Goal: Task Accomplishment & Management: Manage account settings

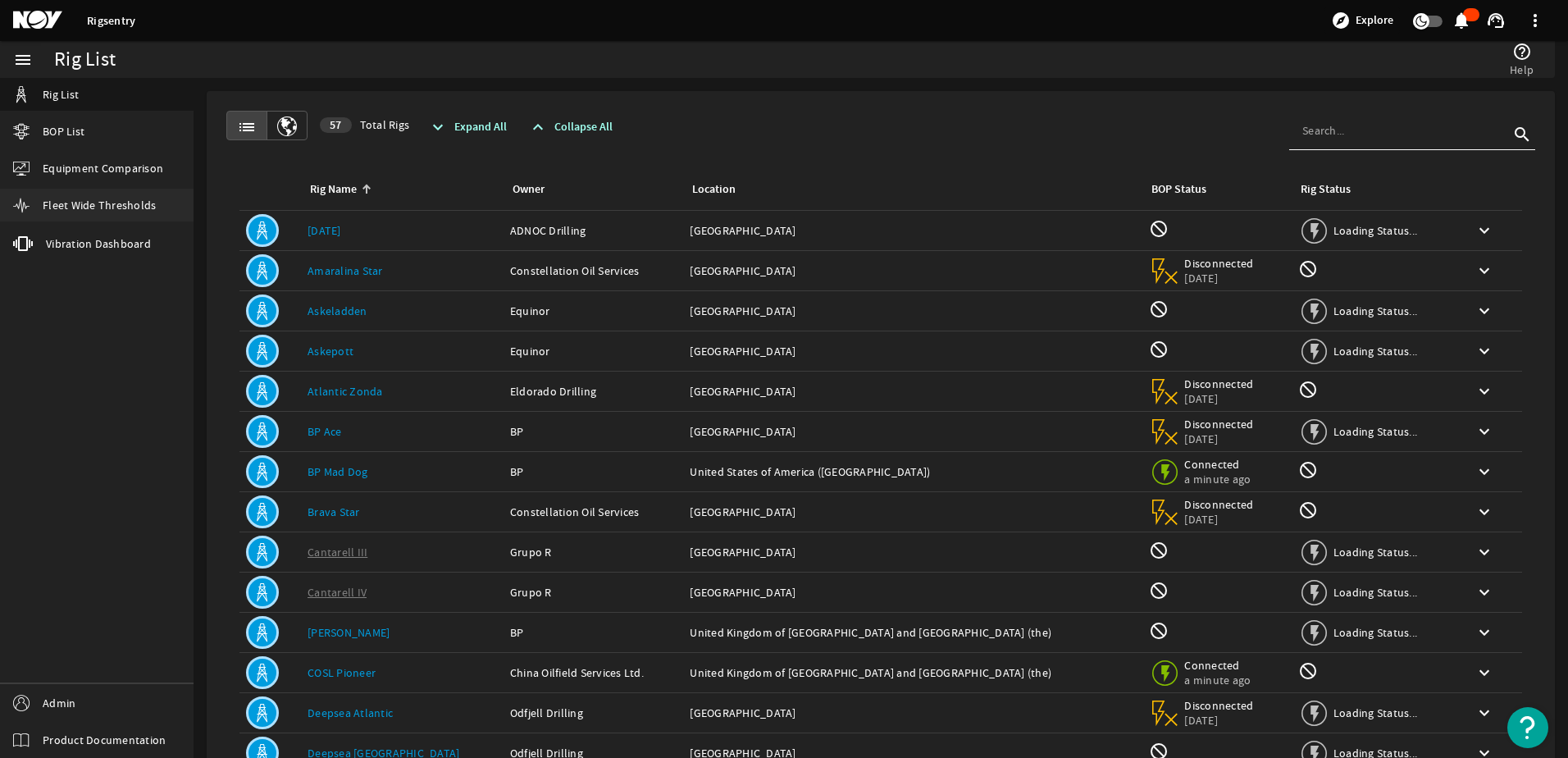
click at [137, 205] on span "Fleet Wide Thresholds" at bounding box center [100, 205] width 113 height 16
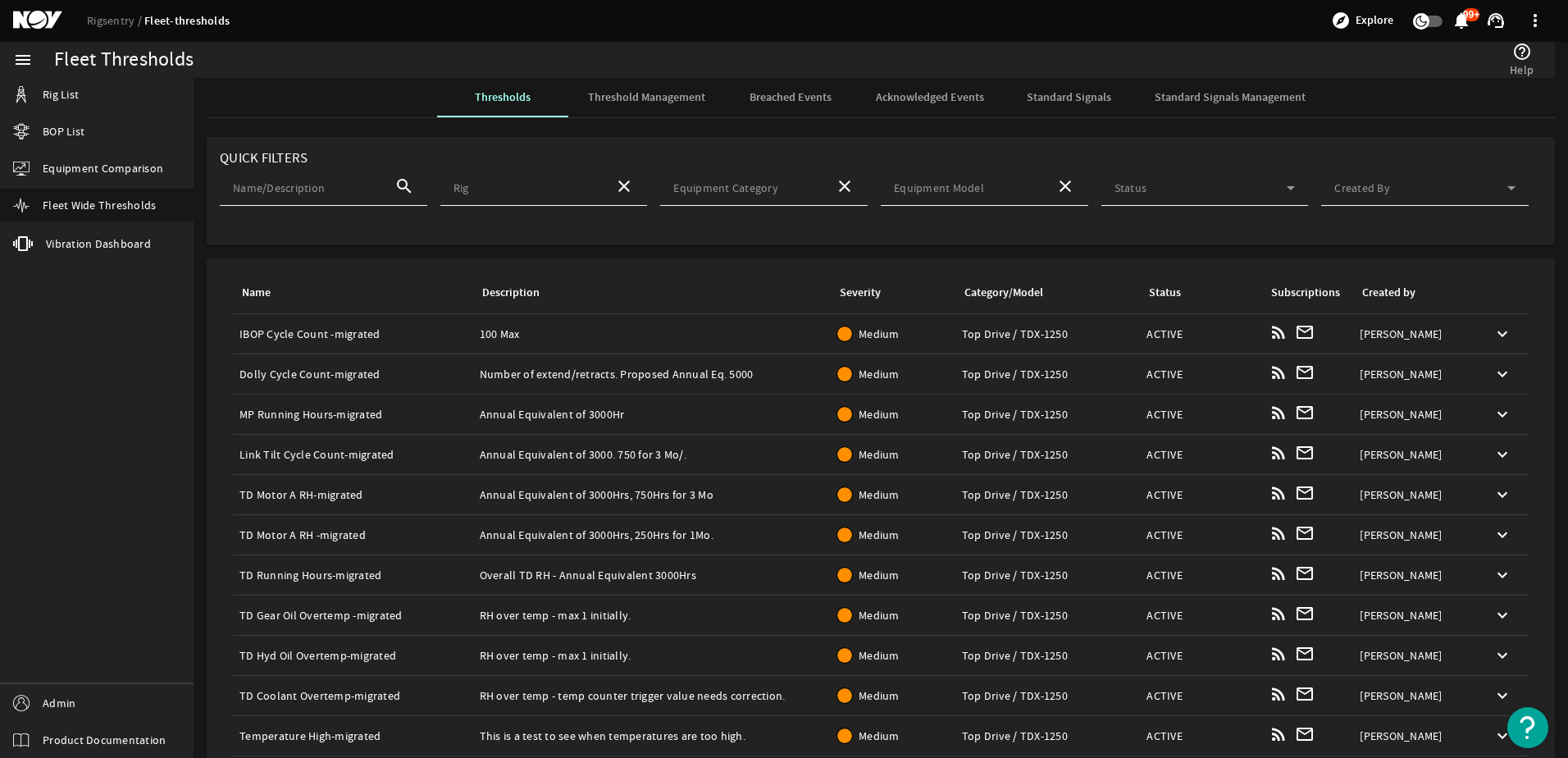
click at [838, 92] on div "Breached Events" at bounding box center [791, 98] width 131 height 39
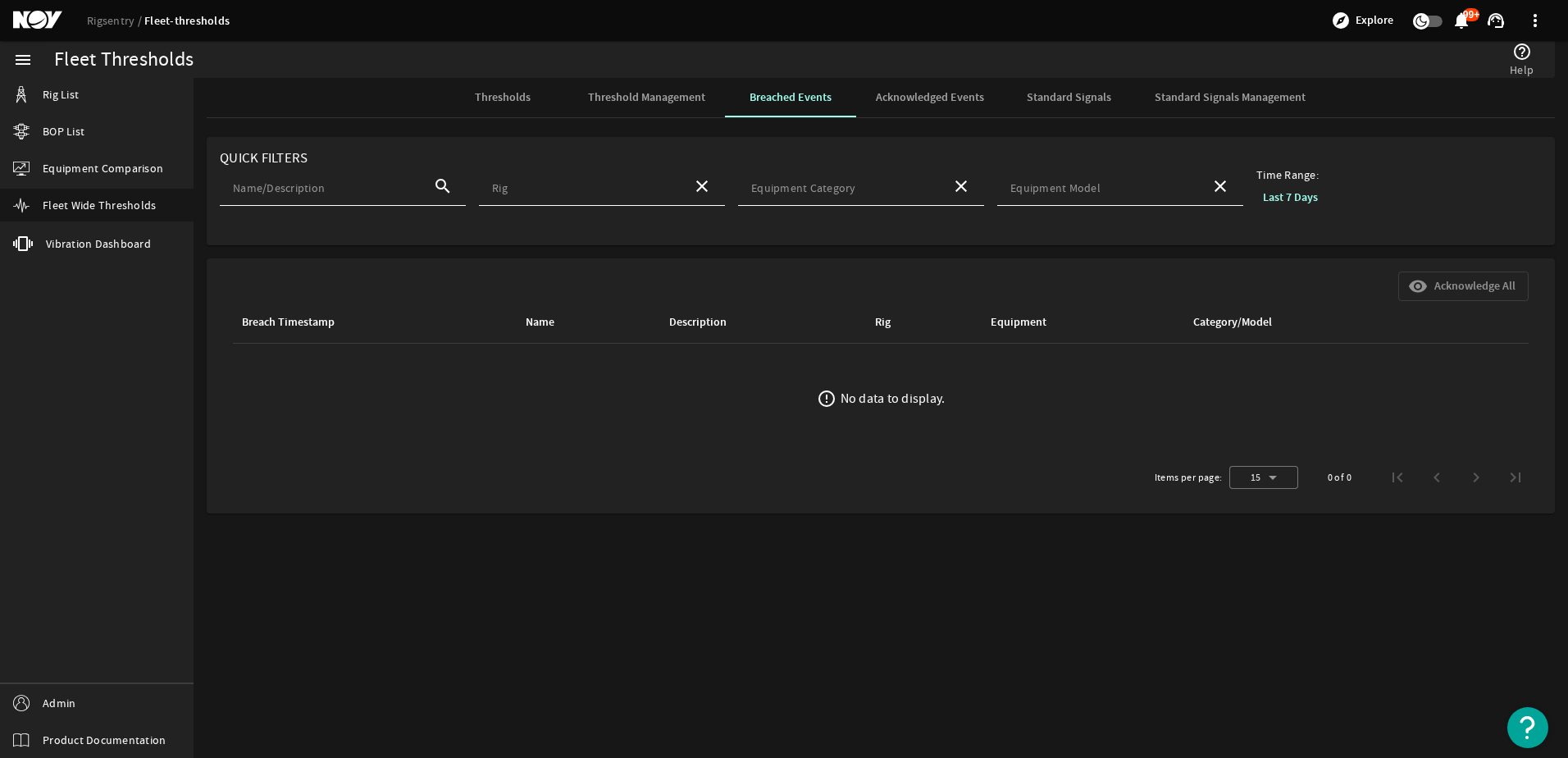
click at [1274, 198] on b "Last 7 Days" at bounding box center [1290, 196] width 55 height 15
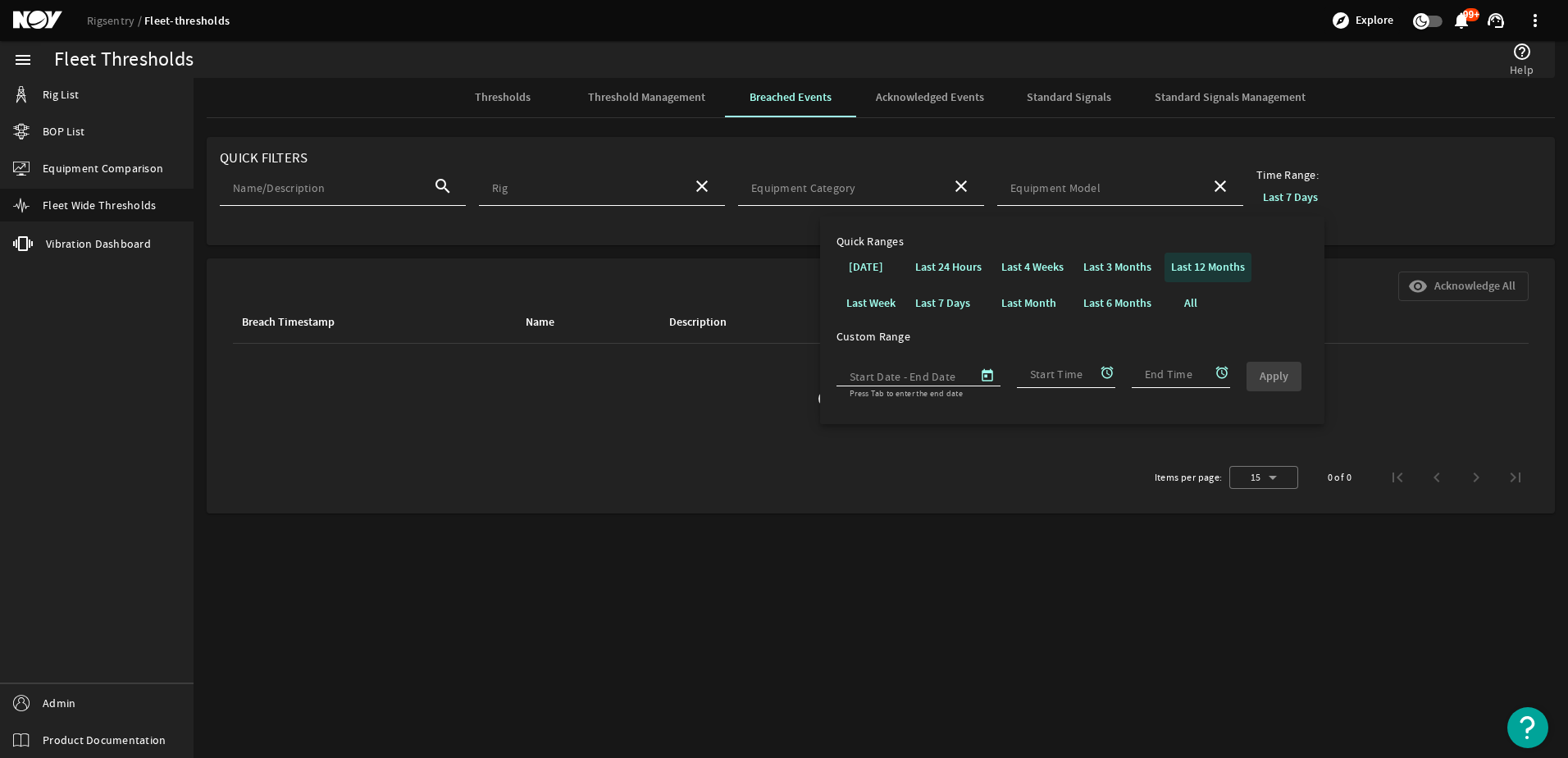
click at [1180, 266] on b "Last 12 Months" at bounding box center [1208, 266] width 74 height 15
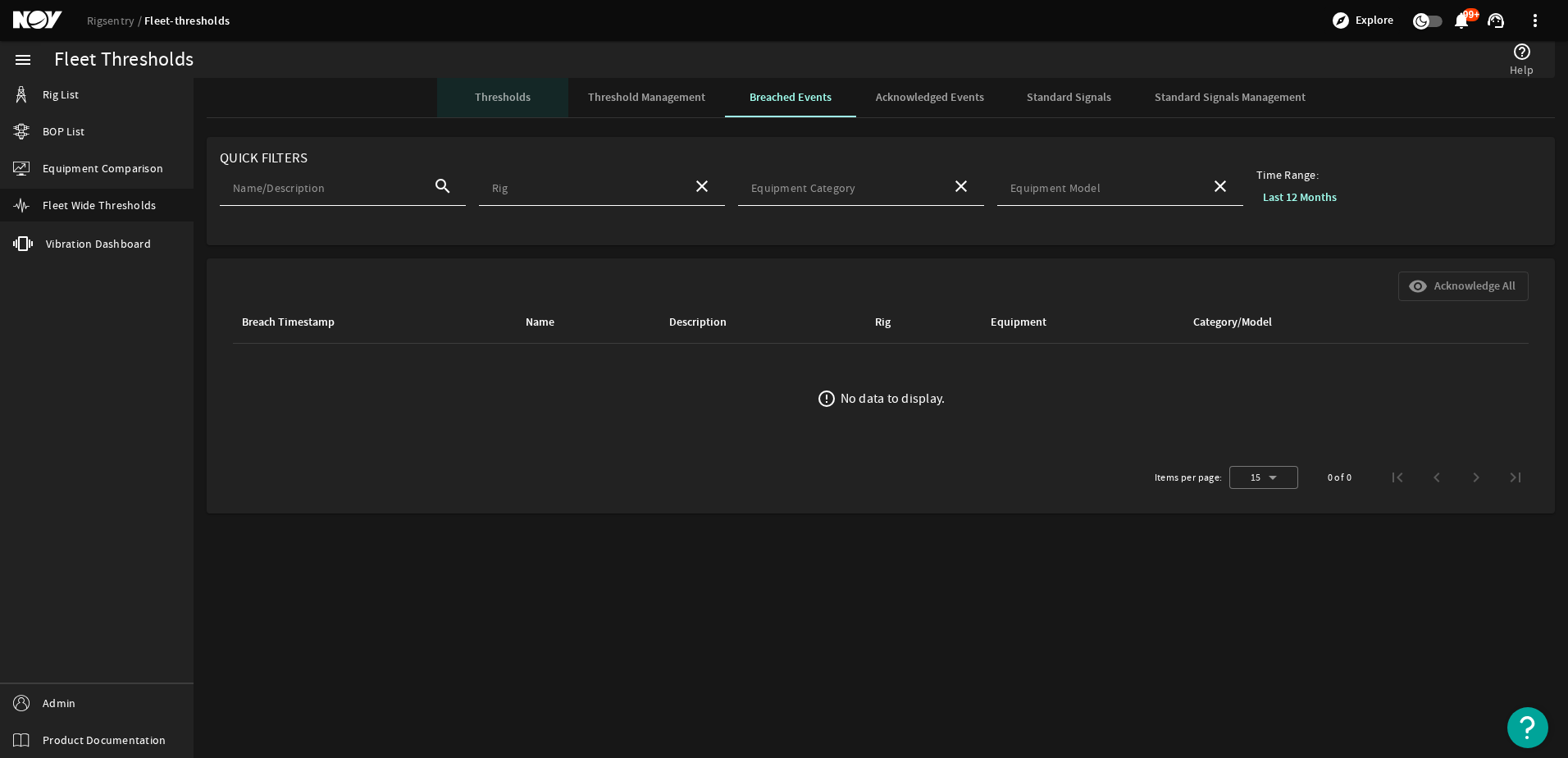
click at [509, 107] on span "Thresholds" at bounding box center [503, 98] width 56 height 39
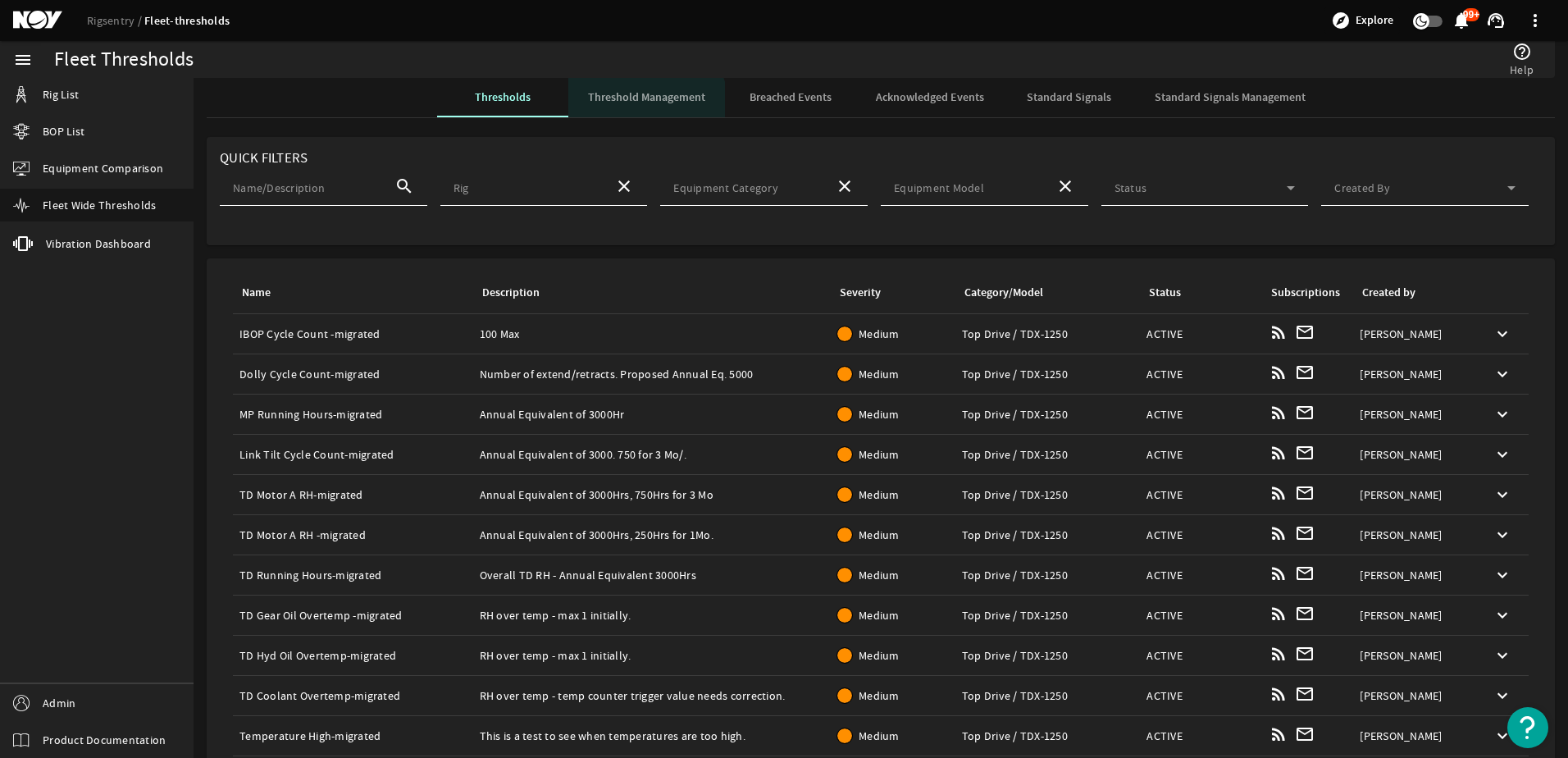
click at [626, 110] on span "Threshold Management" at bounding box center [646, 98] width 117 height 39
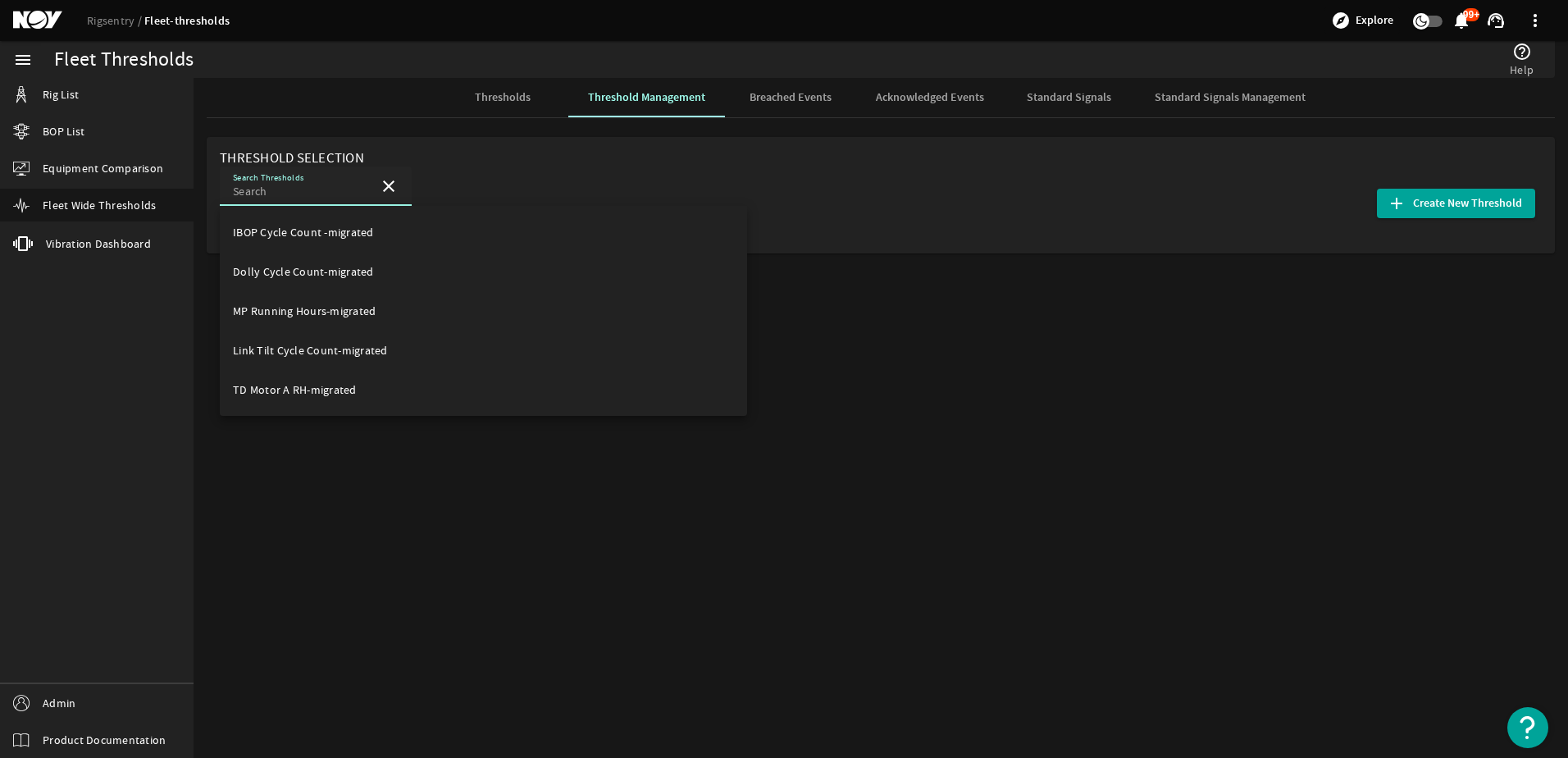
click at [349, 192] on input "Search Thresholds" at bounding box center [299, 191] width 133 height 16
click at [394, 240] on mat-option "IBOP Cycle Count -migrated" at bounding box center [483, 232] width 527 height 39
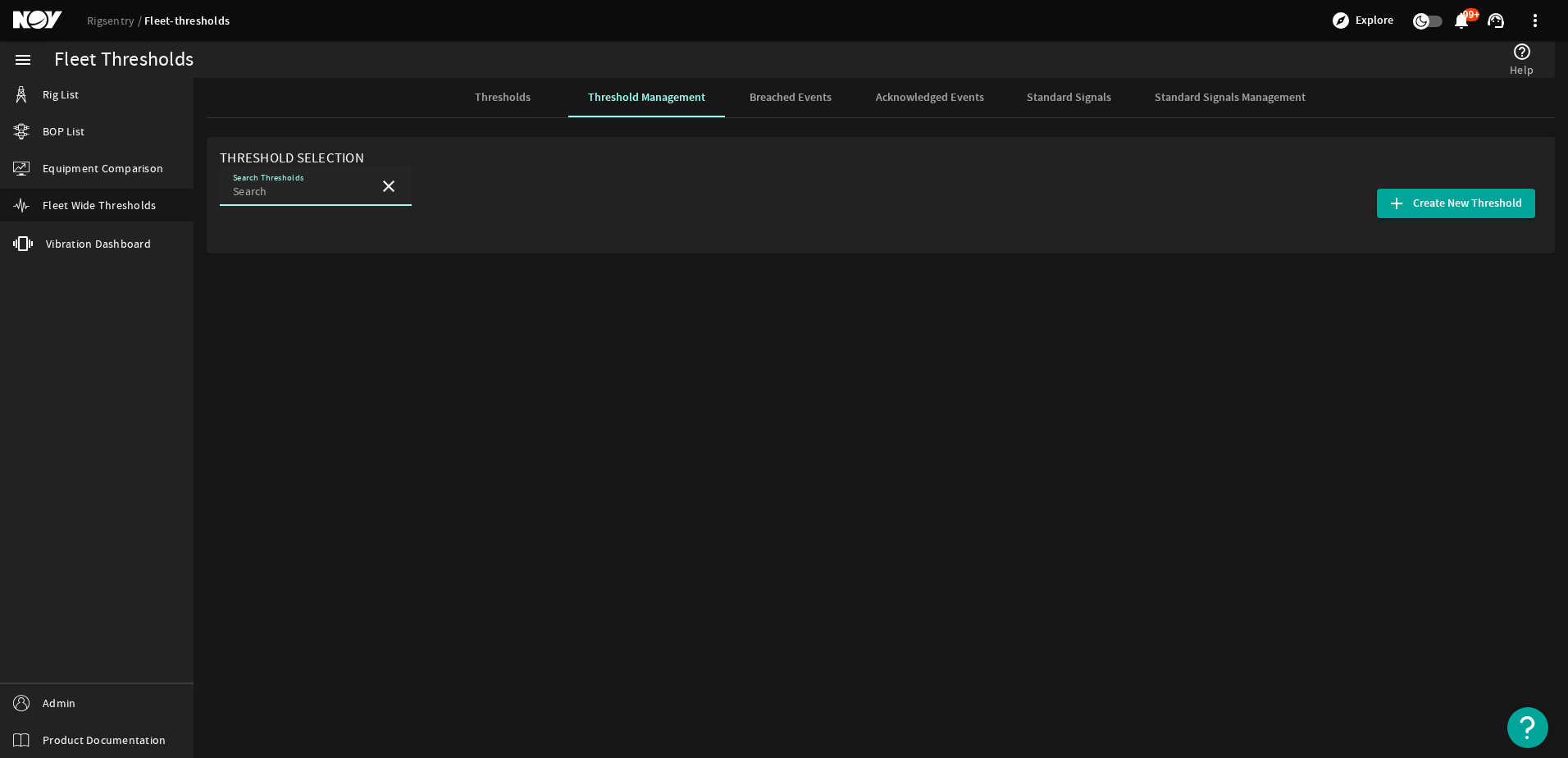
type input "IBOP Cycle Count -migrated"
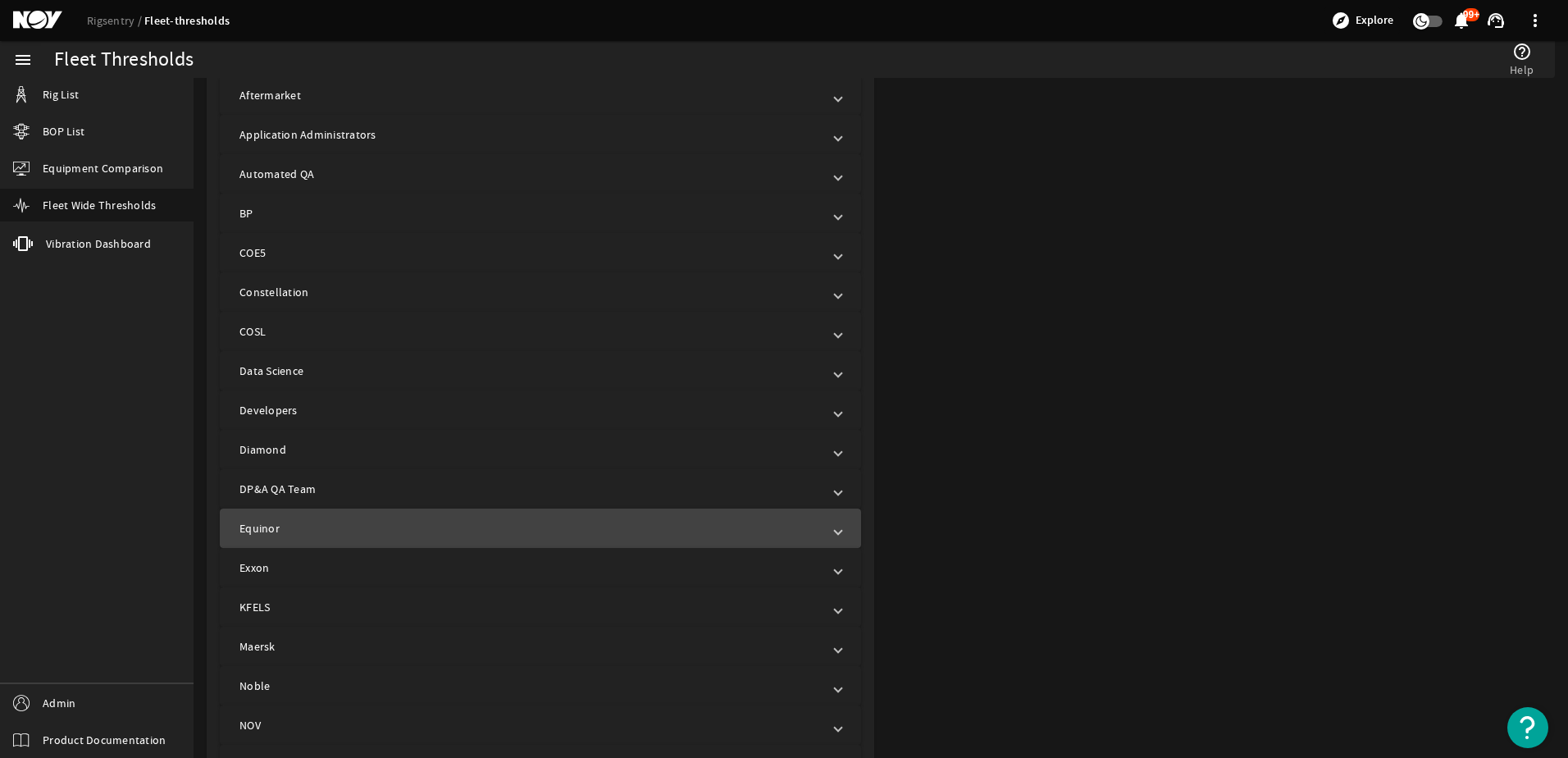
scroll to position [821, 0]
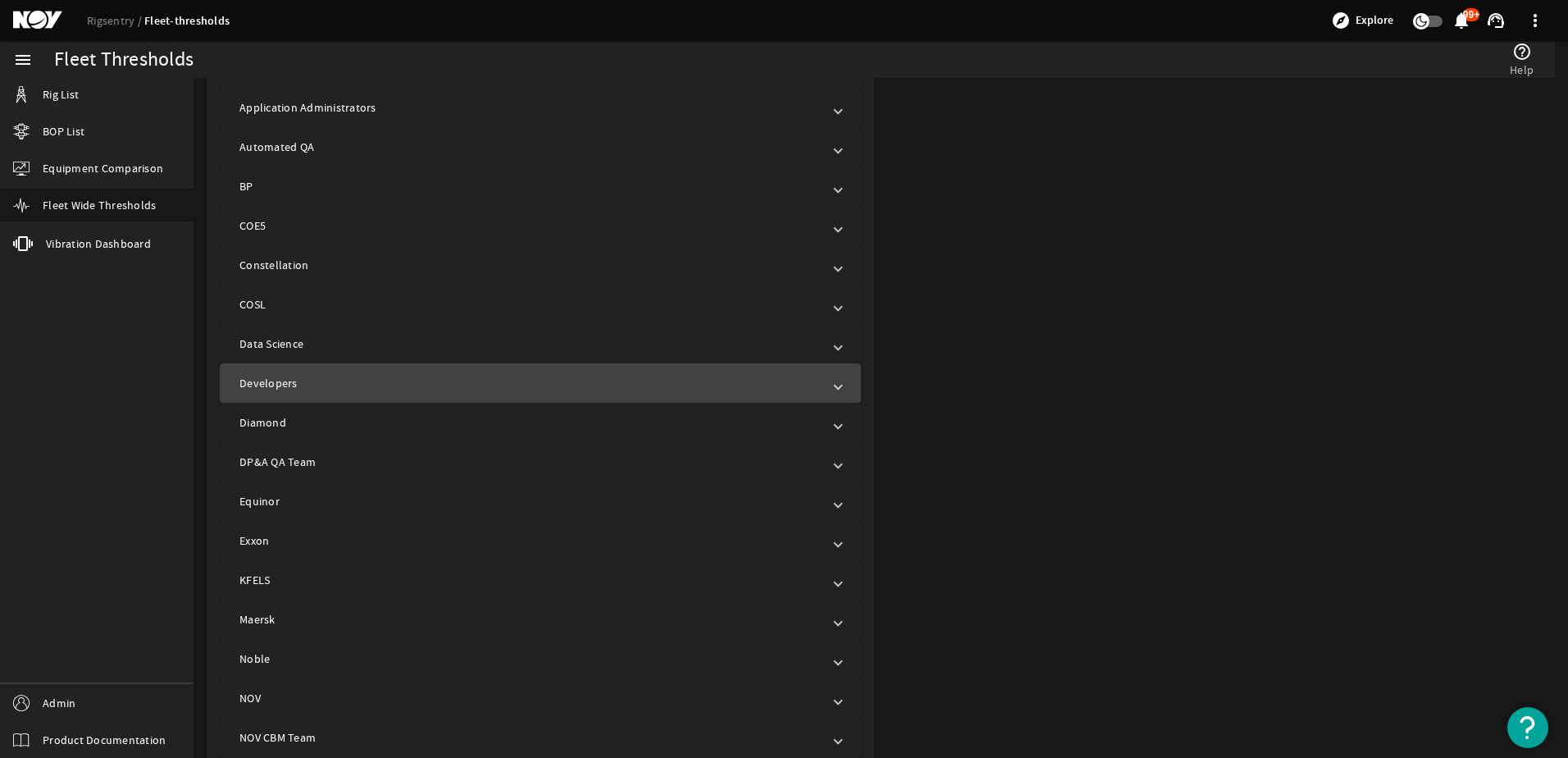
click at [466, 379] on mat-panel-title "Developers" at bounding box center [531, 383] width 583 height 16
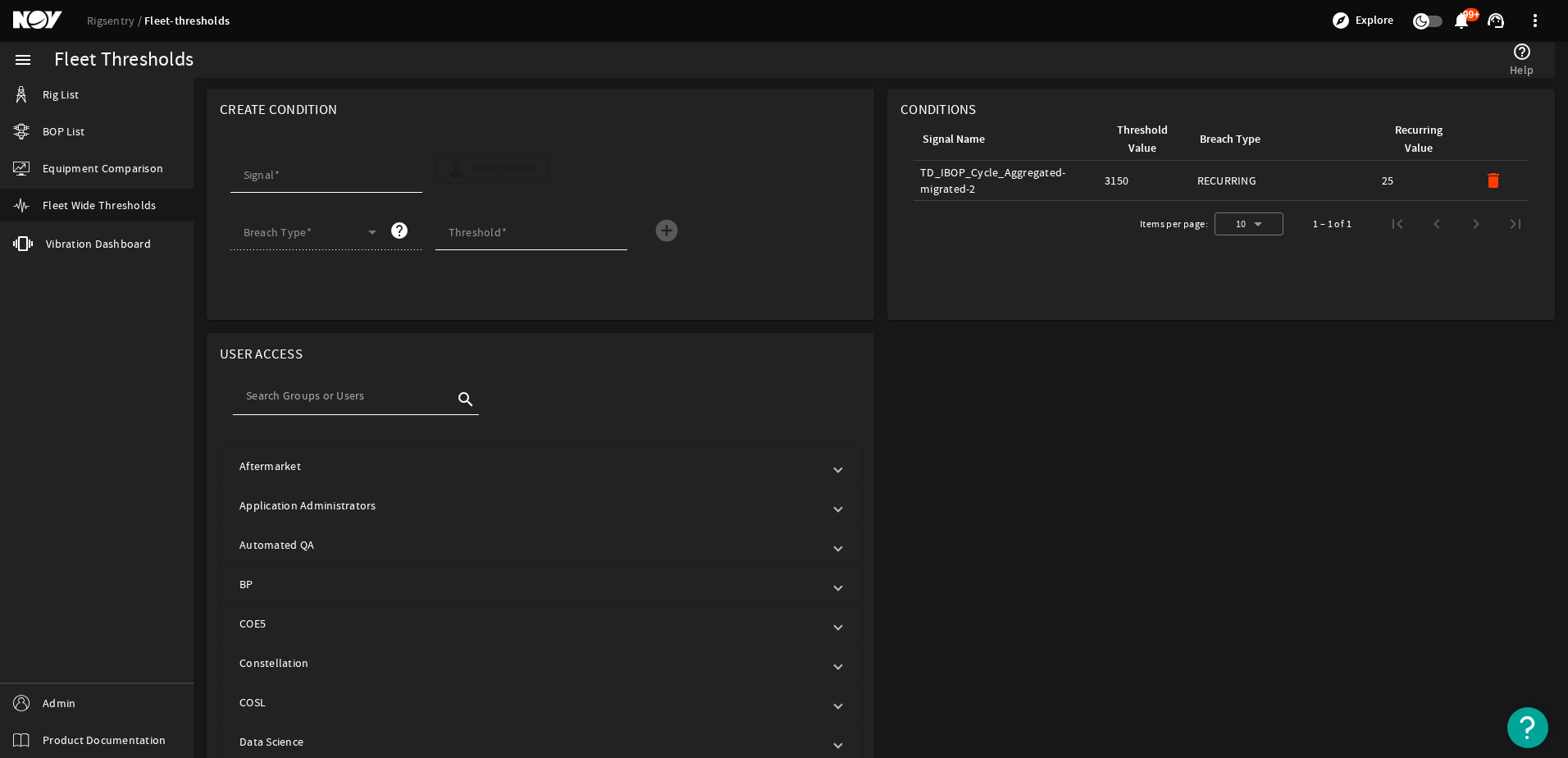
scroll to position [411, 0]
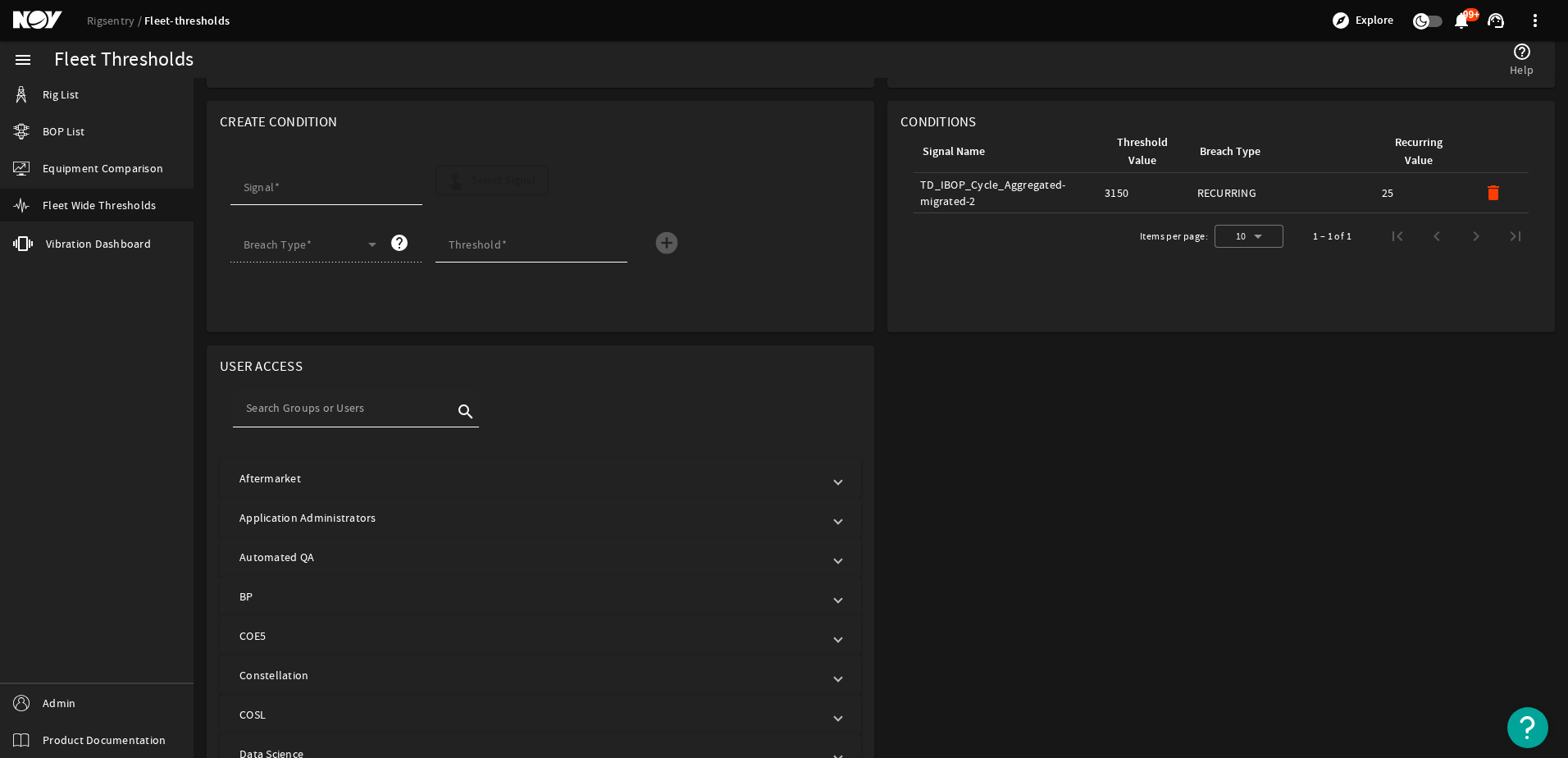
click at [410, 405] on input at bounding box center [350, 408] width 207 height 16
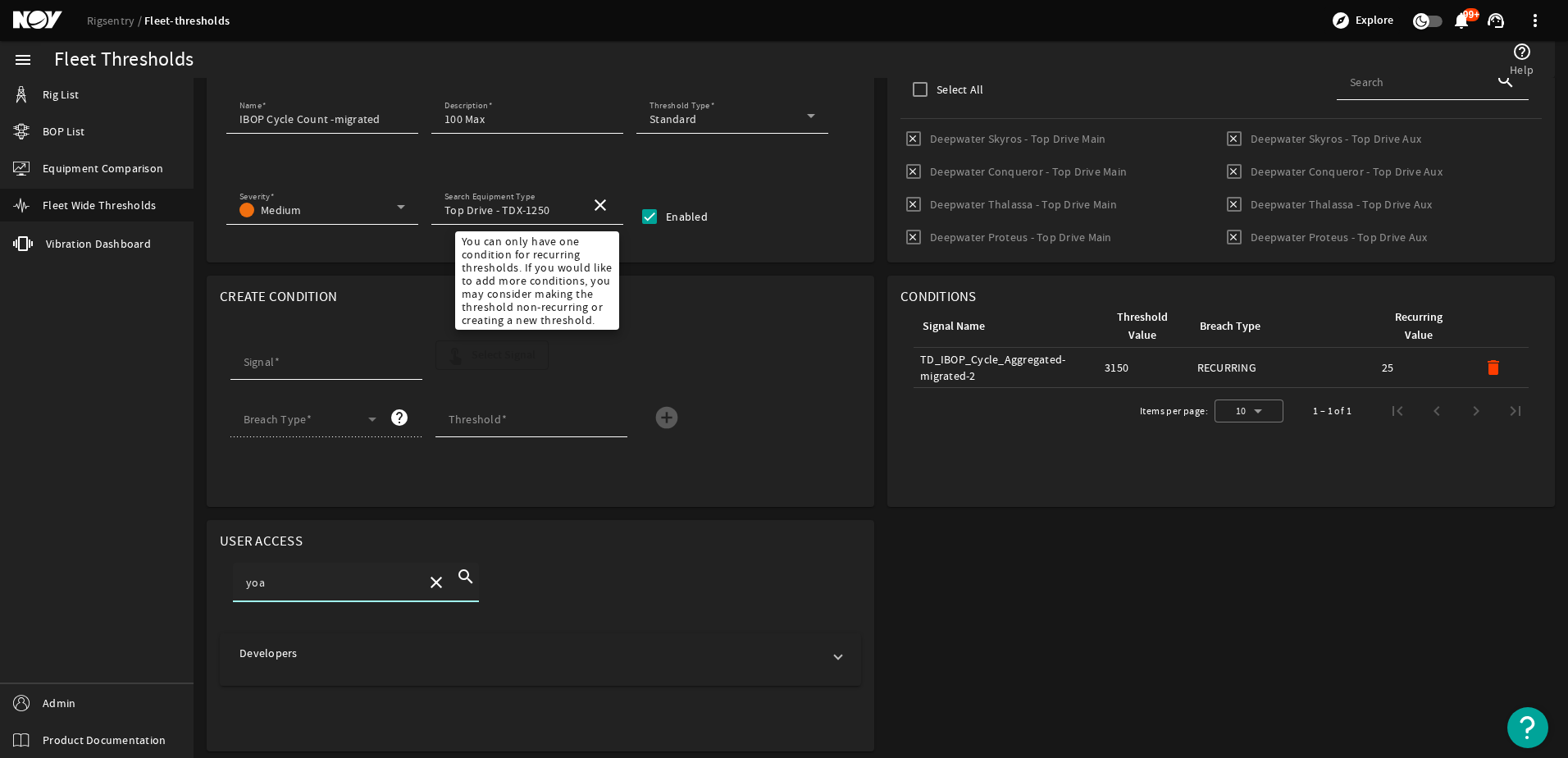
scroll to position [236, 0]
type input "yoan"
click at [706, 455] on div "Breach Type help Threshold add_circle" at bounding box center [541, 427] width 621 height 57
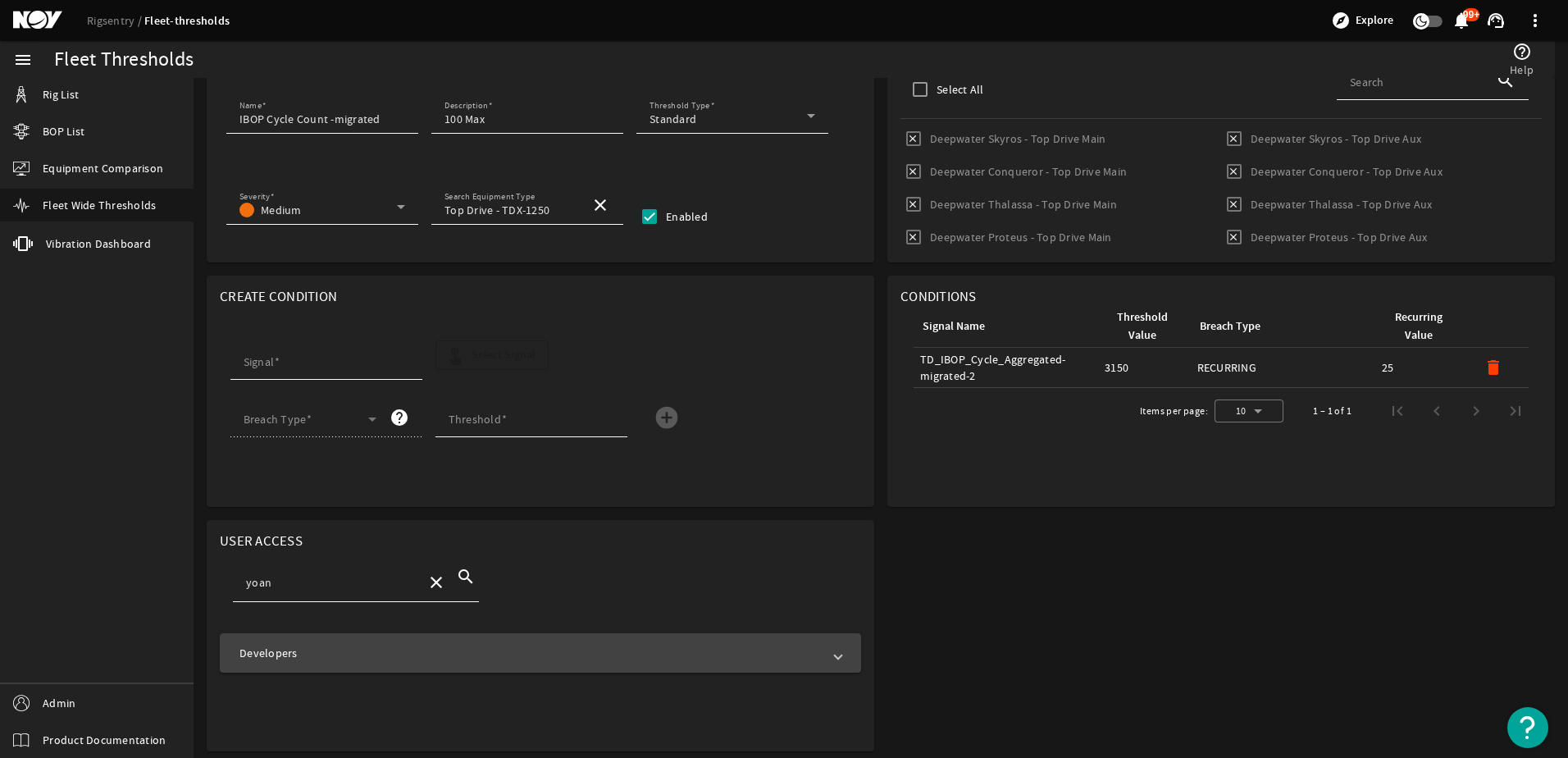
click at [836, 665] on mat-expansion-panel-header "Developers" at bounding box center [541, 653] width 642 height 39
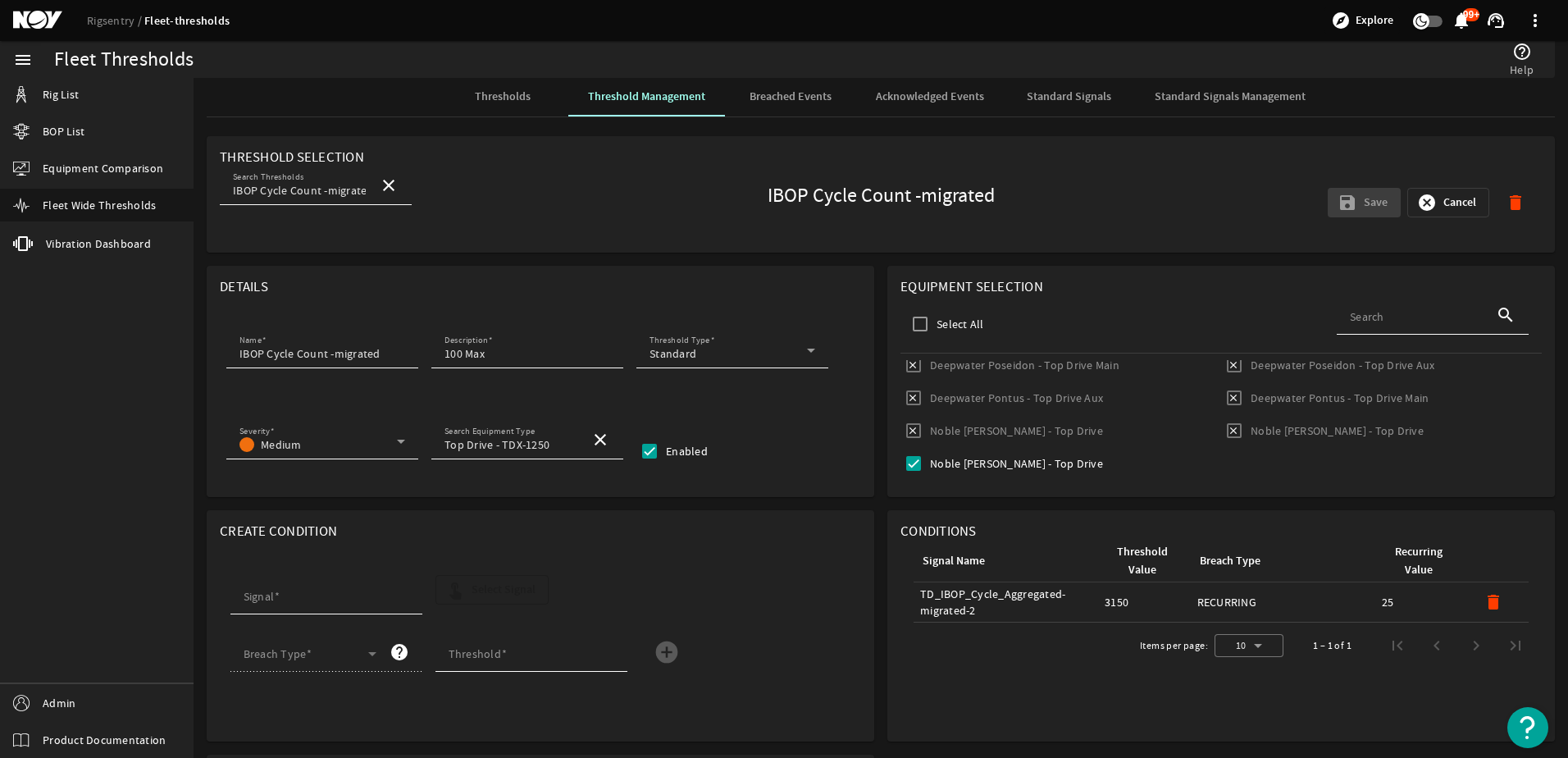
scroll to position [0, 0]
click at [855, 477] on mat-card "Details Name IBOP Cycle Count -migrated Description 100 Max Threshold Type Stan…" at bounding box center [541, 382] width 668 height 231
click at [78, 415] on div "menu Rig List BOP List Equipment Comparison Fleet Wide Thresholds vibration Vib…" at bounding box center [97, 400] width 194 height 718
click at [475, 93] on span "Thresholds" at bounding box center [503, 97] width 56 height 12
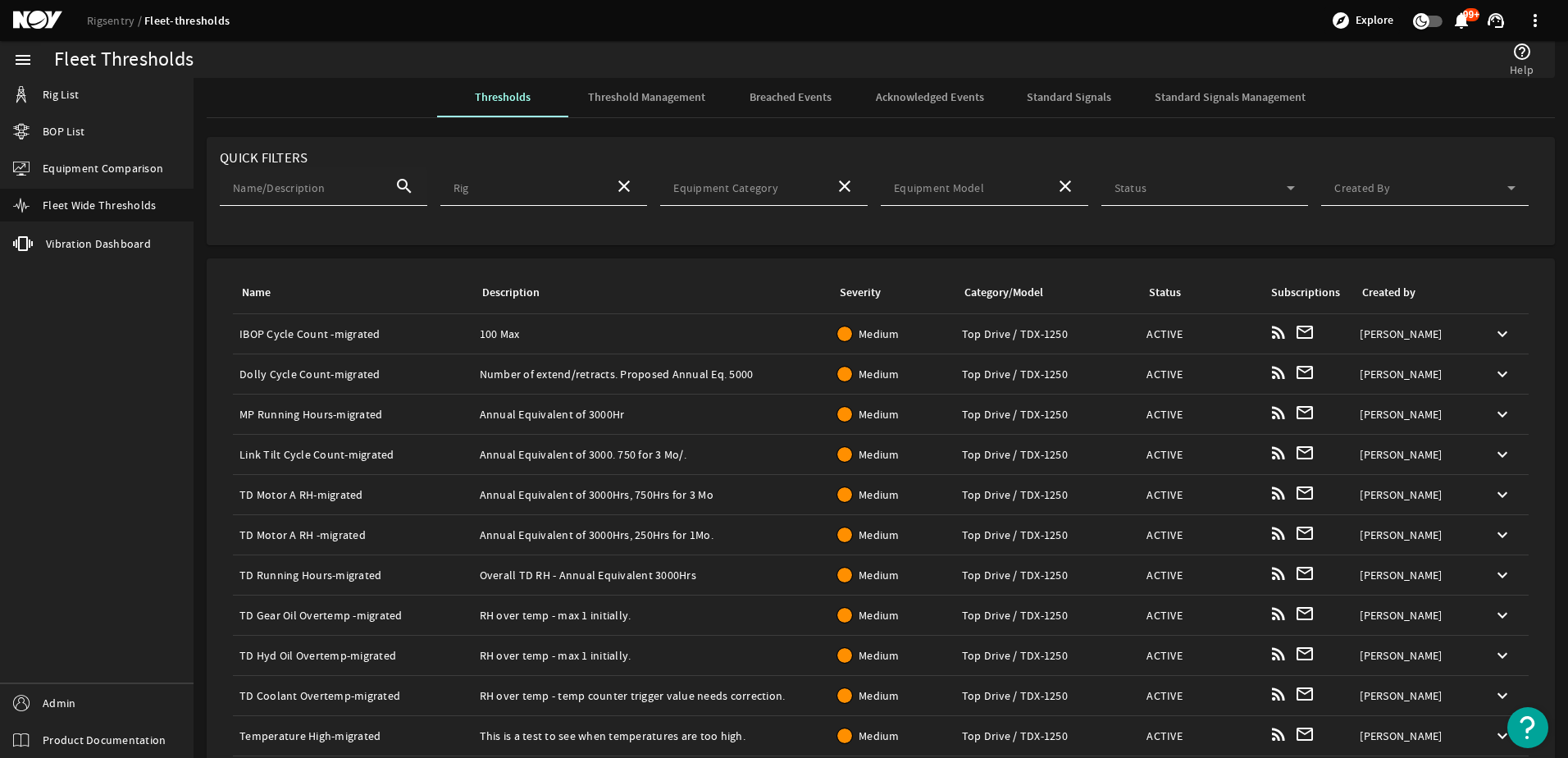
click at [306, 188] on mat-label "Name/Description" at bounding box center [279, 187] width 91 height 14
click at [306, 188] on input "Name/Description" at bounding box center [308, 191] width 149 height 16
paste input "Live RPM - Threshold-migrated"
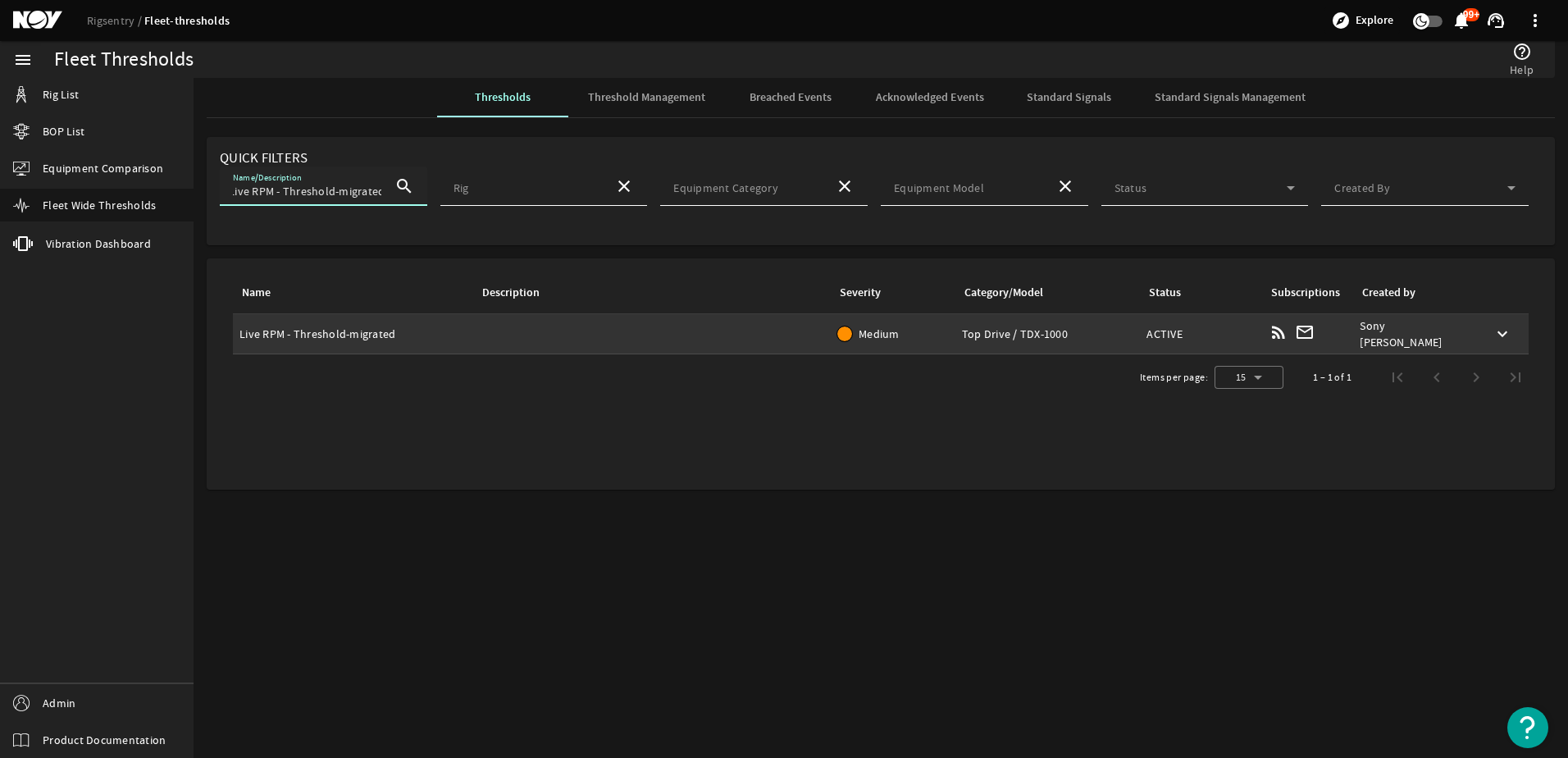
type input "Live RPM - Threshold-migrated"
click at [361, 328] on div "Name: Live RPM - Threshold-migrated" at bounding box center [352, 334] width 227 height 16
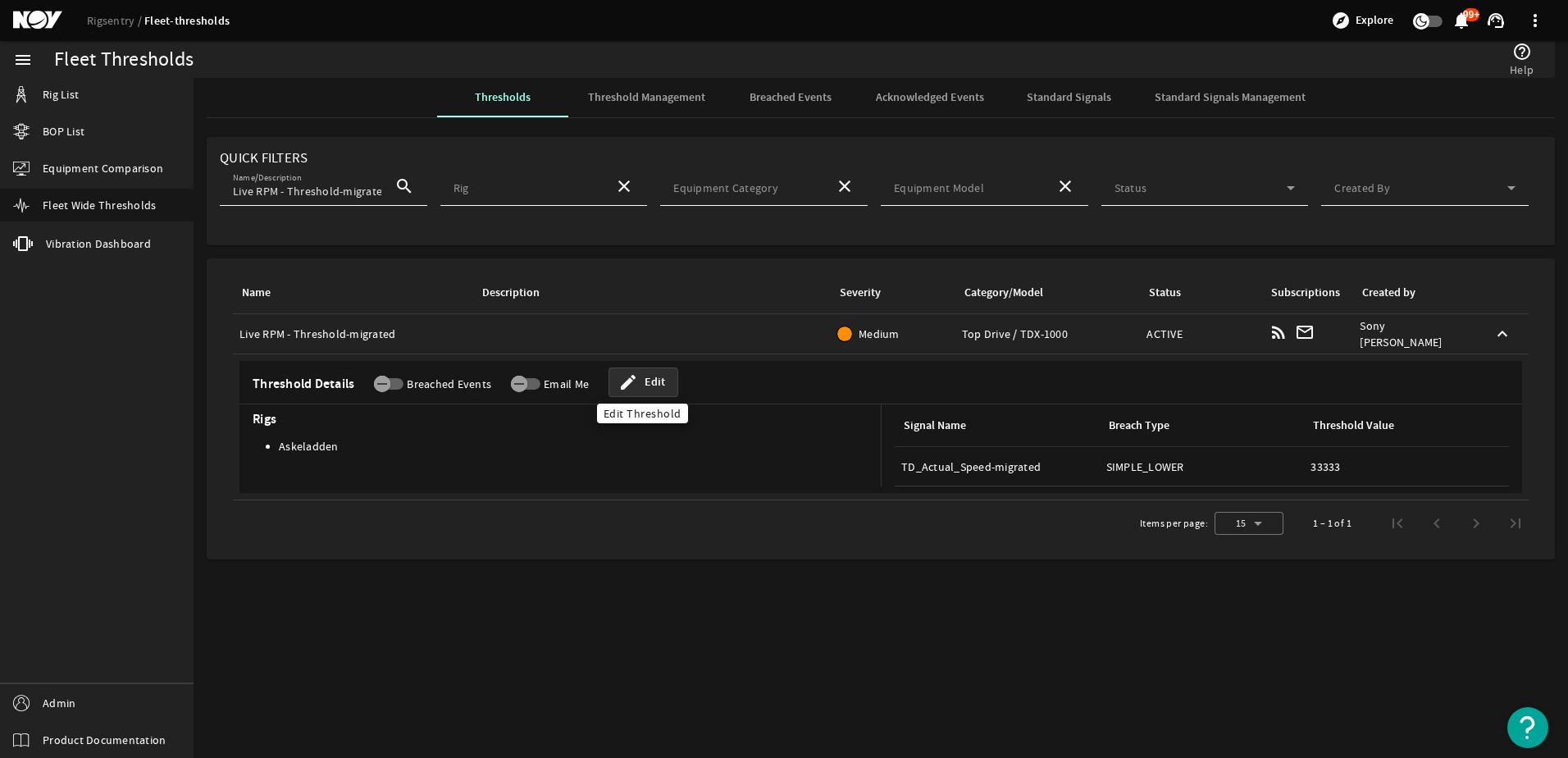
click at [613, 387] on span at bounding box center [644, 382] width 68 height 39
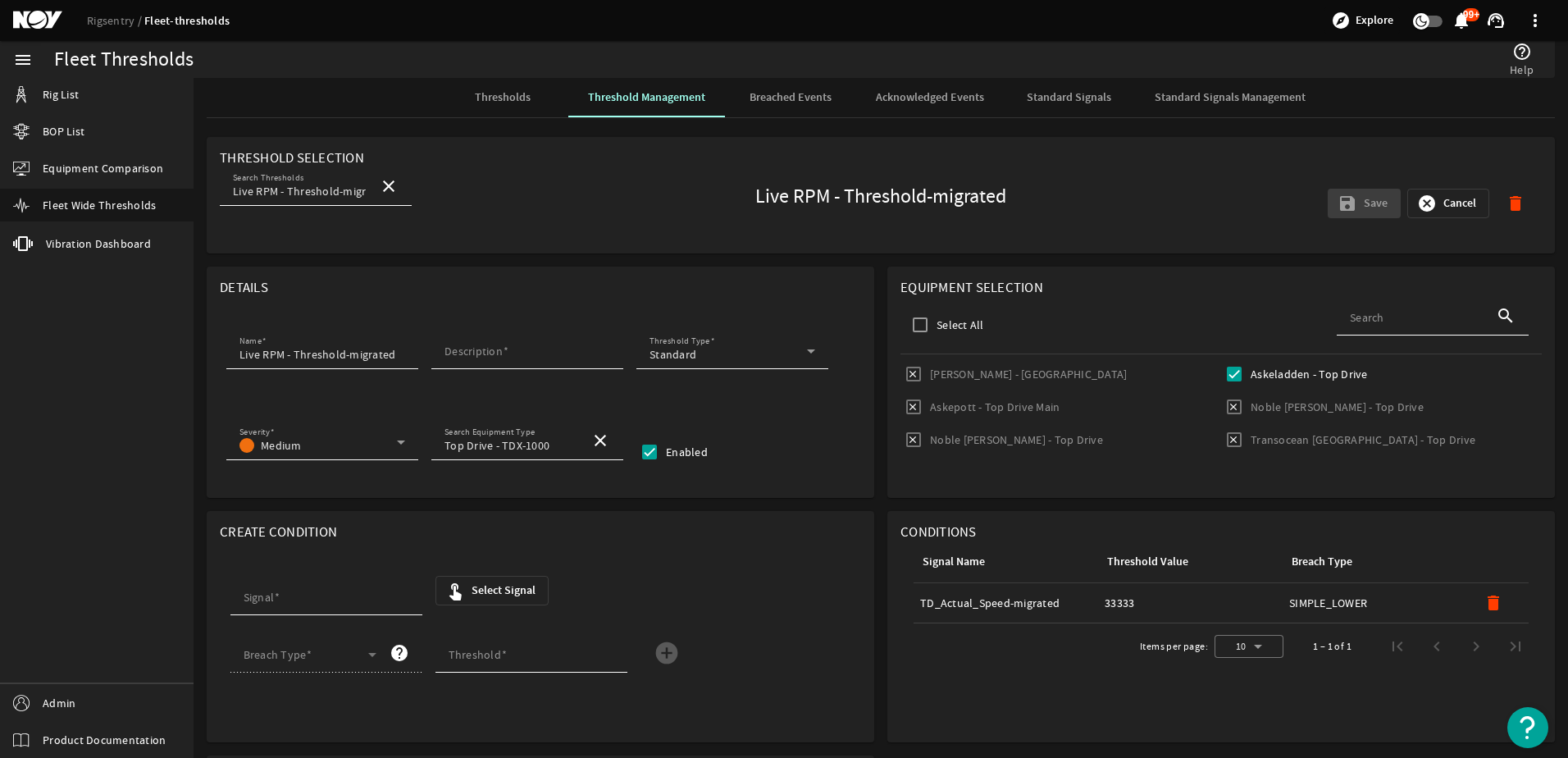
click at [504, 101] on span "Thresholds" at bounding box center [503, 97] width 56 height 12
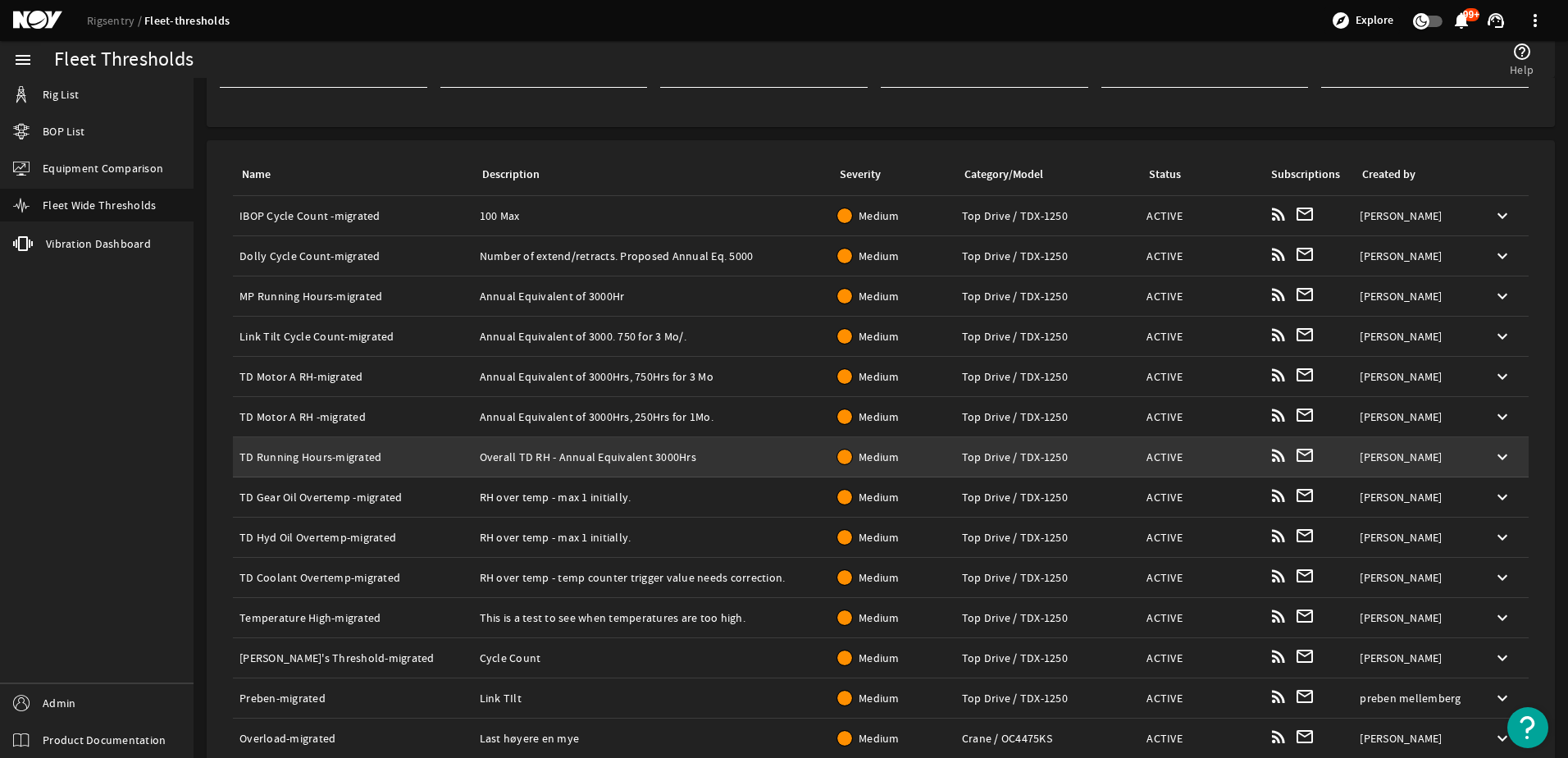
scroll to position [225, 0]
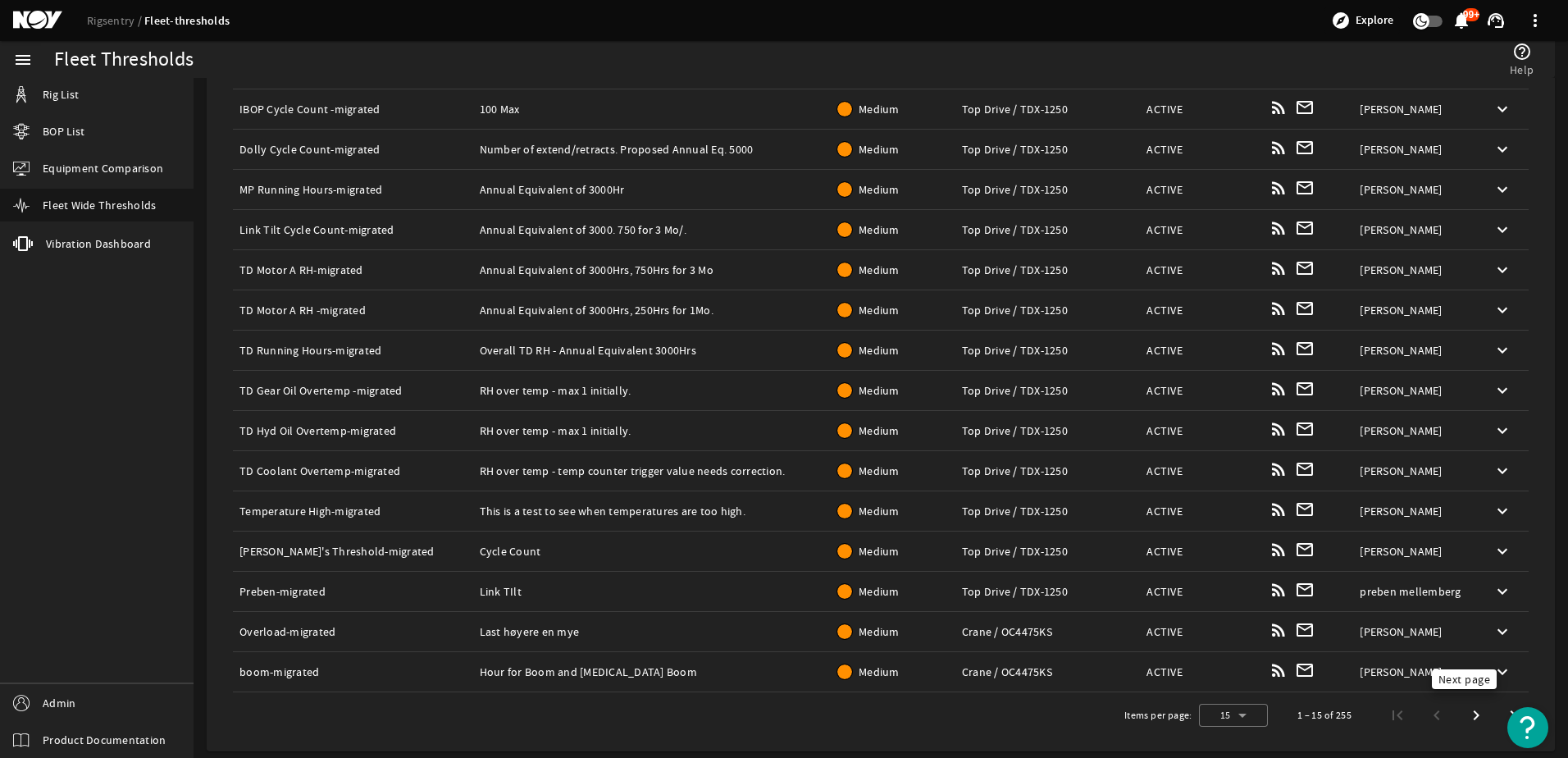
click at [1468, 716] on span "Next page" at bounding box center [1477, 715] width 30 height 30
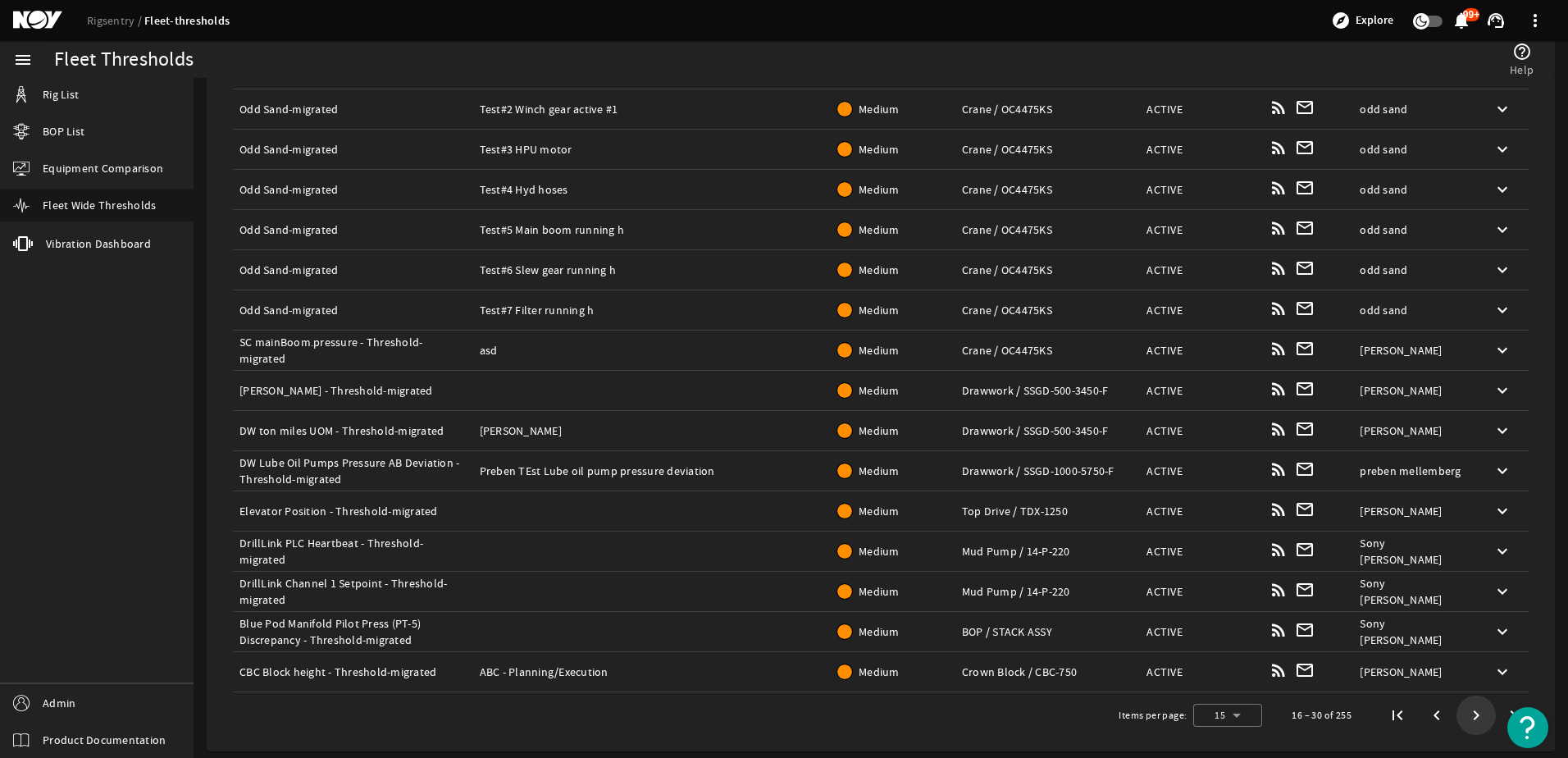
click at [1466, 716] on span "Next page" at bounding box center [1477, 715] width 30 height 30
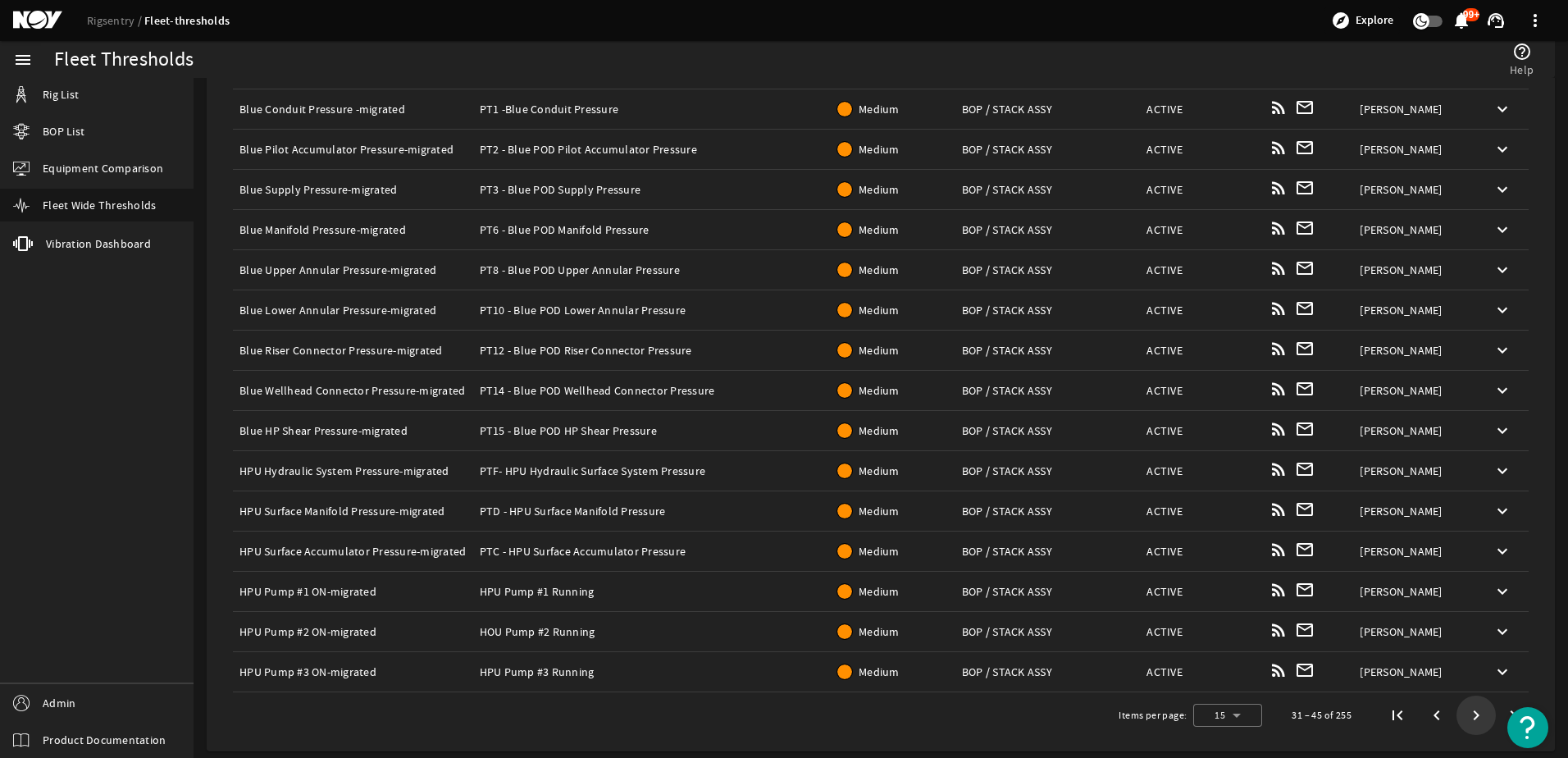
click at [1466, 716] on span "Next page" at bounding box center [1477, 715] width 30 height 30
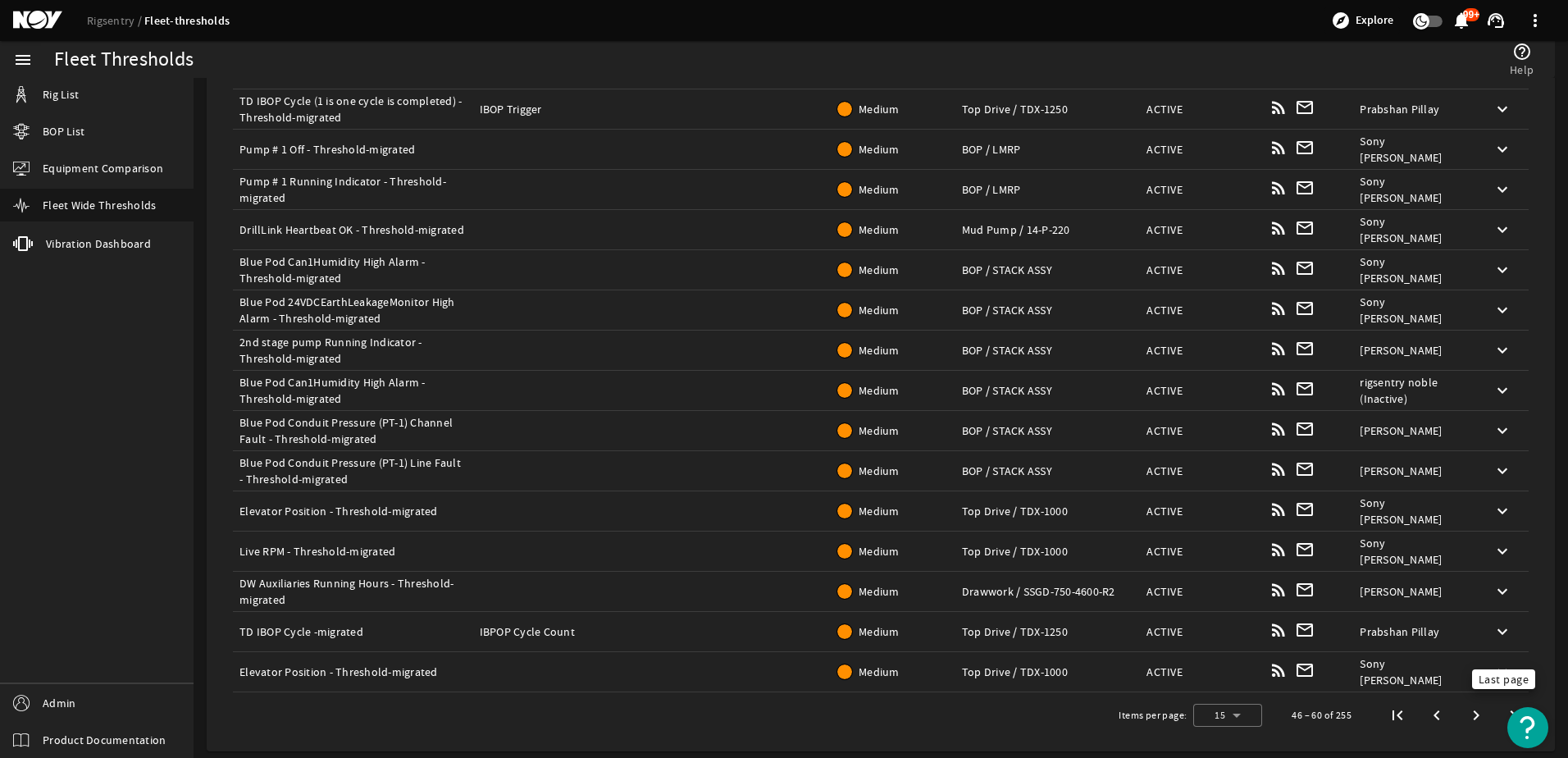
click at [1501, 718] on span "Last page" at bounding box center [1515, 715] width 30 height 30
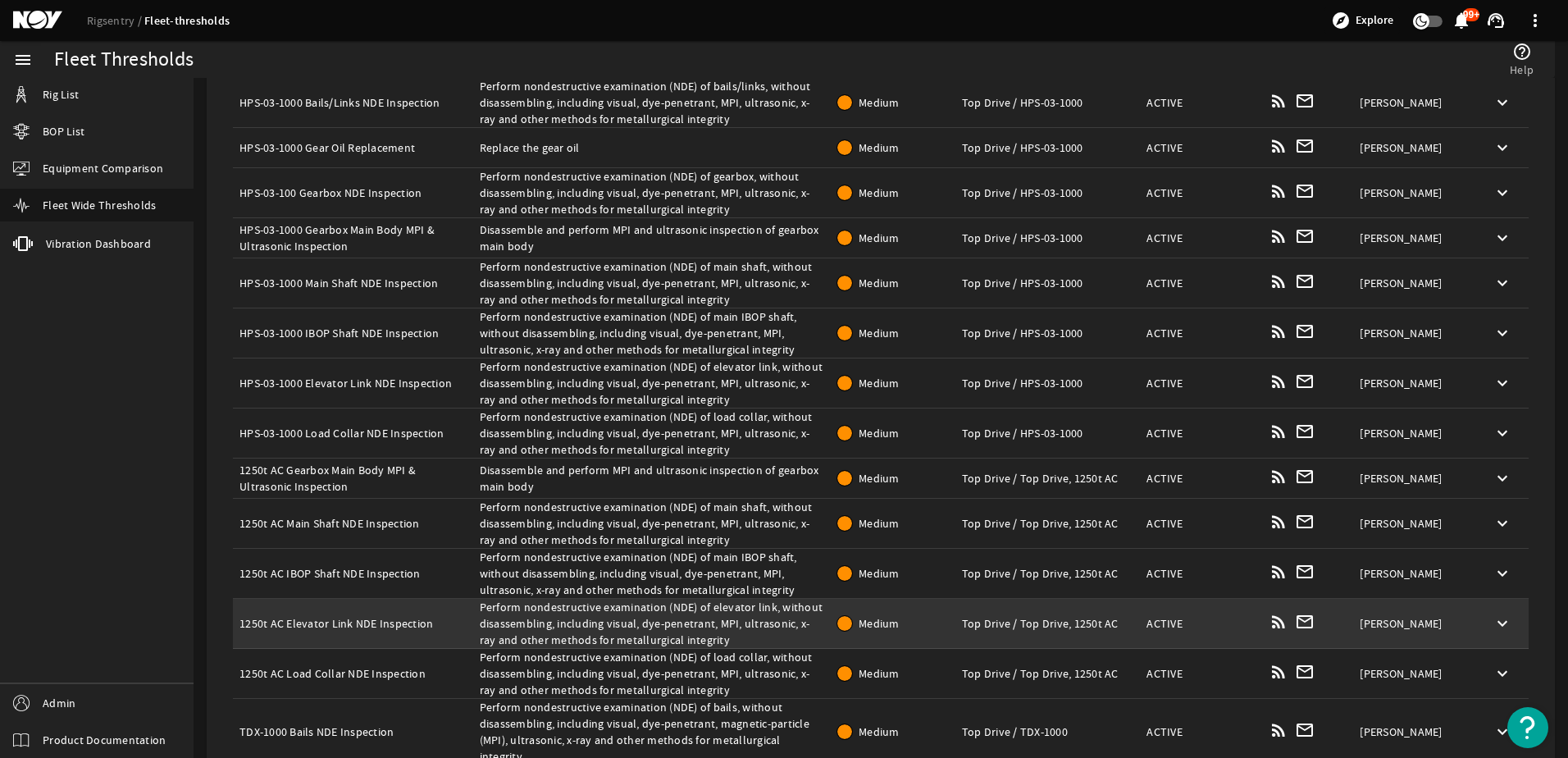
scroll to position [343, 0]
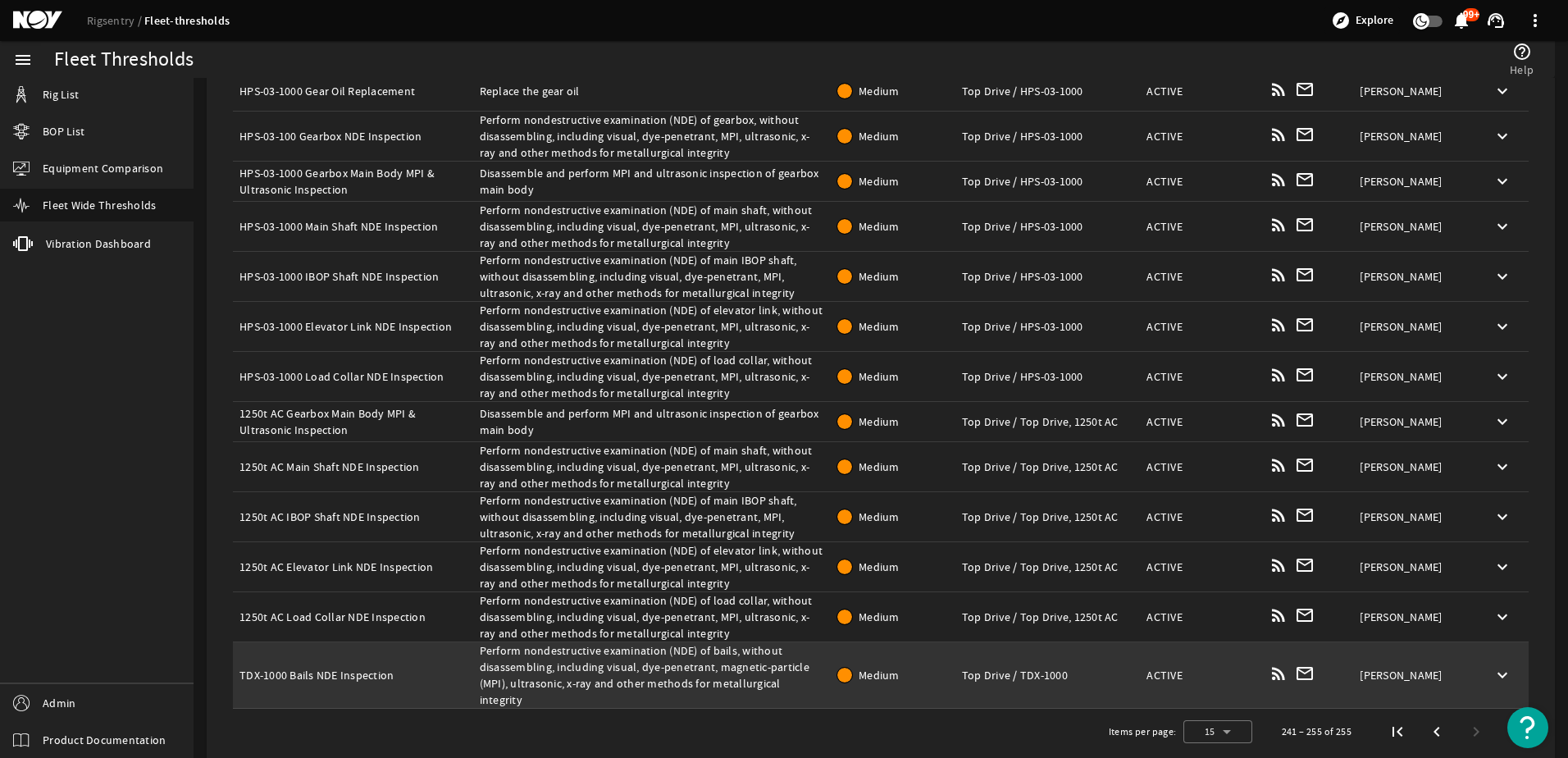
drag, startPoint x: 236, startPoint y: 667, endPoint x: 390, endPoint y: 668, distance: 154.0
click at [389, 668] on td "Name: TDX-1000 Bails NDE Inspection" at bounding box center [353, 675] width 240 height 66
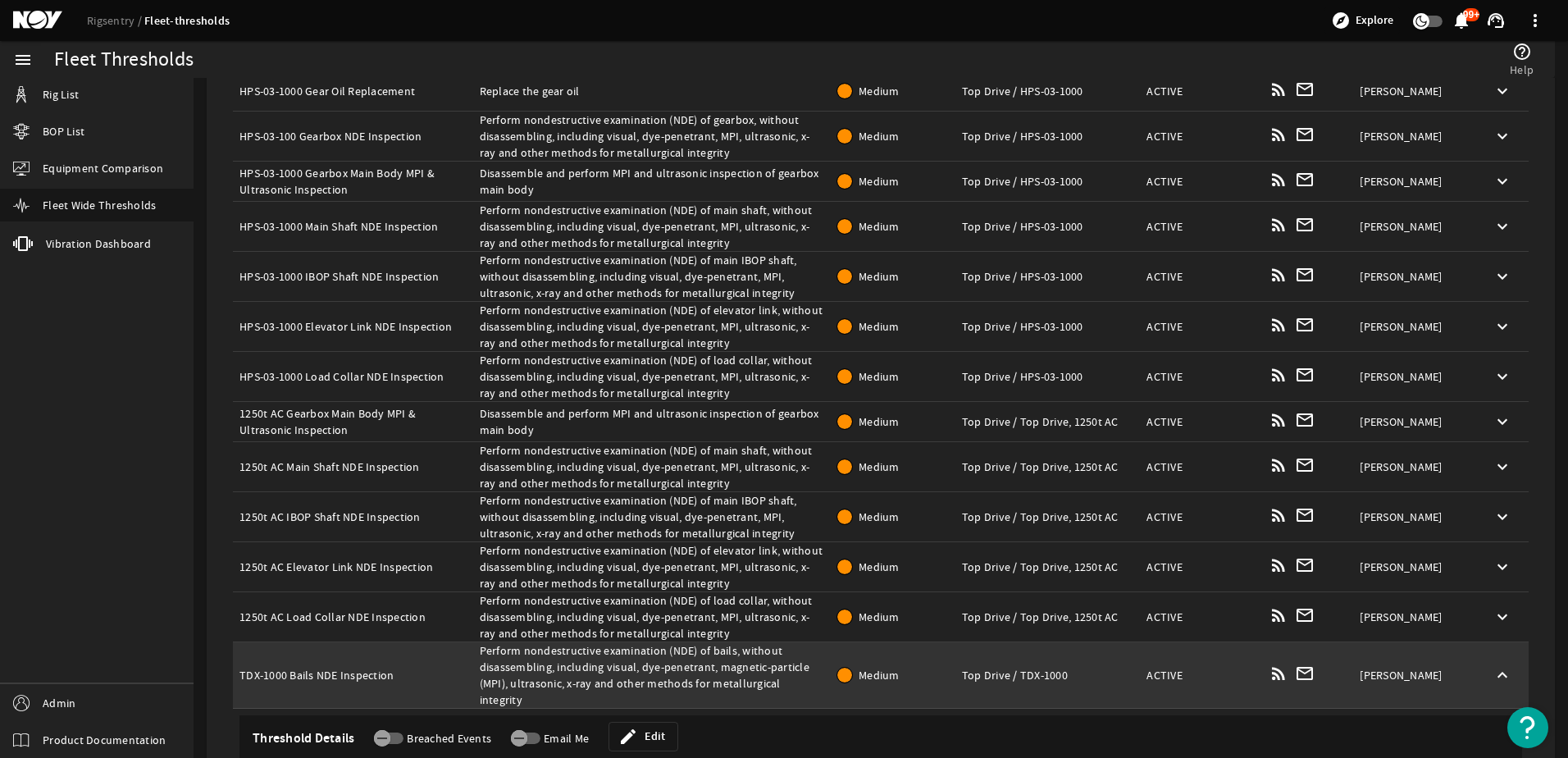
copy div "TDX-1000 Bails NDE Inspection"
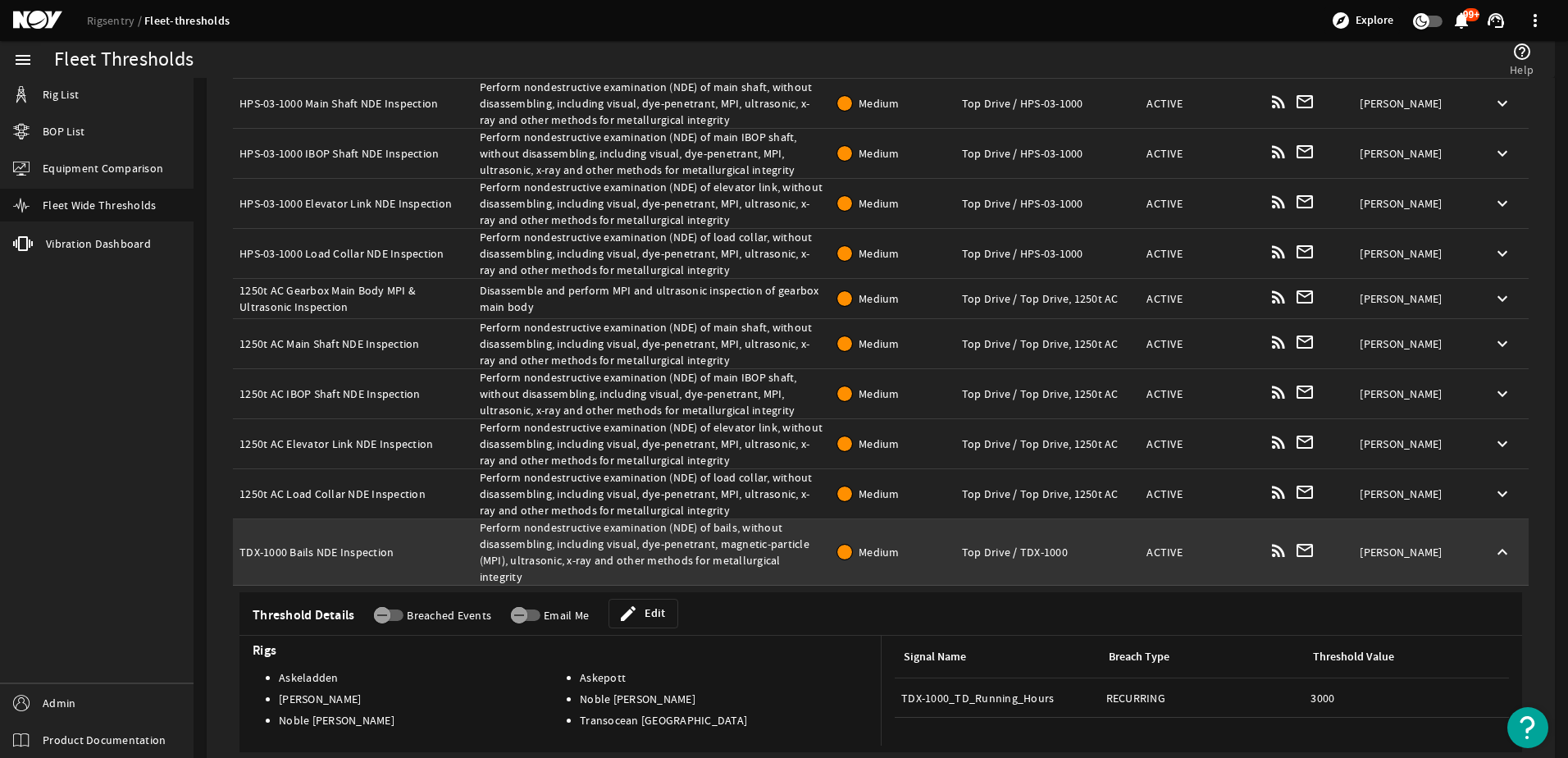
scroll to position [517, 0]
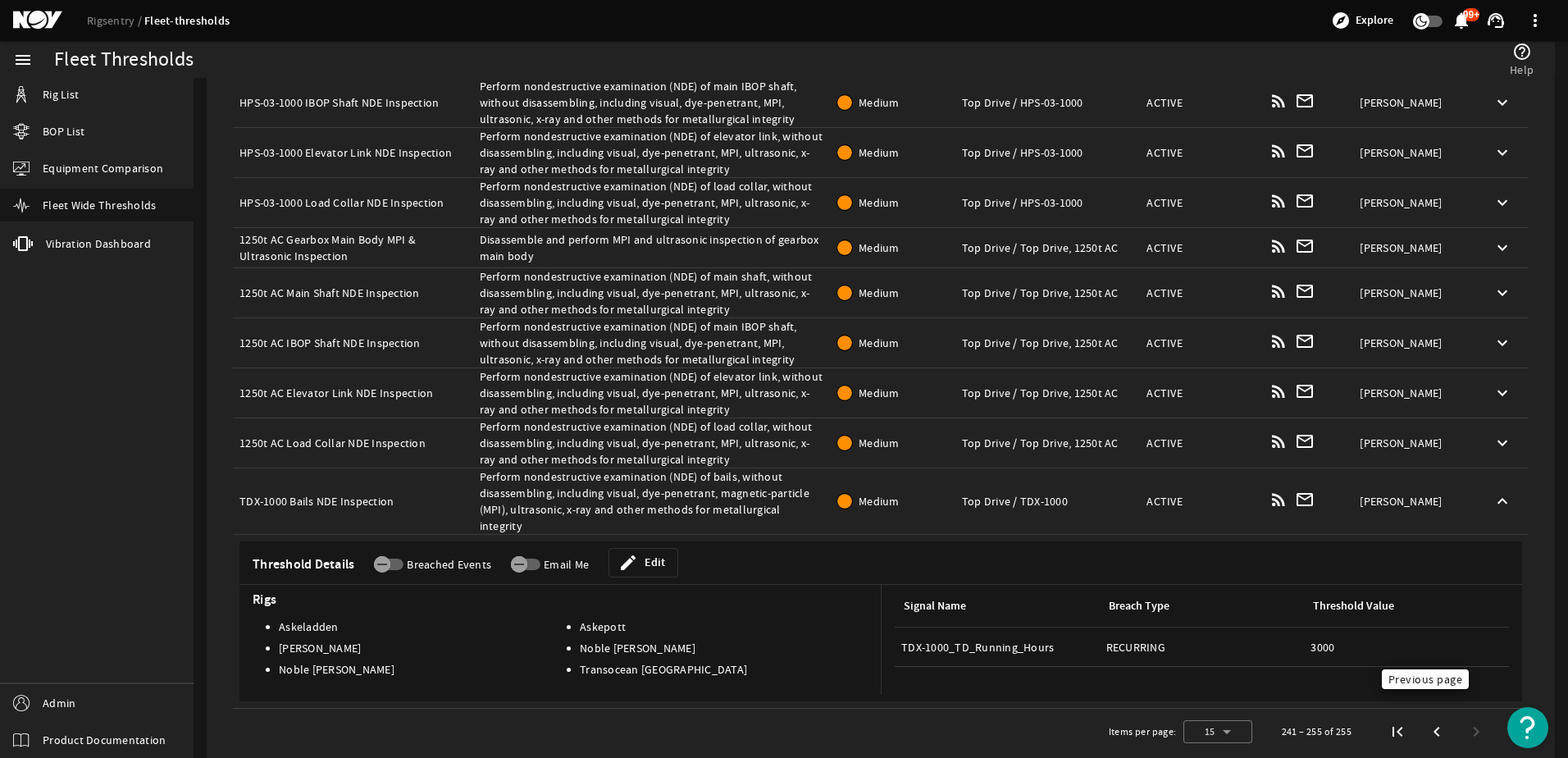
click at [1423, 718] on span "Previous page" at bounding box center [1437, 732] width 30 height 30
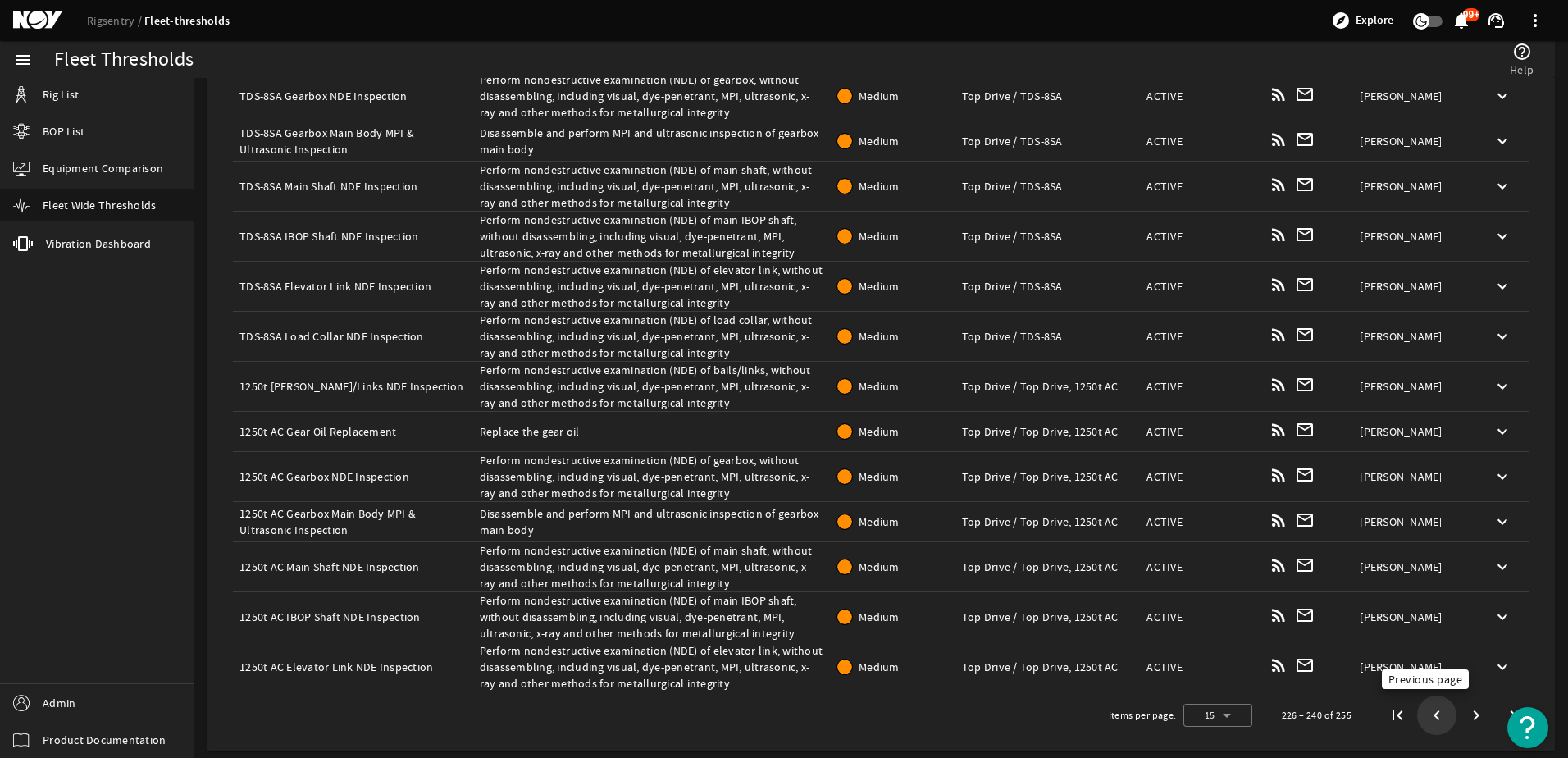
scroll to position [333, 0]
click at [1423, 717] on span "Previous page" at bounding box center [1437, 715] width 30 height 30
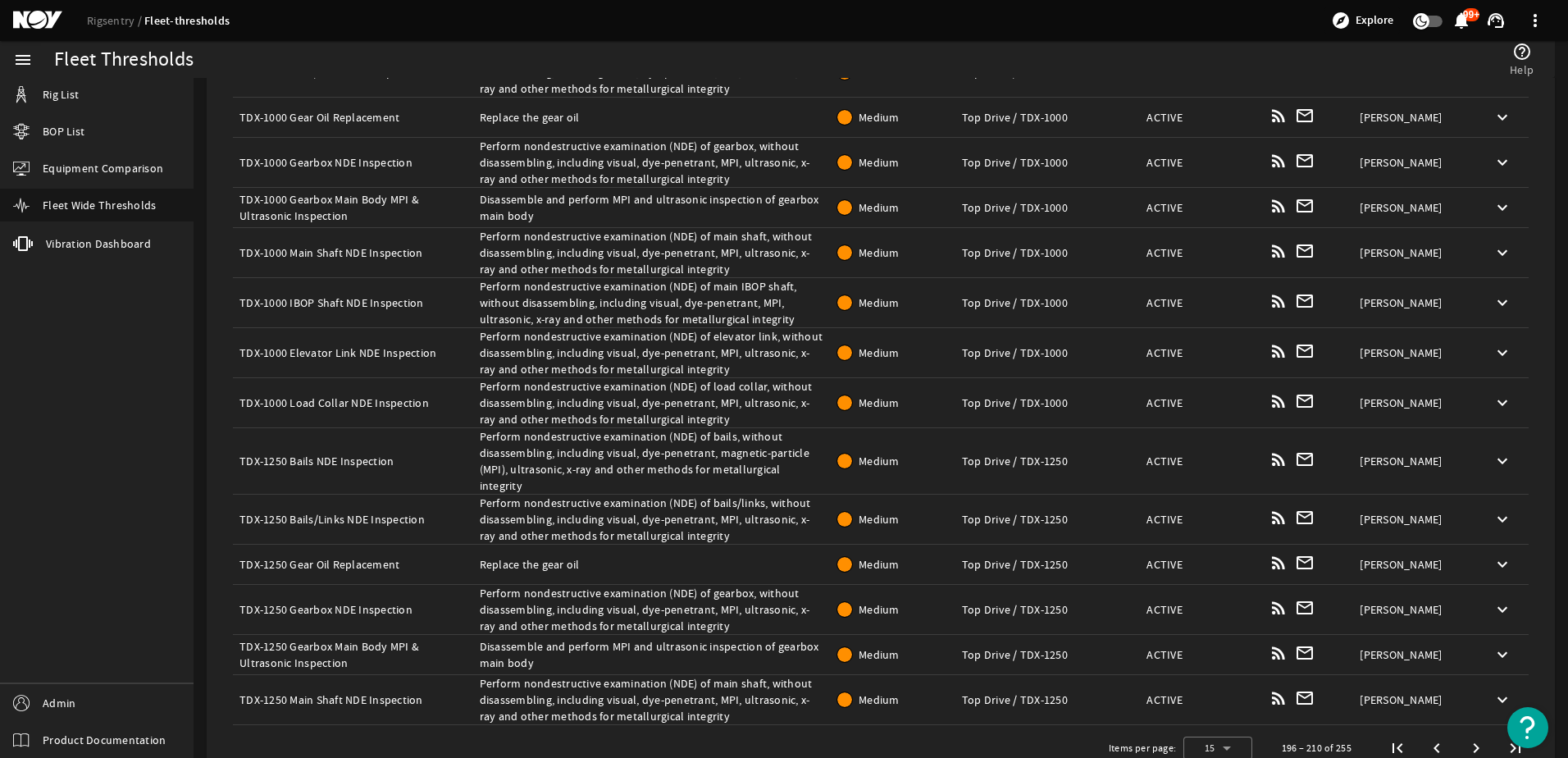
click at [1423, 734] on span "Previous page" at bounding box center [1437, 748] width 30 height 30
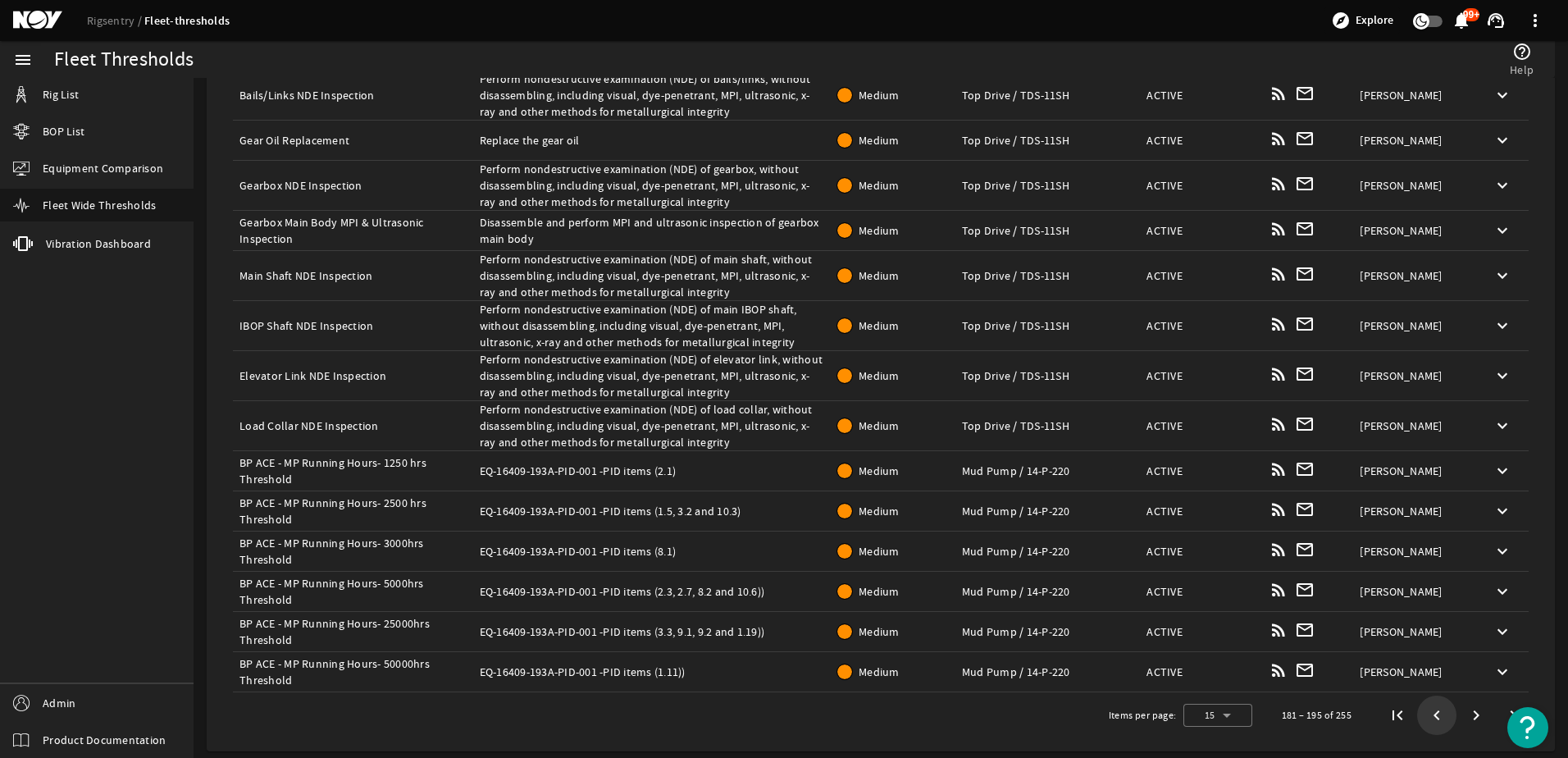
scroll to position [294, 0]
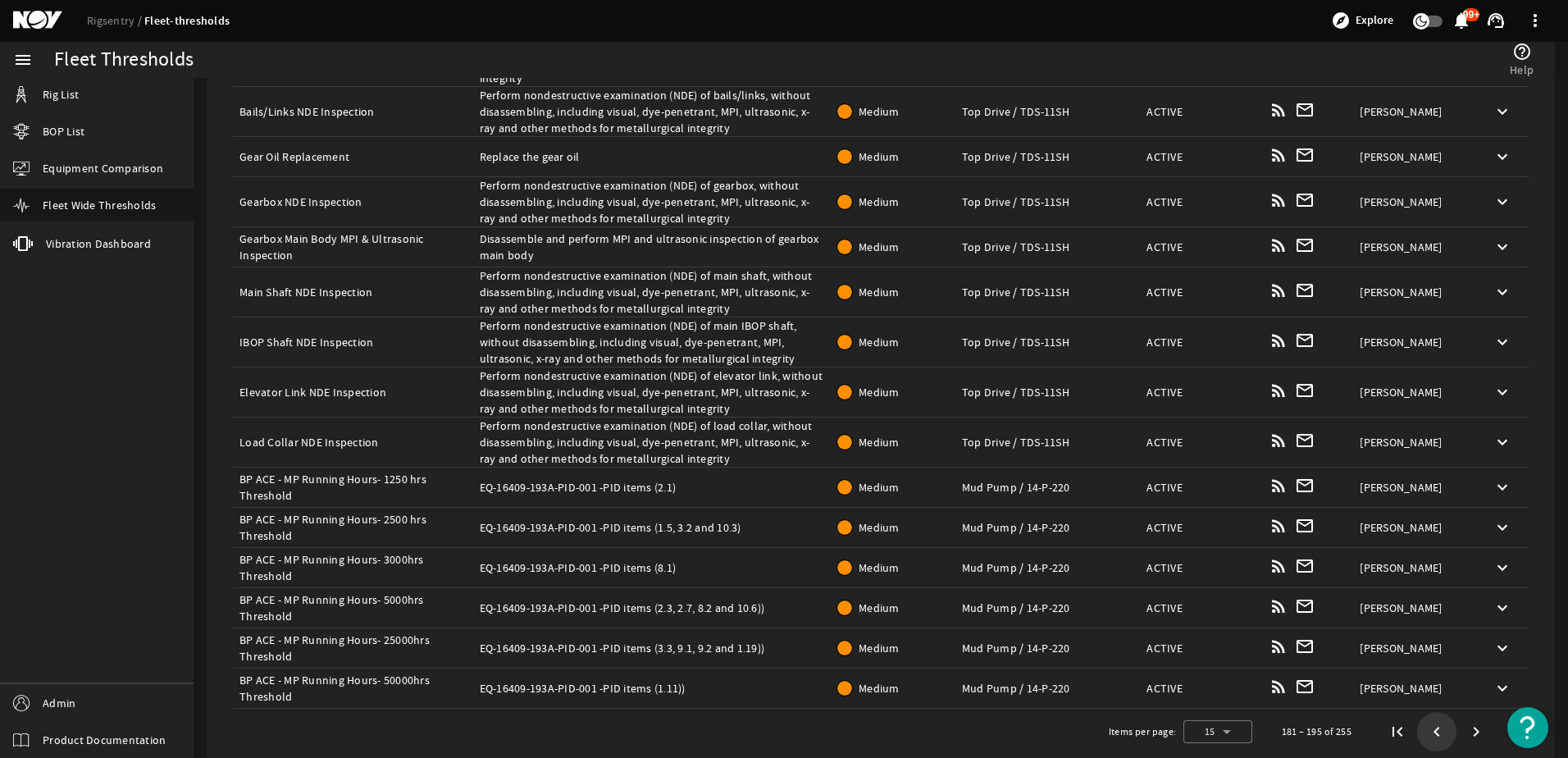
click at [1423, 718] on span "Previous page" at bounding box center [1437, 732] width 30 height 30
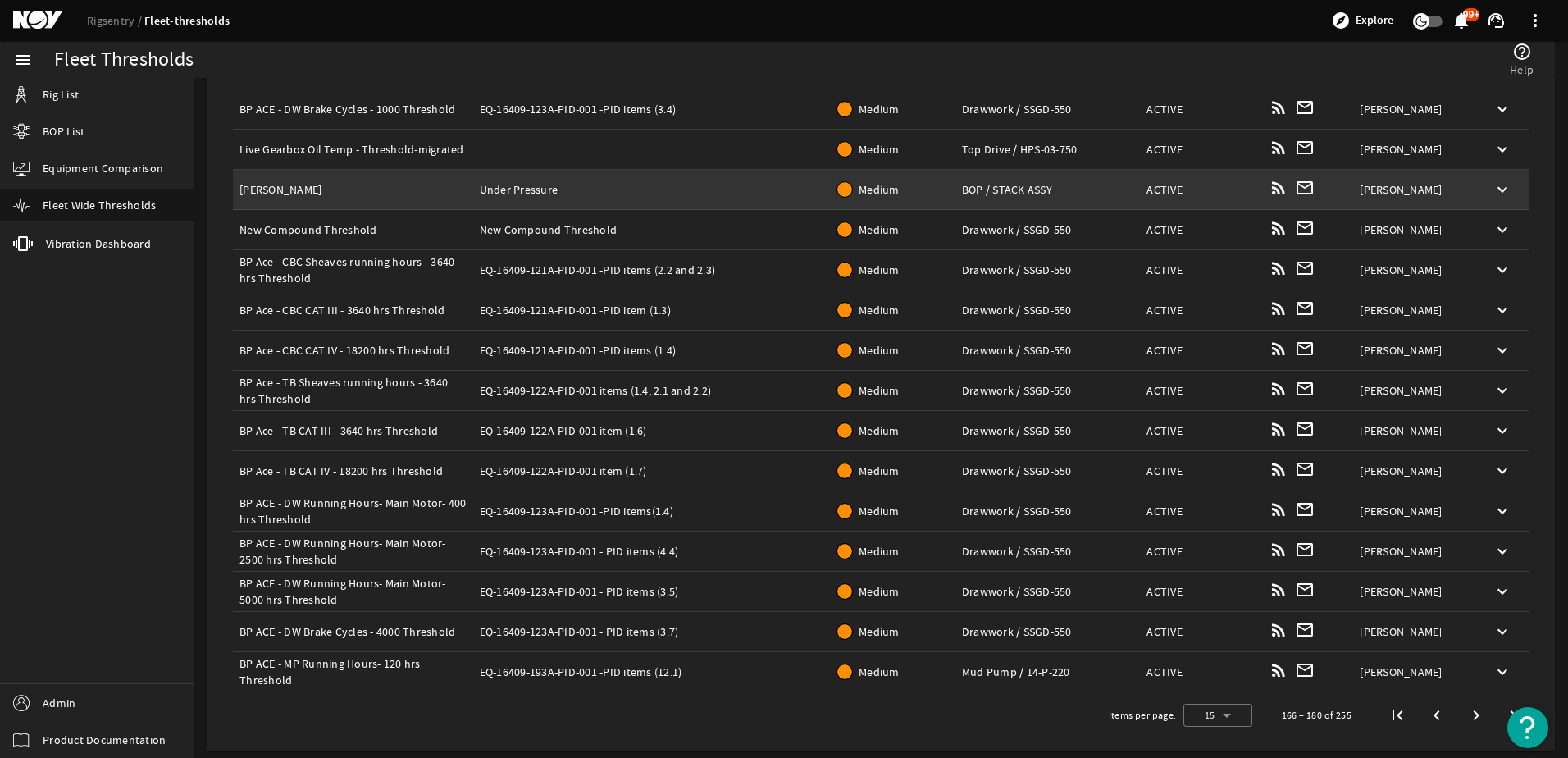
click at [752, 179] on td "Description: Under Pressure" at bounding box center [653, 189] width 359 height 40
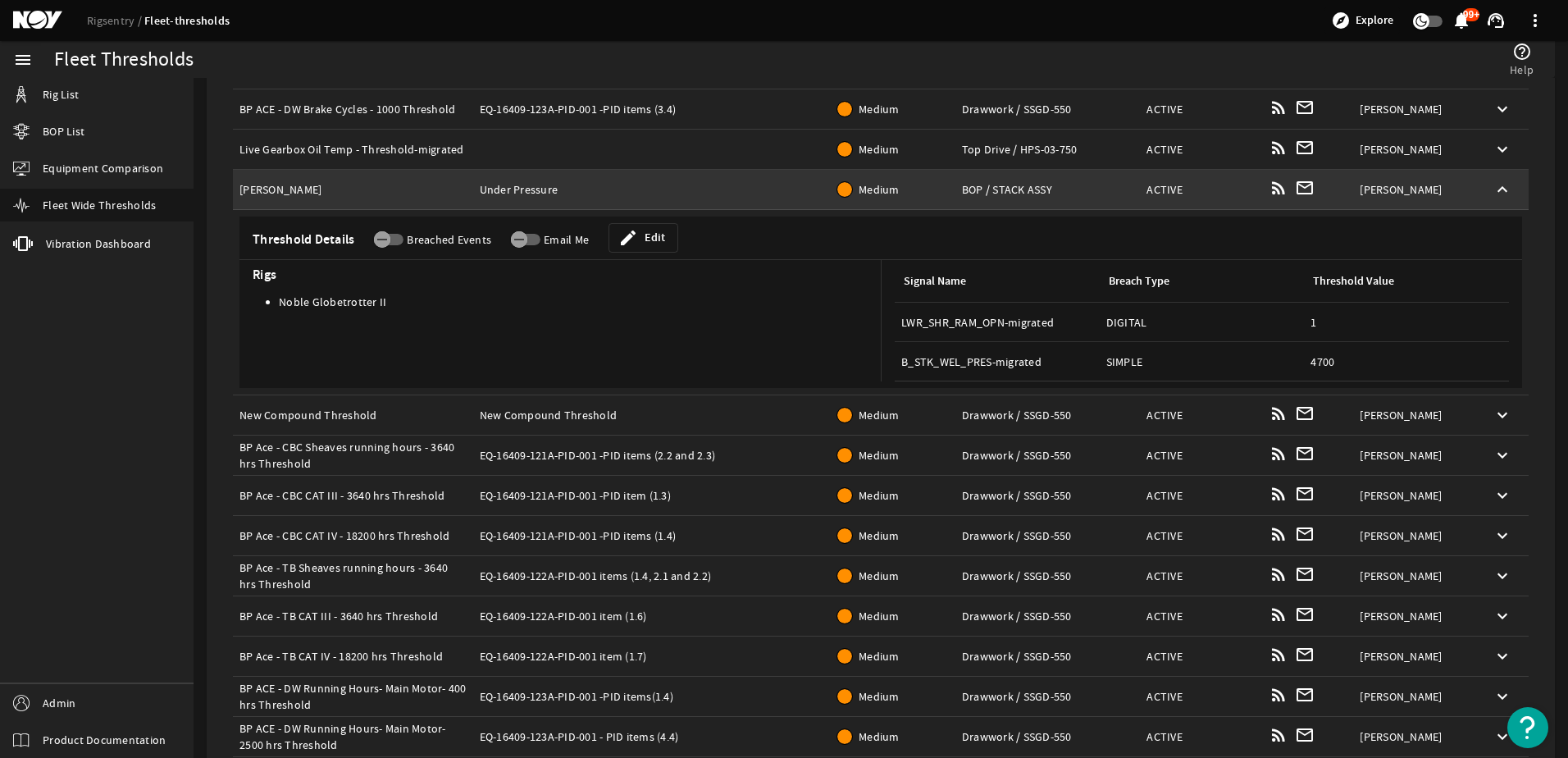
click at [752, 179] on td "Description: Under Pressure" at bounding box center [653, 189] width 359 height 40
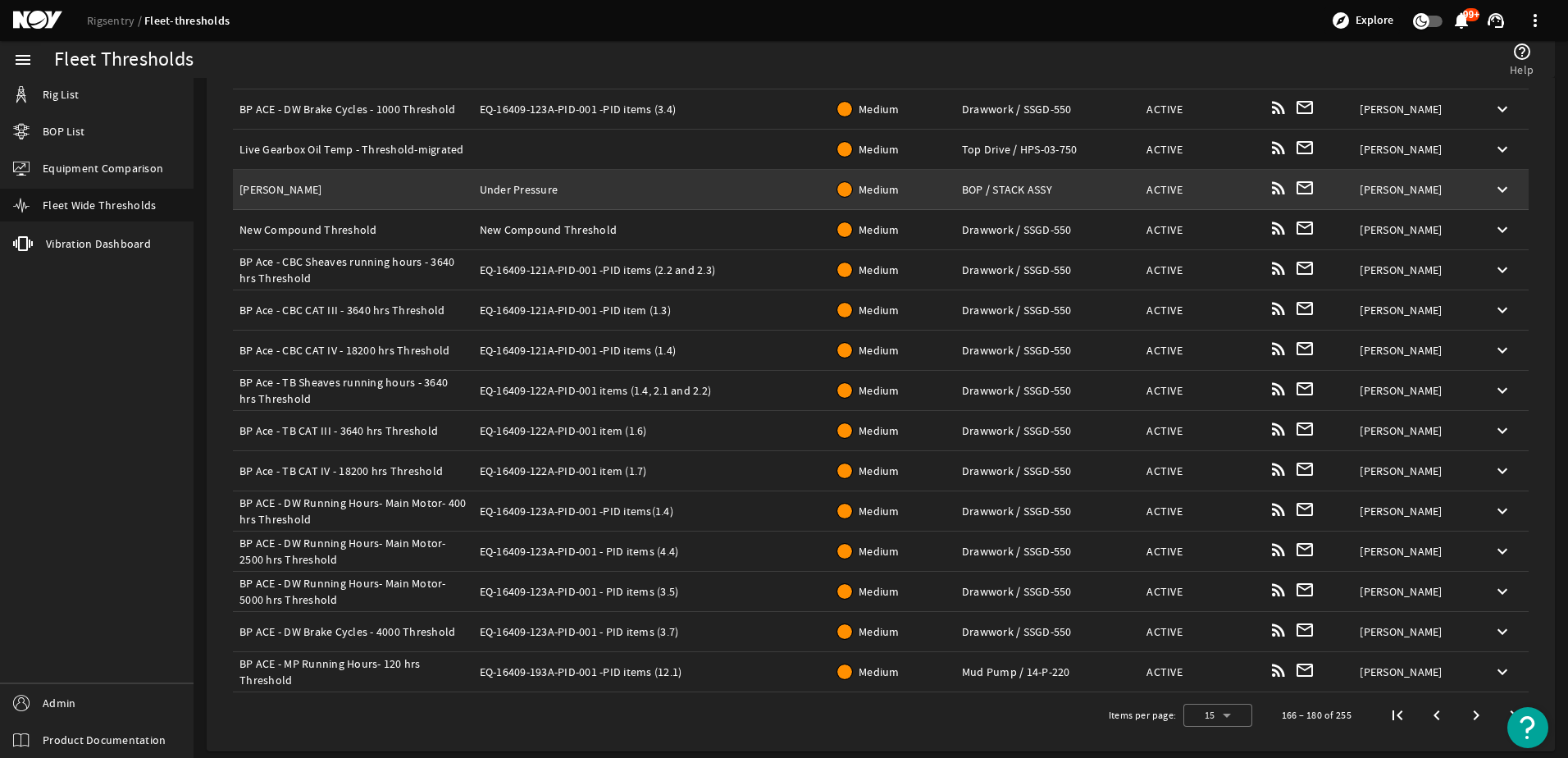
click at [752, 179] on td "Description: Under Pressure" at bounding box center [653, 189] width 359 height 40
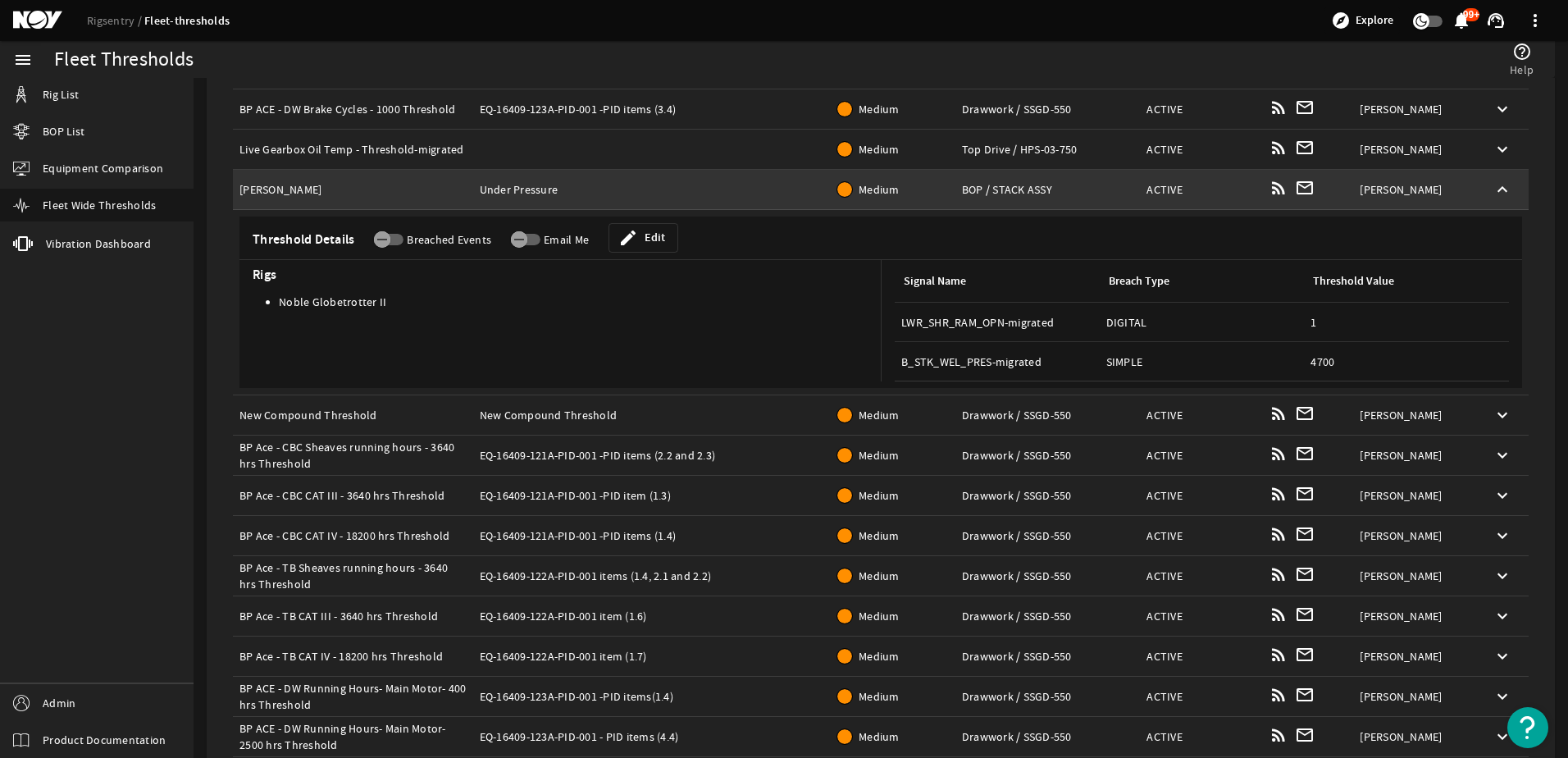
click at [752, 179] on td "Description: Under Pressure" at bounding box center [653, 189] width 359 height 40
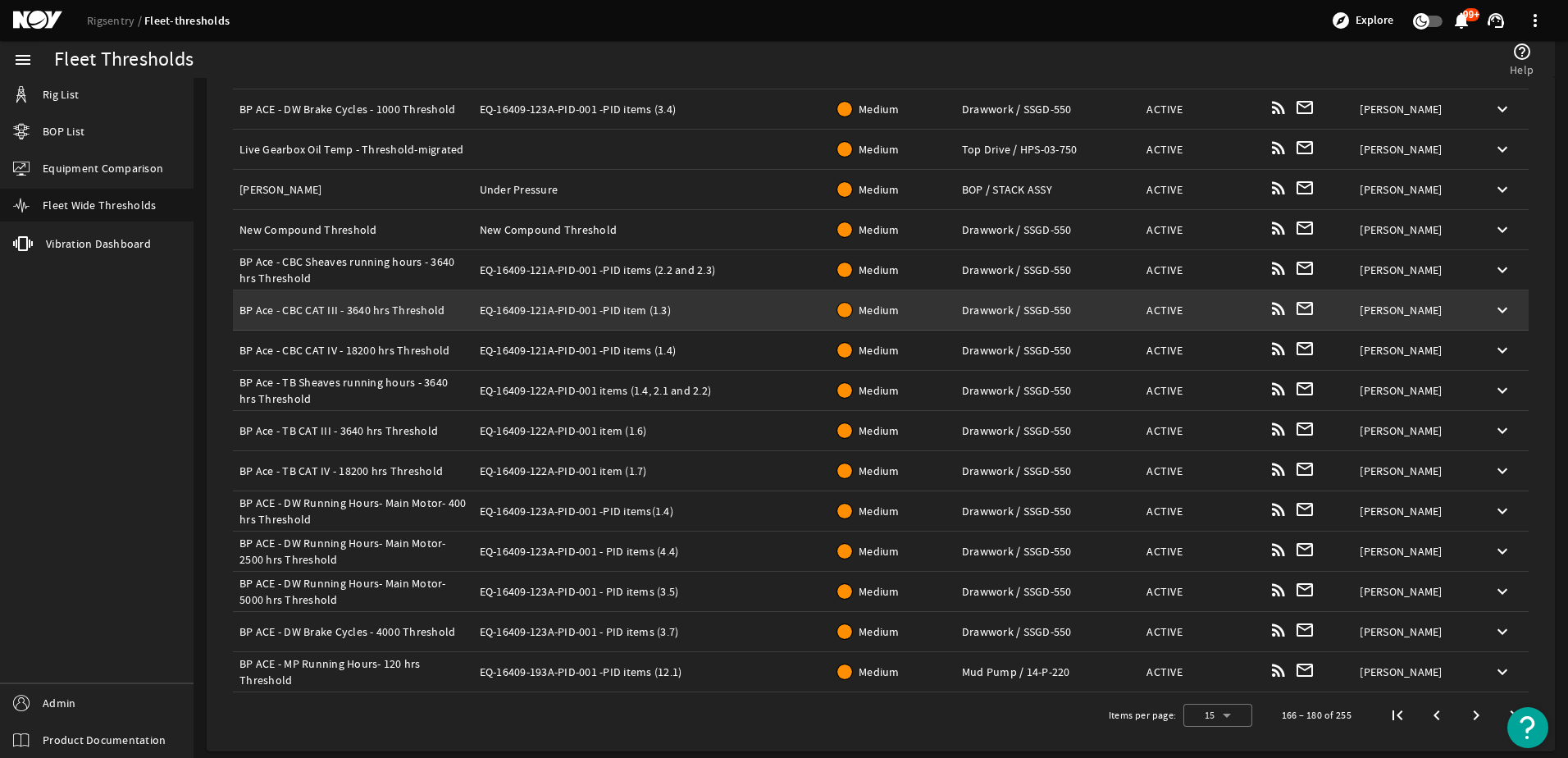
scroll to position [0, 0]
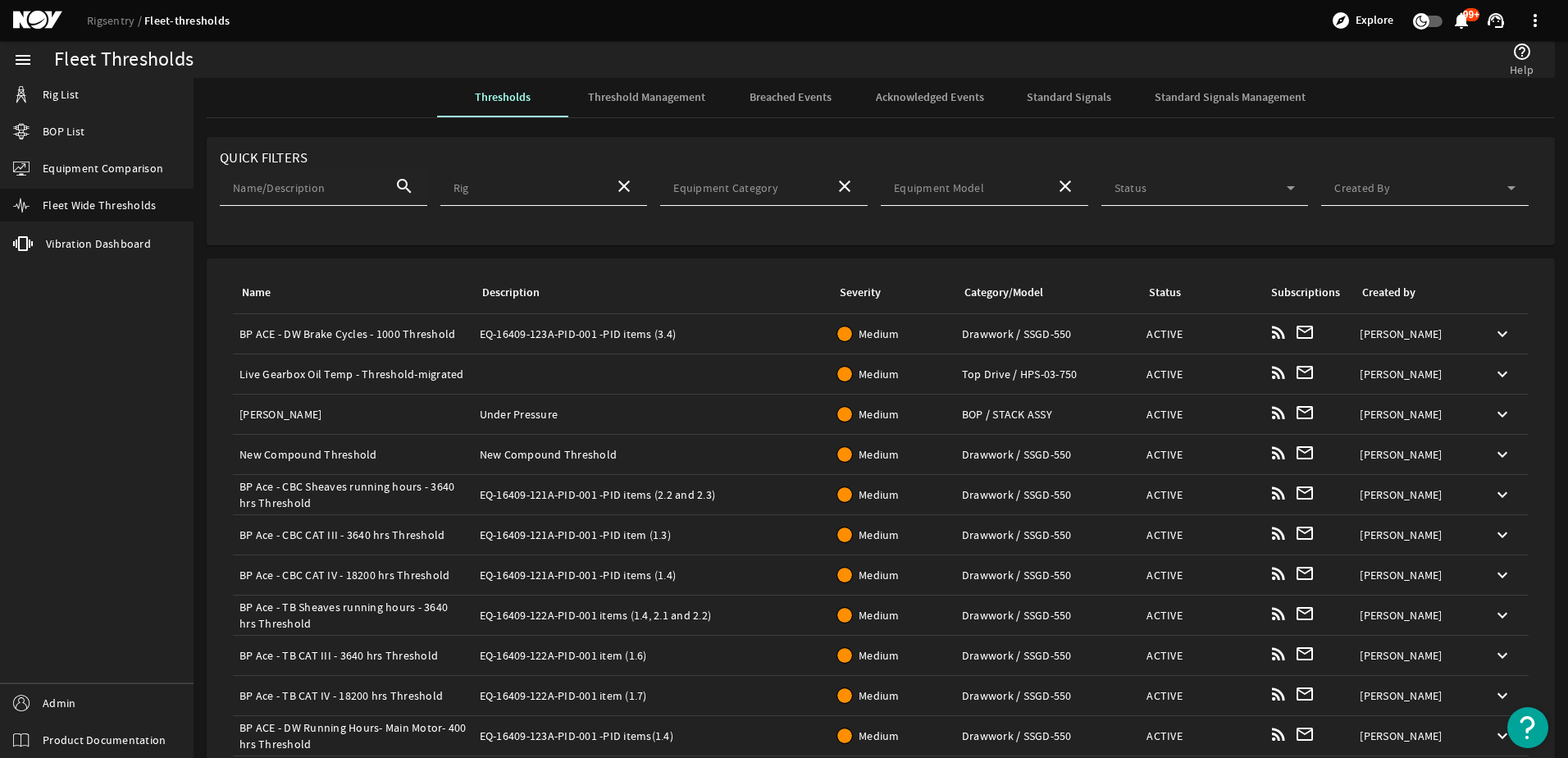
click at [324, 188] on mat-label "Name/Description" at bounding box center [279, 187] width 91 height 14
click at [324, 188] on input "Name/Description" at bounding box center [308, 191] width 149 height 16
click at [1367, 289] on div "Created by" at bounding box center [1389, 293] width 53 height 18
click at [1372, 292] on div "Created by" at bounding box center [1389, 293] width 53 height 18
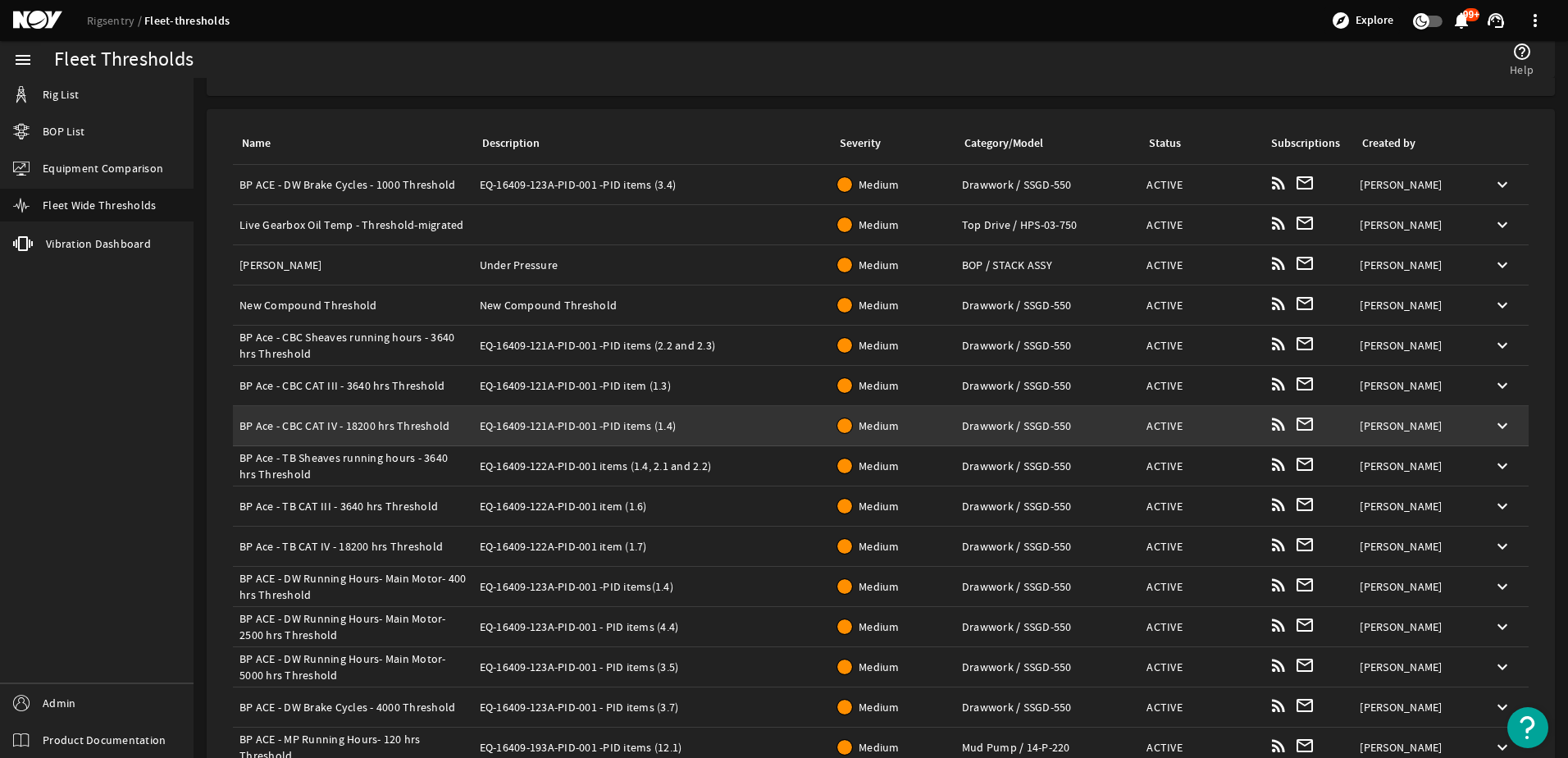
scroll to position [225, 0]
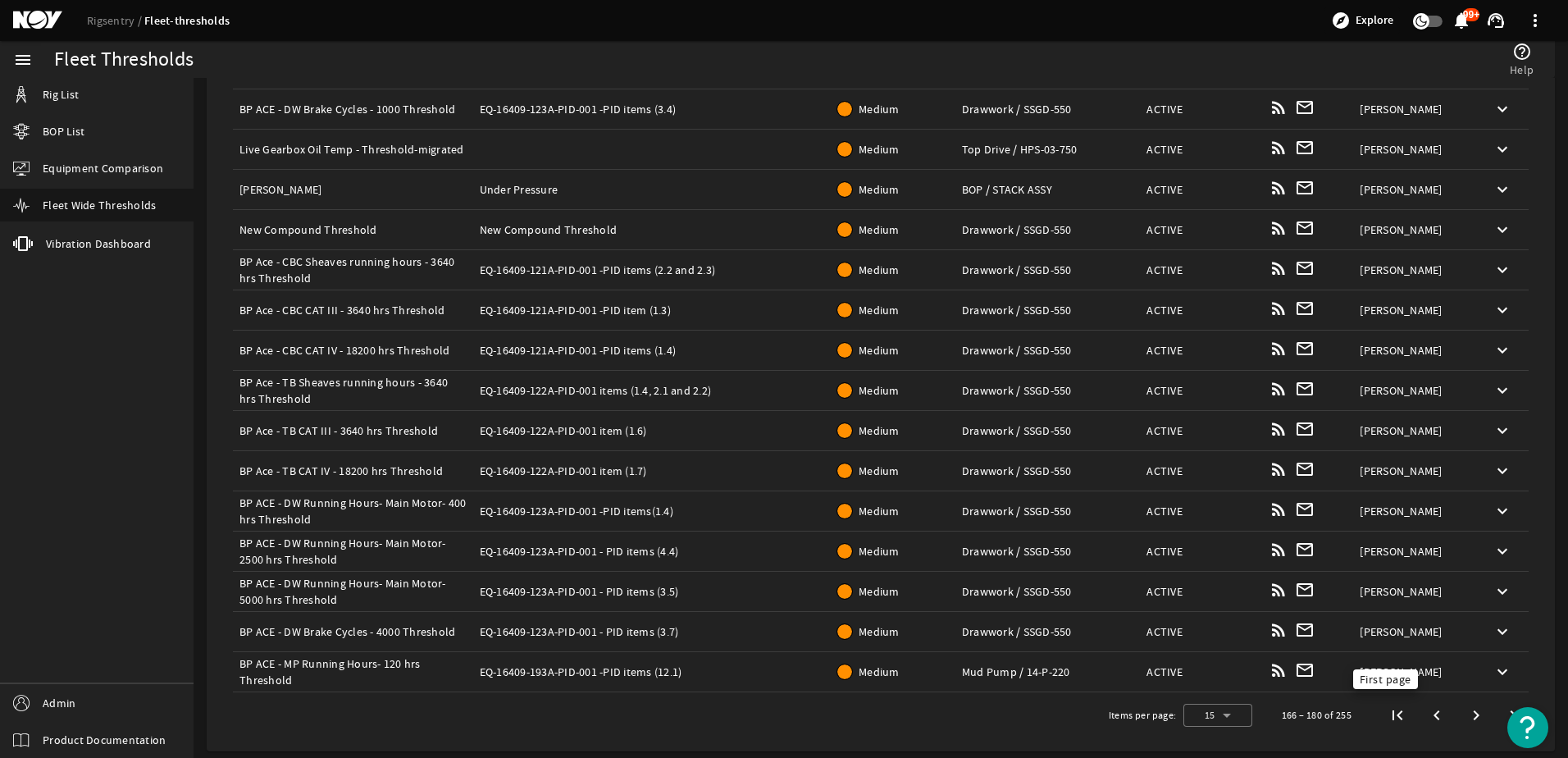
click at [1391, 721] on span "First page" at bounding box center [1398, 715] width 30 height 30
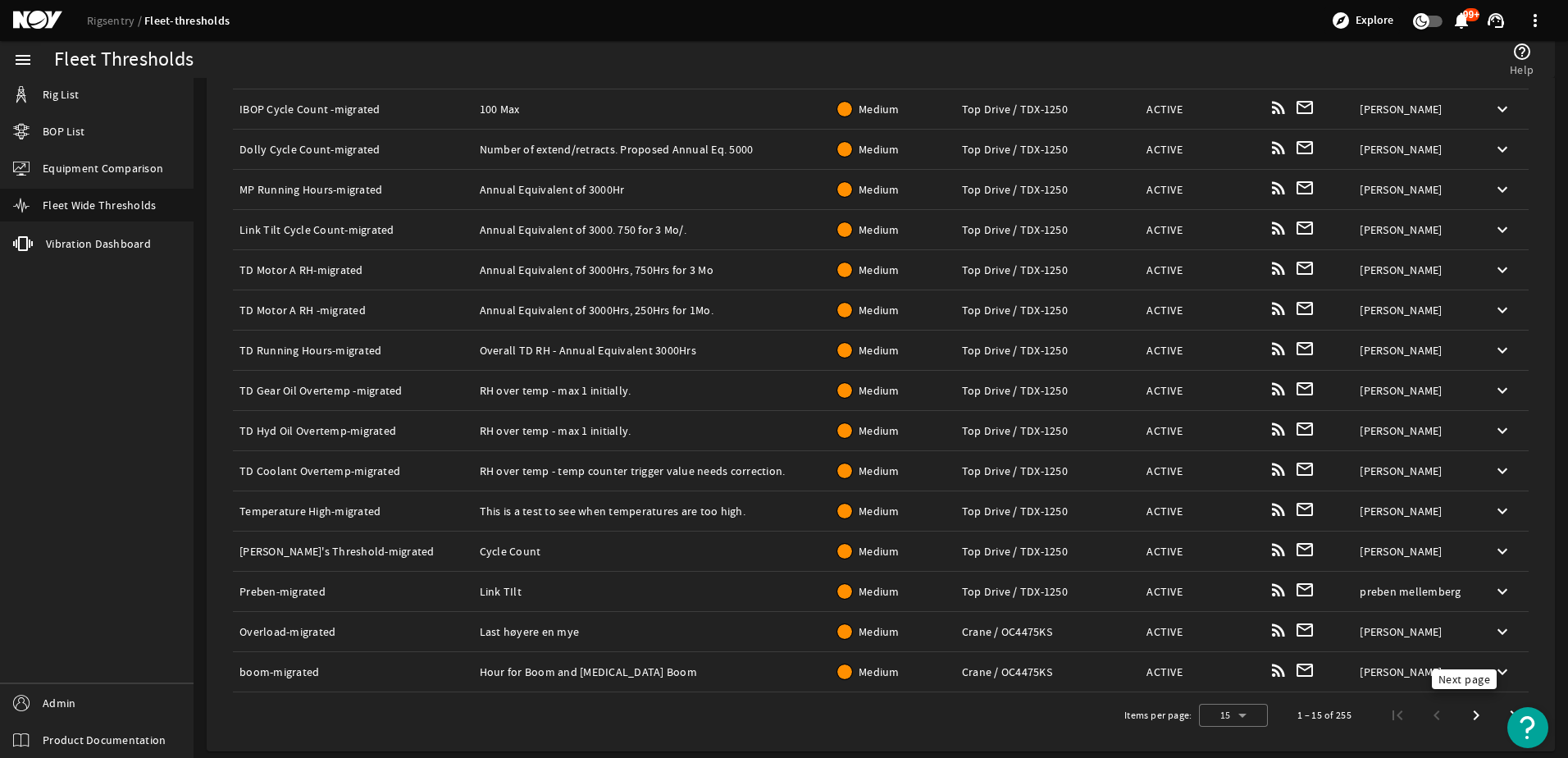
click at [1462, 714] on span "Next page" at bounding box center [1477, 715] width 30 height 30
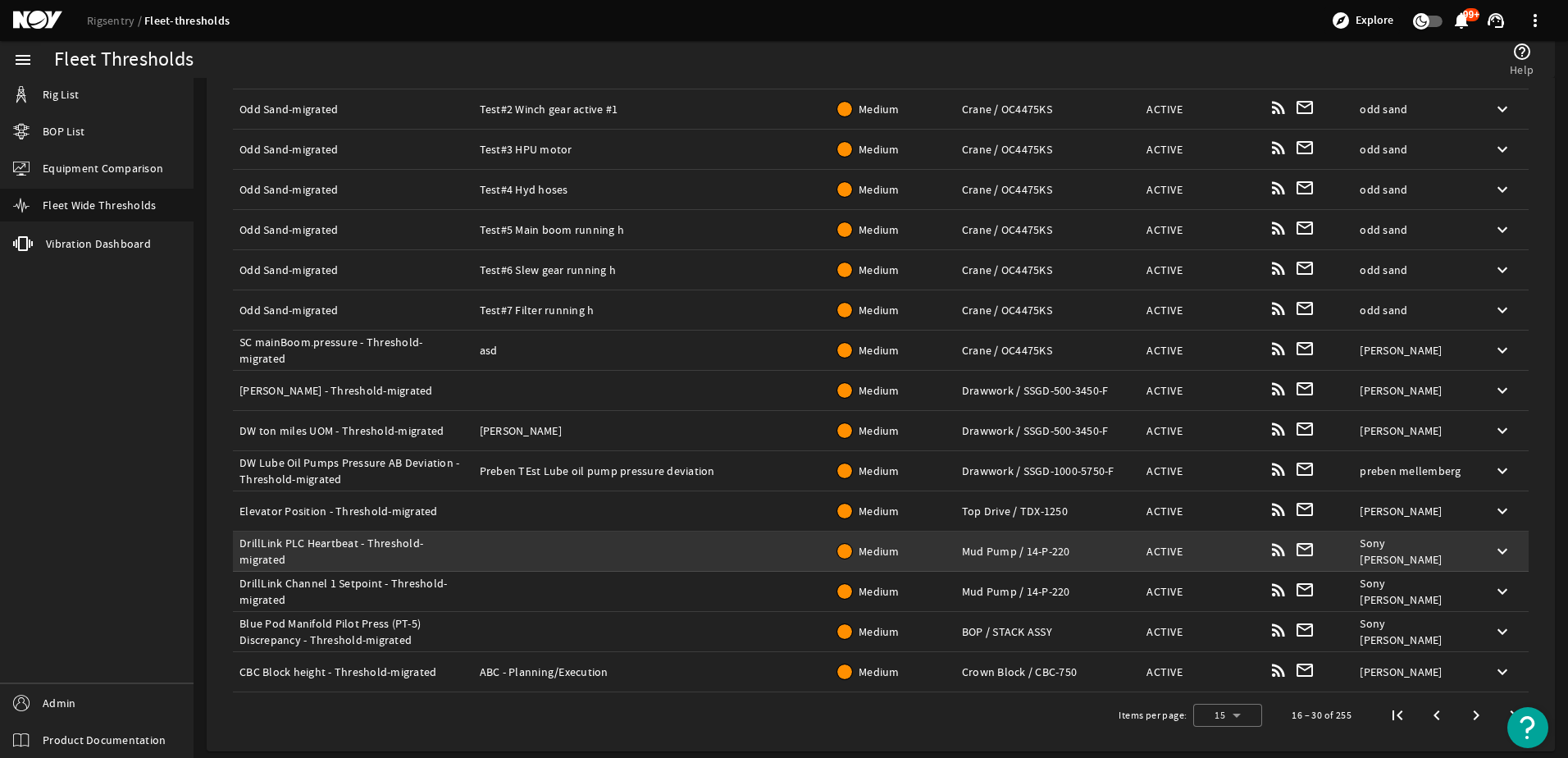
click at [1330, 562] on div "rss_feed mail_outline" at bounding box center [1308, 552] width 78 height 24
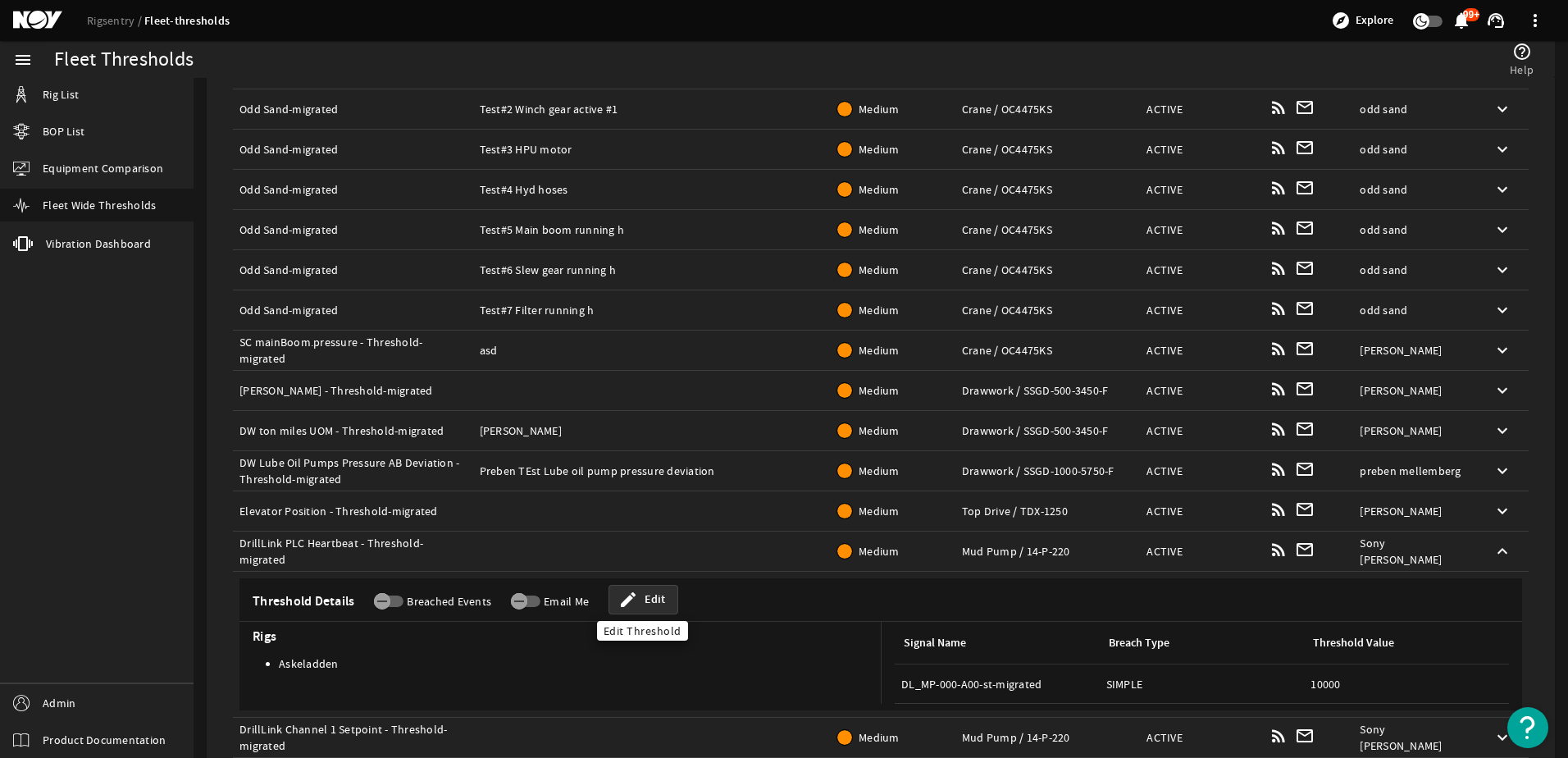
click at [633, 597] on mat-icon "edit" at bounding box center [628, 600] width 20 height 20
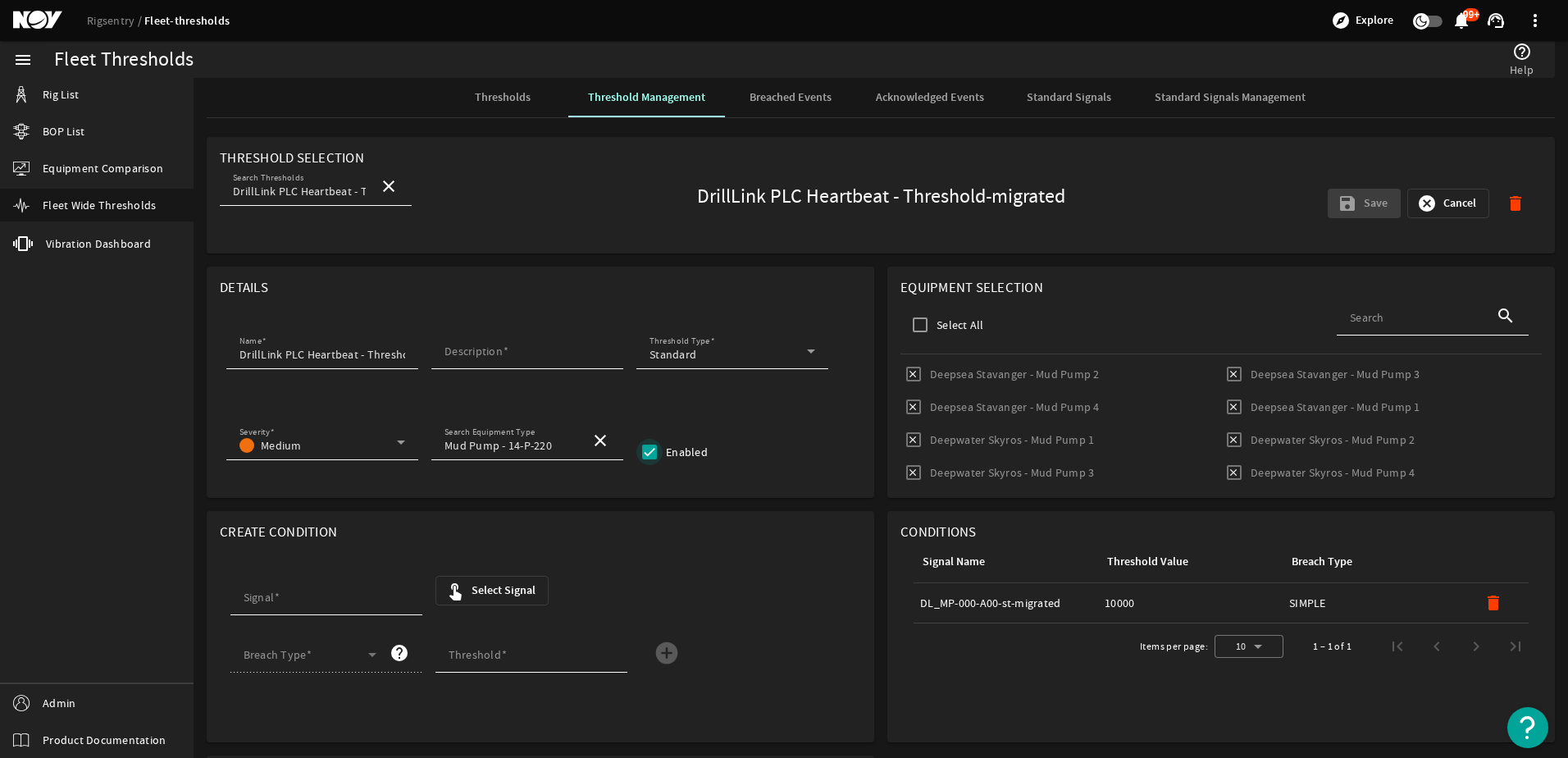
click at [645, 458] on input "Enabled" at bounding box center [649, 452] width 26 height 26
checkbox input "false"
click at [1278, 261] on rigsentry-mat-card "Equipment Selection Select All Search search Deepsea Stavanger - Mud Pump 2 Dee…" at bounding box center [1221, 382] width 680 height 245
click at [533, 362] on input "Description" at bounding box center [527, 354] width 166 height 16
type input "s"
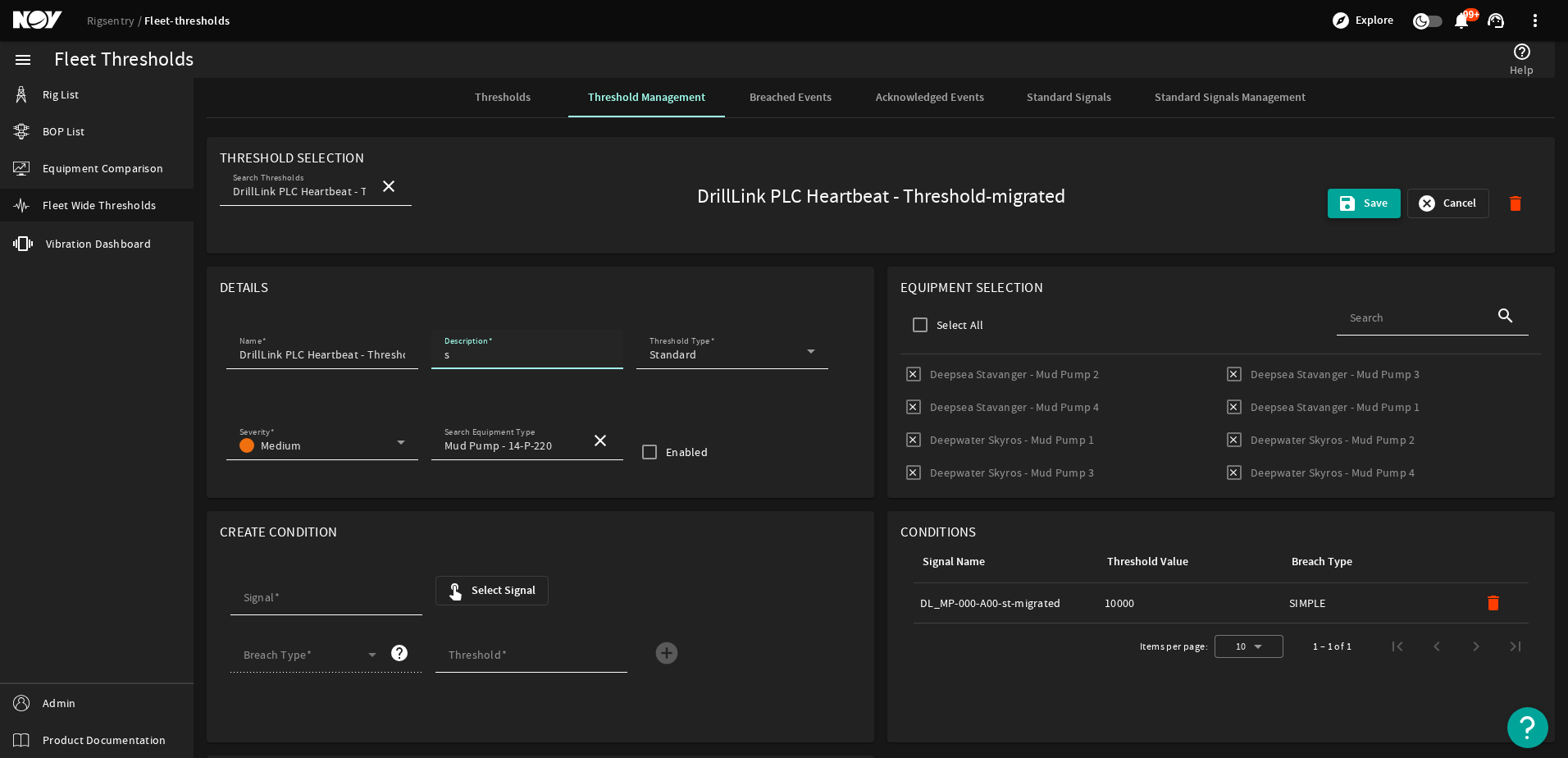
click at [1346, 211] on mat-icon "save" at bounding box center [1347, 204] width 20 height 20
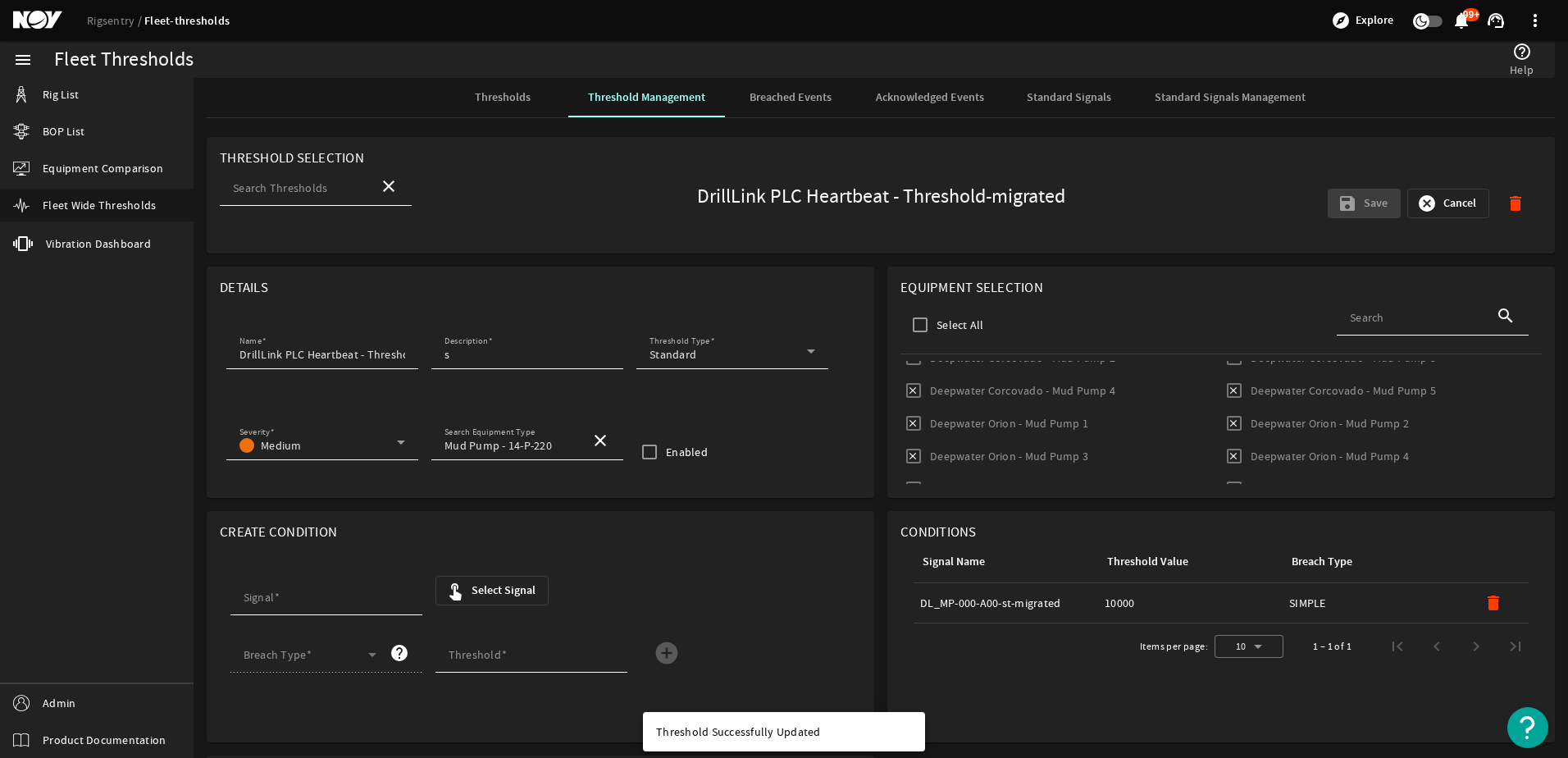
scroll to position [575, 0]
click at [478, 103] on span "Thresholds" at bounding box center [503, 97] width 56 height 12
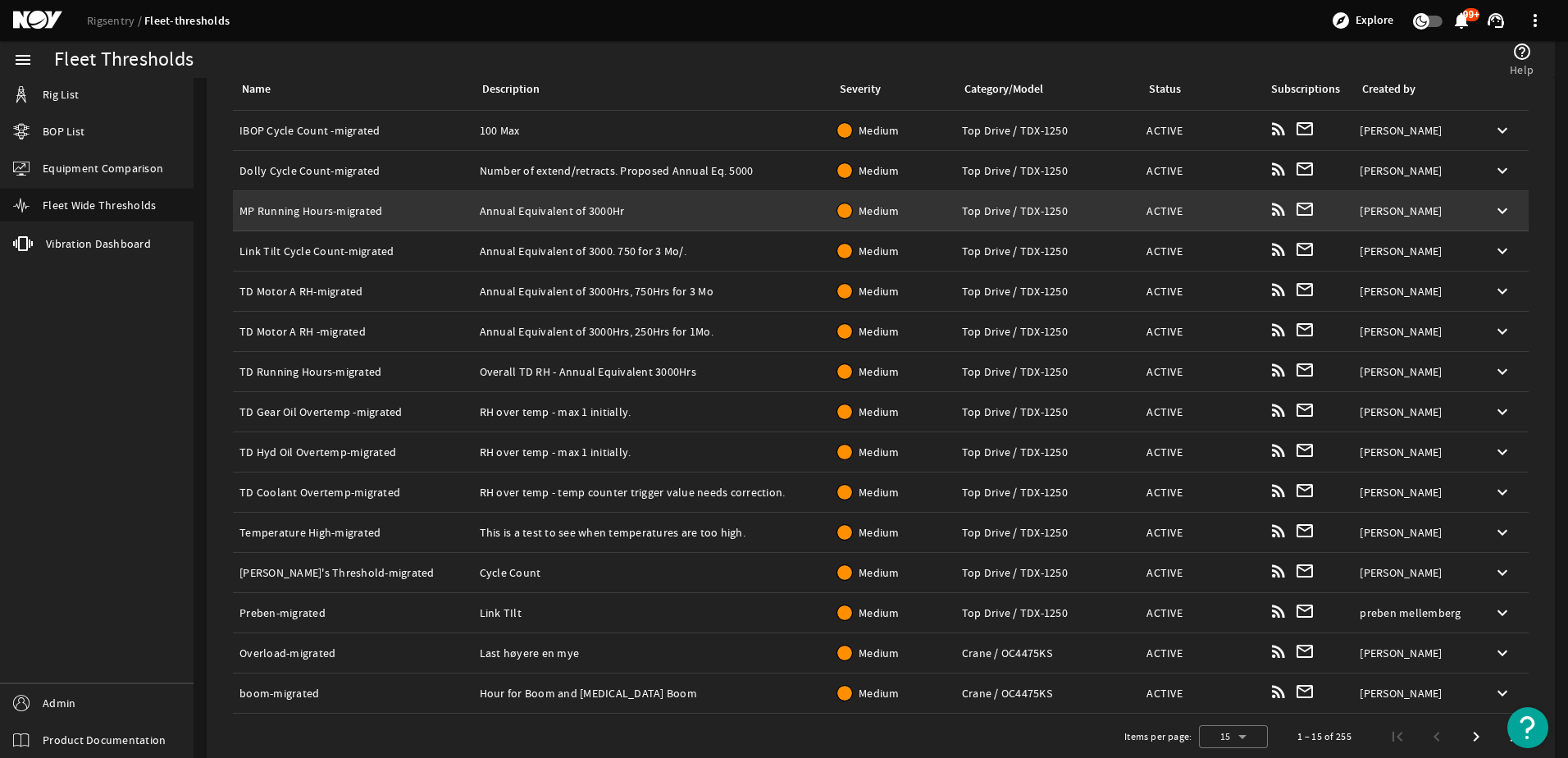
scroll to position [225, 0]
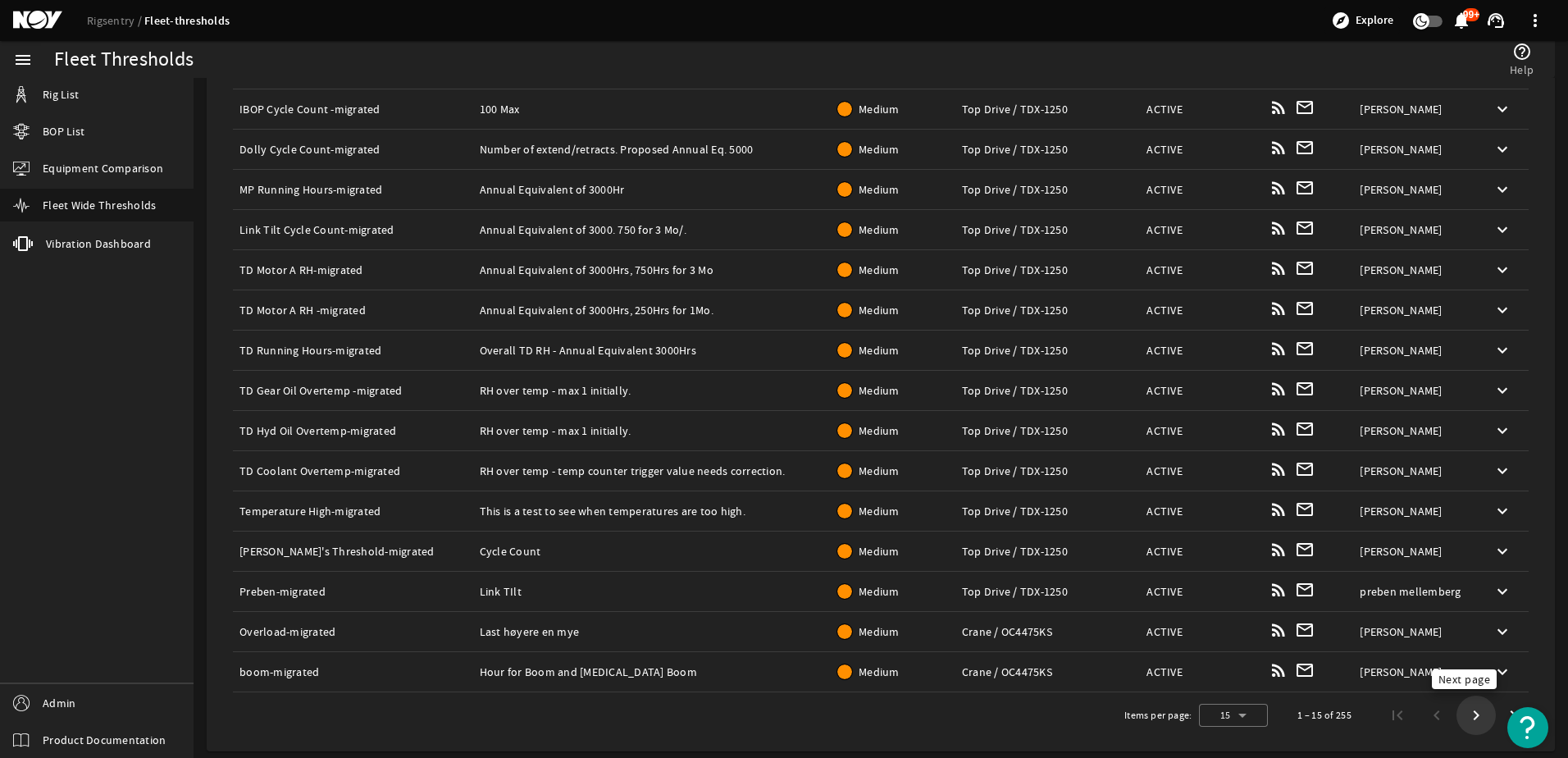
click at [1467, 720] on span "Next page" at bounding box center [1477, 715] width 30 height 30
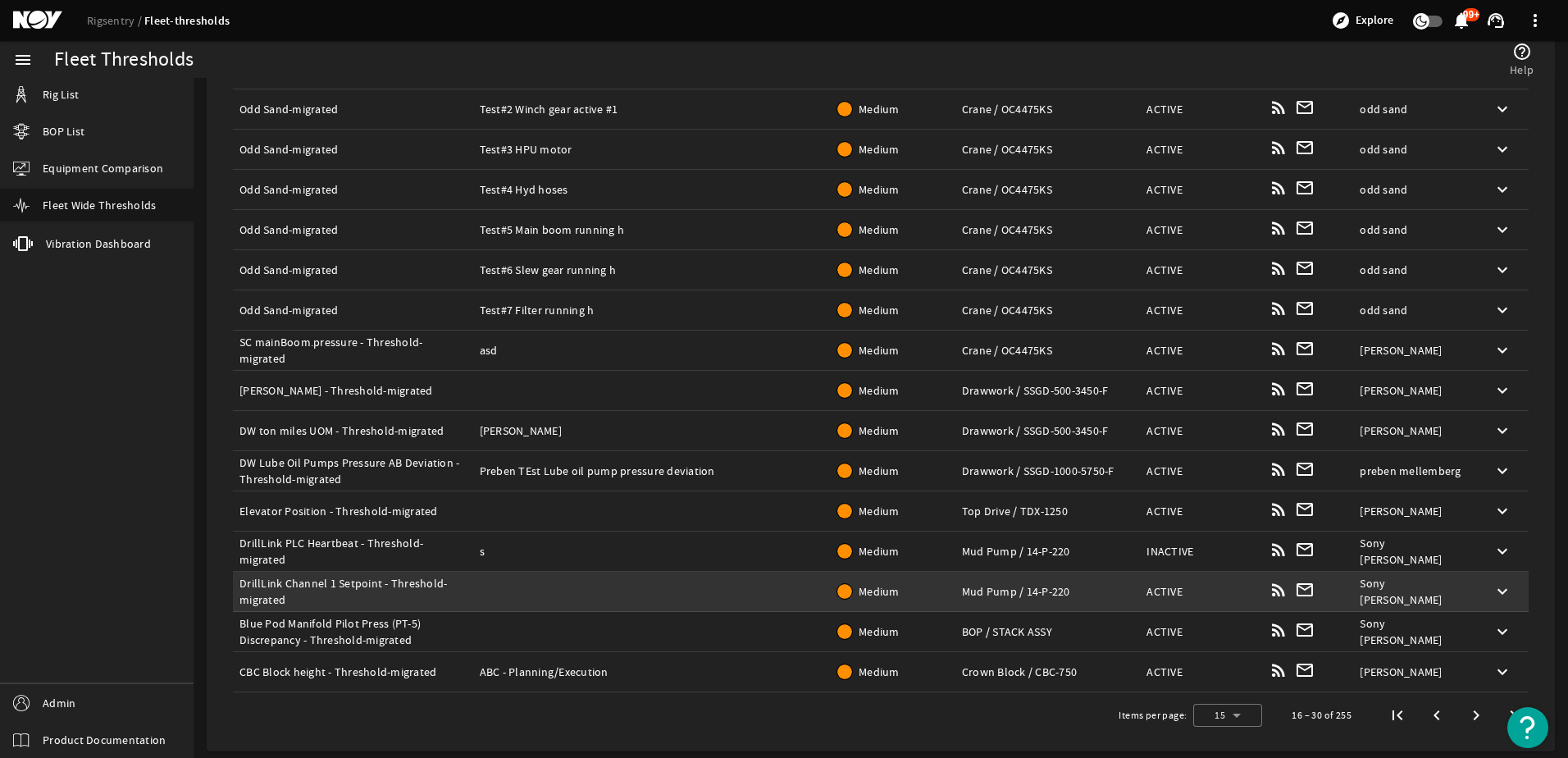
click at [992, 593] on div "Category/Model: Mud Pump / 14-P-220" at bounding box center [1048, 592] width 172 height 16
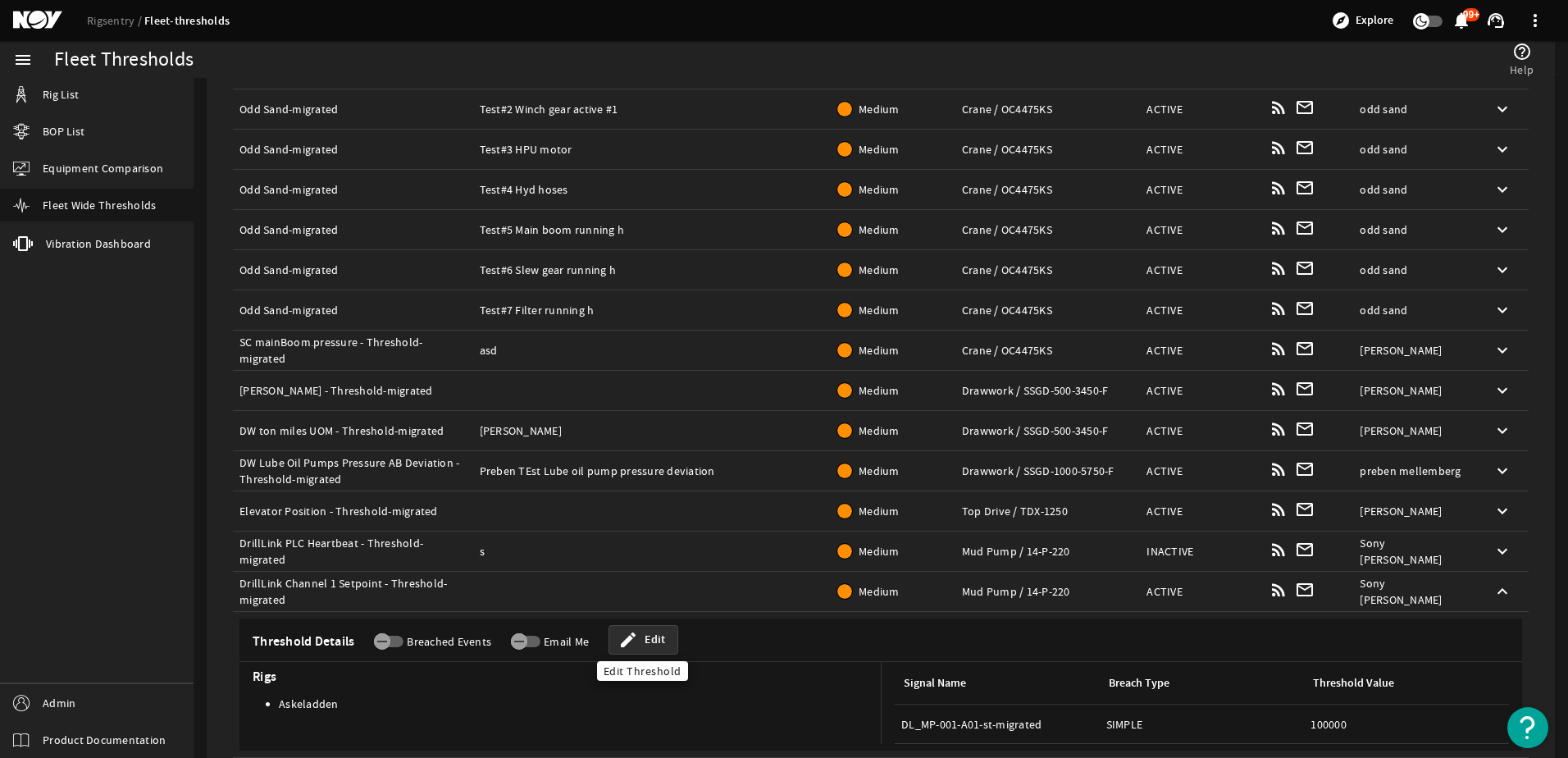
click at [632, 640] on mat-icon "edit" at bounding box center [628, 640] width 20 height 20
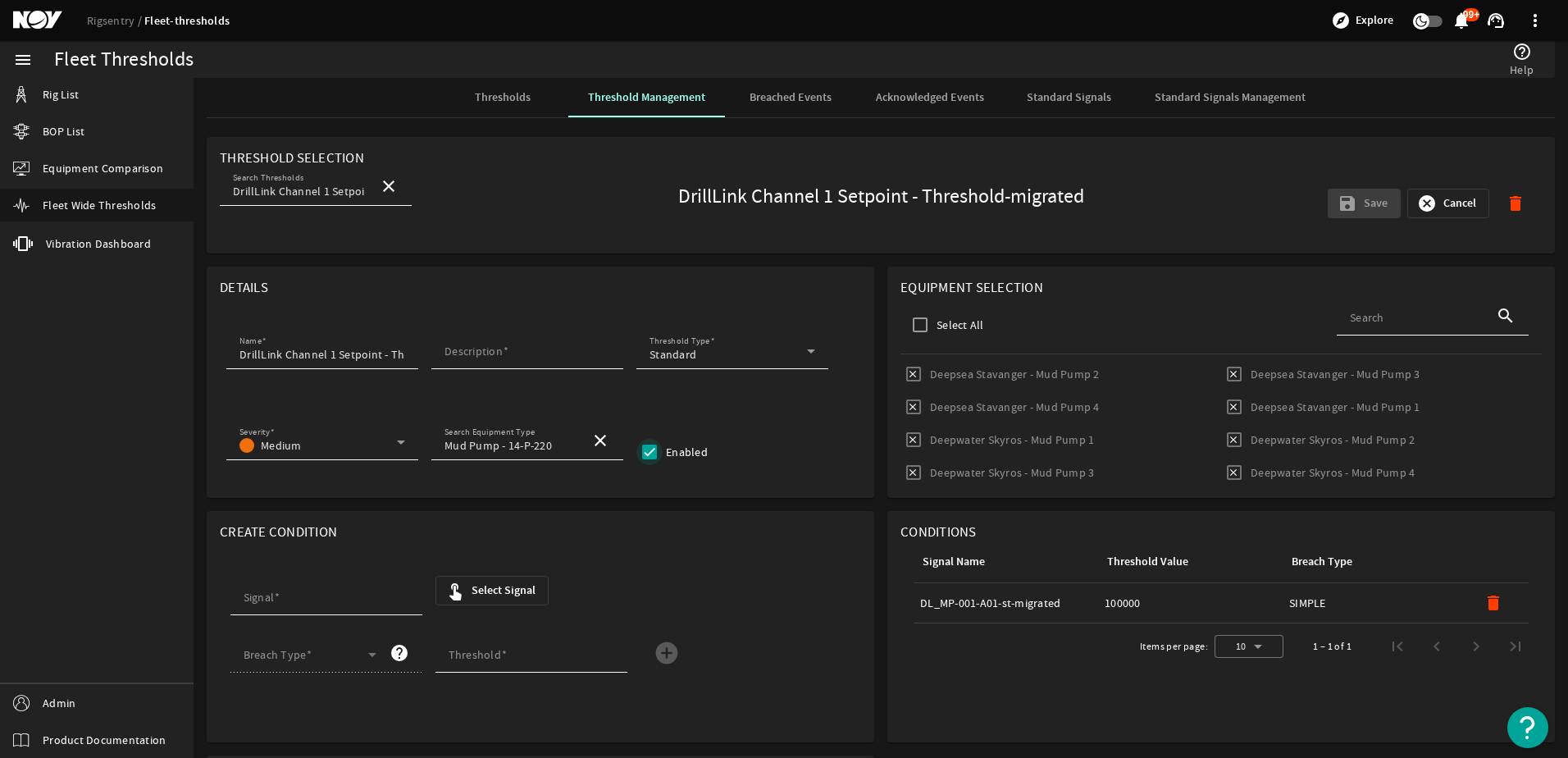
click at [642, 456] on input "Enabled" at bounding box center [649, 452] width 26 height 26
checkbox input "false"
click at [721, 418] on mat-card "Details Name DrillLink Channel 1 Setpoint - Threshold-migrated Description Thre…" at bounding box center [541, 382] width 668 height 231
click at [489, 353] on mat-label "Description" at bounding box center [473, 351] width 58 height 14
click at [489, 353] on input "Description" at bounding box center [527, 354] width 166 height 16
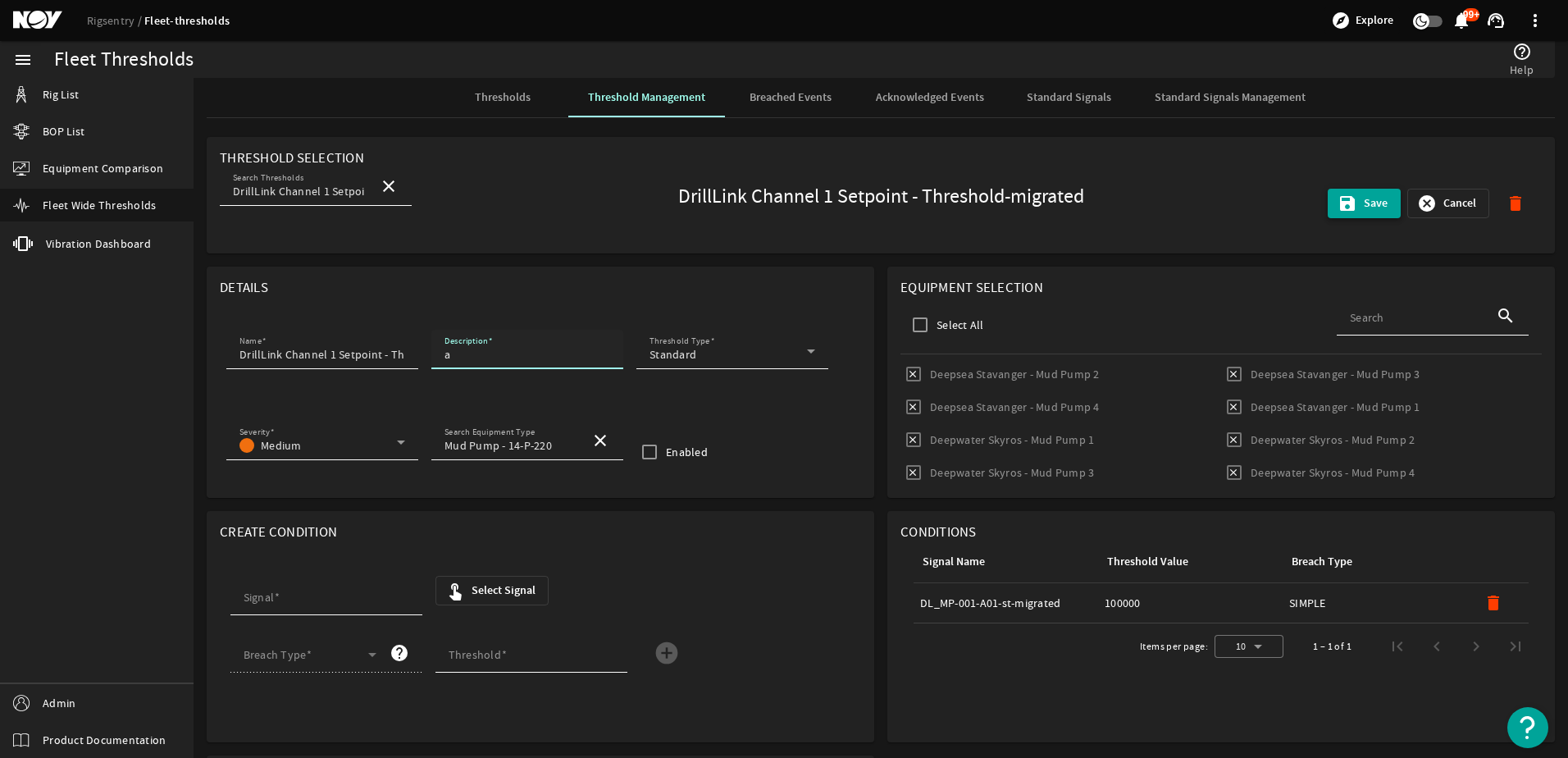
type input "a"
click at [1338, 204] on mat-icon "save" at bounding box center [1347, 204] width 20 height 20
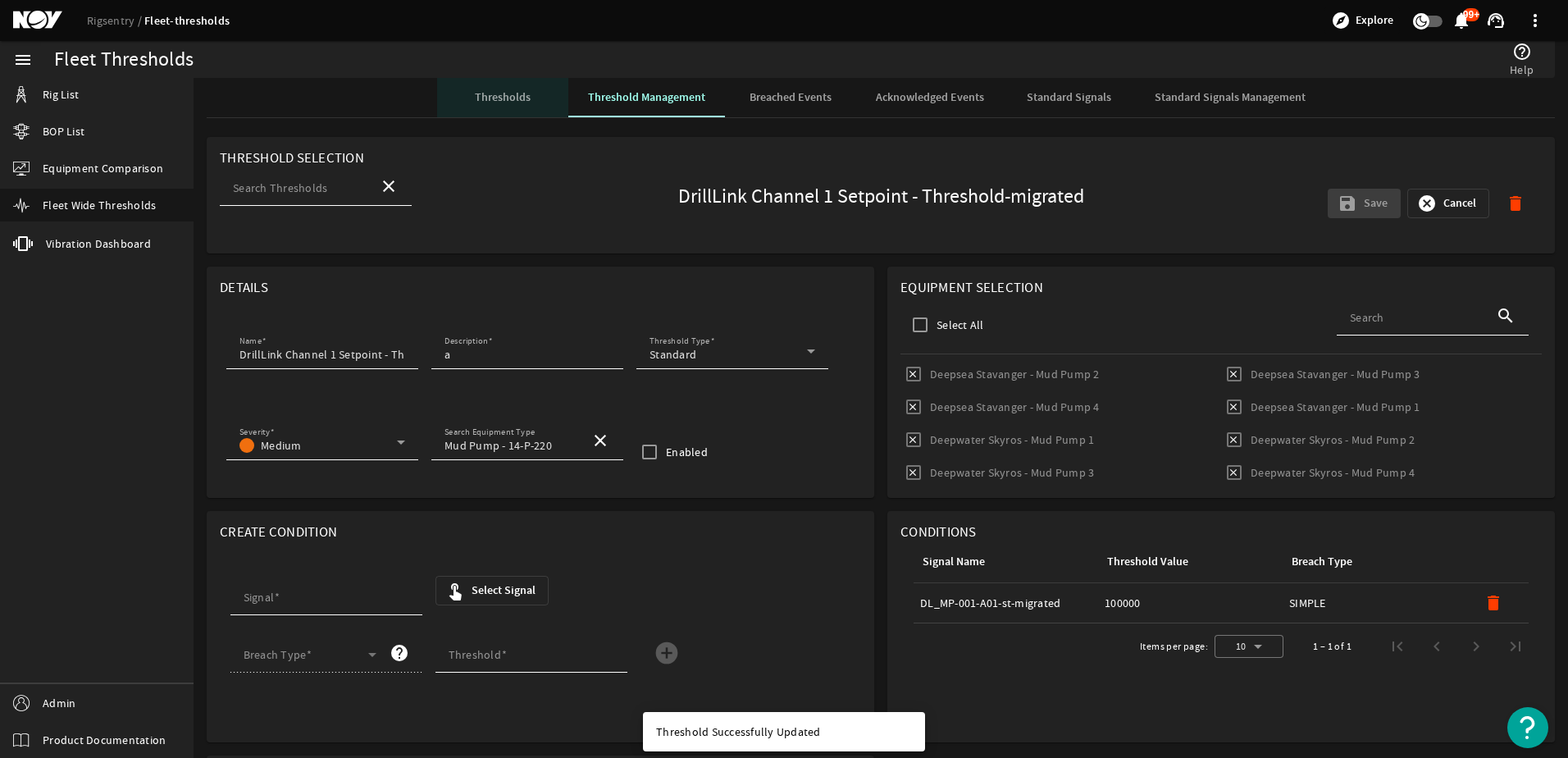
click at [510, 97] on span "Thresholds" at bounding box center [503, 97] width 56 height 12
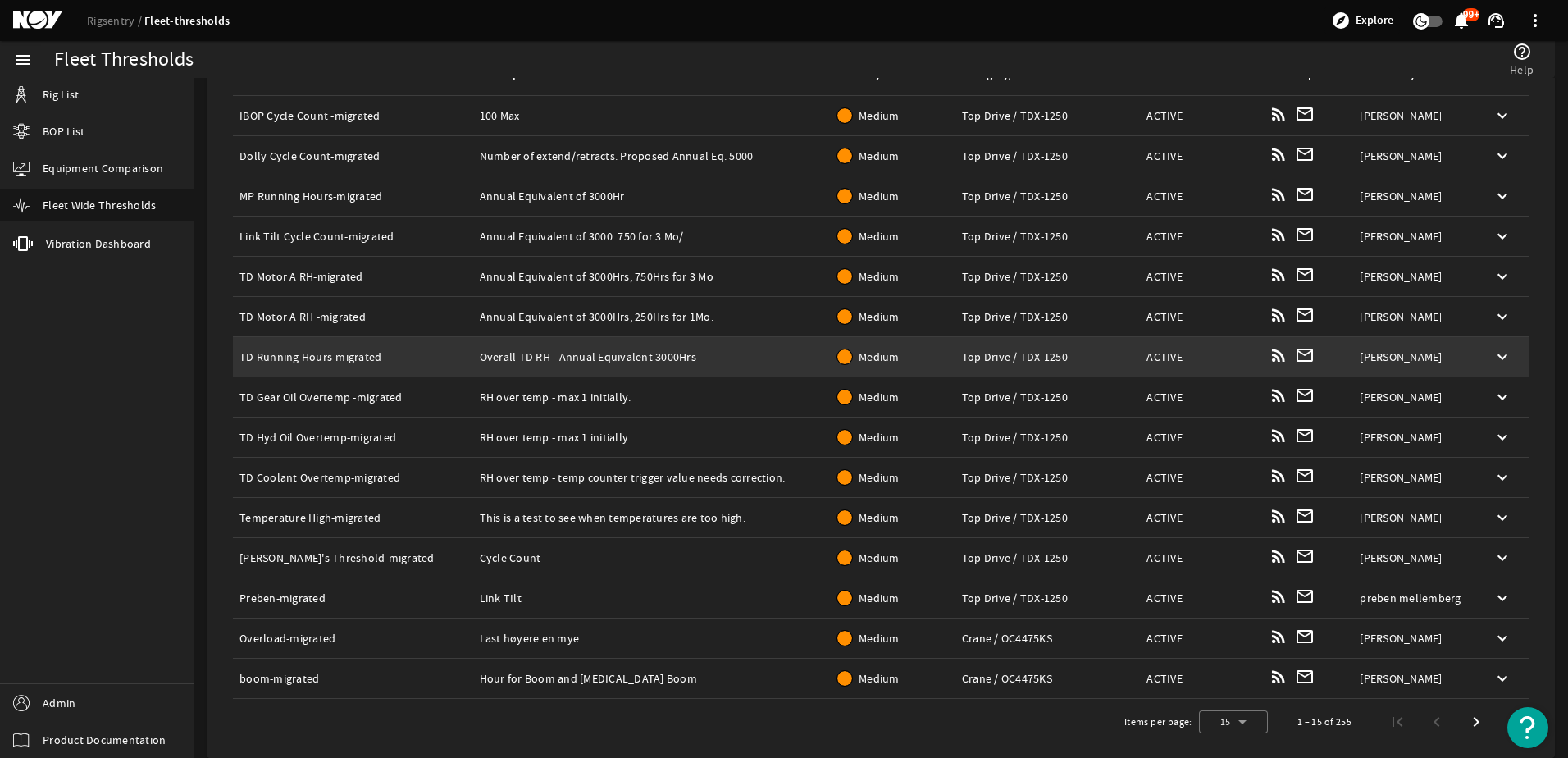
scroll to position [225, 0]
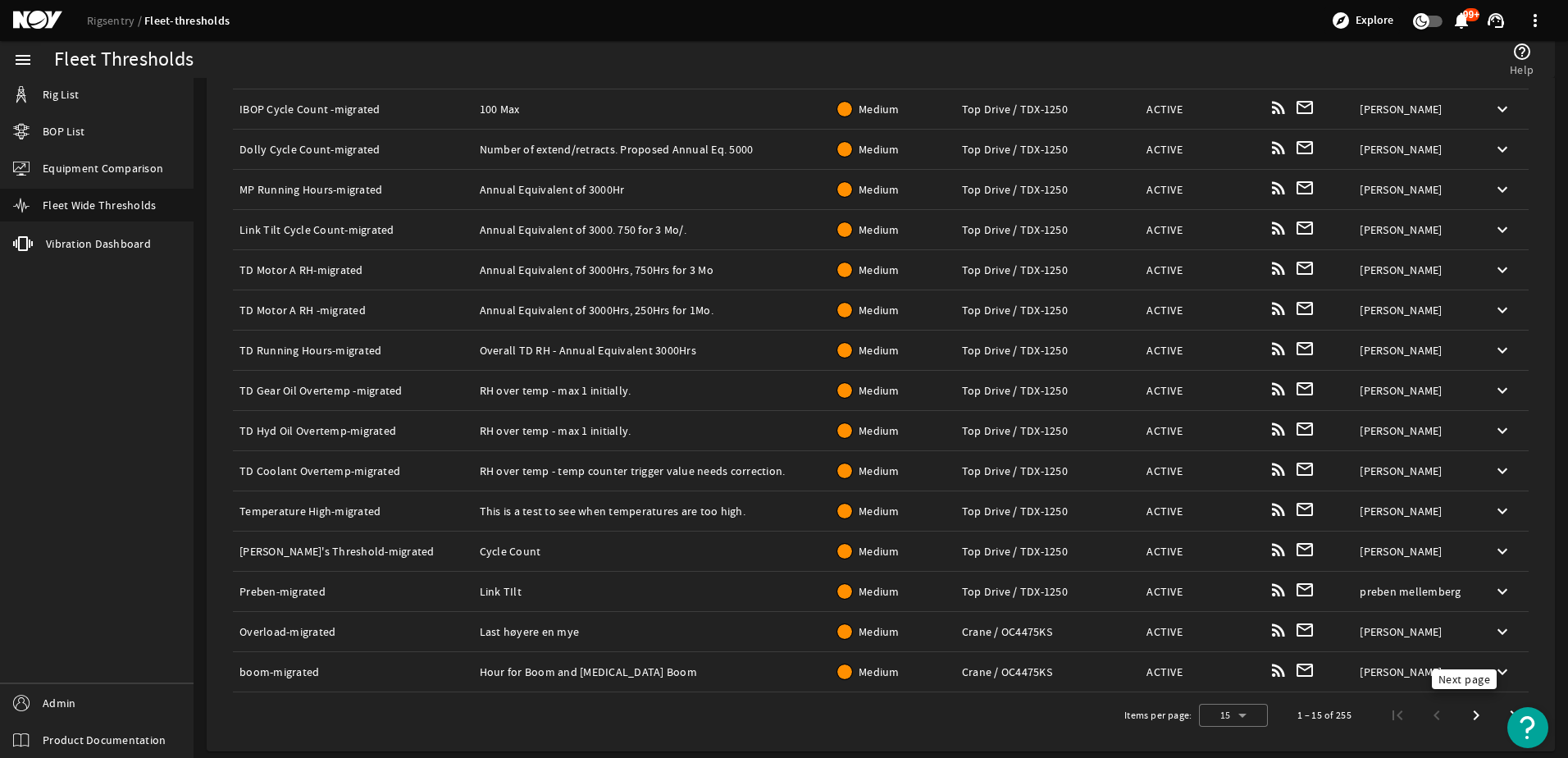
click at [1462, 713] on span "Next page" at bounding box center [1477, 715] width 30 height 30
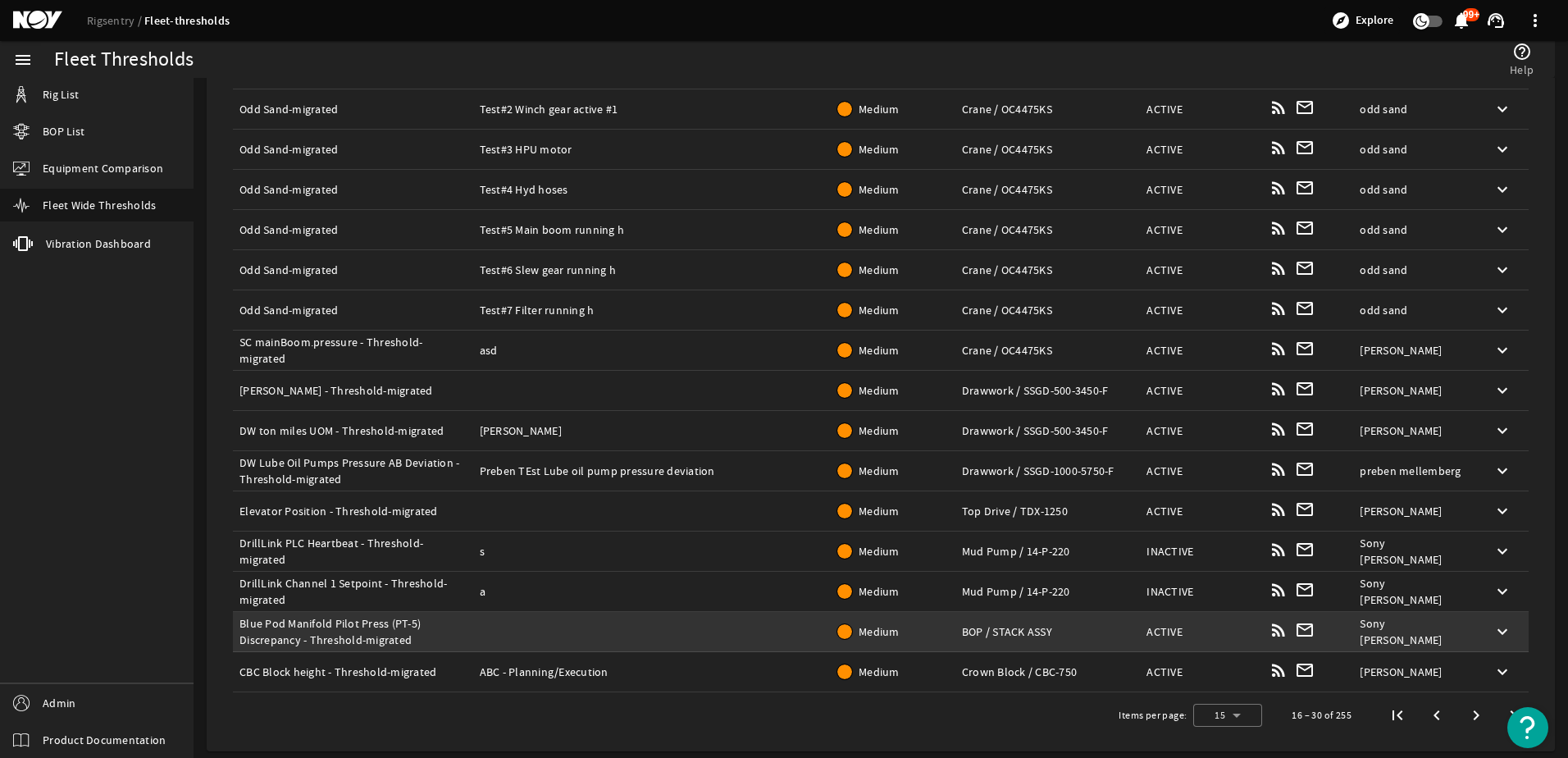
click at [695, 625] on td "Description:" at bounding box center [653, 632] width 359 height 40
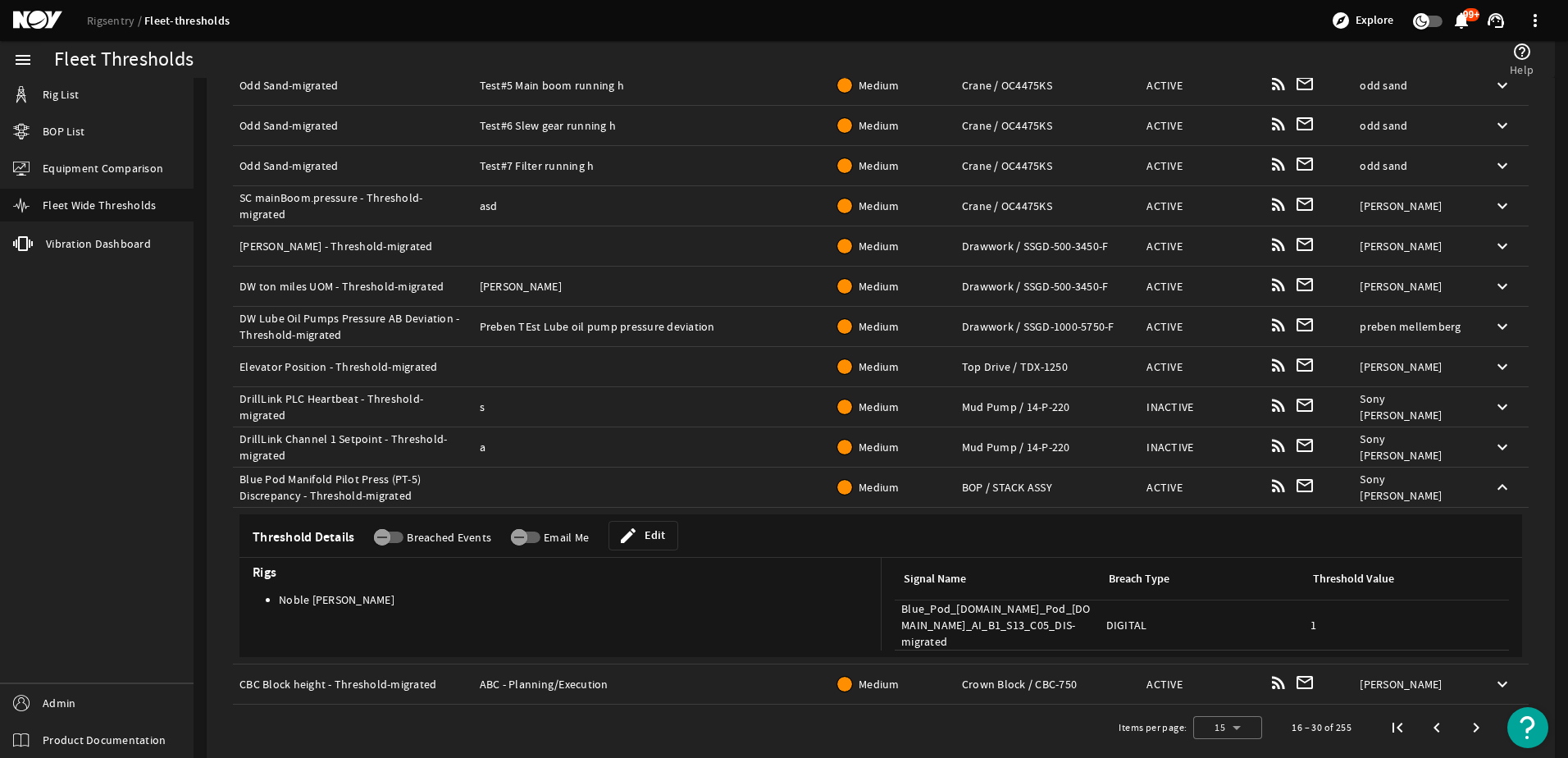
scroll to position [371, 0]
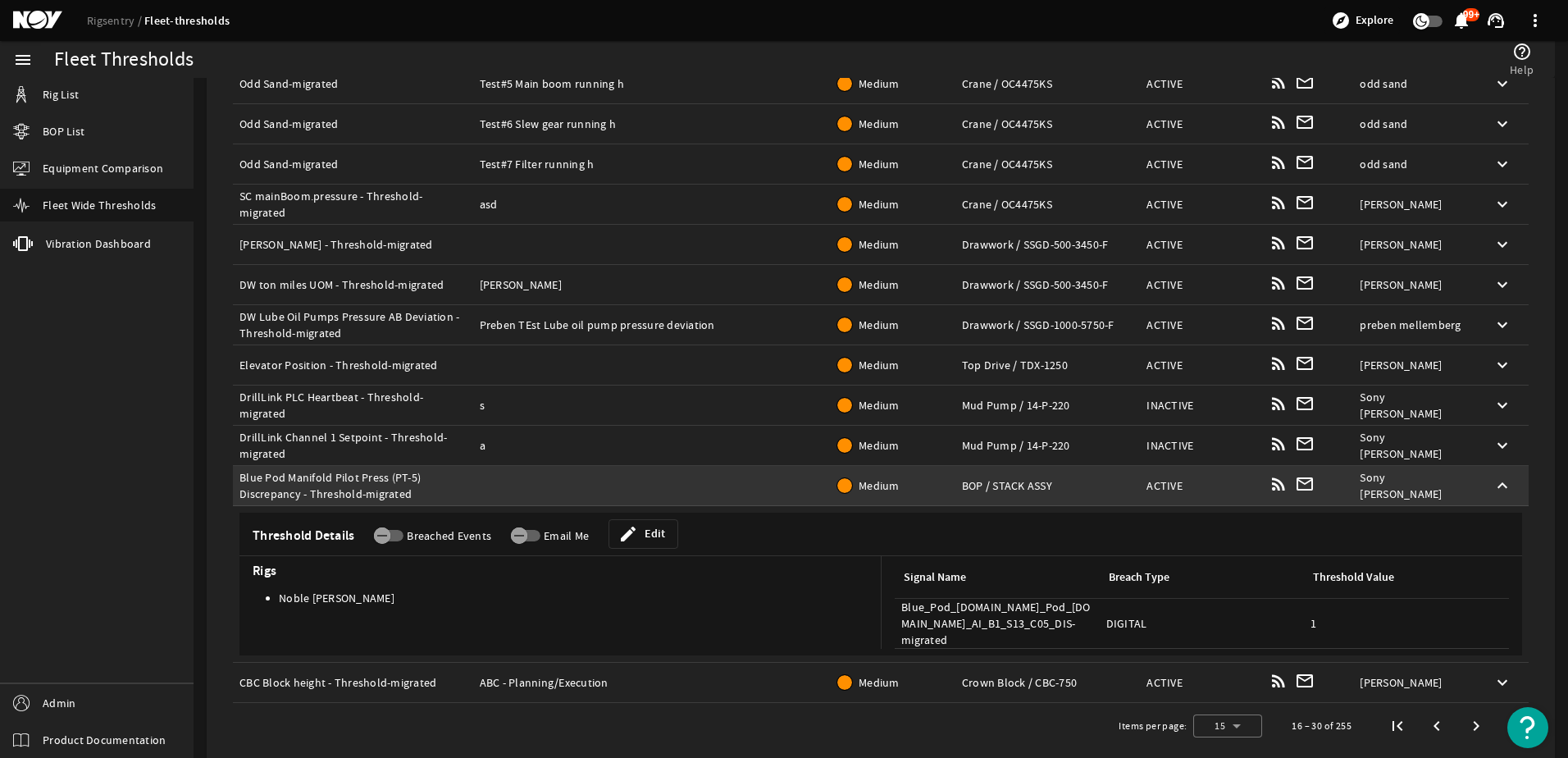
drag, startPoint x: 234, startPoint y: 479, endPoint x: 408, endPoint y: 495, distance: 174.7
click at [408, 495] on td "Name: Blue Pod Manifold Pilot Press (PT-5) Discrepancy - Threshold-migrated" at bounding box center [353, 486] width 240 height 40
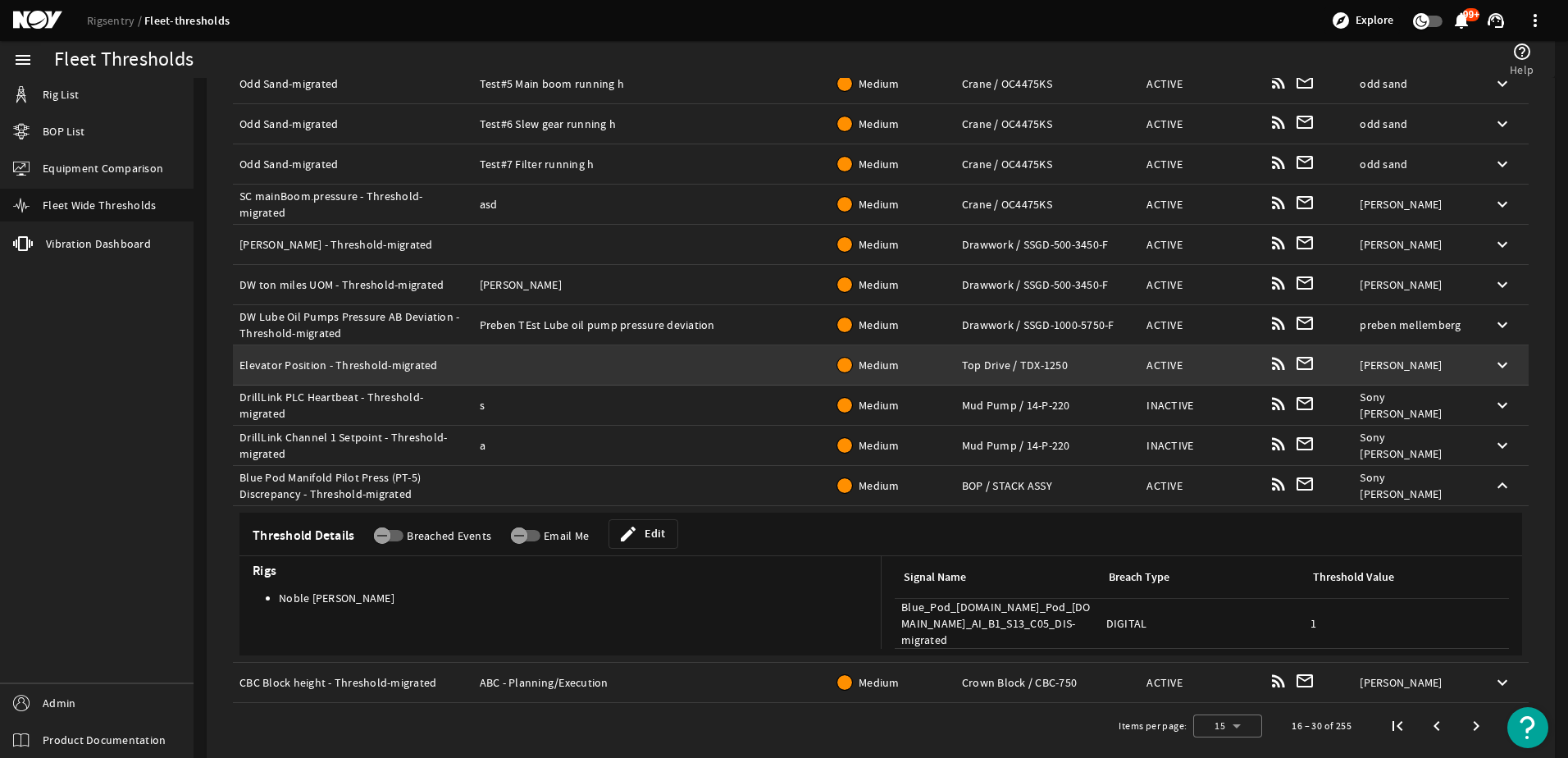
scroll to position [225, 0]
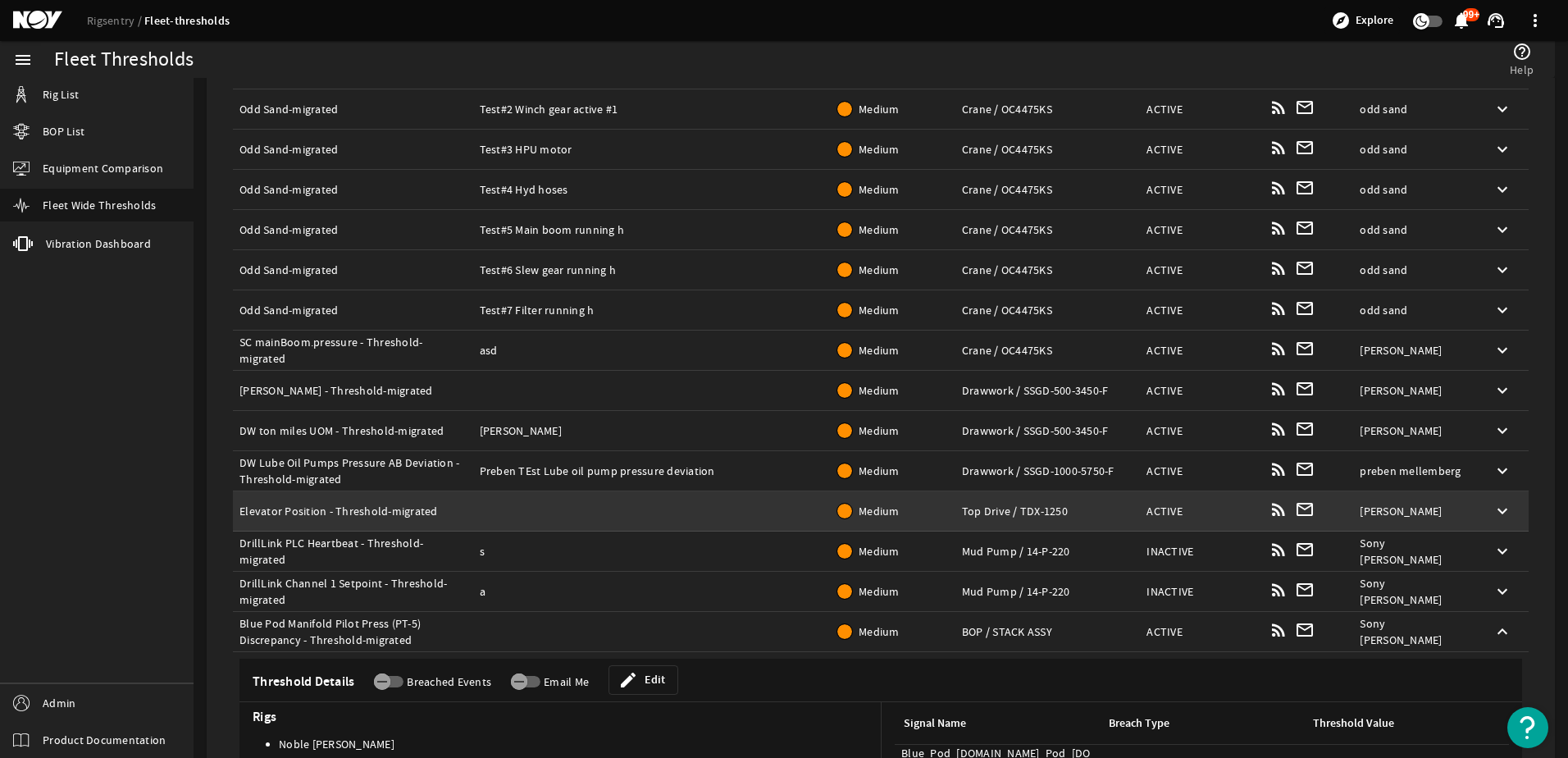
copy div "Blue Pod Manifold Pilot Press (PT-5) Discrepancy - Threshold-migrated"
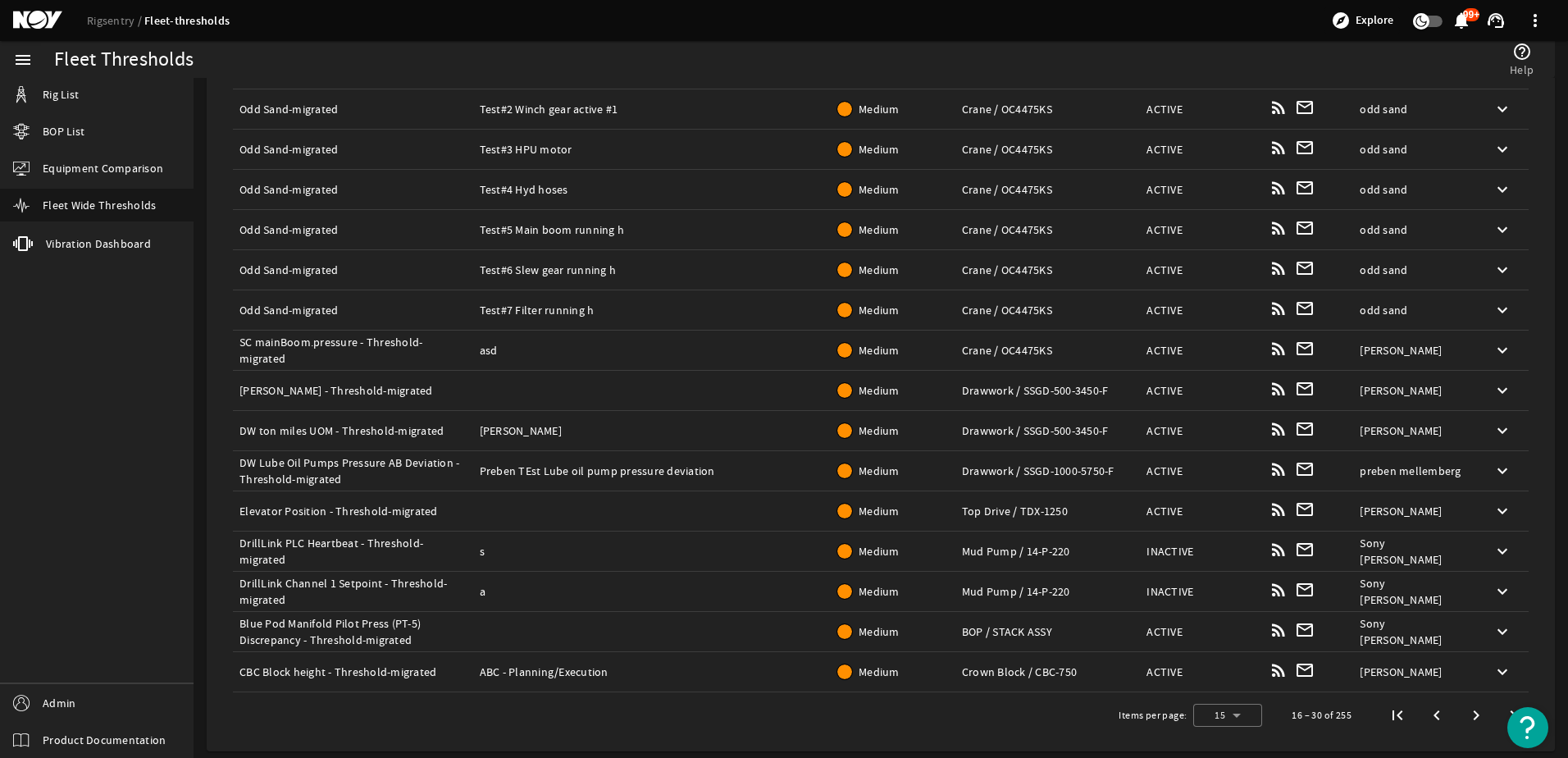
click at [727, 53] on div "Fleet Thresholds" at bounding box center [447, 60] width 787 height 16
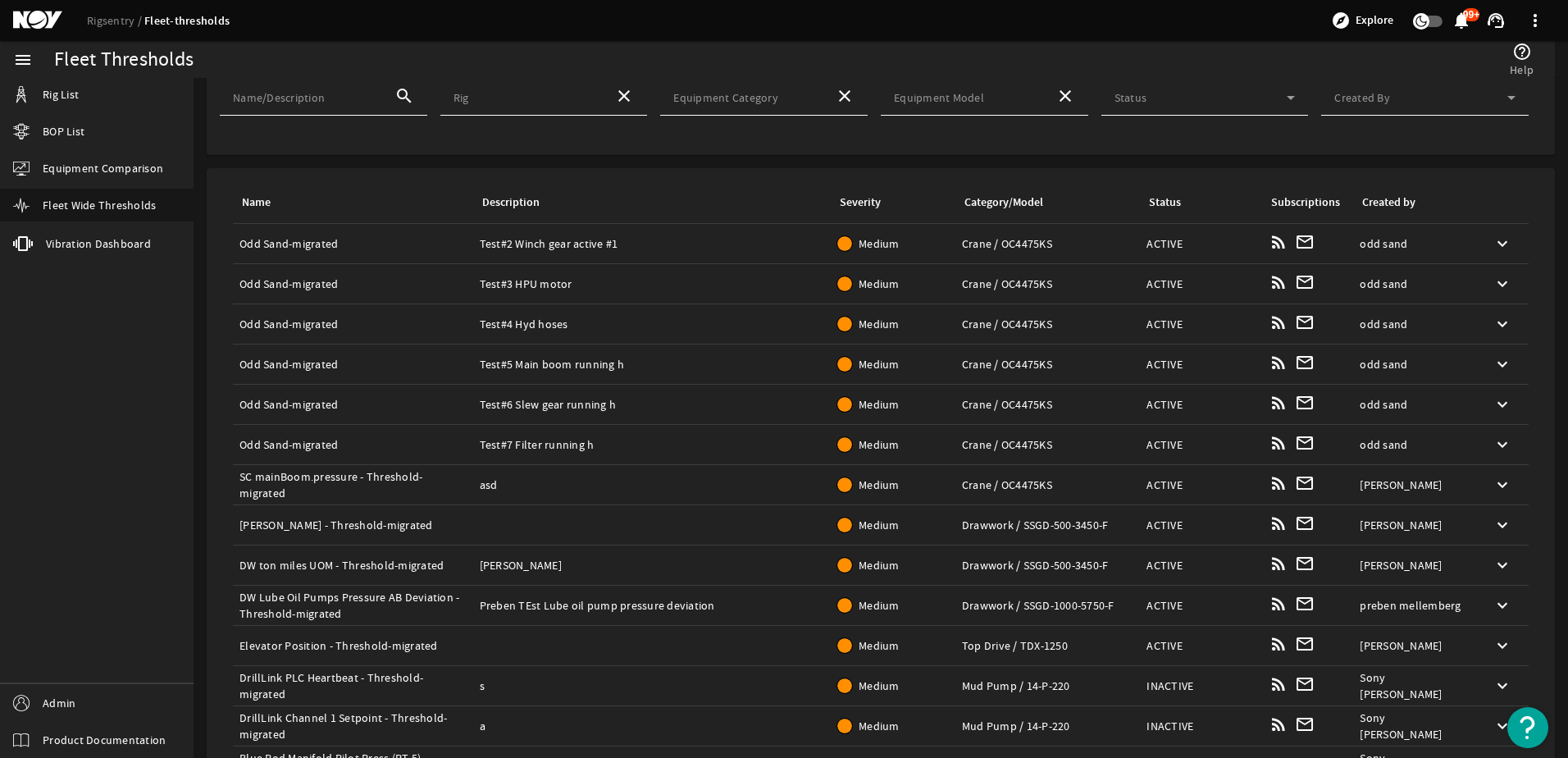
scroll to position [0, 0]
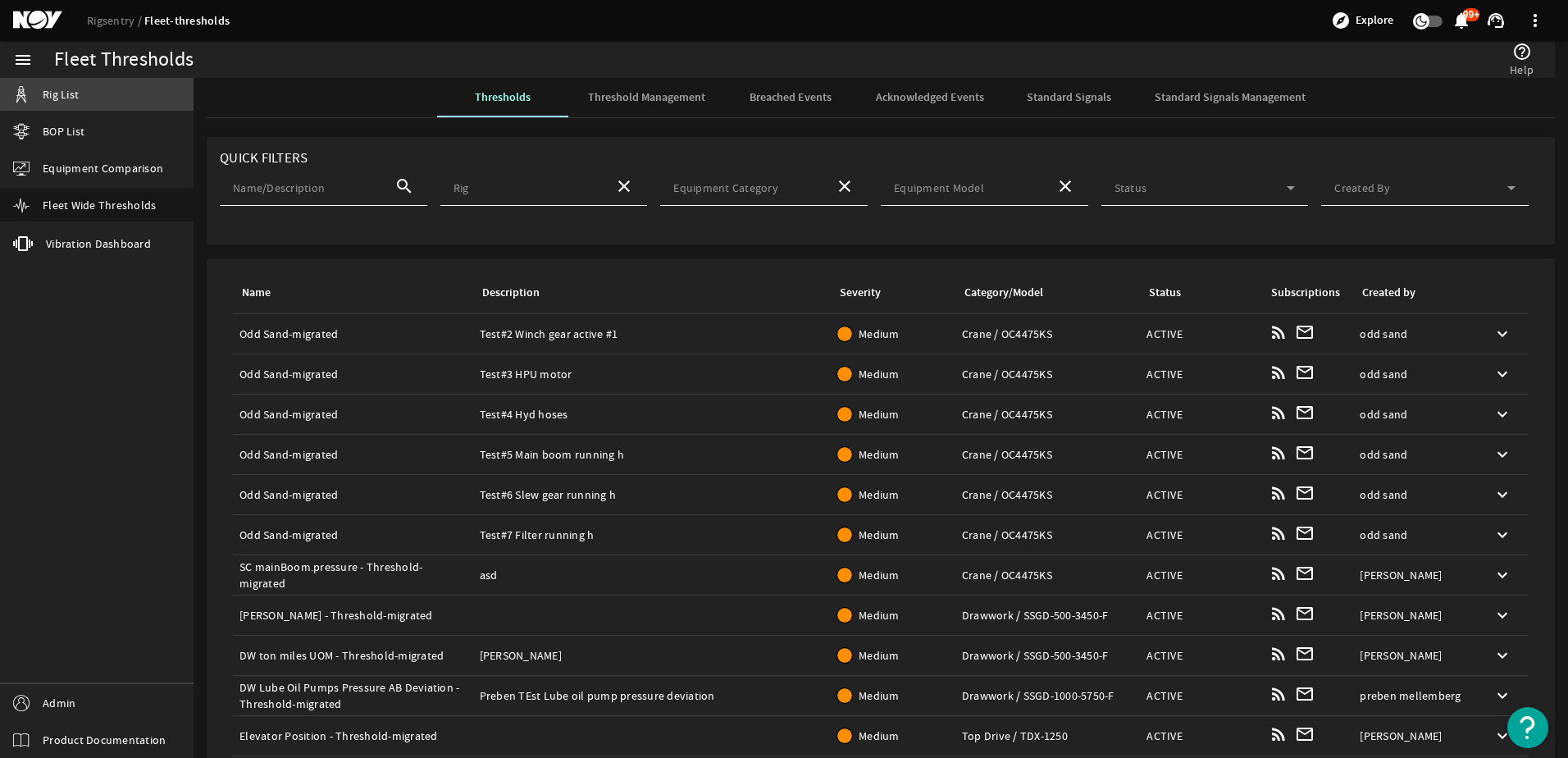
click at [69, 96] on span "Rig List" at bounding box center [61, 94] width 36 height 16
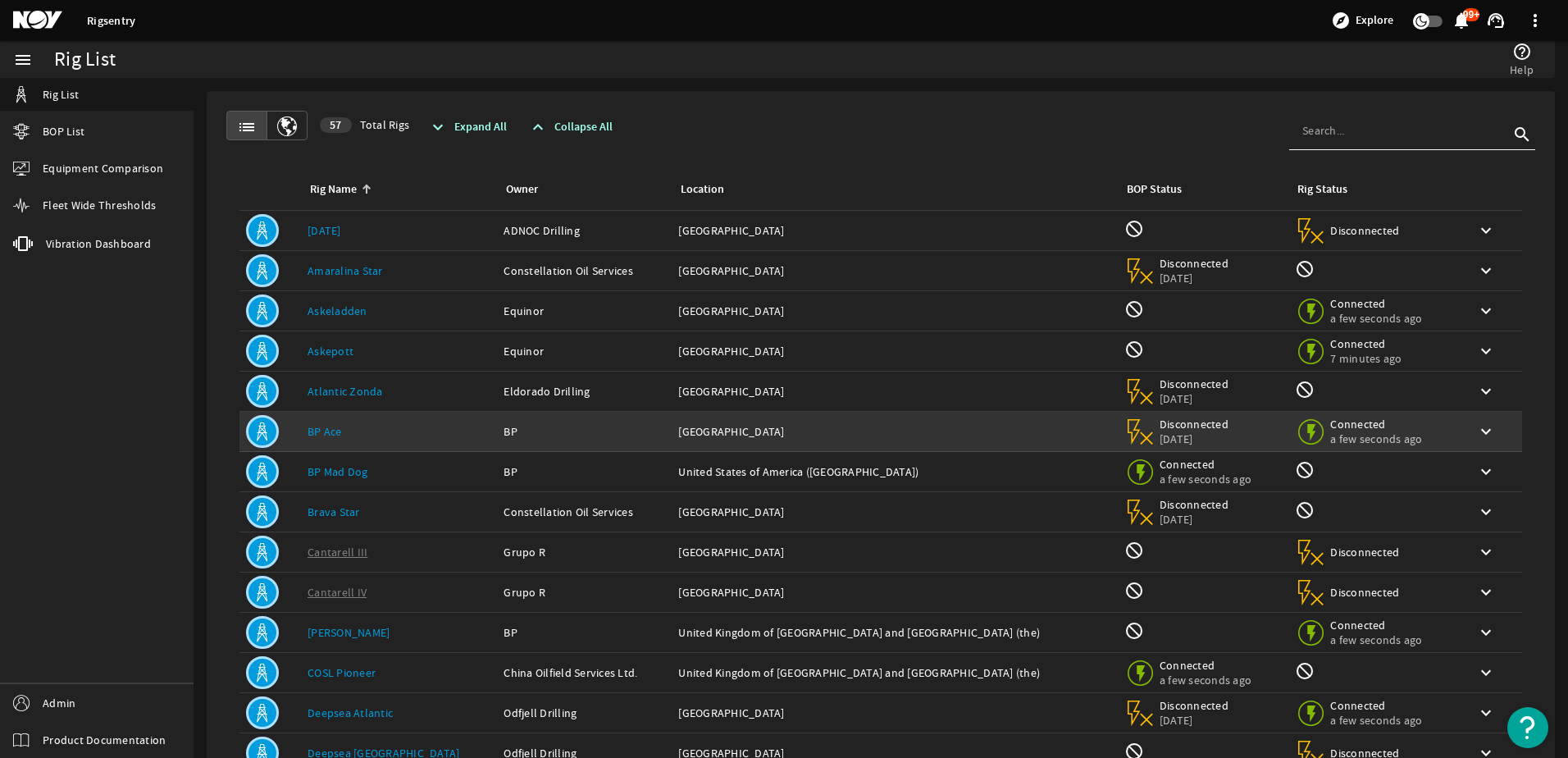
click at [976, 442] on td "Location: Azerbaijan" at bounding box center [894, 431] width 446 height 40
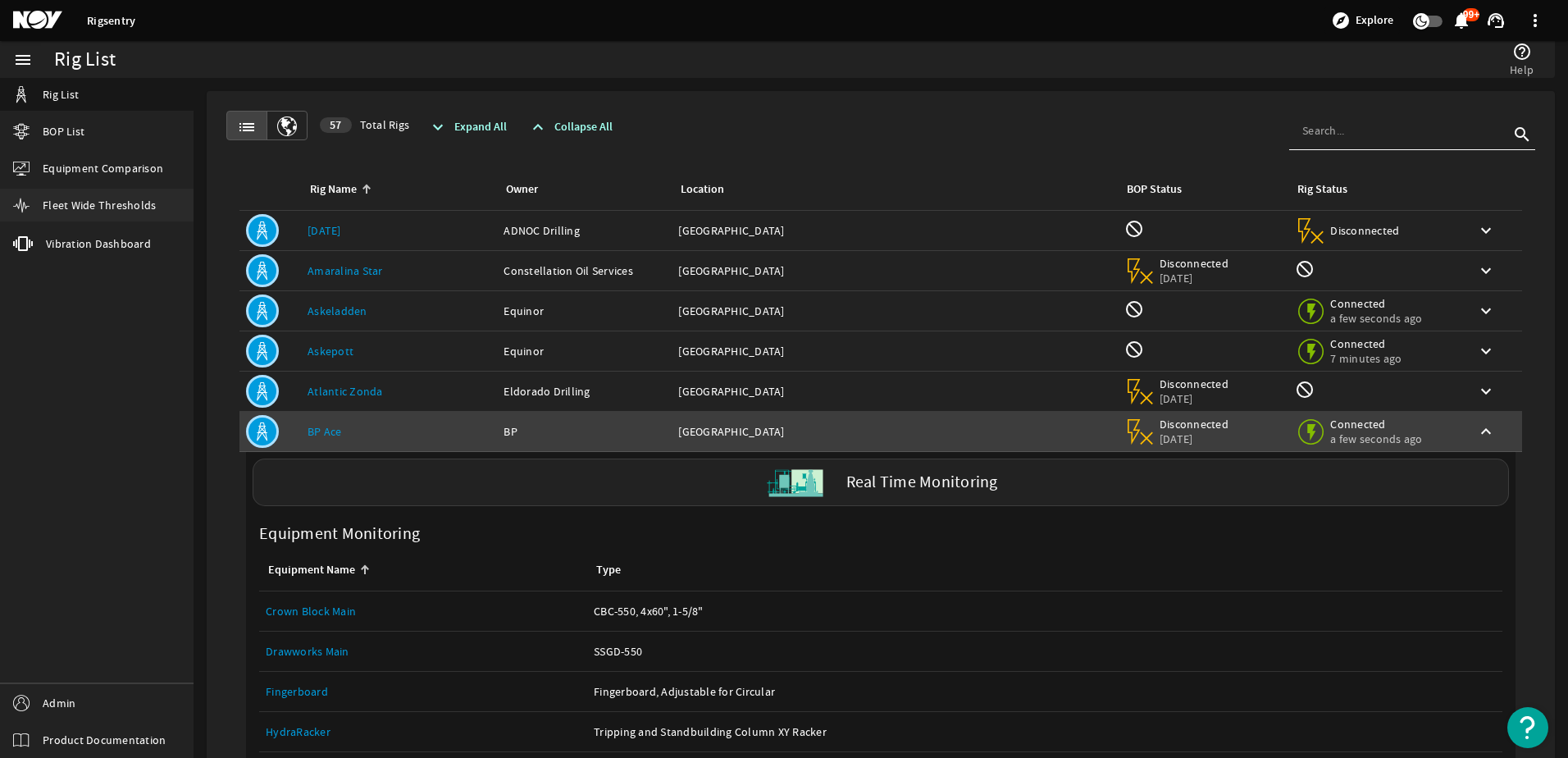
click at [43, 198] on span "Fleet Wide Thresholds" at bounding box center [100, 205] width 113 height 16
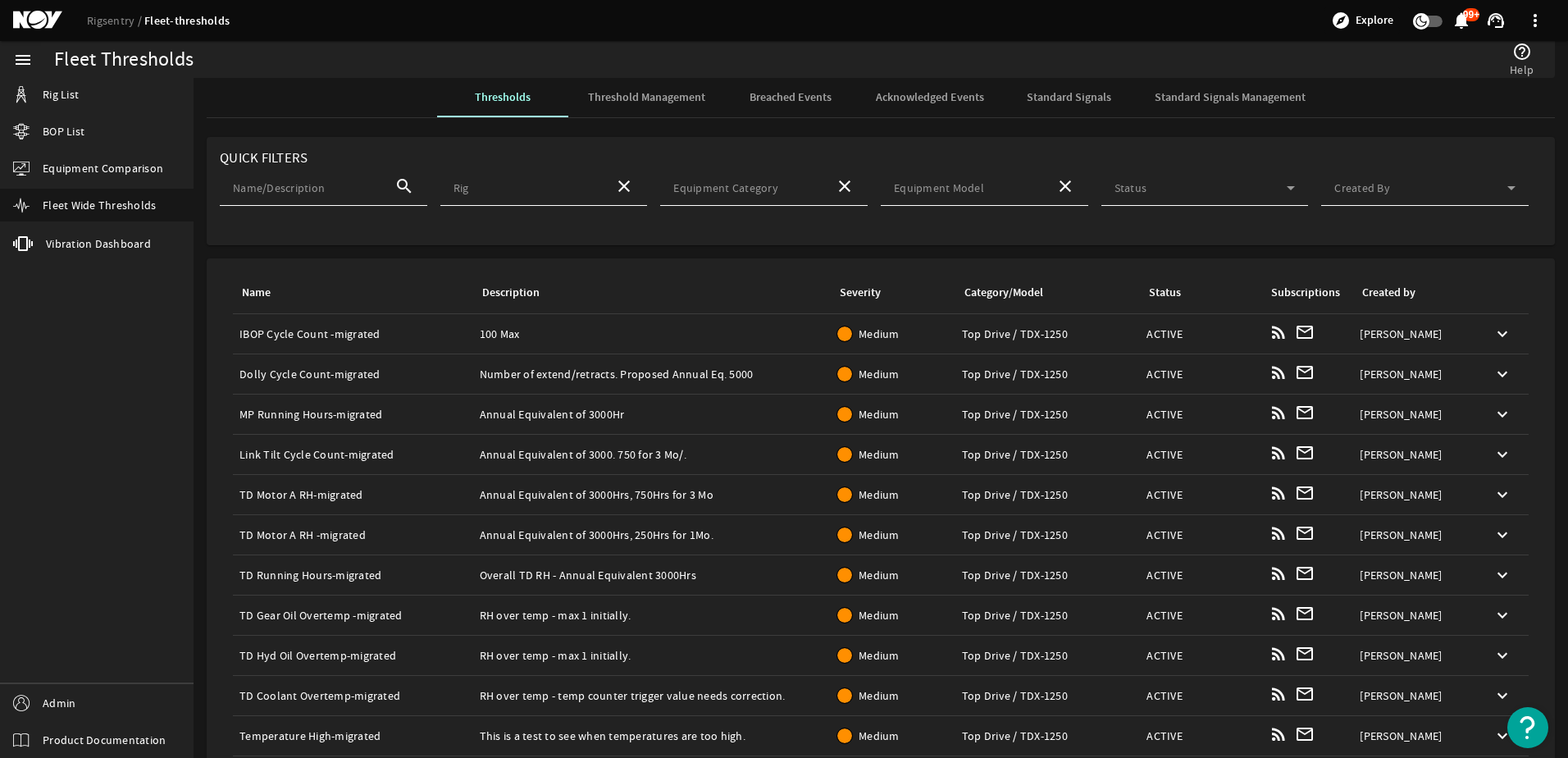
click at [626, 85] on span "Threshold Management" at bounding box center [646, 98] width 117 height 39
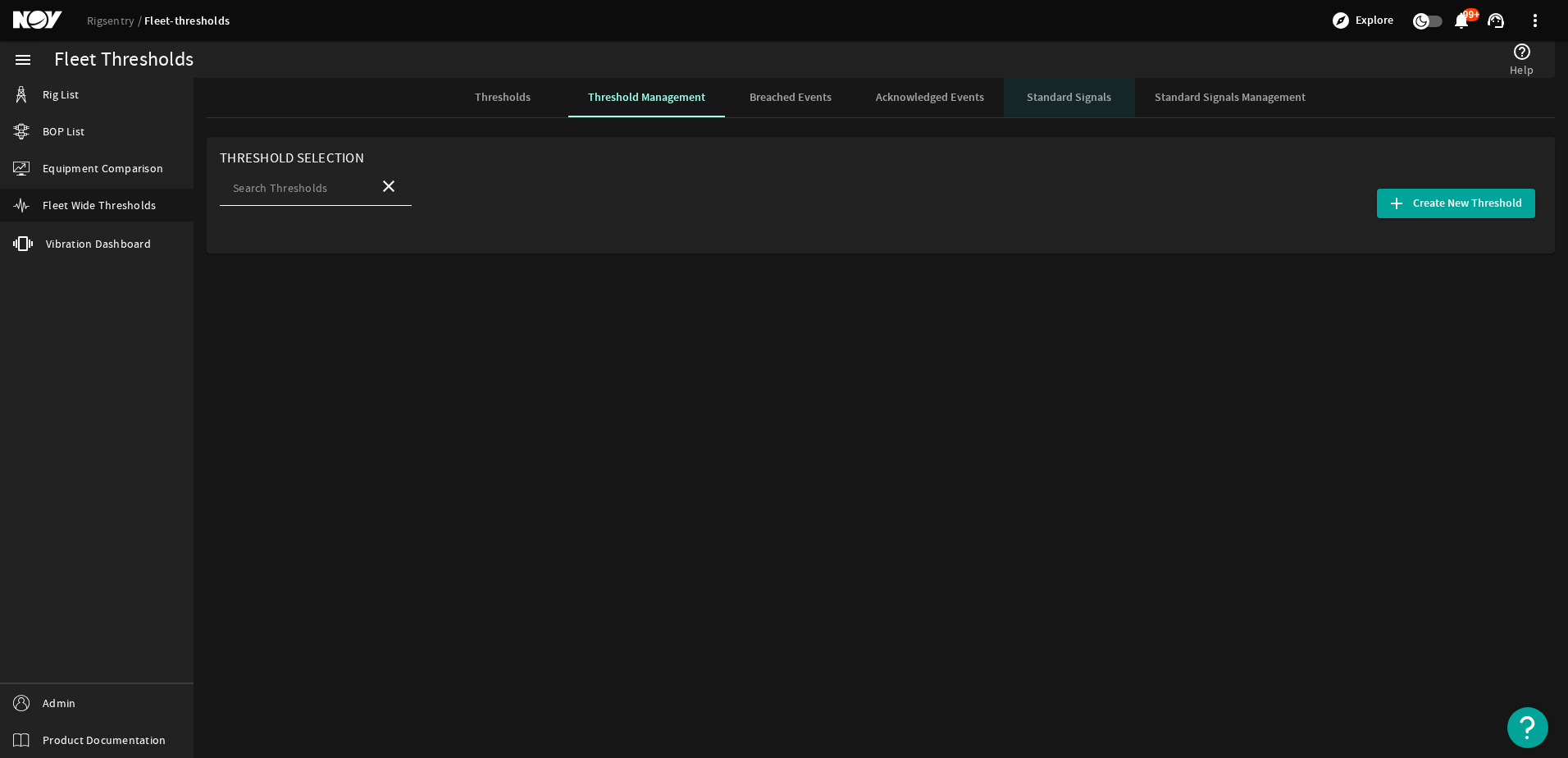
click at [1067, 95] on span "Standard Signals" at bounding box center [1070, 97] width 84 height 12
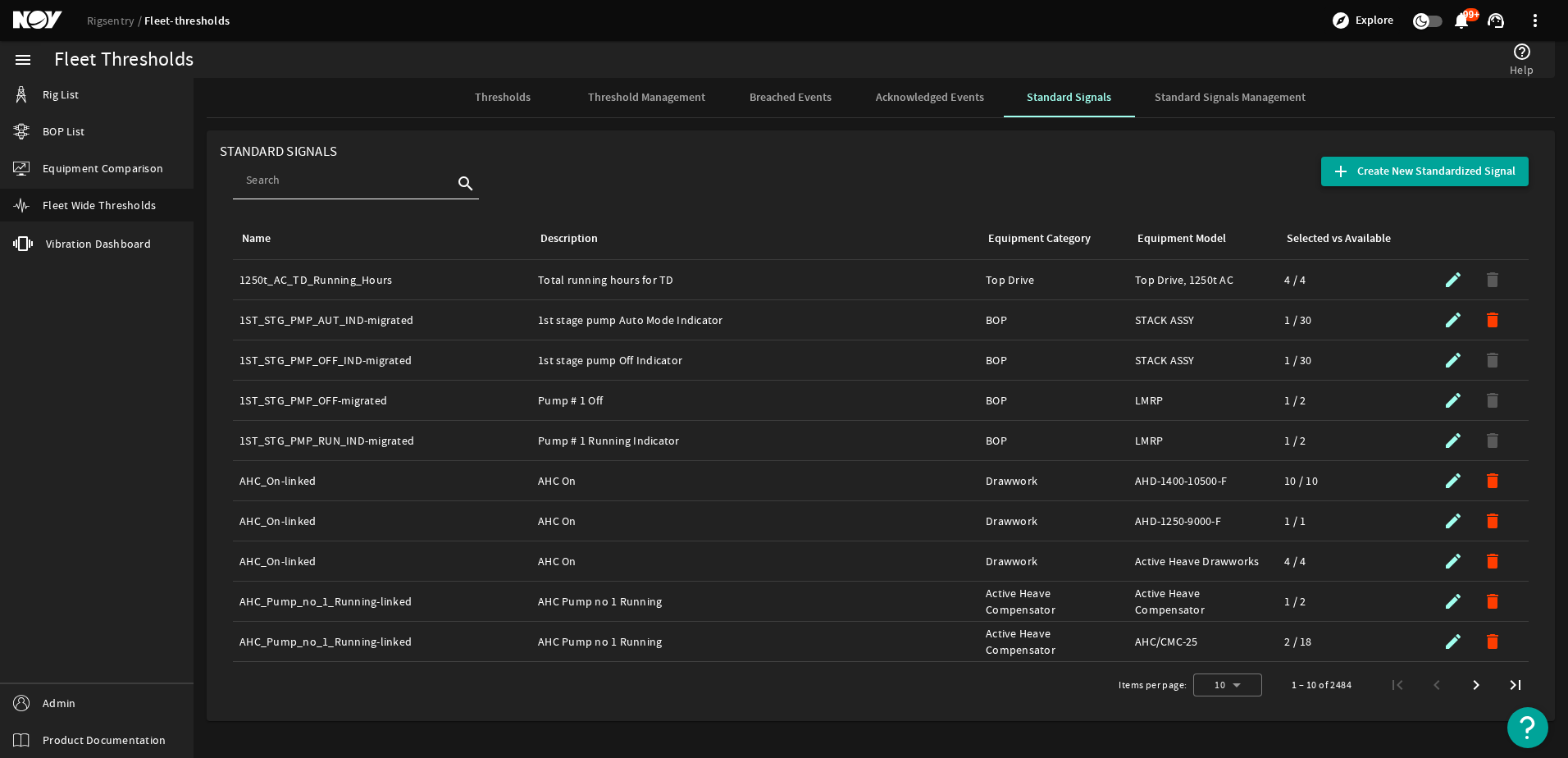
click at [1429, 174] on span "Create New Standardized Signal" at bounding box center [1436, 171] width 159 height 16
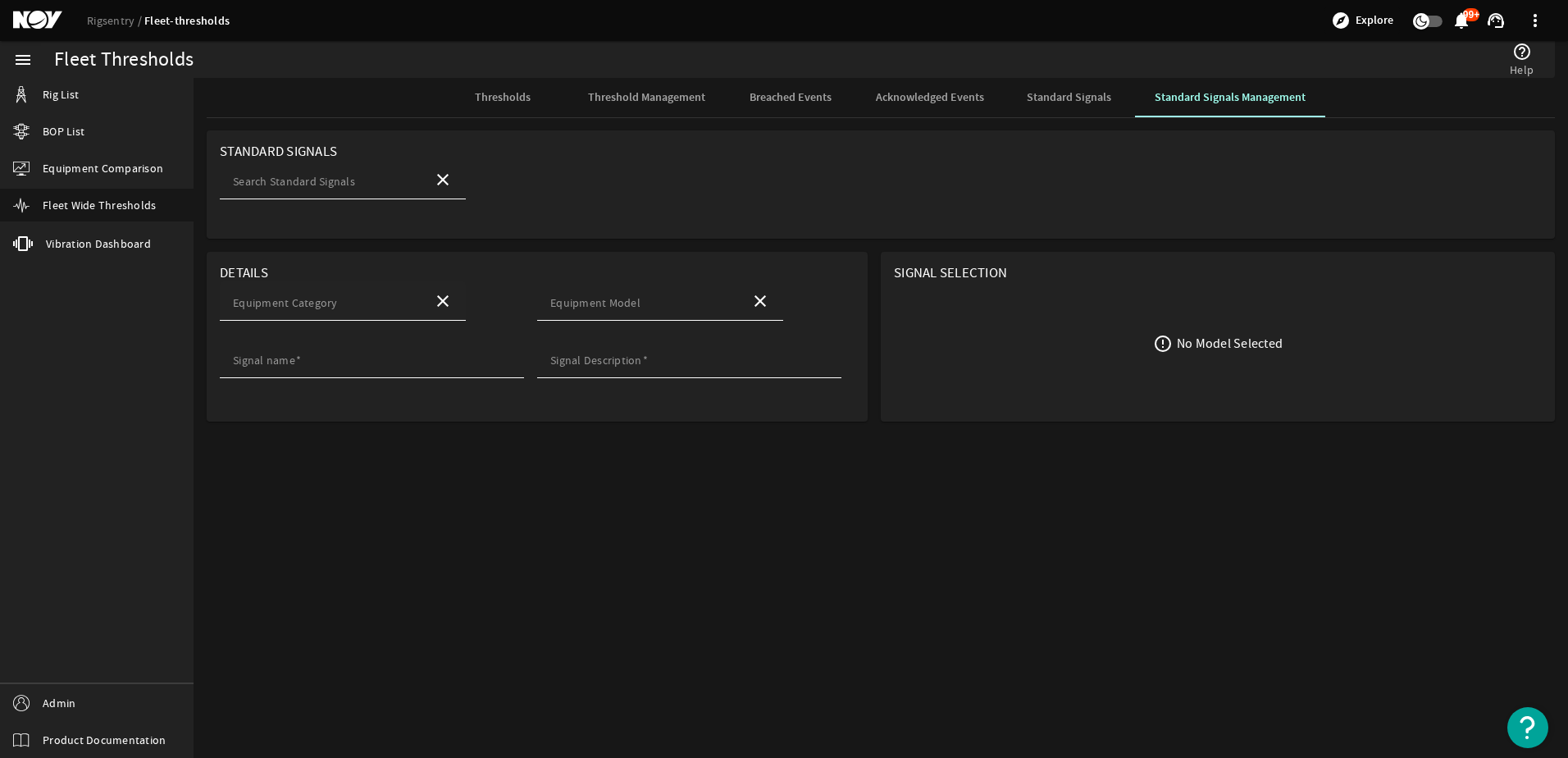
click at [394, 308] on input "Equipment Category" at bounding box center [326, 306] width 187 height 16
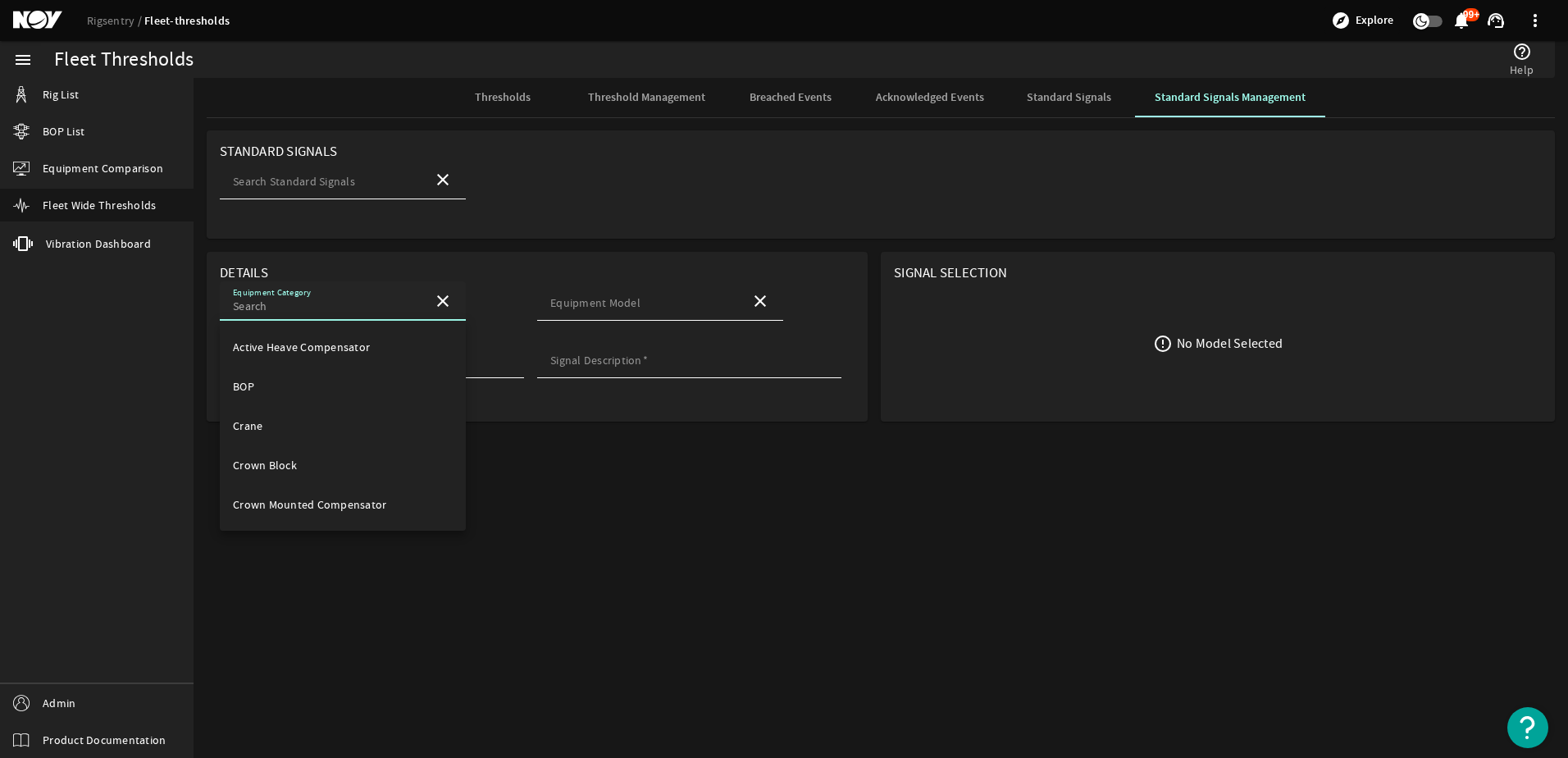
paste input "Lube_Oil_Temperature_UOM"
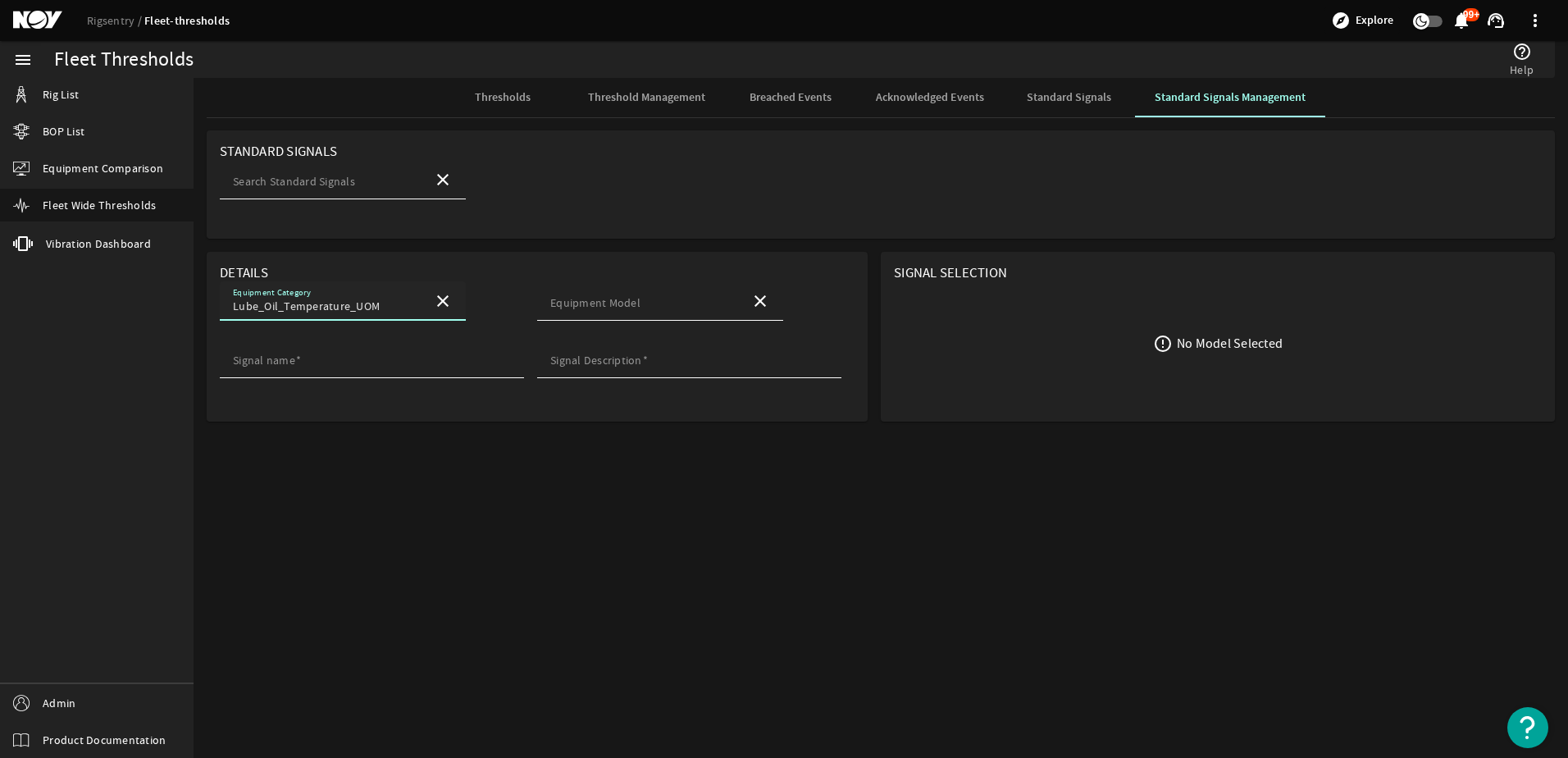
type input "Lube_Oil_Temperature_UOM"
click at [445, 304] on mat-icon "close" at bounding box center [443, 301] width 20 height 20
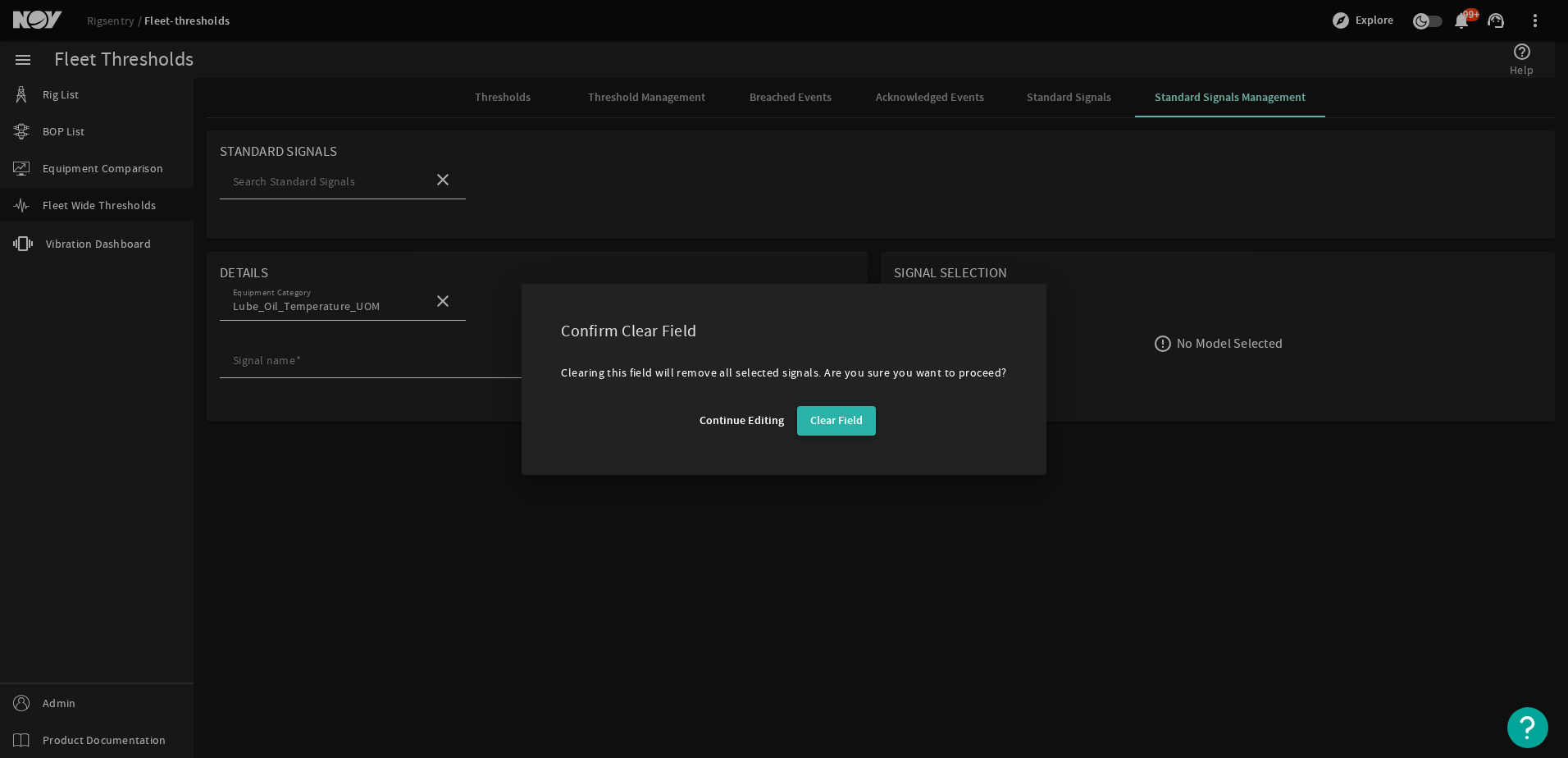
click at [832, 423] on span "Clear Field" at bounding box center [836, 421] width 53 height 16
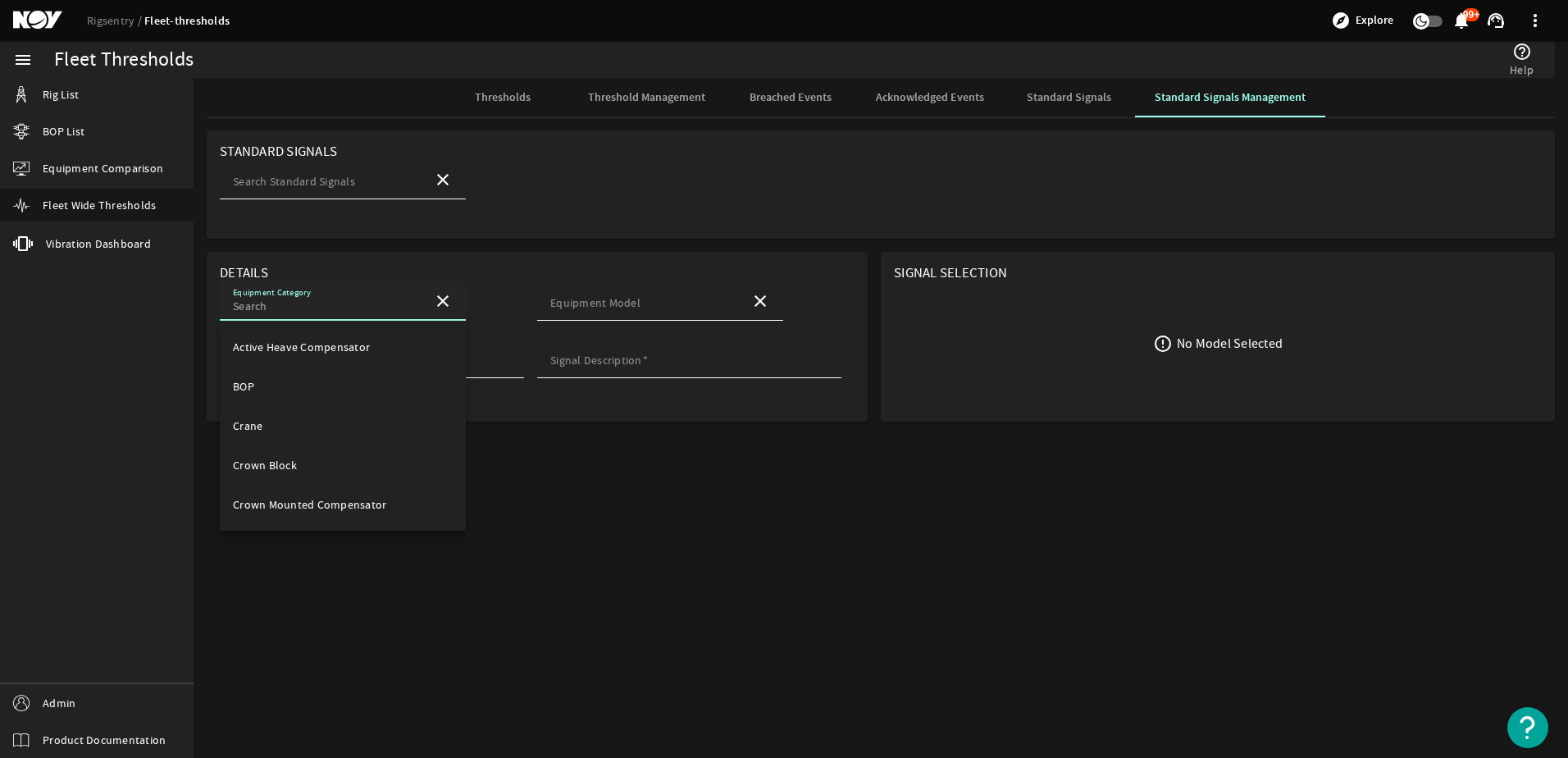
click at [364, 304] on input "Equipment Category" at bounding box center [326, 306] width 187 height 16
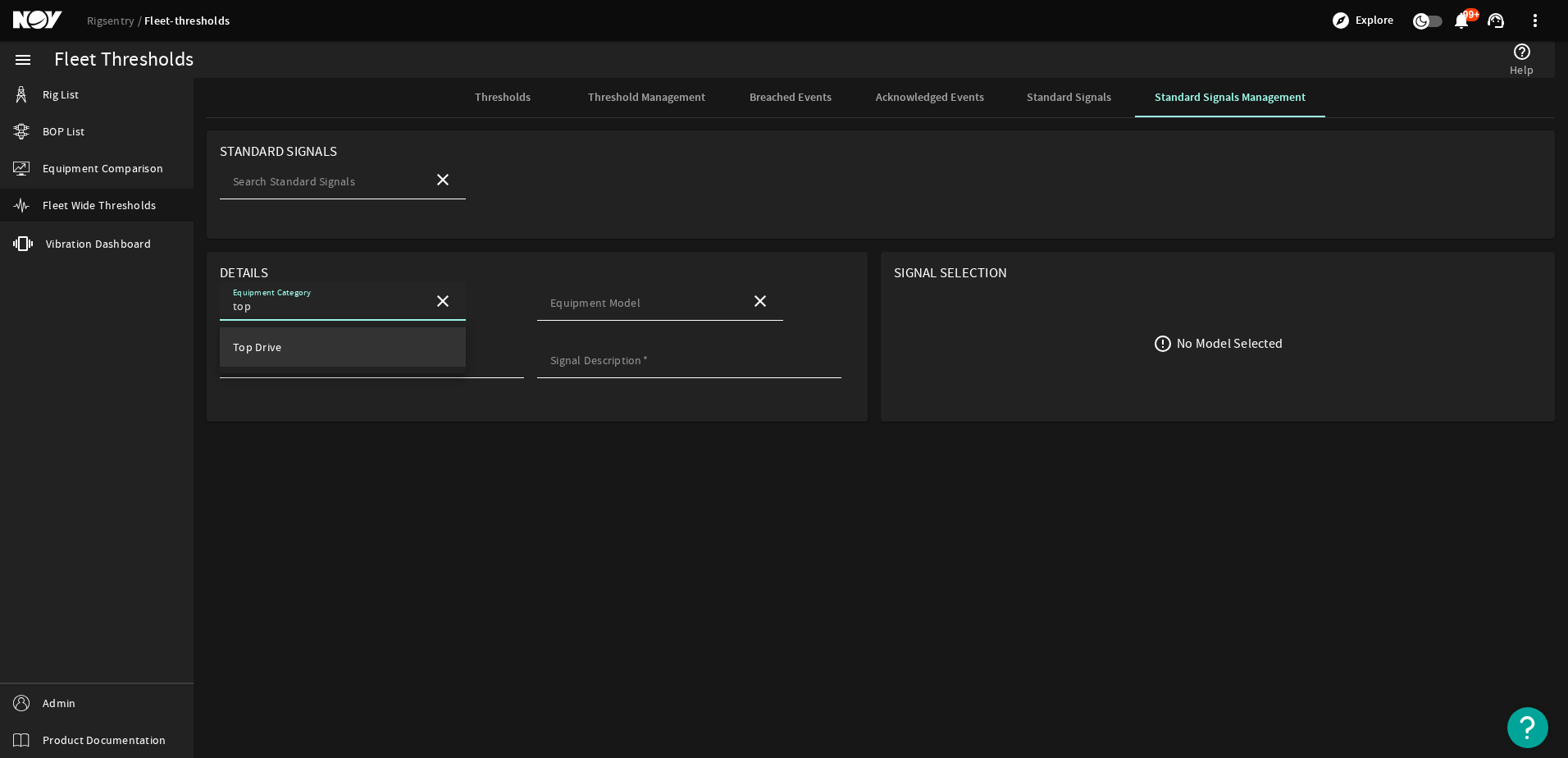
click at [371, 346] on mat-option "Top Drive" at bounding box center [342, 347] width 247 height 39
type input "Top Drive"
click at [585, 304] on mat-label "Equipment Model" at bounding box center [595, 302] width 91 height 14
click at [585, 304] on input "Equipment Model" at bounding box center [644, 306] width 187 height 16
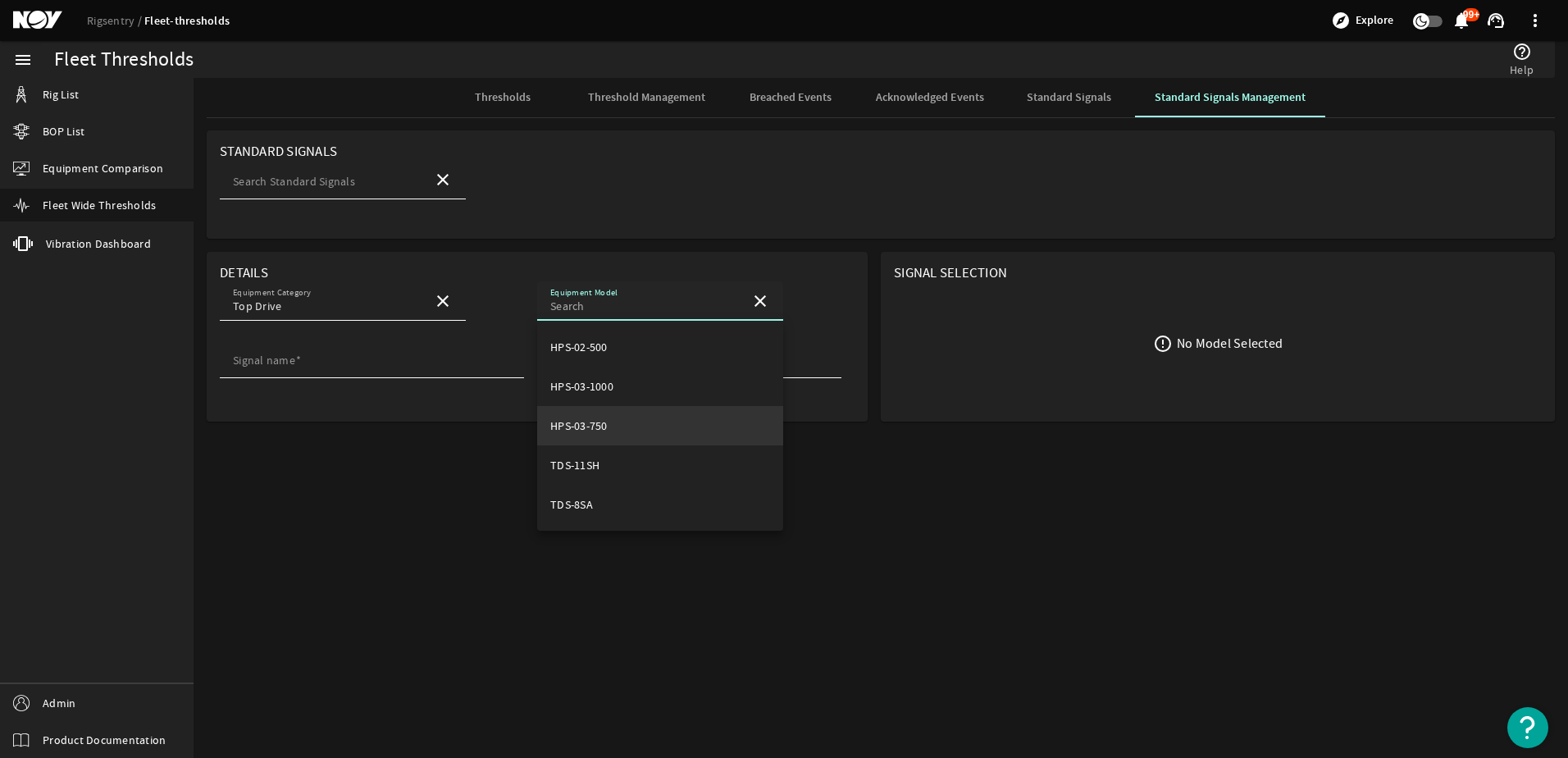
click at [613, 420] on mat-option "HPS-03-750" at bounding box center [660, 426] width 247 height 39
type input "HPS-03-750"
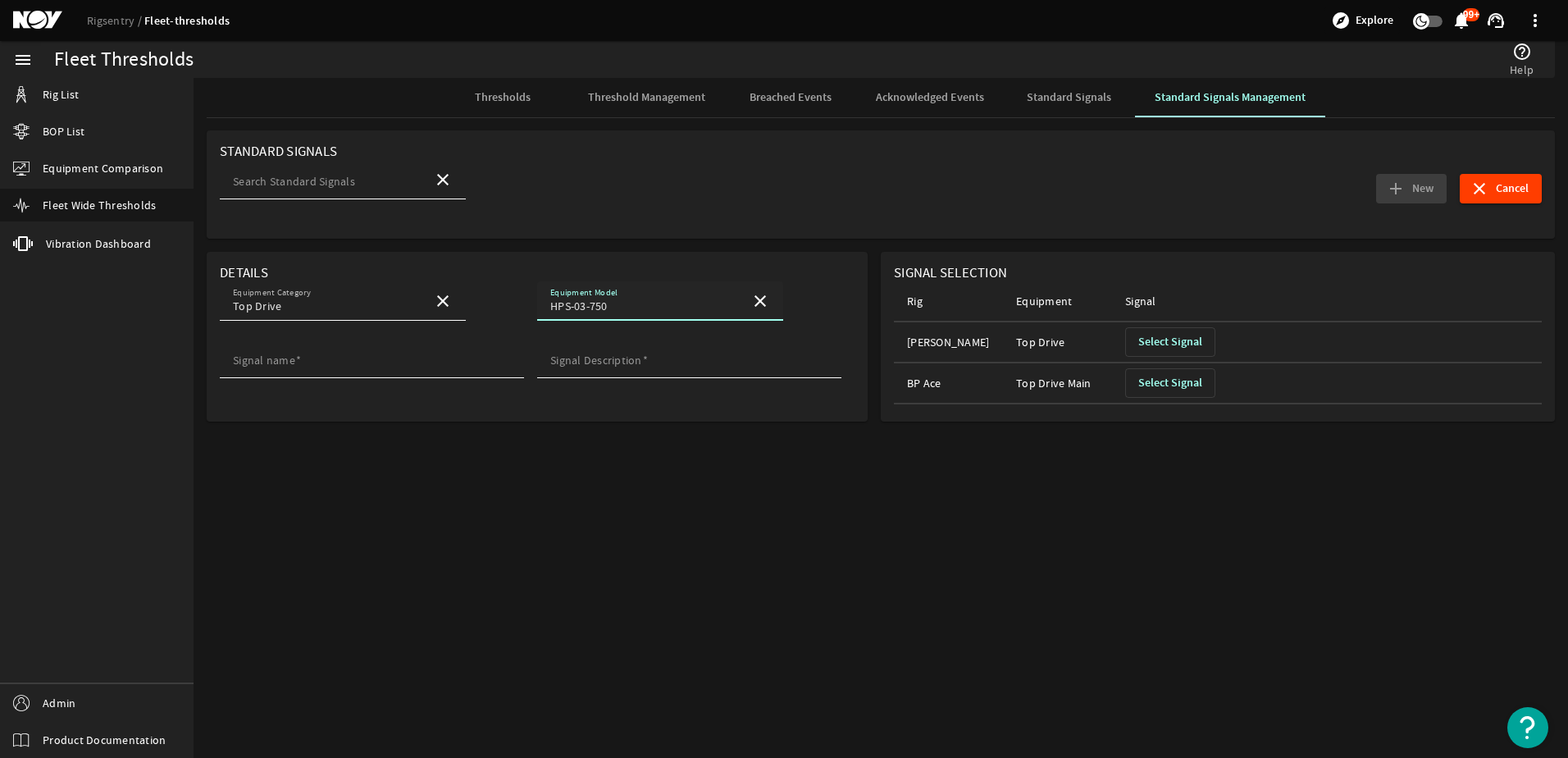
click at [1165, 390] on span "Select Signal" at bounding box center [1170, 383] width 64 height 16
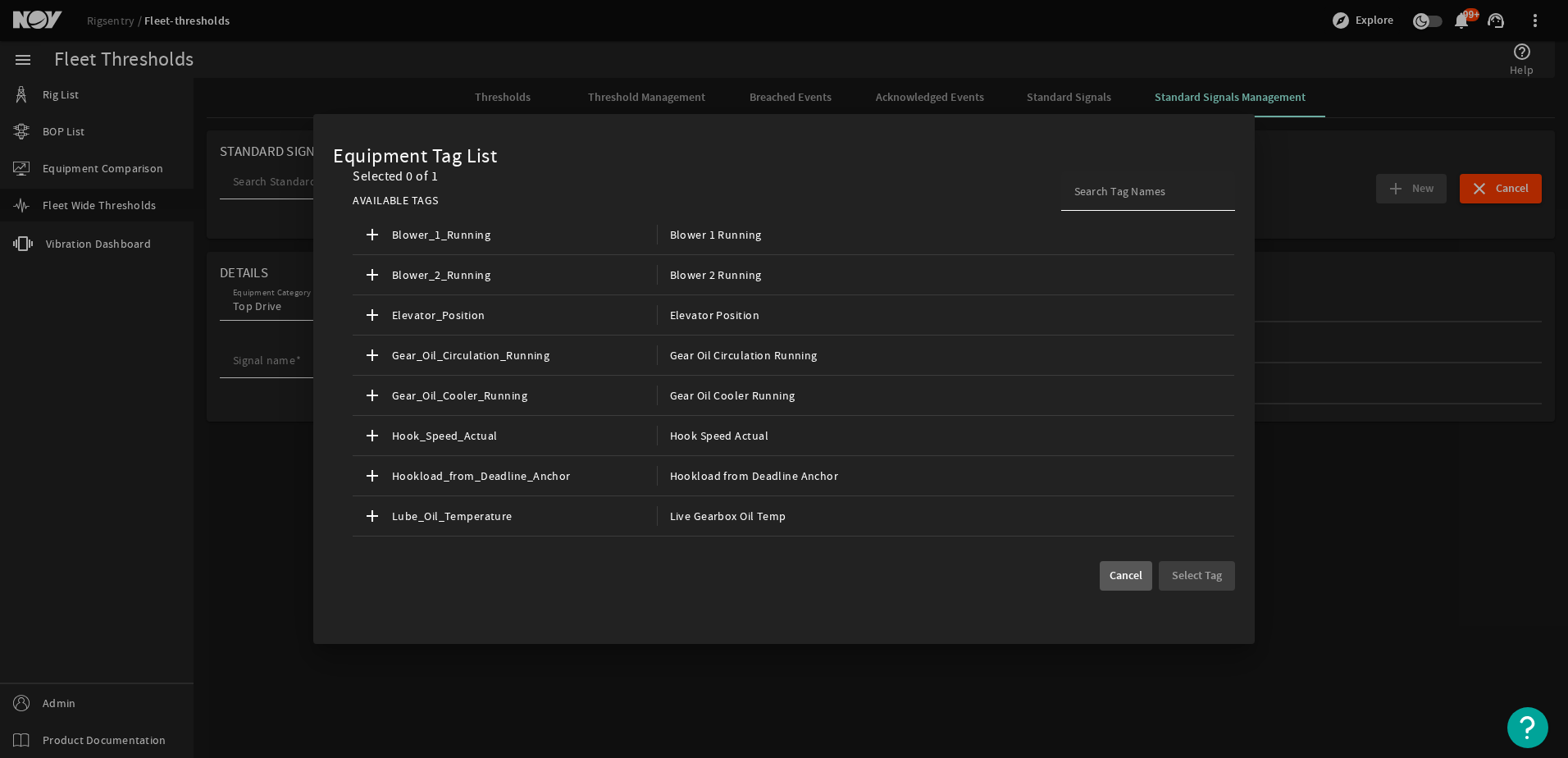
click at [1071, 200] on div at bounding box center [1148, 191] width 174 height 39
paste input "Lube_Oil_Temperature_UOM"
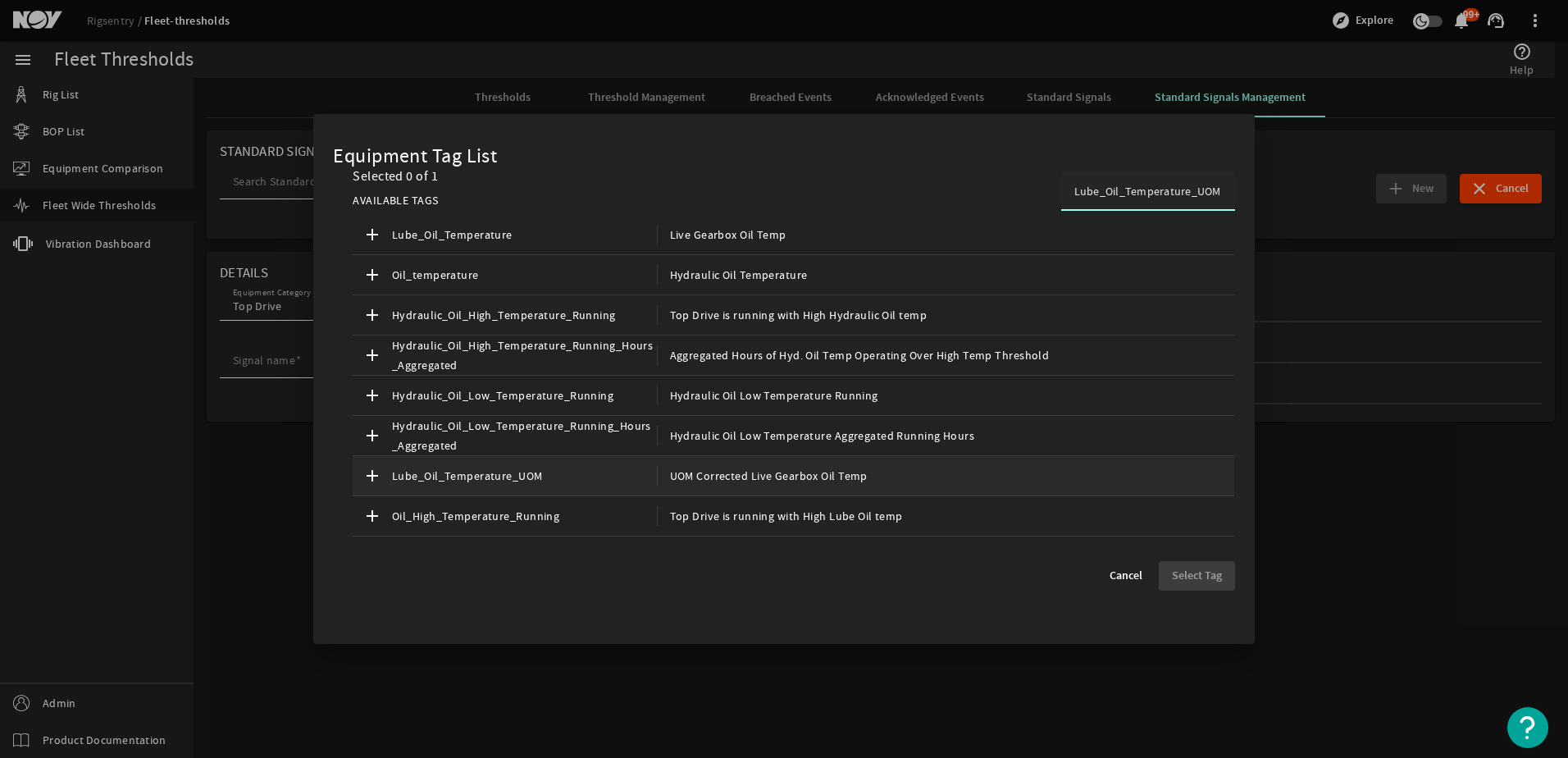
type input "Lube_Oil_Temperature_UOM"
click at [453, 466] on div "add Lube_Oil_Temperature_UOM UOM Corrected Live Gearbox Oil Temp" at bounding box center [793, 476] width 882 height 40
click at [1207, 565] on span "button" at bounding box center [1197, 576] width 76 height 39
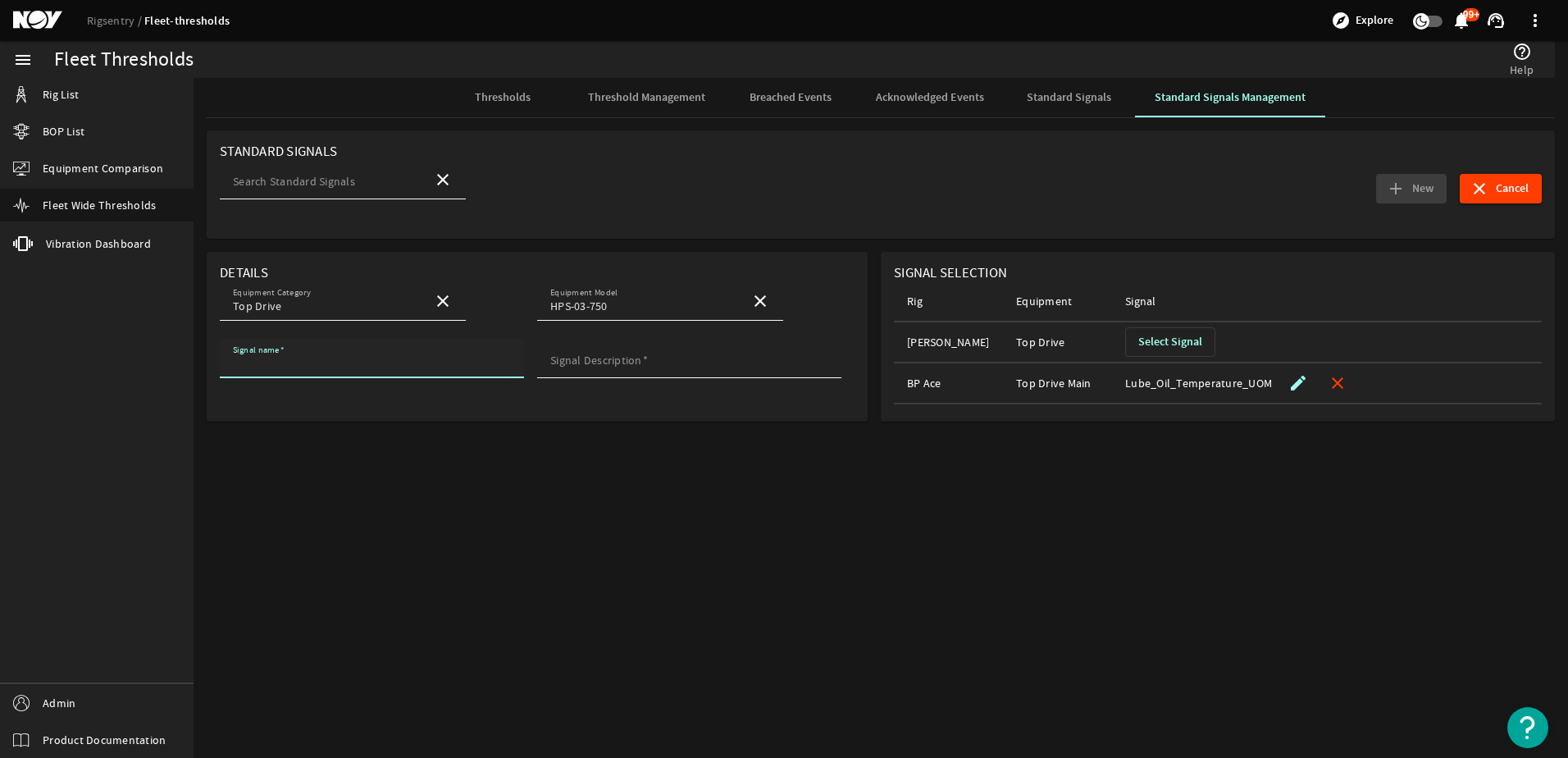
click at [324, 363] on input "Signal name" at bounding box center [372, 363] width 278 height 16
paste input "Lube_Oil_Temperature_UOM"
type input "Lube_Oil_Temperature_UOM"
click at [620, 358] on mat-label "Signal Description" at bounding box center [596, 360] width 91 height 14
click at [620, 358] on input "Signal Description" at bounding box center [689, 363] width 278 height 16
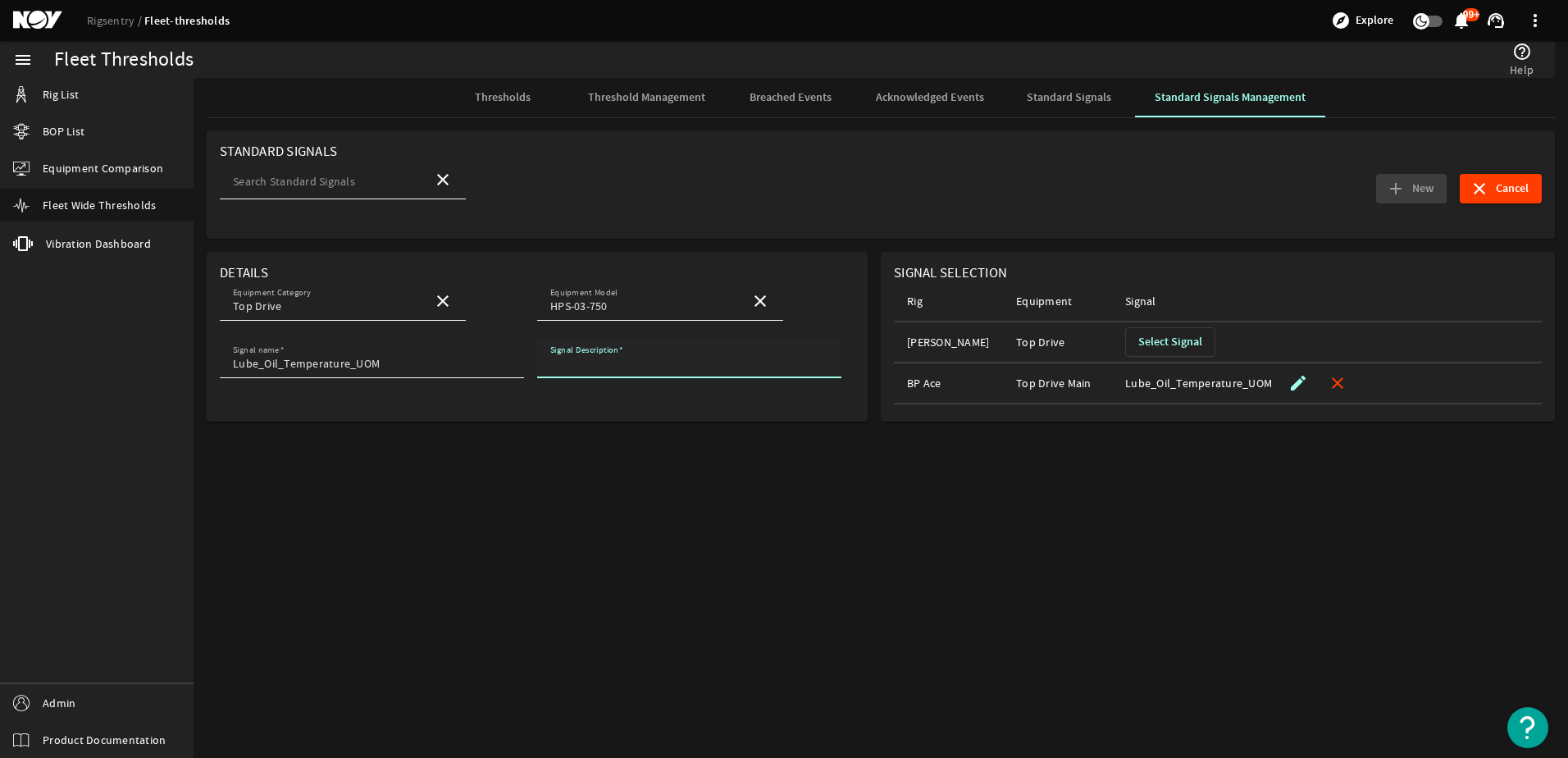
paste input "Lube_Oil_Temperature_UOM"
type input "Lube_Oil_Temperature_UOM"
click at [706, 441] on mat-sidenav-content "Fleet Thresholds help_outline Help Thresholds Threshold Management Breached Eve…" at bounding box center [881, 418] width 1375 height 681
click at [1404, 188] on mat-icon "add" at bounding box center [1396, 188] width 20 height 20
type input "Lube_Oil_Temperature_UOM"
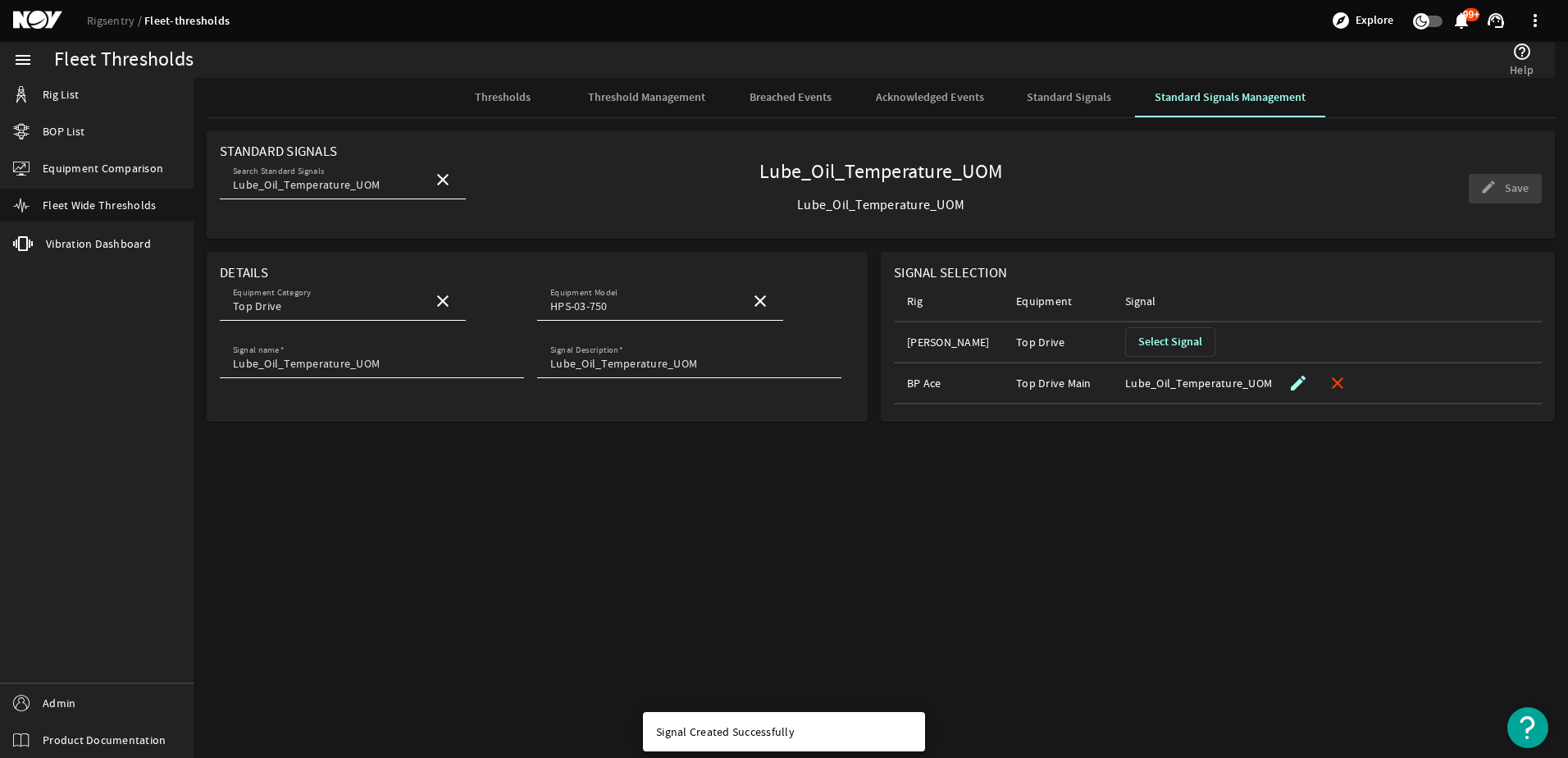
click at [617, 91] on span "Threshold Management" at bounding box center [646, 97] width 117 height 12
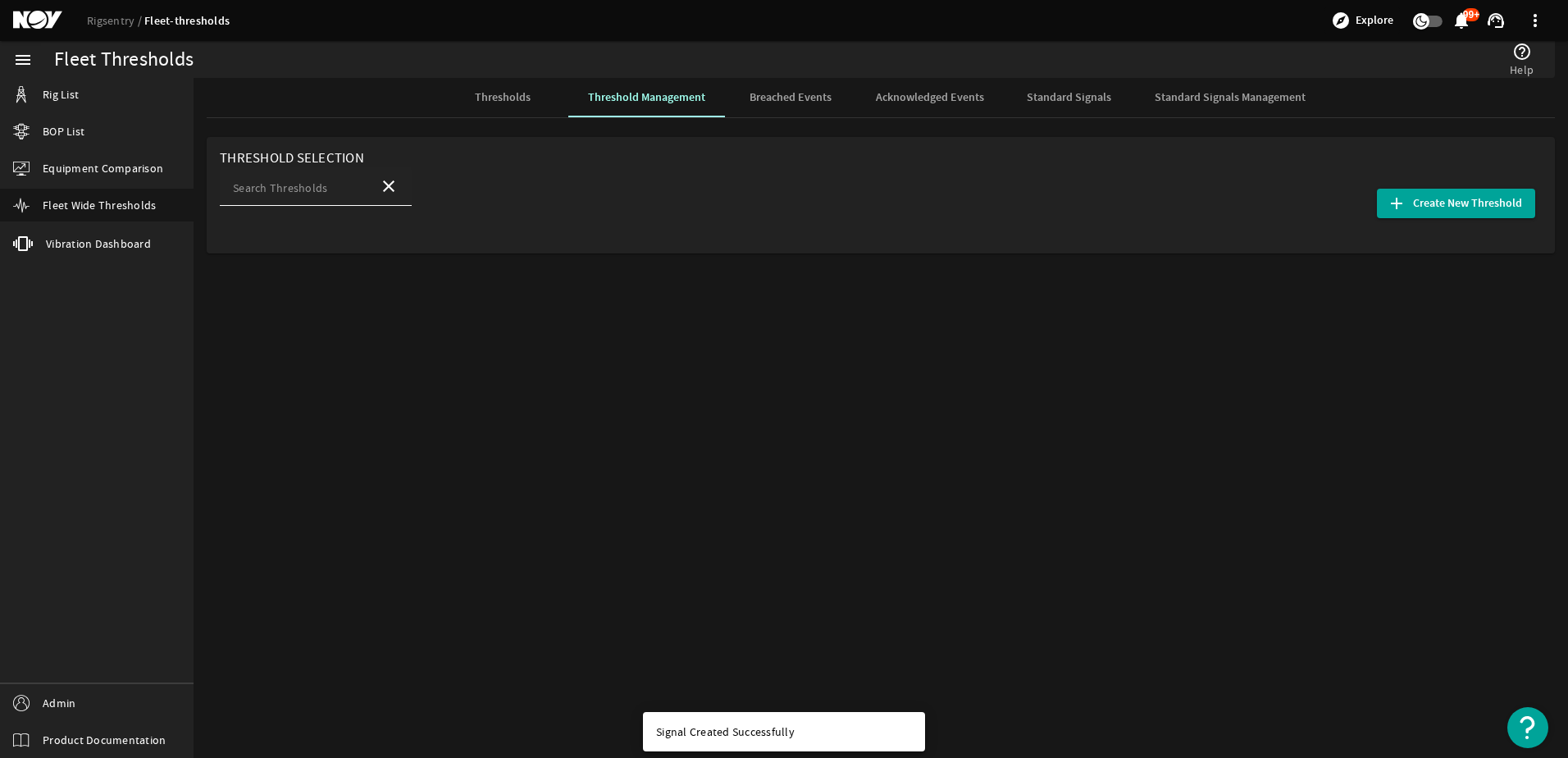
click at [290, 184] on mat-label "Search Thresholds" at bounding box center [280, 187] width 94 height 14
click at [290, 184] on input "Search Thresholds" at bounding box center [299, 191] width 133 height 16
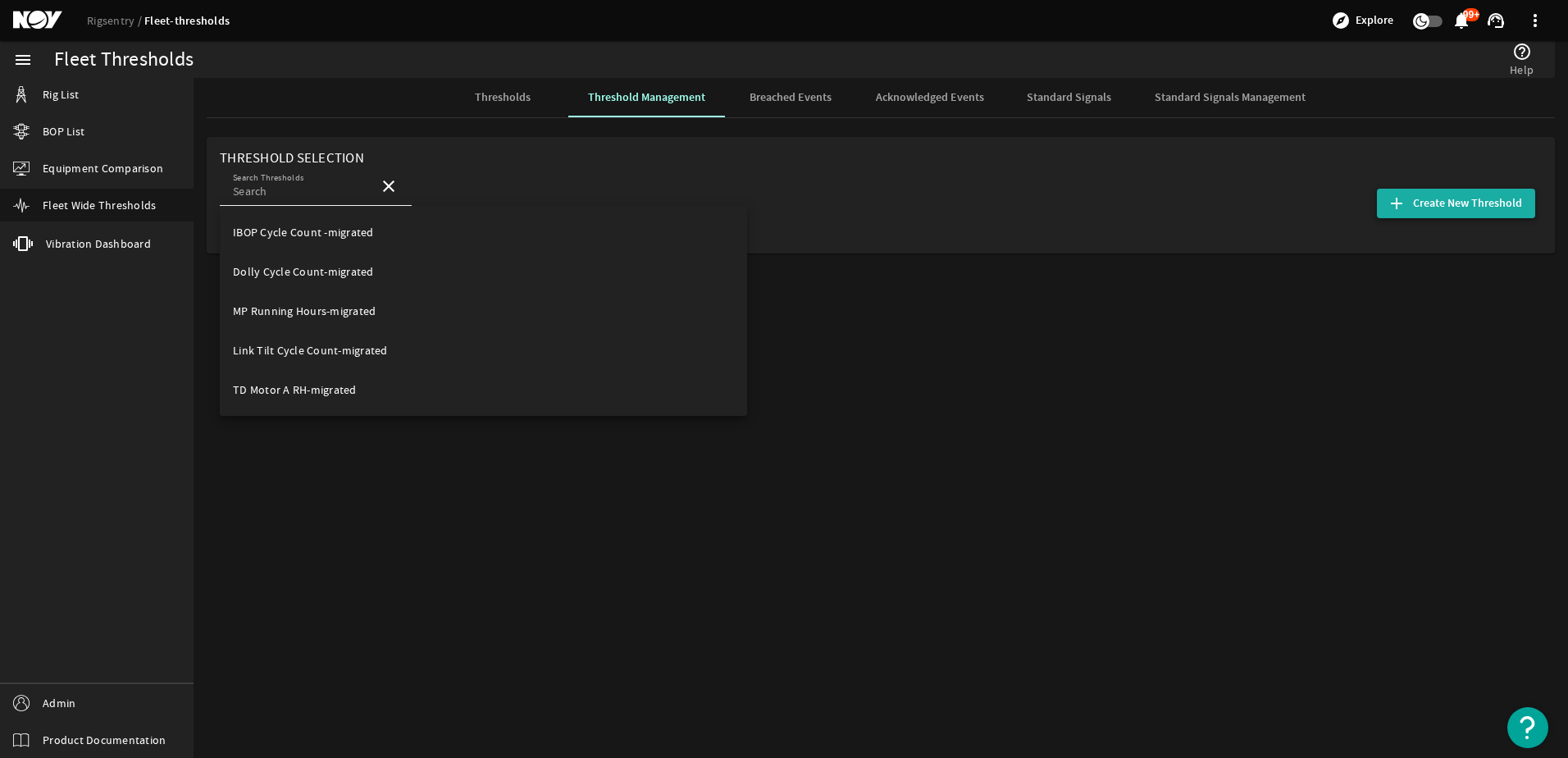
click at [1442, 196] on span "Create New Threshold" at bounding box center [1468, 204] width 109 height 16
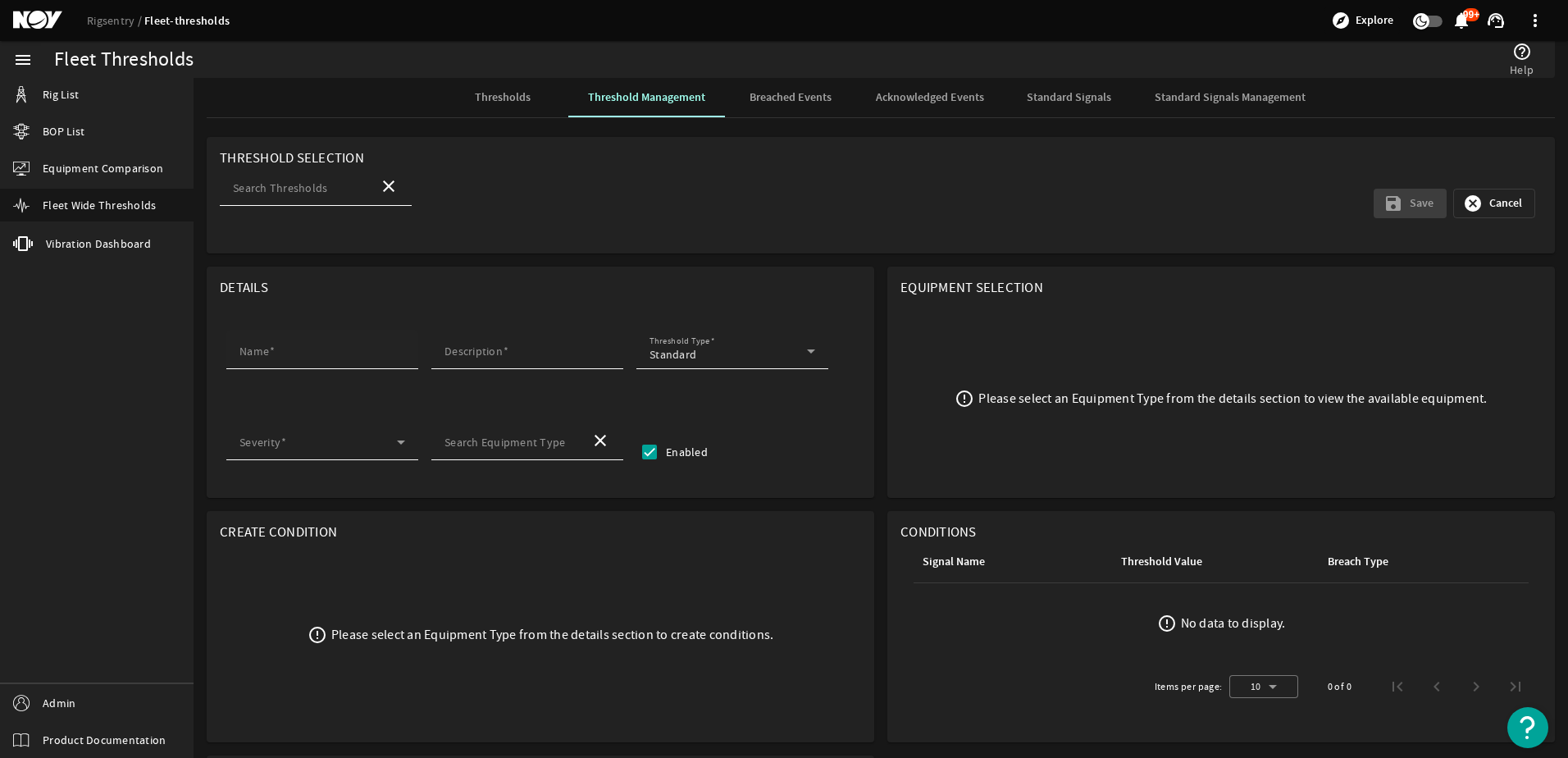
click at [313, 343] on div "Name" at bounding box center [322, 350] width 166 height 39
paste input "Lube_Oil_Temperature_UOM"
type input "ACE Lube_Oil_Temperature"
click at [709, 349] on div "Standard" at bounding box center [729, 354] width 158 height 16
click at [709, 349] on div at bounding box center [784, 379] width 1568 height 758
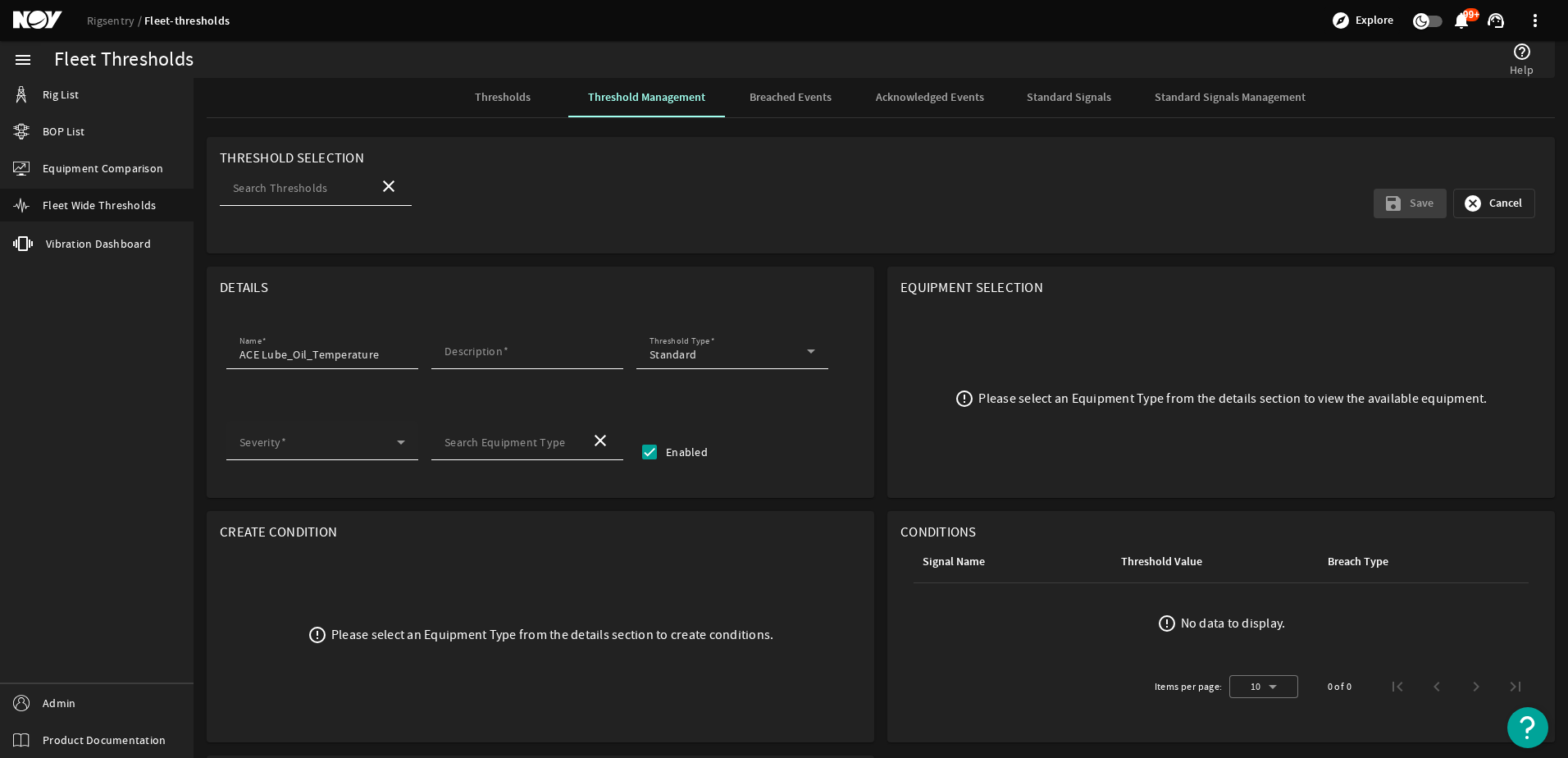
click at [328, 421] on div "Severity" at bounding box center [322, 440] width 166 height 39
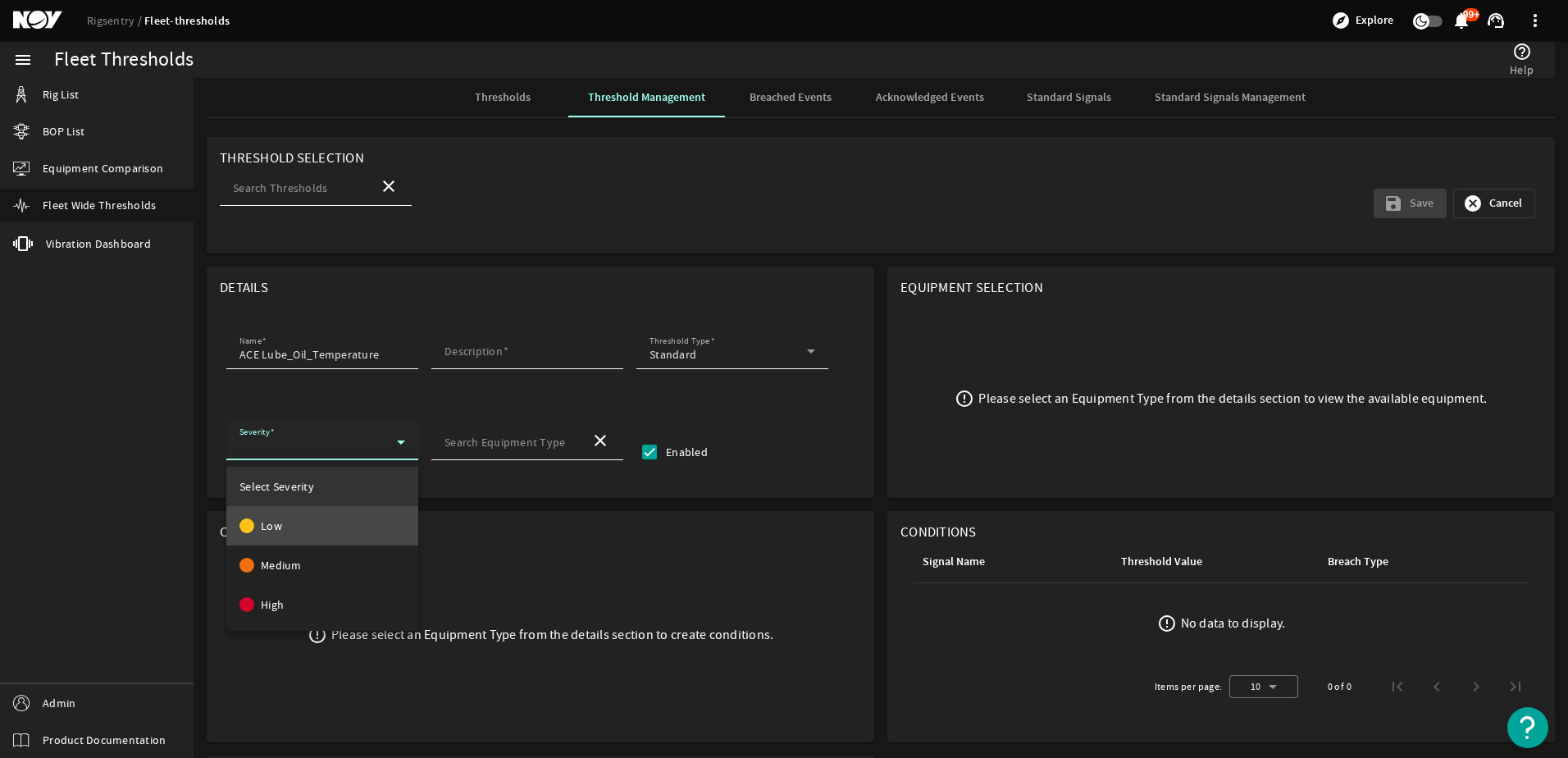
click at [336, 526] on mat-option "Low" at bounding box center [323, 527] width 192 height 39
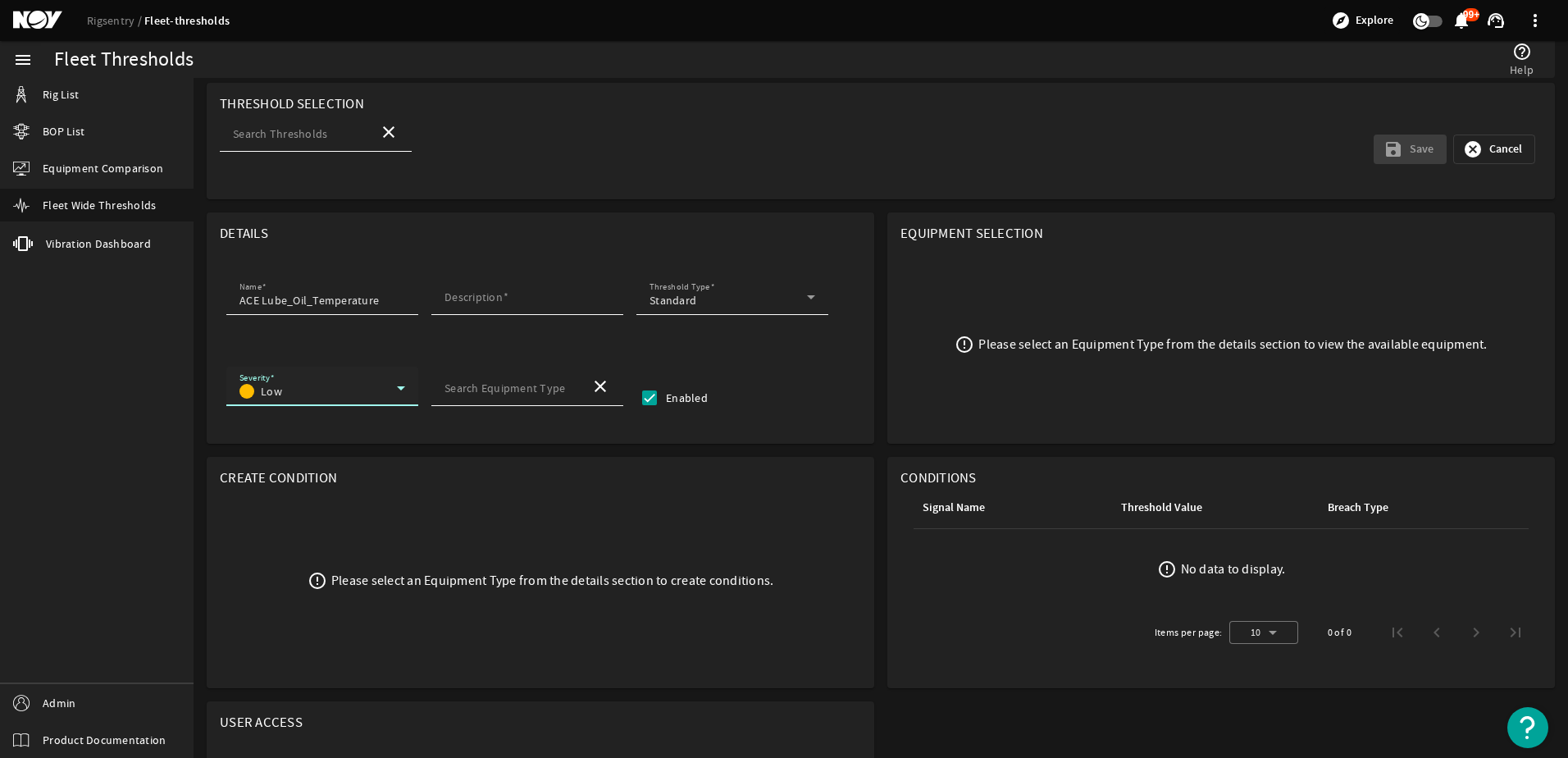
scroll to position [83, 0]
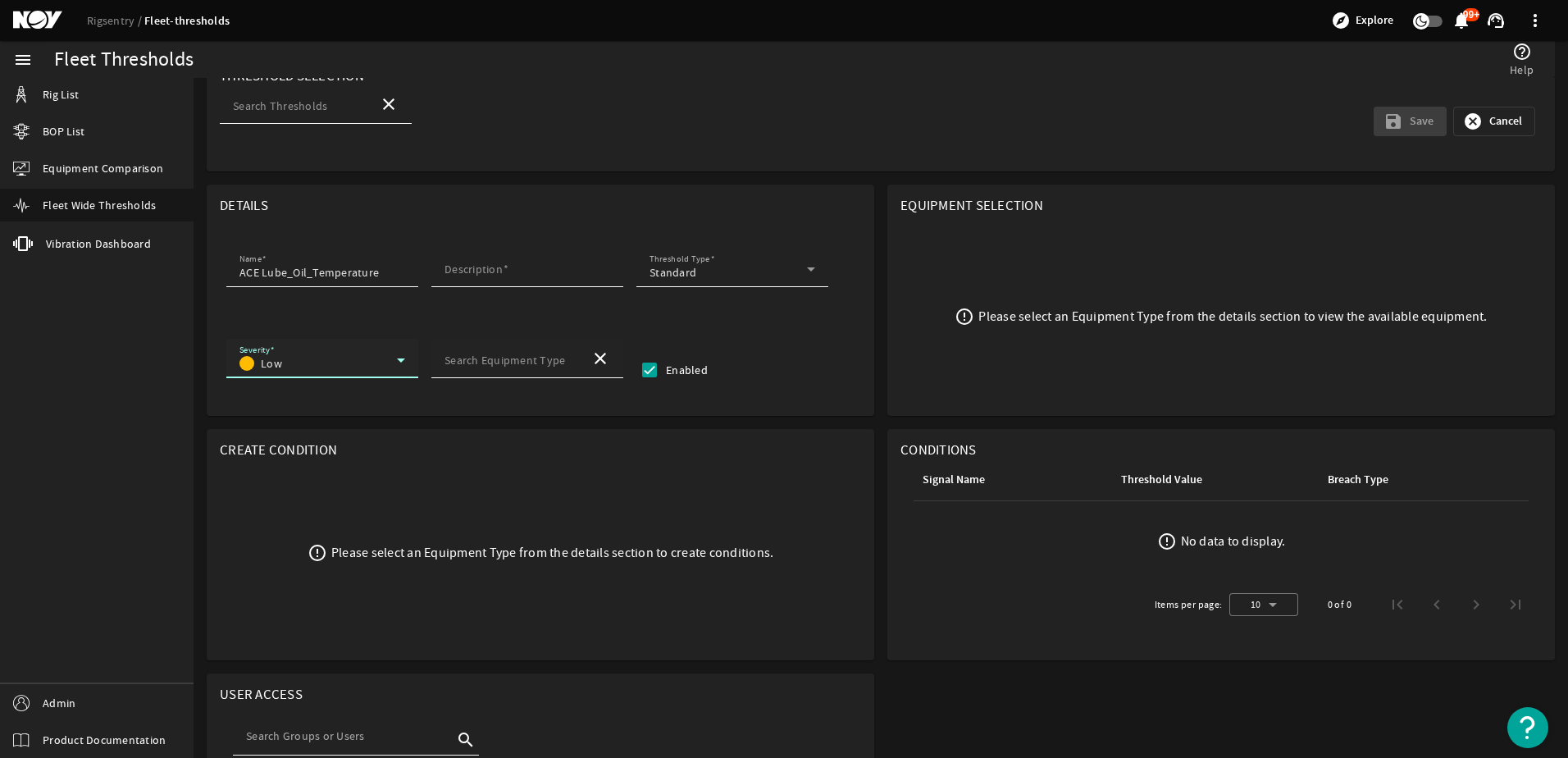
click at [524, 371] on input "Search Equipment Type" at bounding box center [511, 363] width 133 height 16
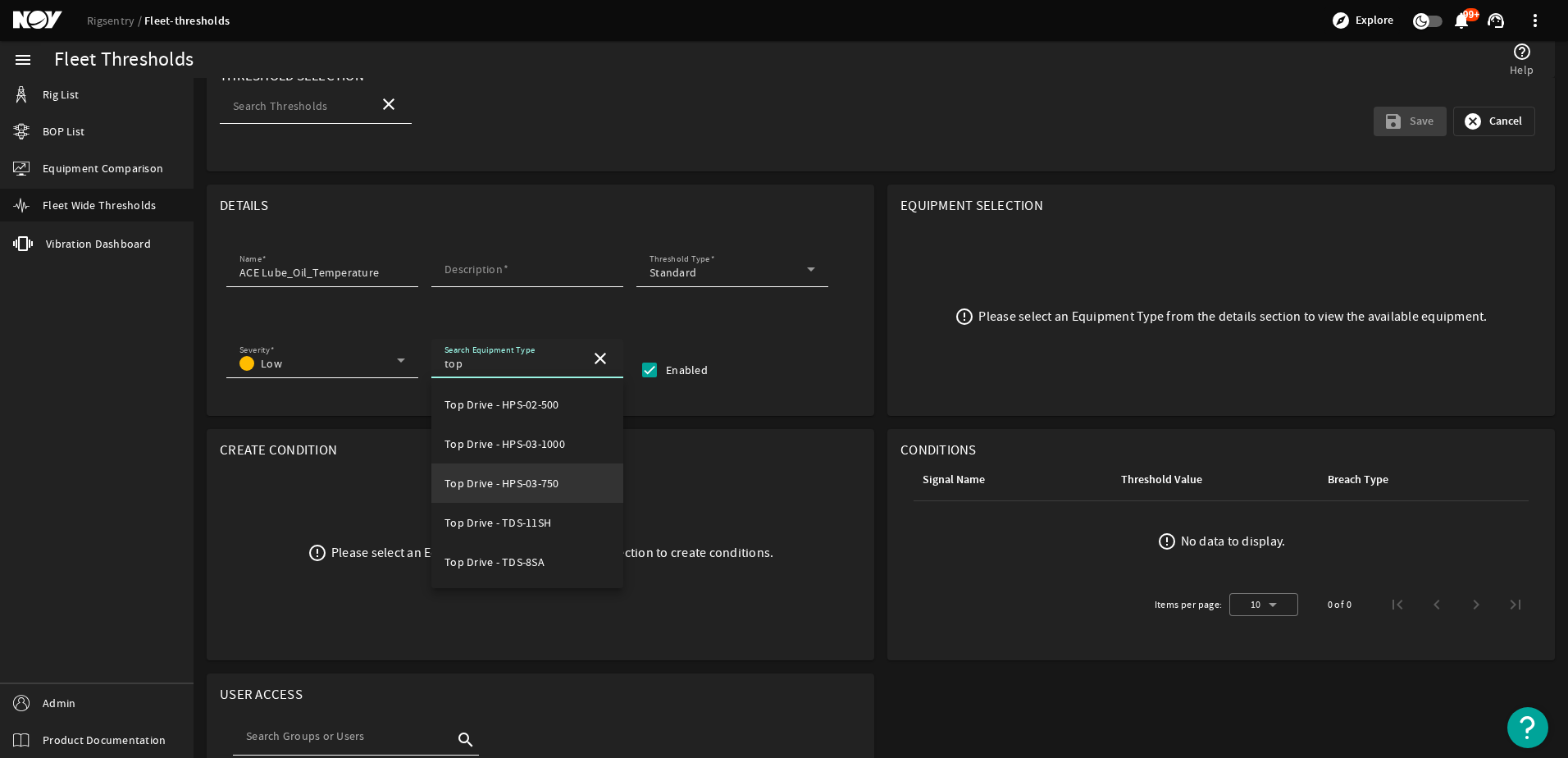
click at [500, 468] on mat-option "Top Drive - HPS-03-750" at bounding box center [527, 484] width 192 height 39
type input "Top Drive - HPS-03-750"
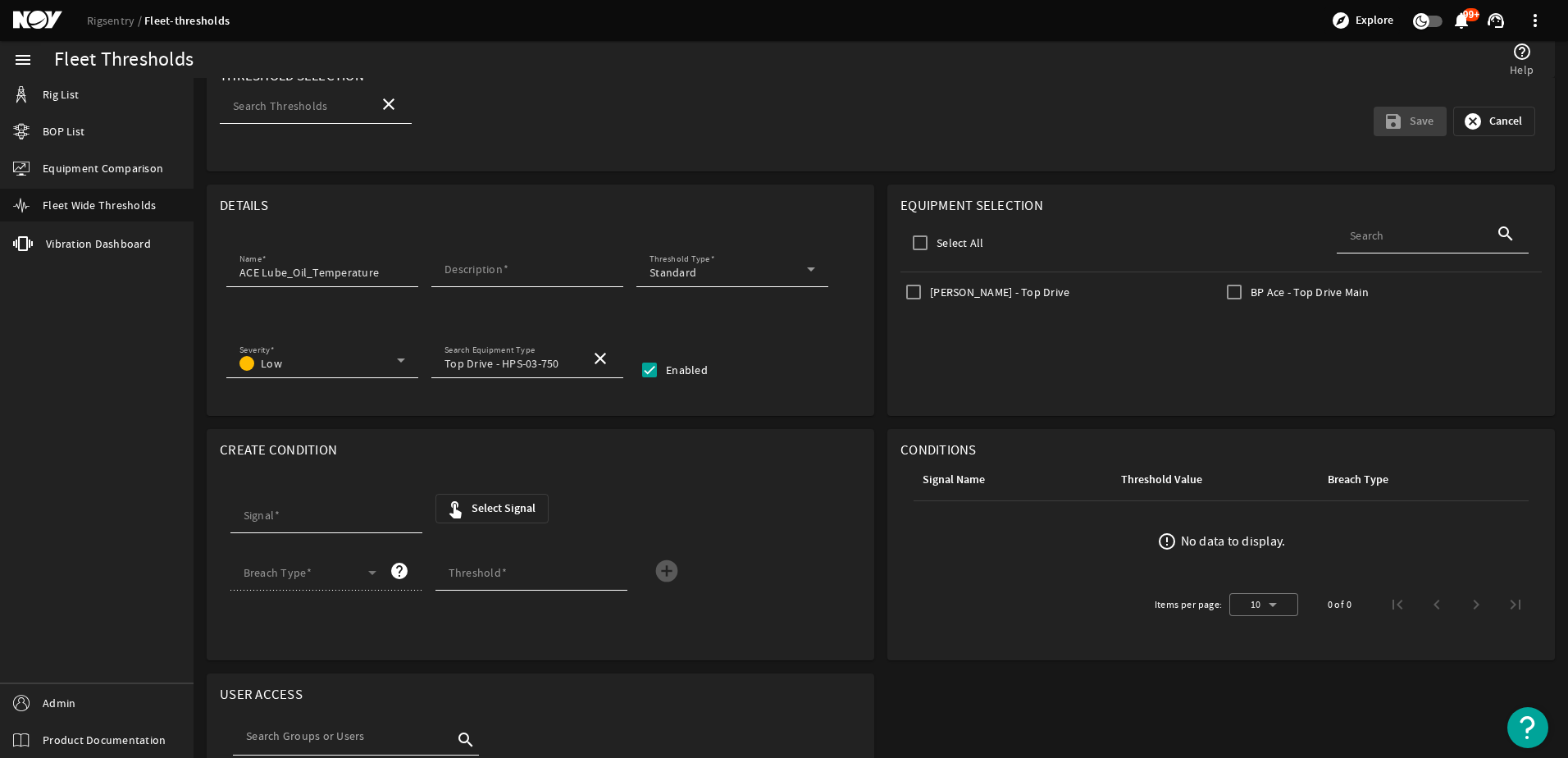
click at [1258, 292] on label "BP Ace - Top Drive Main" at bounding box center [1308, 292] width 121 height 16
click at [1248, 292] on input "BP Ace - Top Drive Main" at bounding box center [1234, 292] width 26 height 26
checkbox input "true"
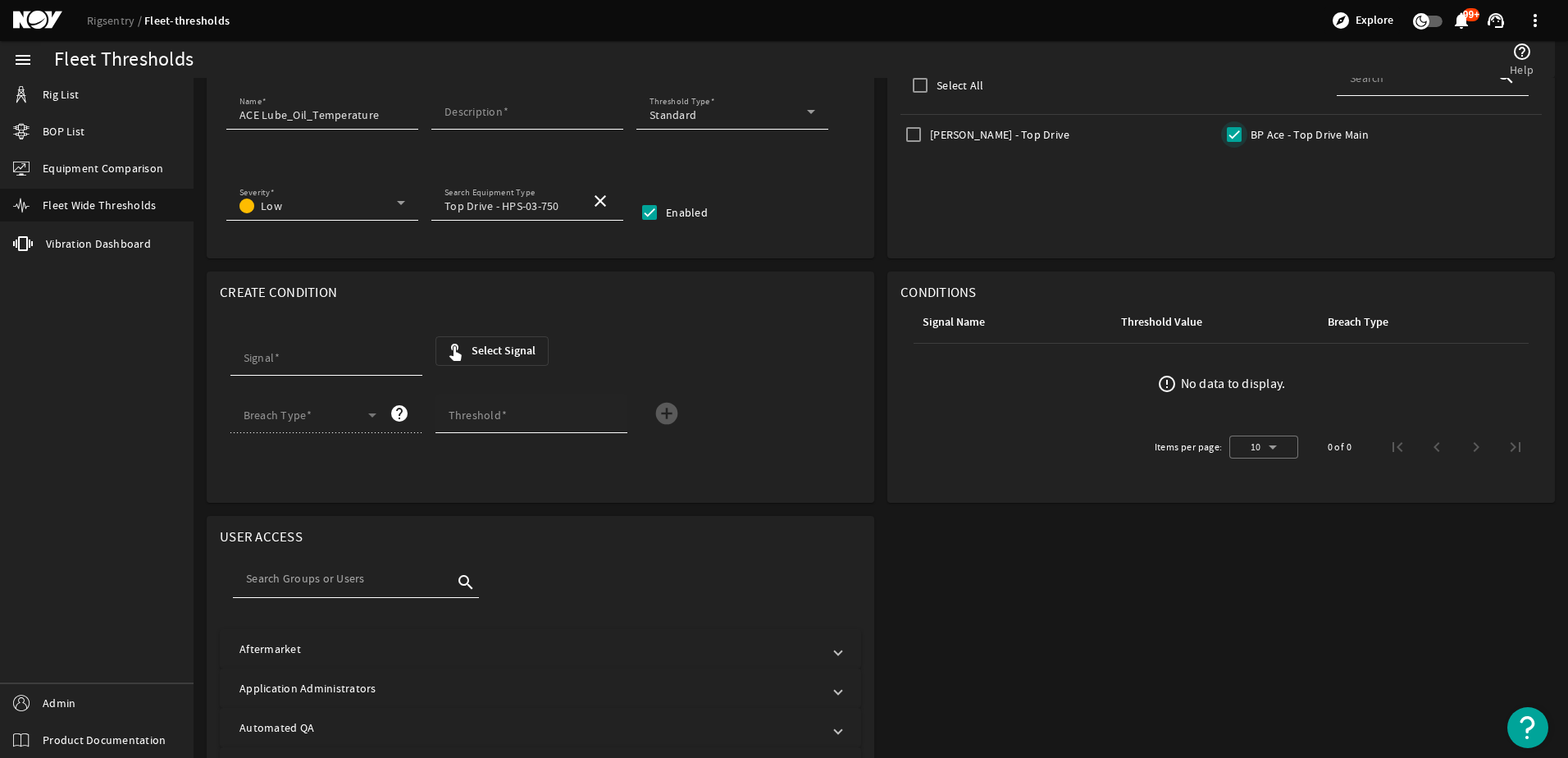
scroll to position [247, 0]
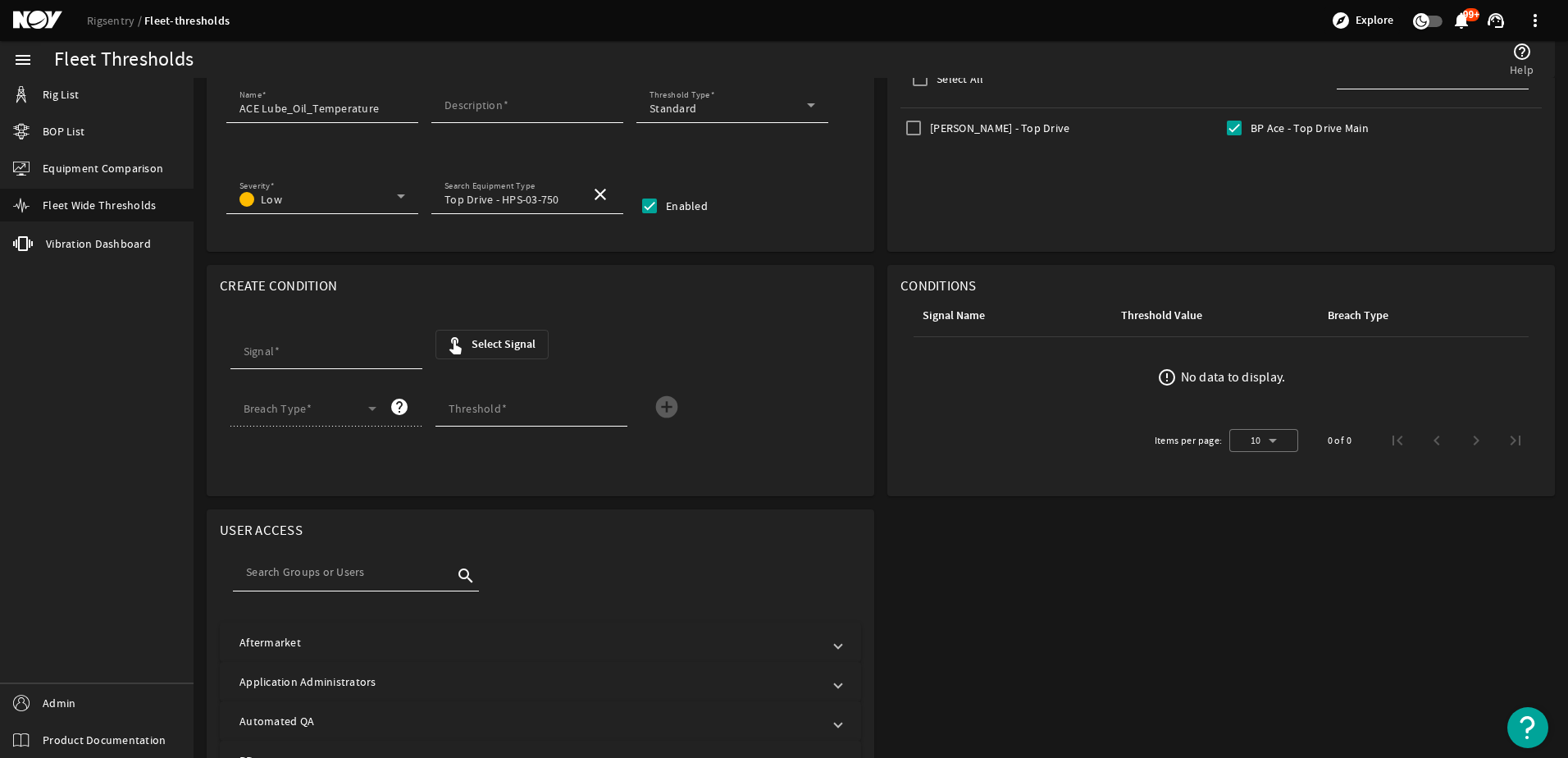
click at [462, 344] on mat-icon "touch_app" at bounding box center [455, 344] width 20 height 20
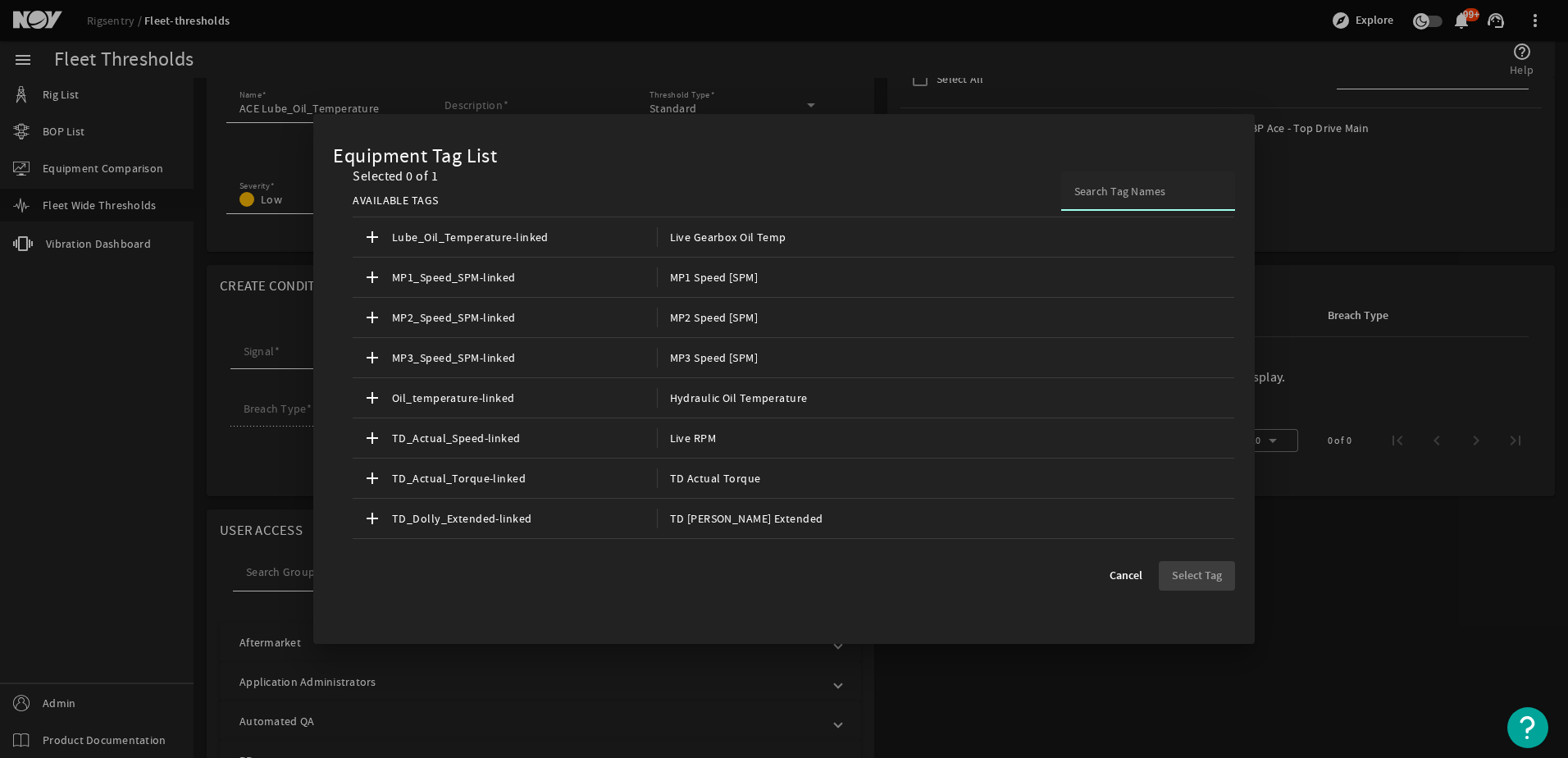
scroll to position [1209, 0]
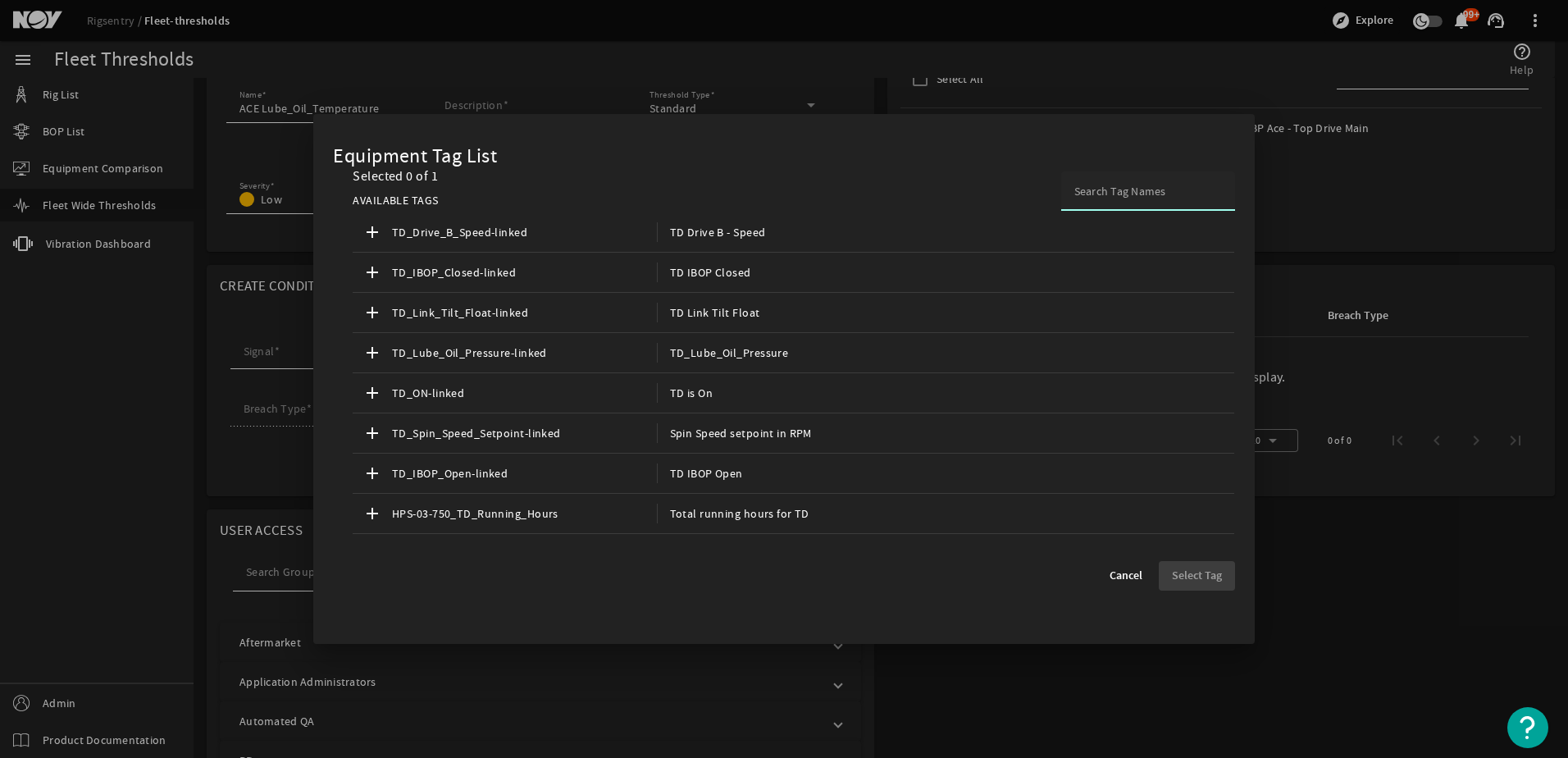
paste input "Lube_Oil_Temperature_UOM"
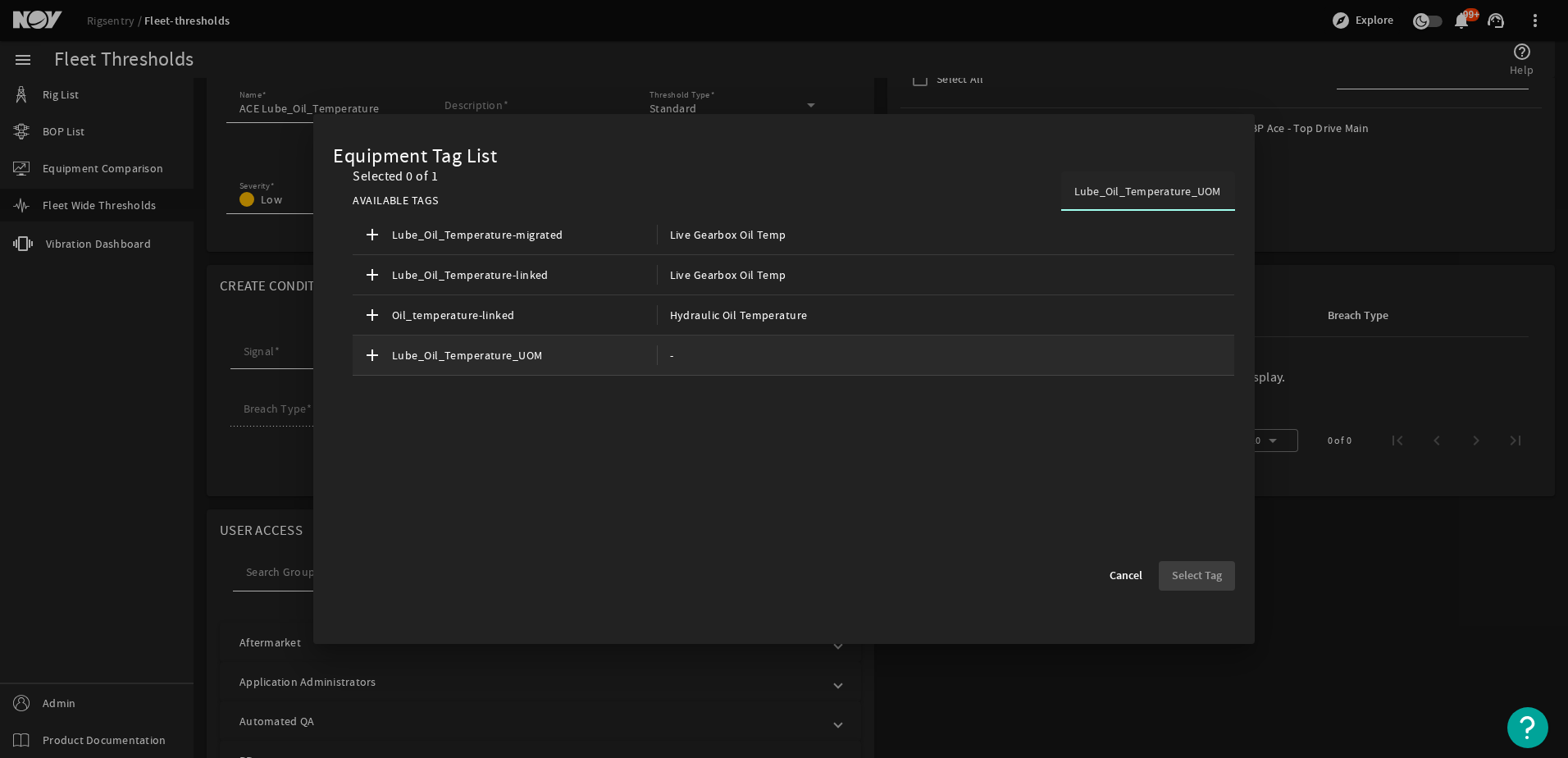
type input "Lube_Oil_Temperature_UOM"
click at [546, 362] on span "Lube_Oil_Temperature_UOM" at bounding box center [524, 355] width 265 height 20
click at [1186, 576] on span "Select Tag" at bounding box center [1198, 576] width 50 height 16
type input "Lube_Oil_Temperature_UOM"
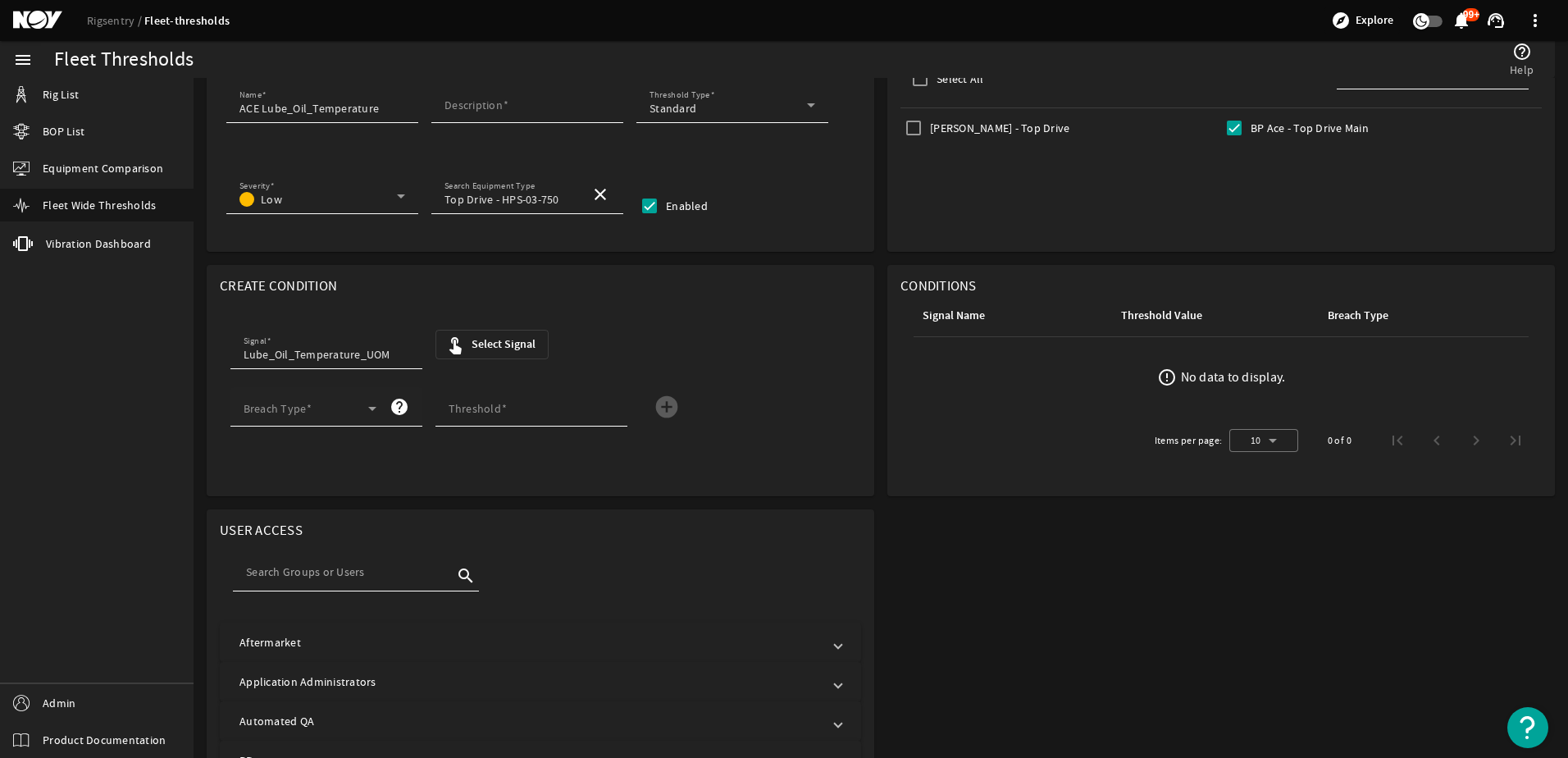
click at [307, 408] on span at bounding box center [306, 412] width 125 height 16
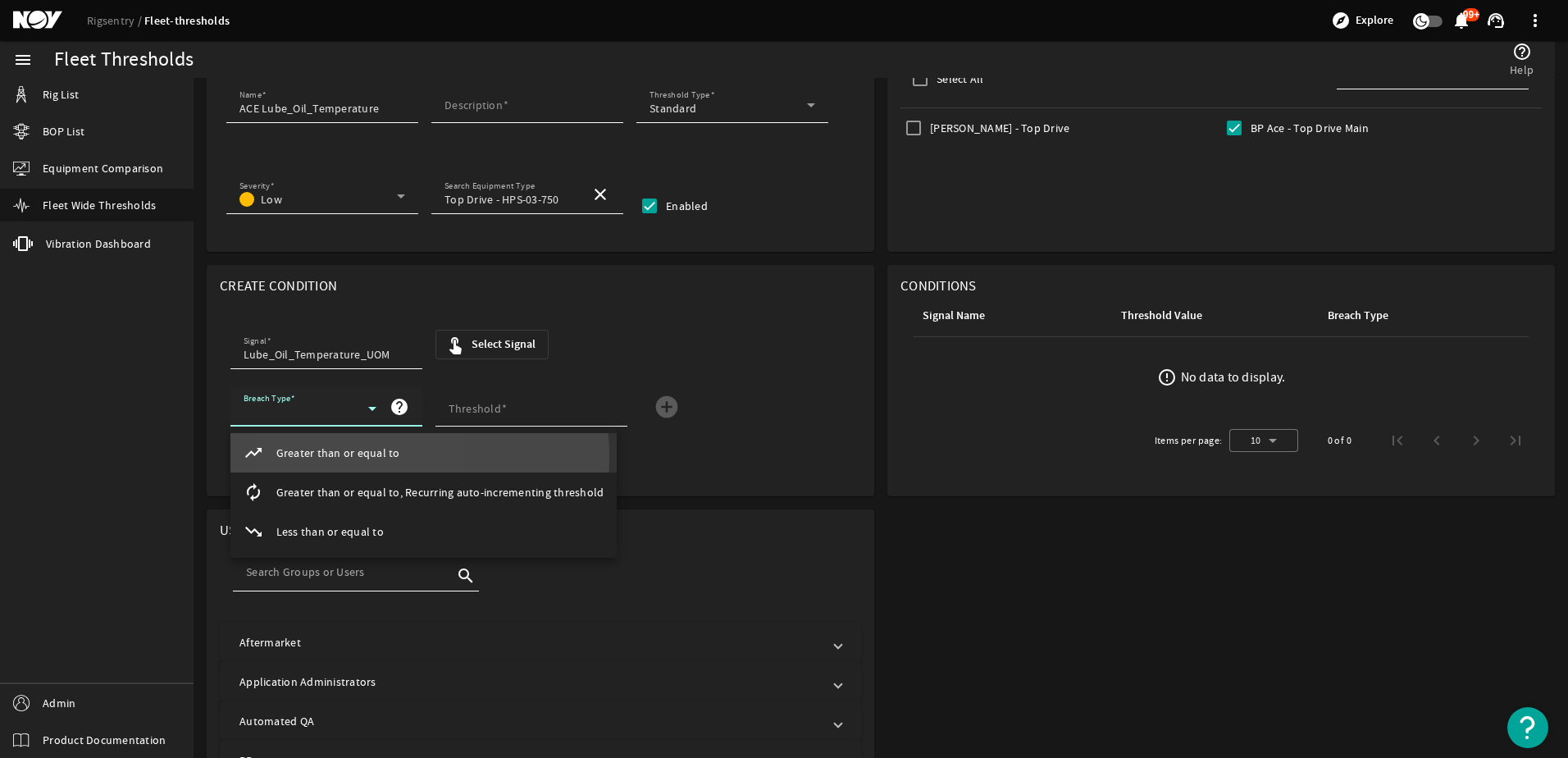
click at [328, 458] on span "Greater than or equal to" at bounding box center [338, 453] width 124 height 16
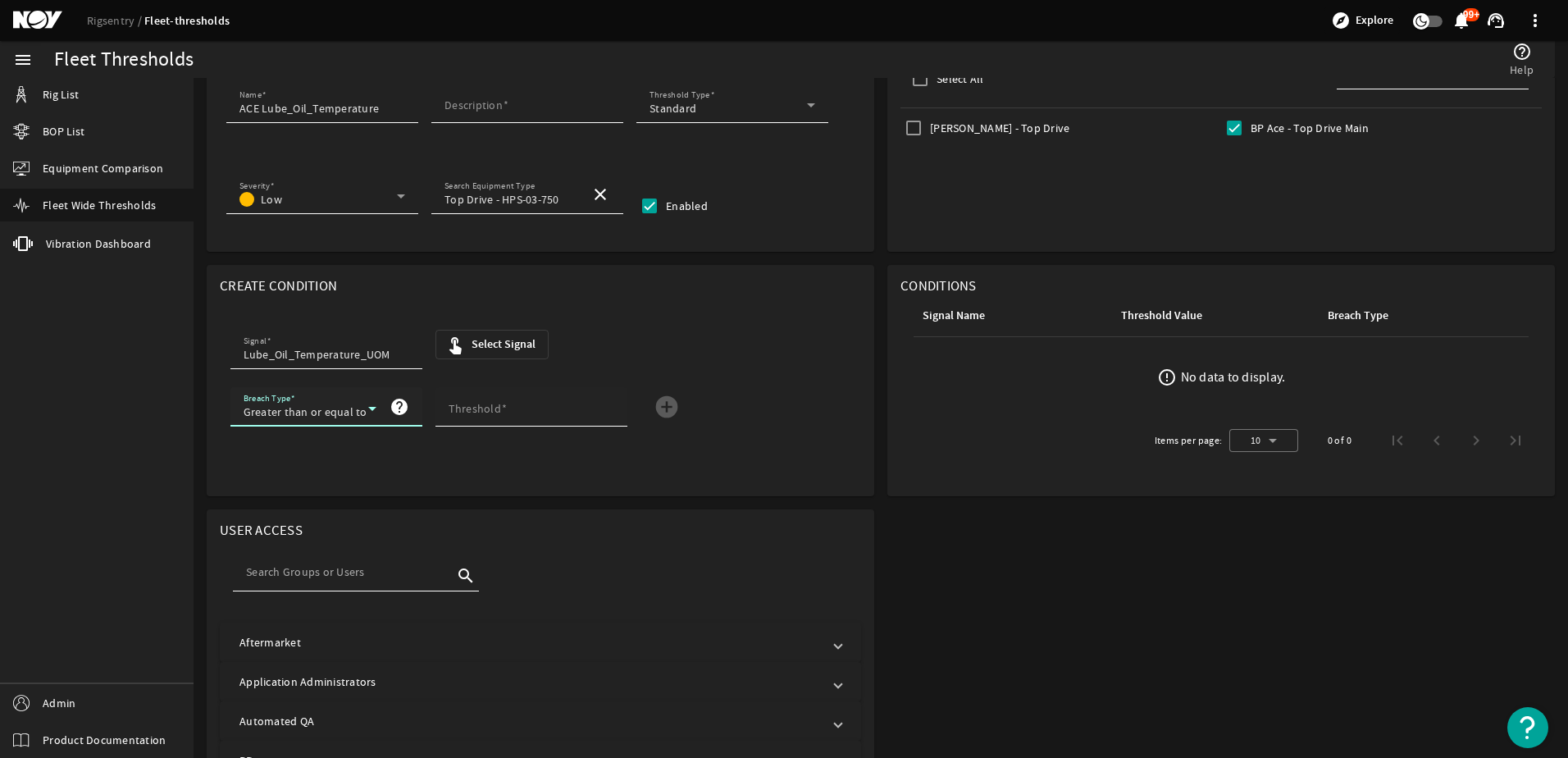
click at [473, 403] on mat-label "Threshold" at bounding box center [475, 408] width 53 height 14
click at [473, 404] on input "Threshold" at bounding box center [532, 412] width 166 height 16
click at [486, 410] on mat-label "Threshold" at bounding box center [475, 408] width 53 height 14
click at [486, 410] on input "Threshold" at bounding box center [532, 412] width 166 height 16
click at [485, 406] on mat-label "Threshold" at bounding box center [475, 408] width 53 height 14
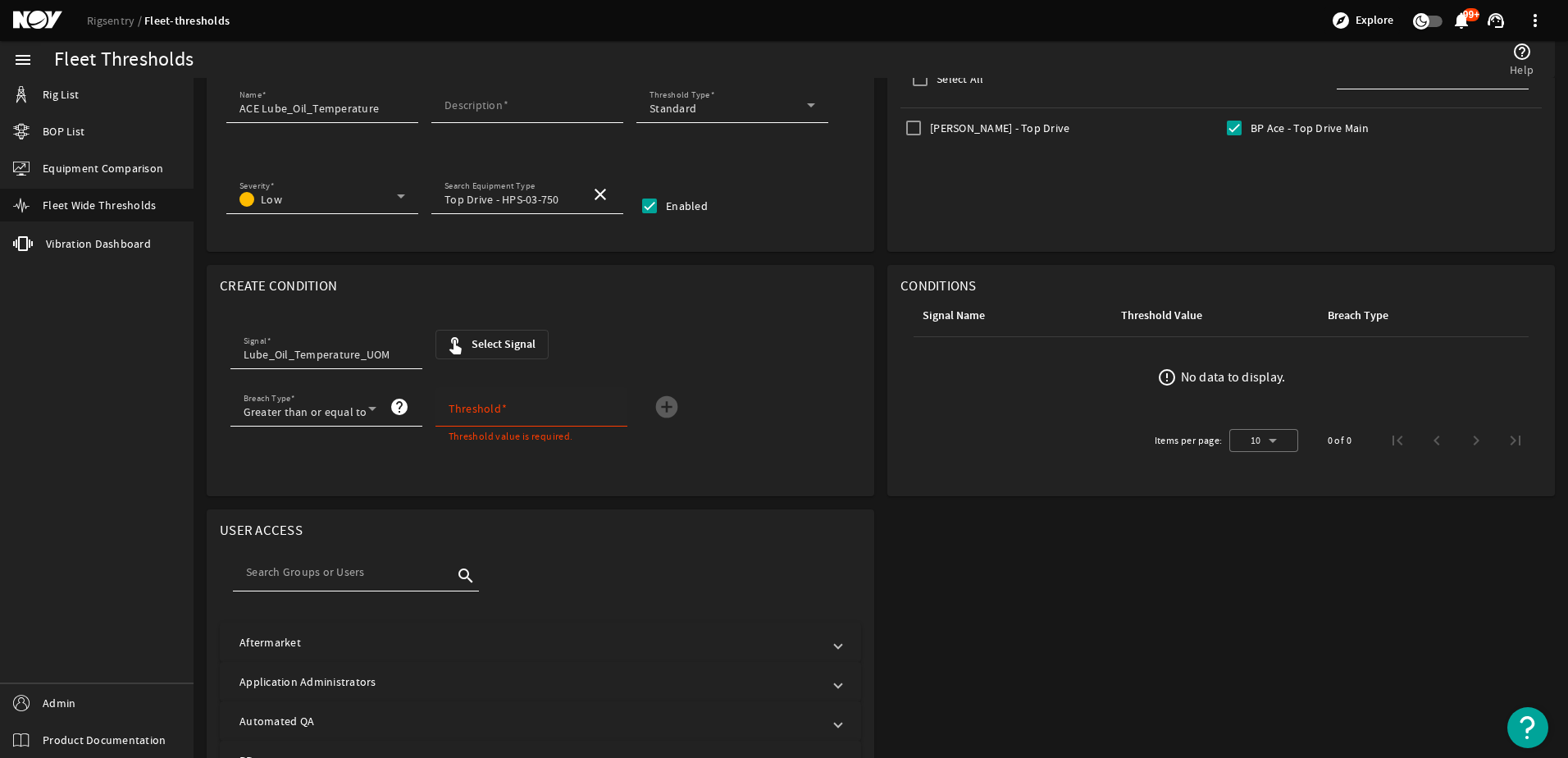
click at [485, 406] on input "Threshold" at bounding box center [532, 412] width 166 height 16
drag, startPoint x: 477, startPoint y: 413, endPoint x: 437, endPoint y: 405, distance: 40.8
click at [437, 405] on div "Threshold 20" at bounding box center [532, 407] width 192 height 39
type input "27"
click at [673, 408] on mat-icon "add_circle" at bounding box center [666, 406] width 26 height 26
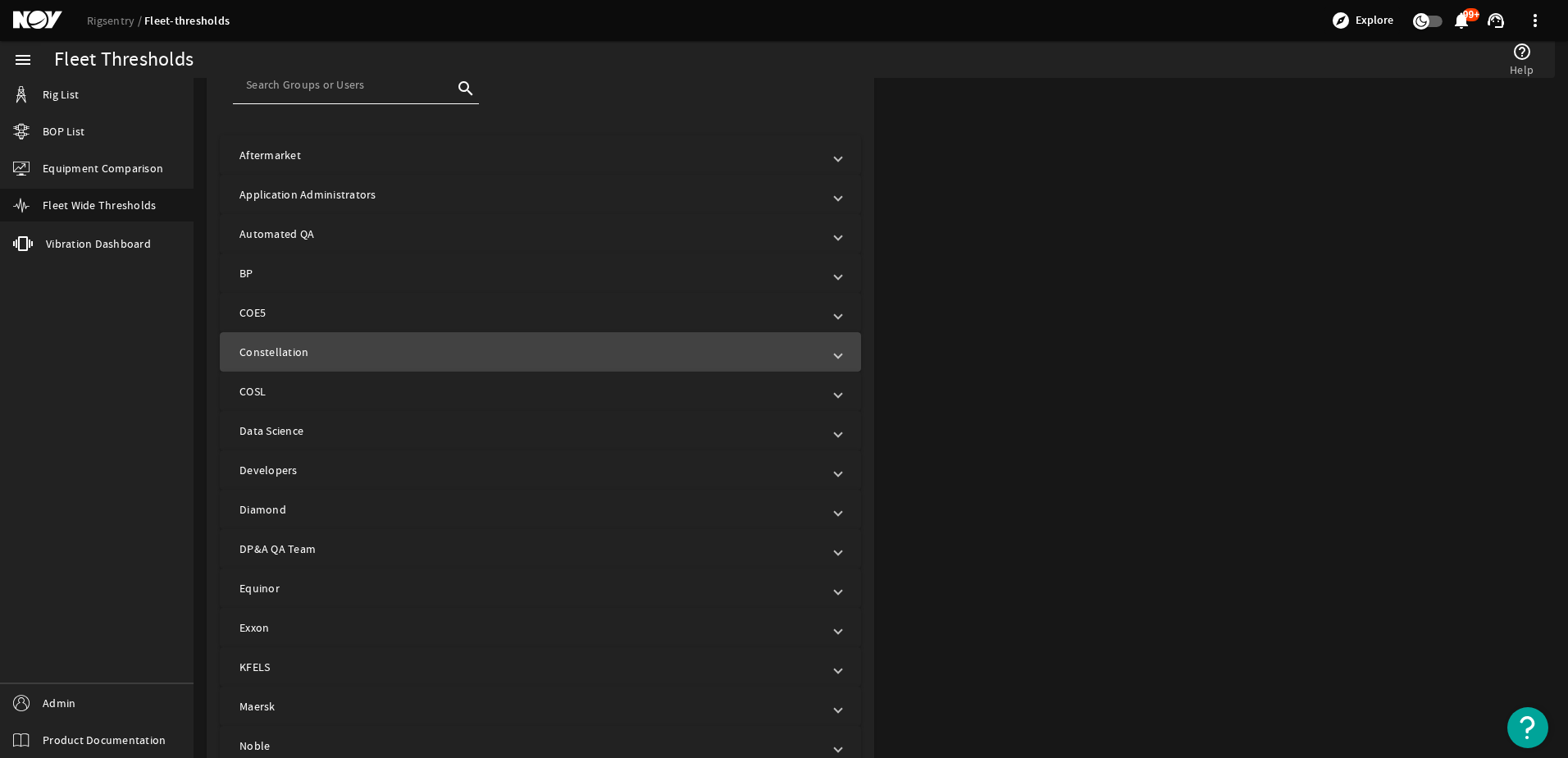
scroll to position [739, 0]
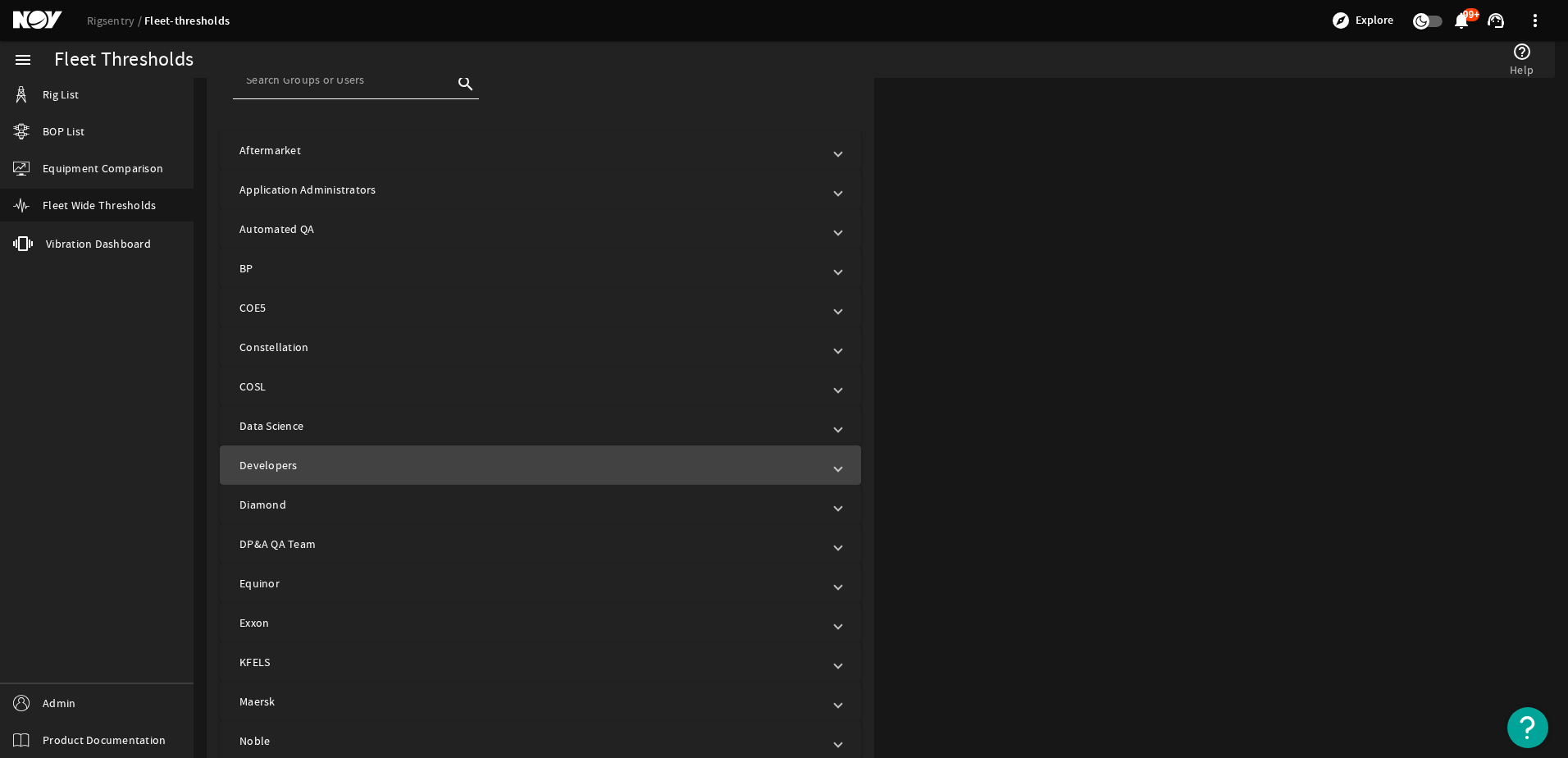
click at [413, 461] on mat-panel-title "Developers" at bounding box center [531, 466] width 583 height 16
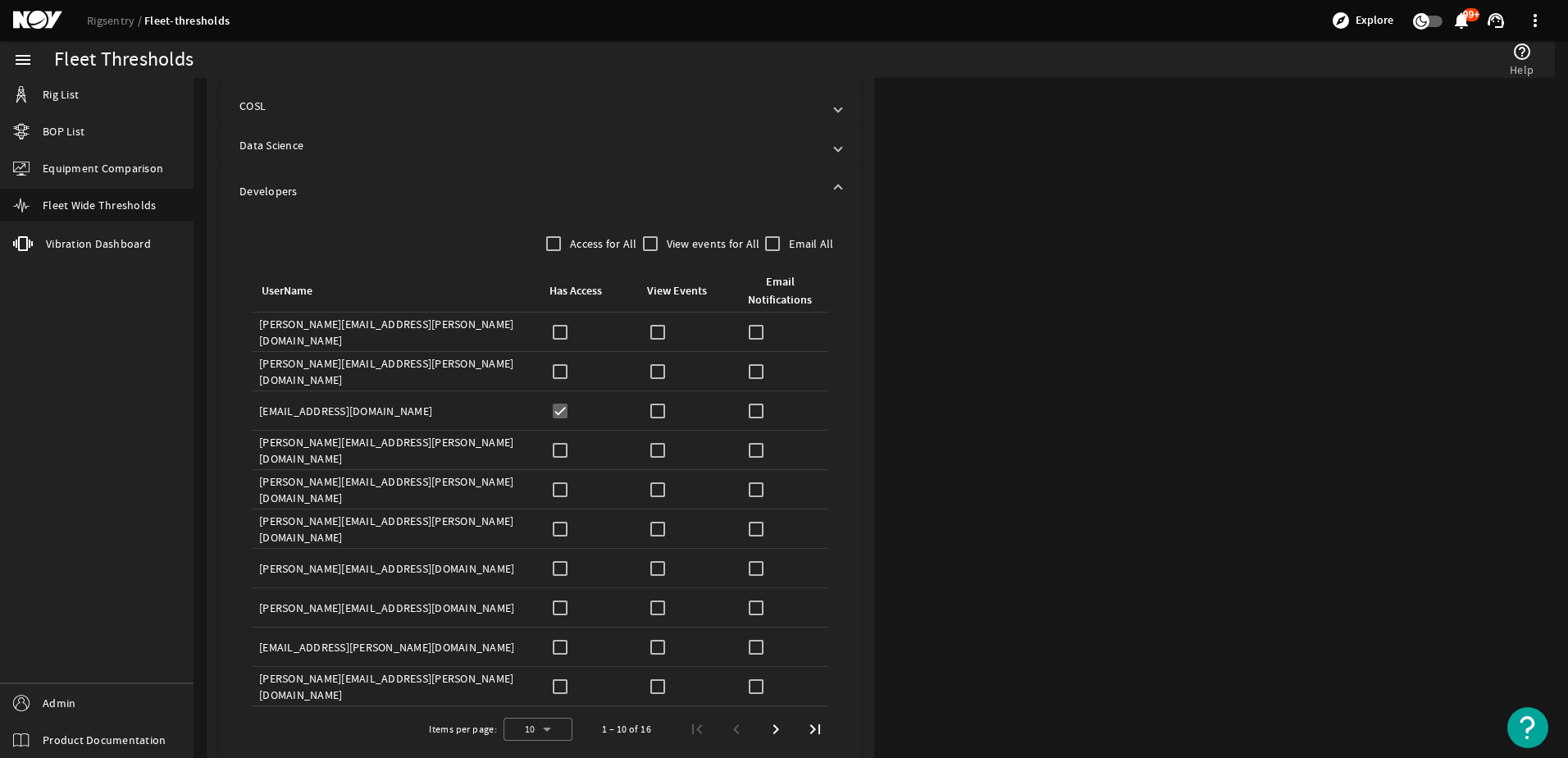
scroll to position [1067, 0]
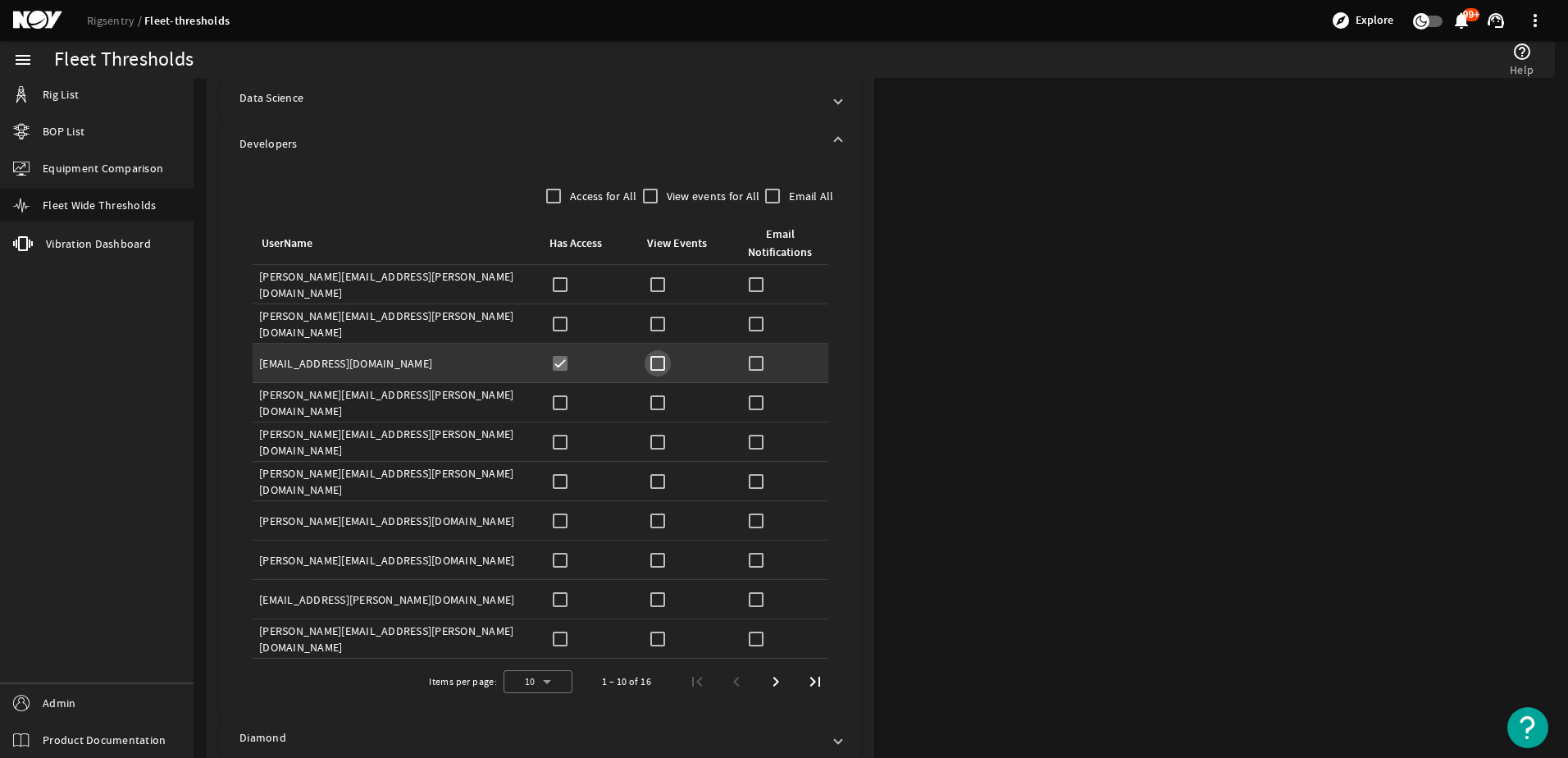
click at [654, 364] on input "checkbox" at bounding box center [657, 363] width 26 height 26
checkbox input "true"
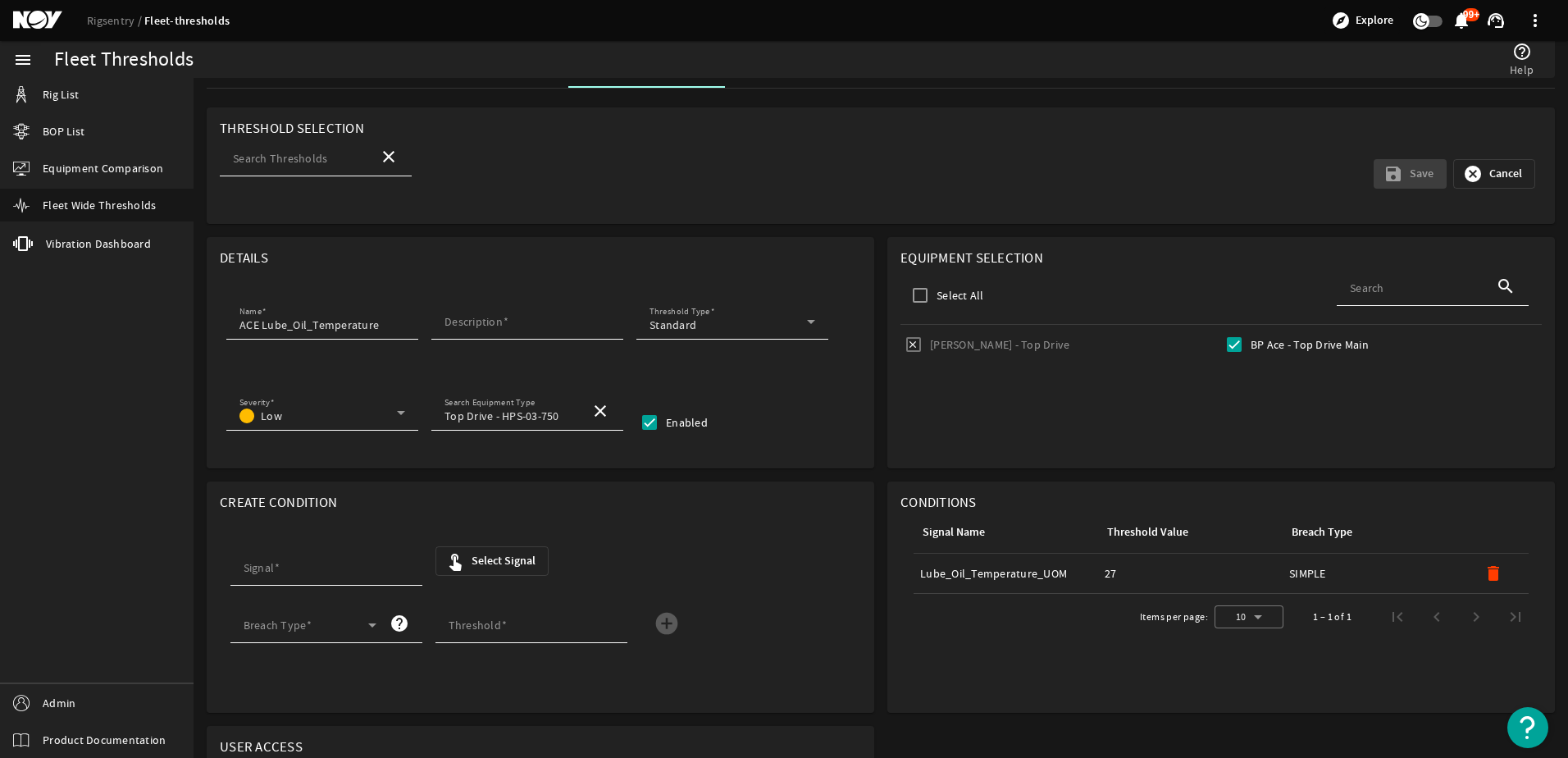
scroll to position [0, 0]
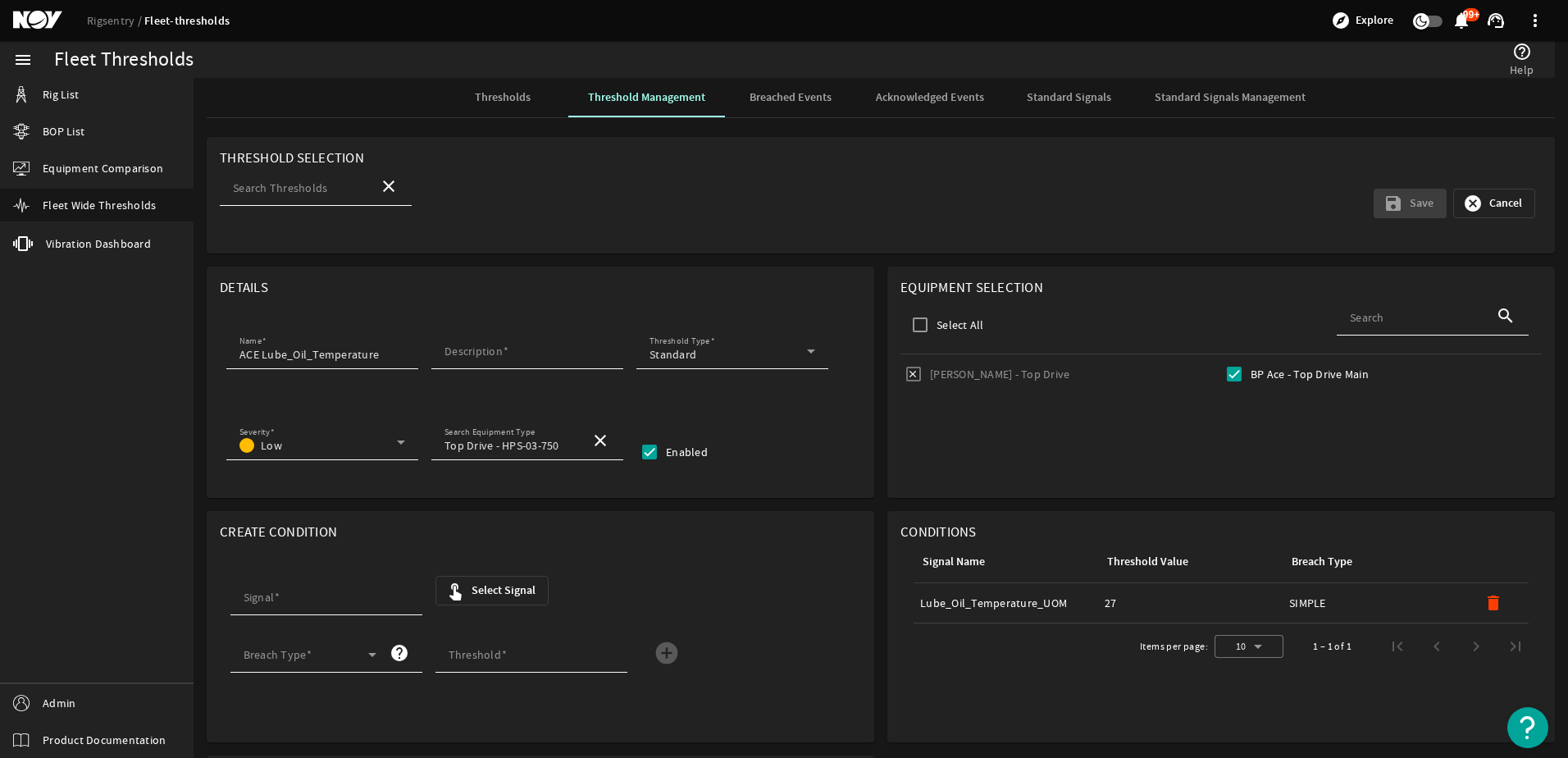
click at [1188, 231] on div "Search Thresholds close save Save cancel Cancel" at bounding box center [880, 204] width 1322 height 74
click at [504, 370] on div at bounding box center [527, 379] width 192 height 18
click at [504, 362] on div "Description" at bounding box center [527, 350] width 166 height 39
type input "awd"
click at [1384, 209] on mat-icon "save" at bounding box center [1394, 204] width 20 height 20
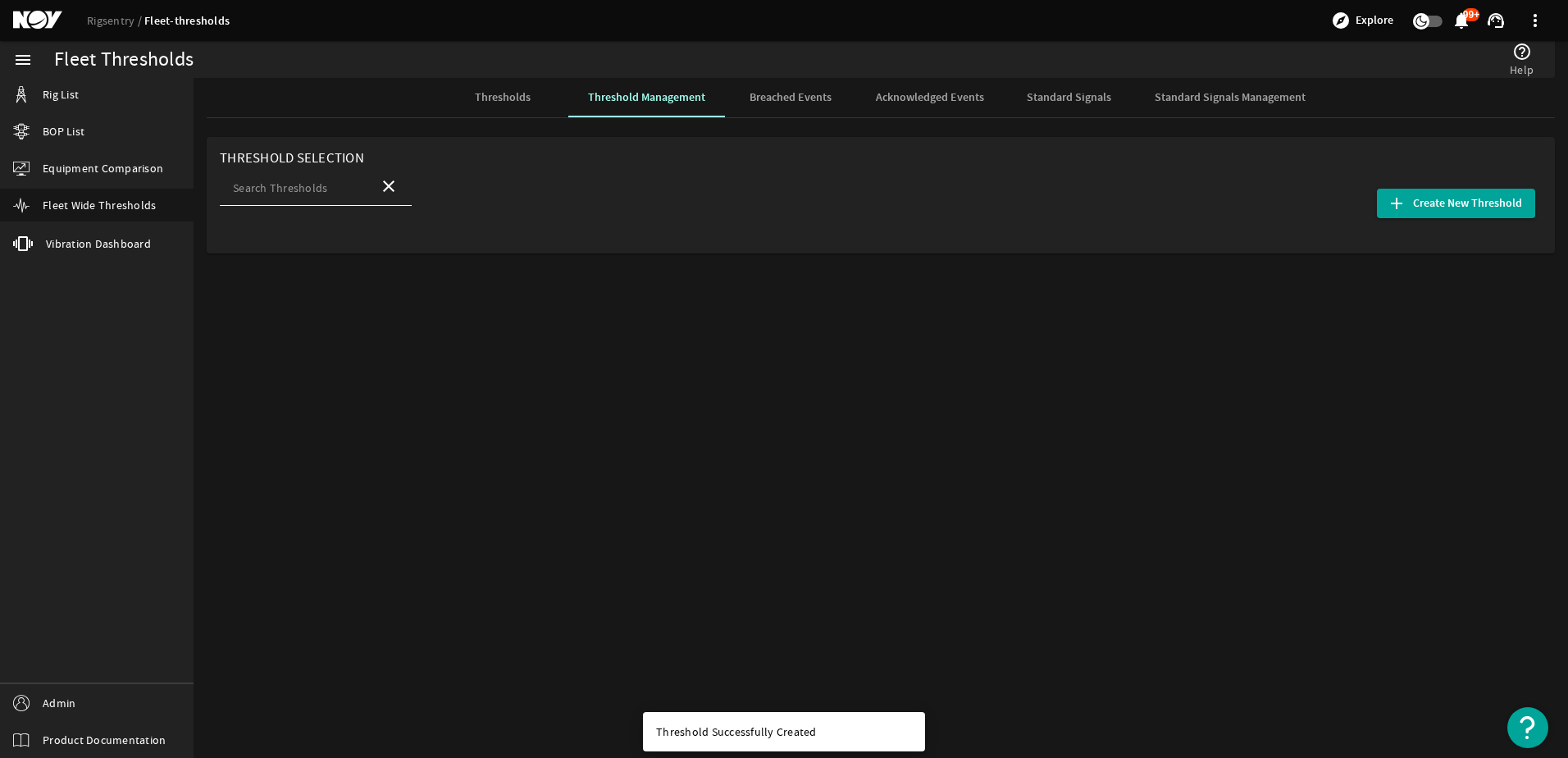
click at [792, 103] on span "Breached Events" at bounding box center [791, 97] width 82 height 12
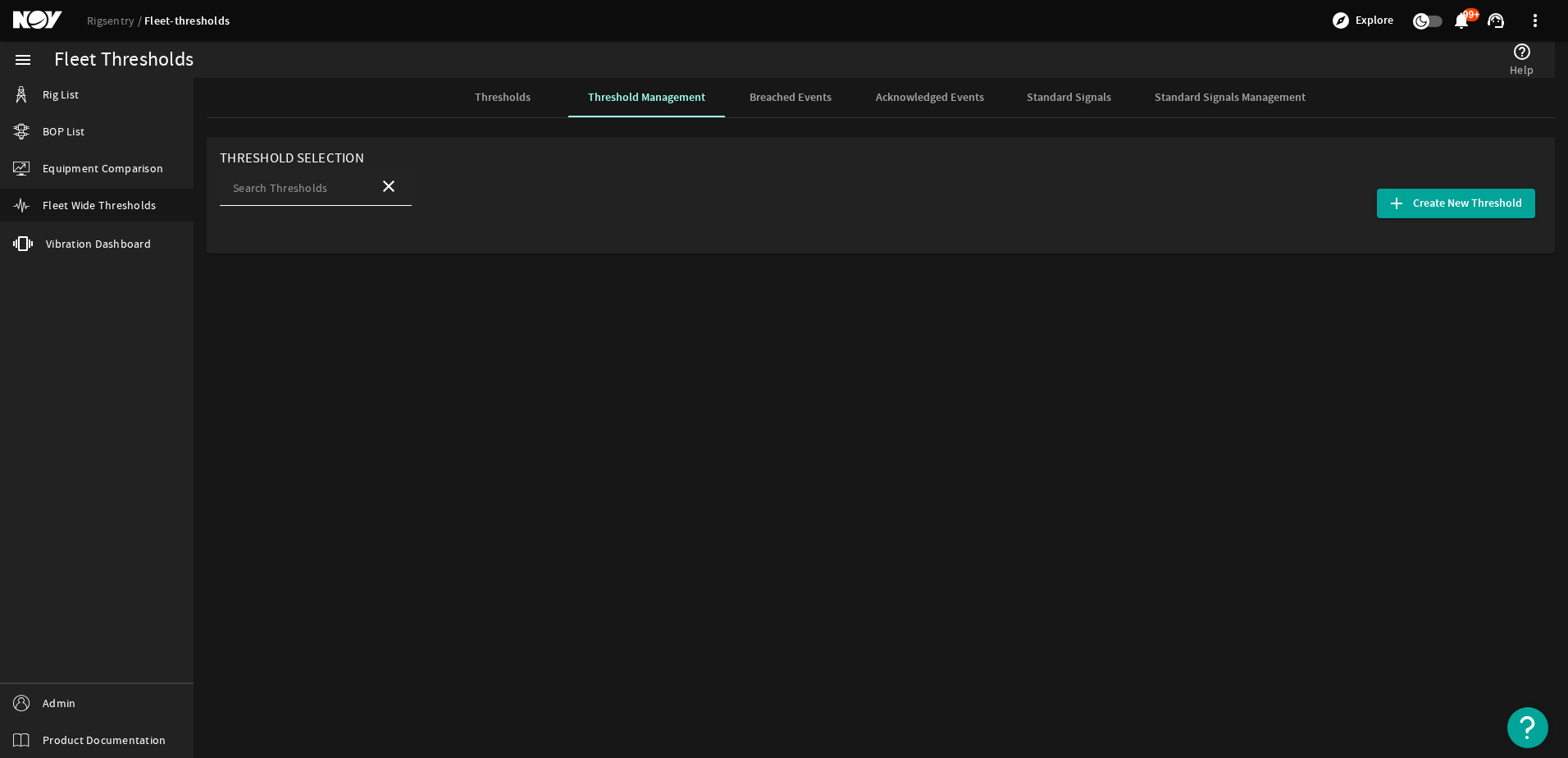
click at [301, 188] on mat-label "Search Thresholds" at bounding box center [280, 187] width 94 height 14
click at [301, 188] on input "Search Thresholds" at bounding box center [299, 191] width 133 height 16
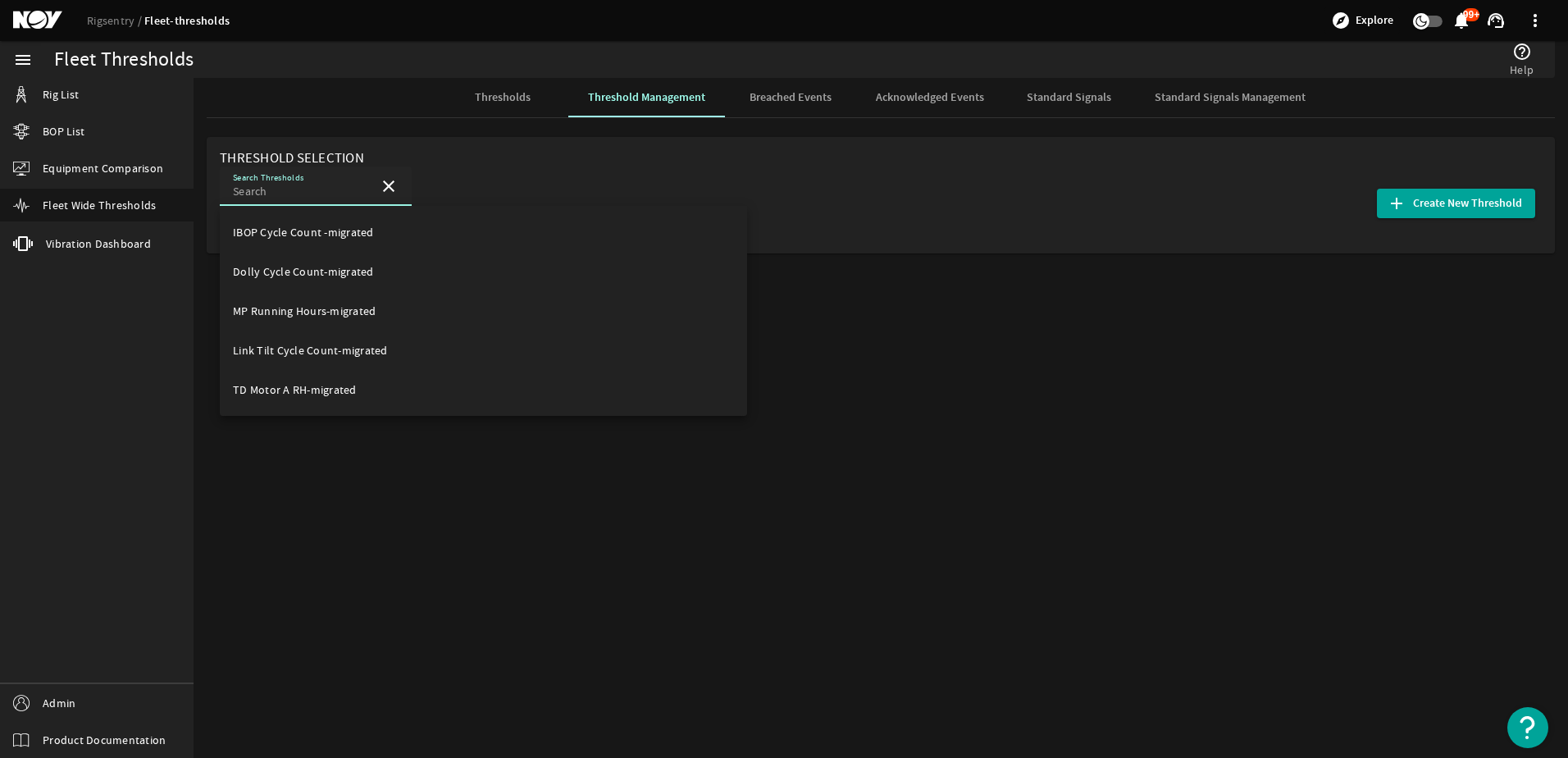
paste input "Blue Pod Manifold Pilot Press (PT-5) Discrepancy - Threshold-migrated"
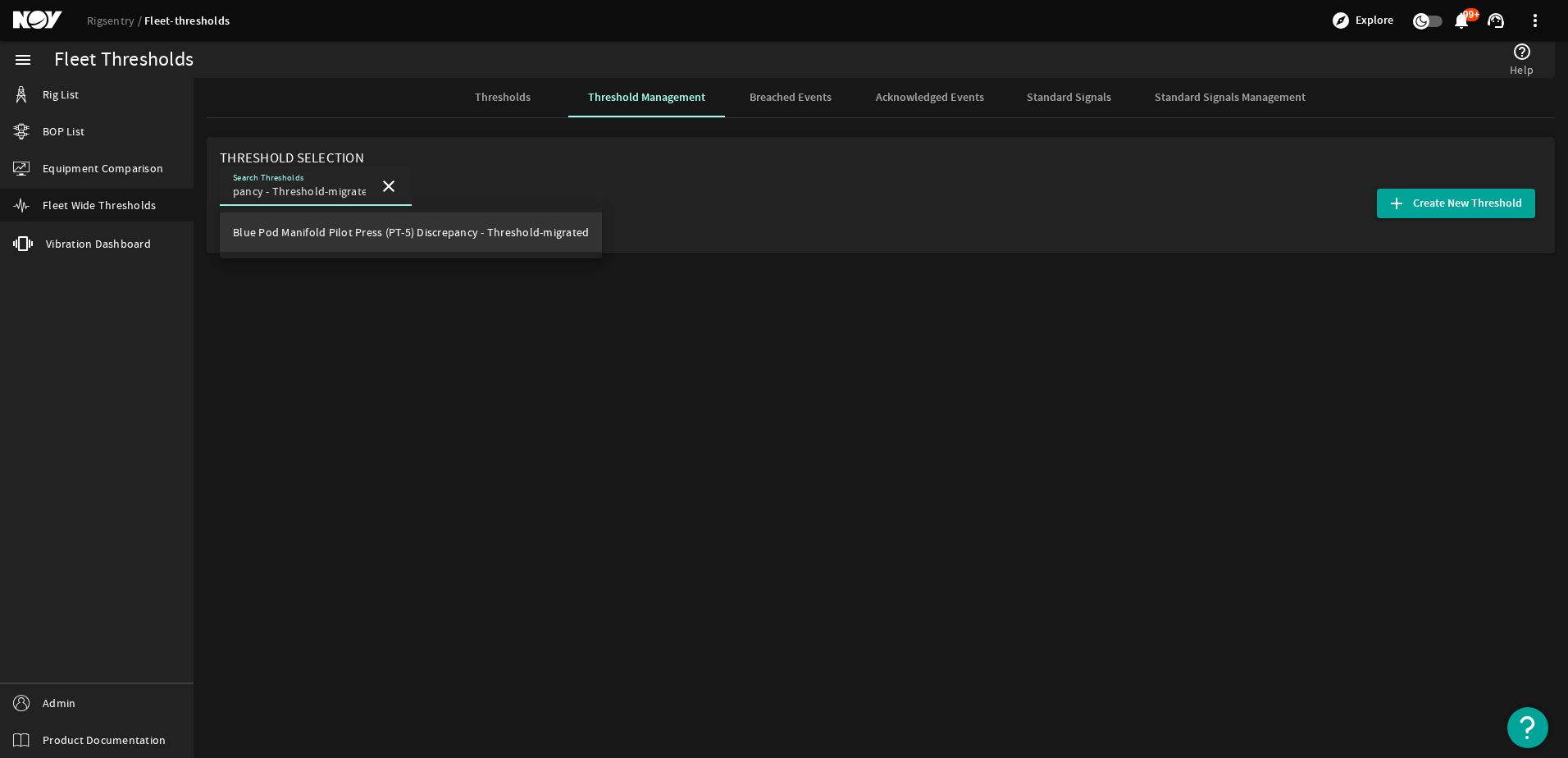
type input "Blue Pod Manifold Pilot Press (PT-5) Discrepancy - Threshold-migrated"
click at [347, 243] on mat-option "Blue Pod Manifold Pilot Press (PT-5) Discrepancy - Threshold-migrated" at bounding box center [411, 232] width 382 height 39
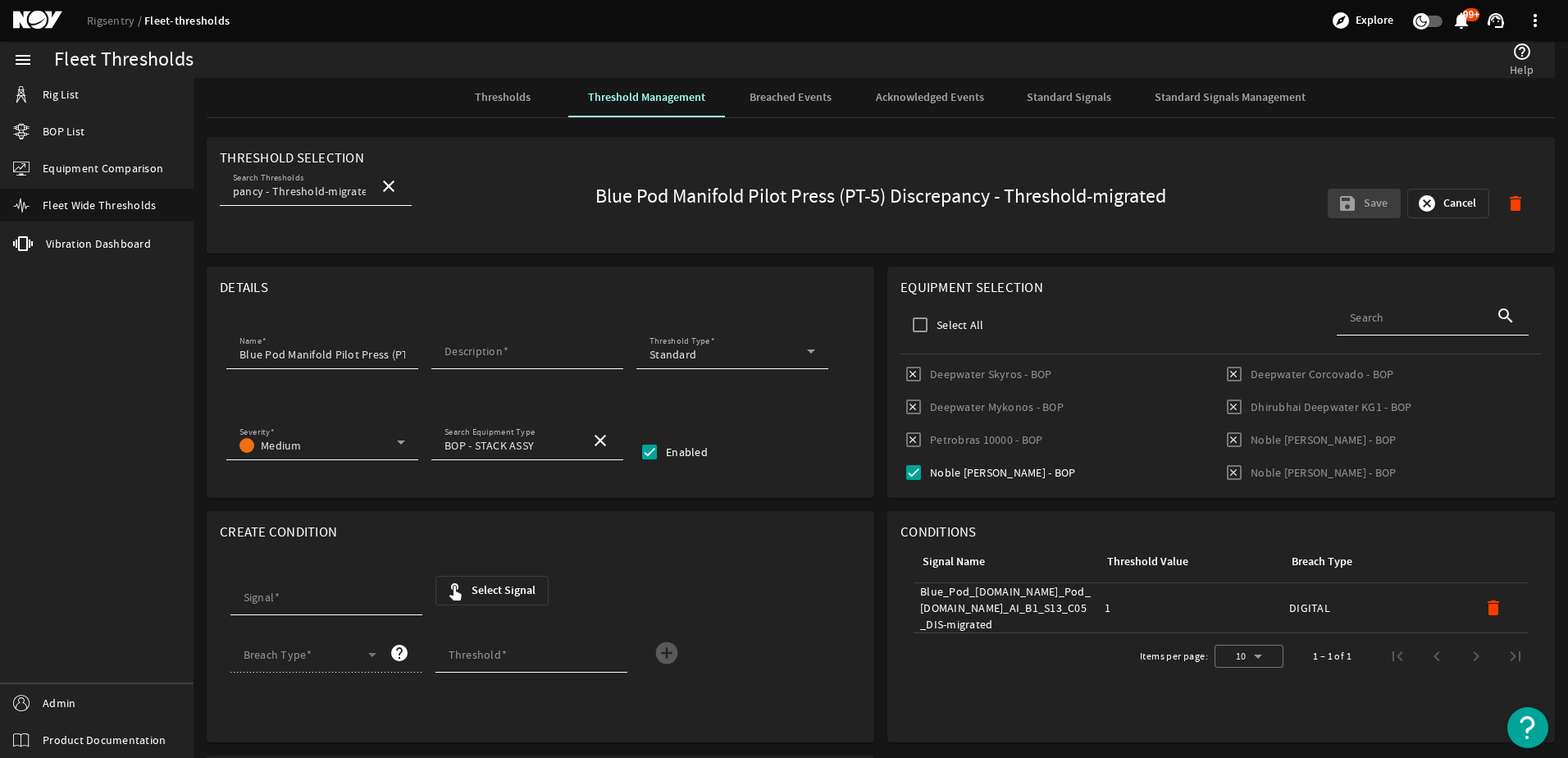
click at [675, 449] on label "Enabled" at bounding box center [685, 452] width 45 height 16
click at [663, 449] on input "Enabled" at bounding box center [649, 452] width 26 height 26
checkbox input "false"
click at [498, 362] on input "Description" at bounding box center [527, 354] width 166 height 16
type input "a"
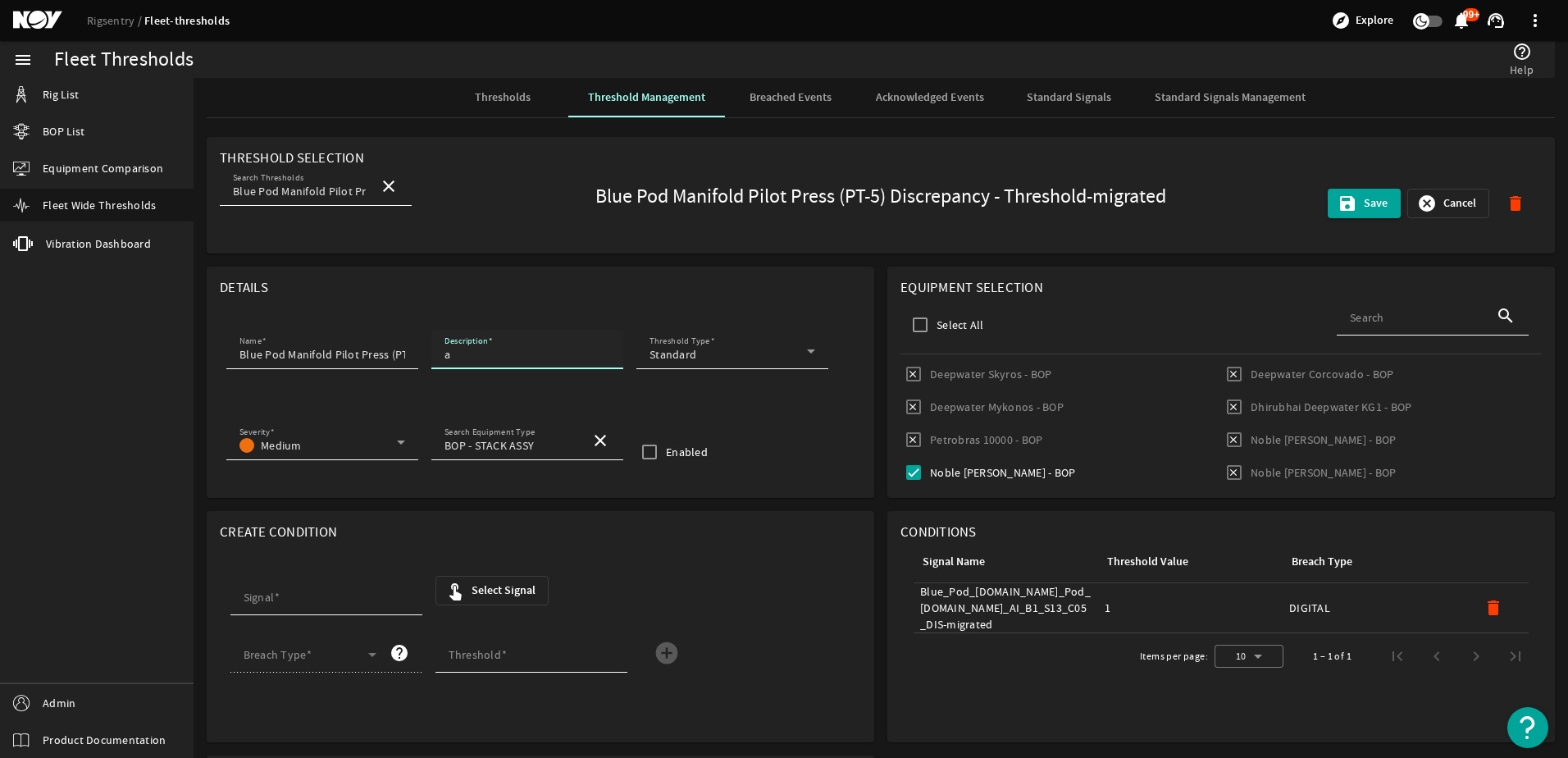
type input "a"
click at [765, 466] on div "Severity Medium Search Equipment Type BOP - STACK ASSY close Enabled" at bounding box center [541, 449] width 642 height 57
click at [1328, 211] on span "submit" at bounding box center [1364, 204] width 73 height 39
click at [526, 101] on div "Thresholds" at bounding box center [503, 98] width 131 height 39
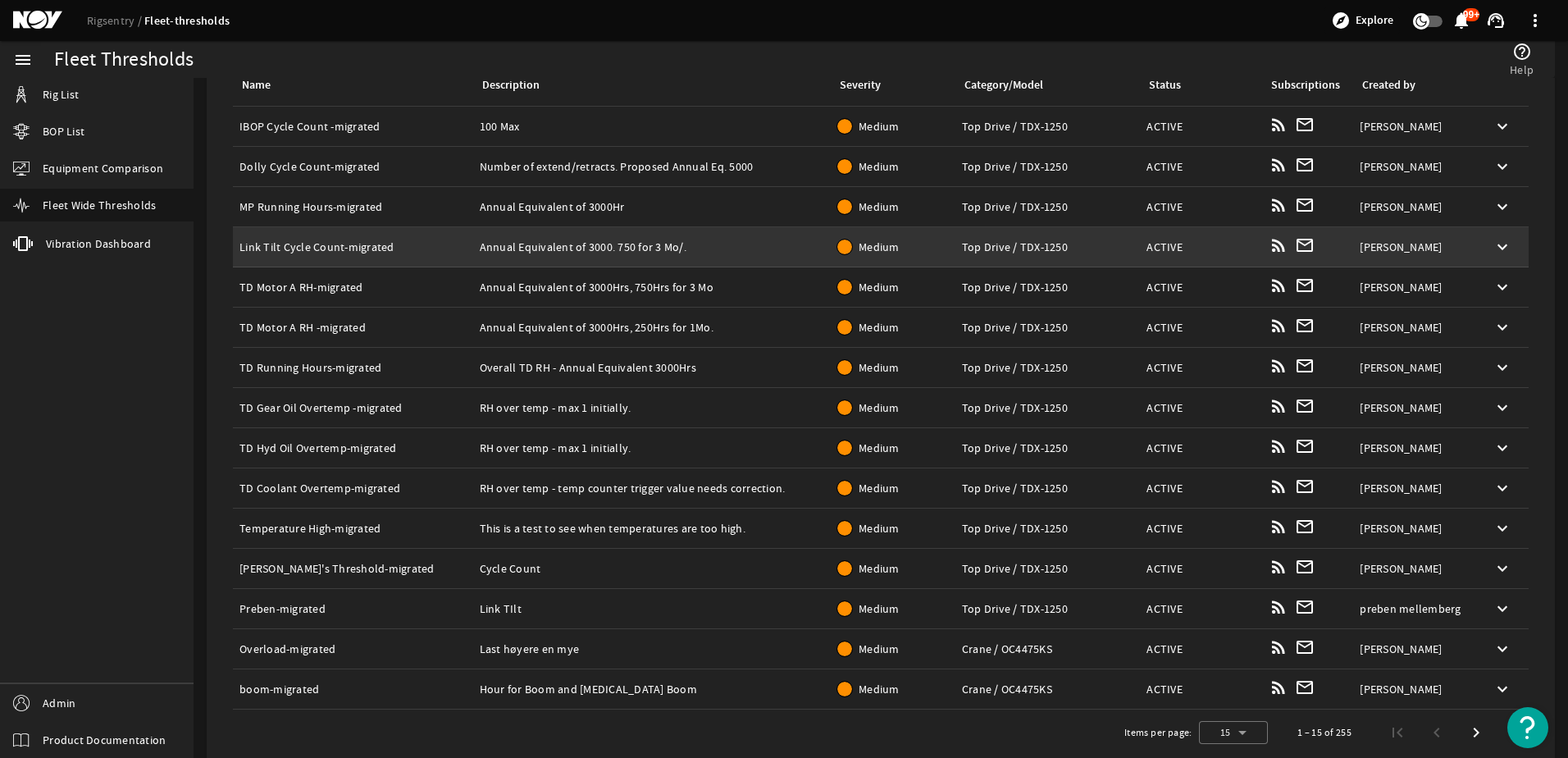
scroll to position [225, 0]
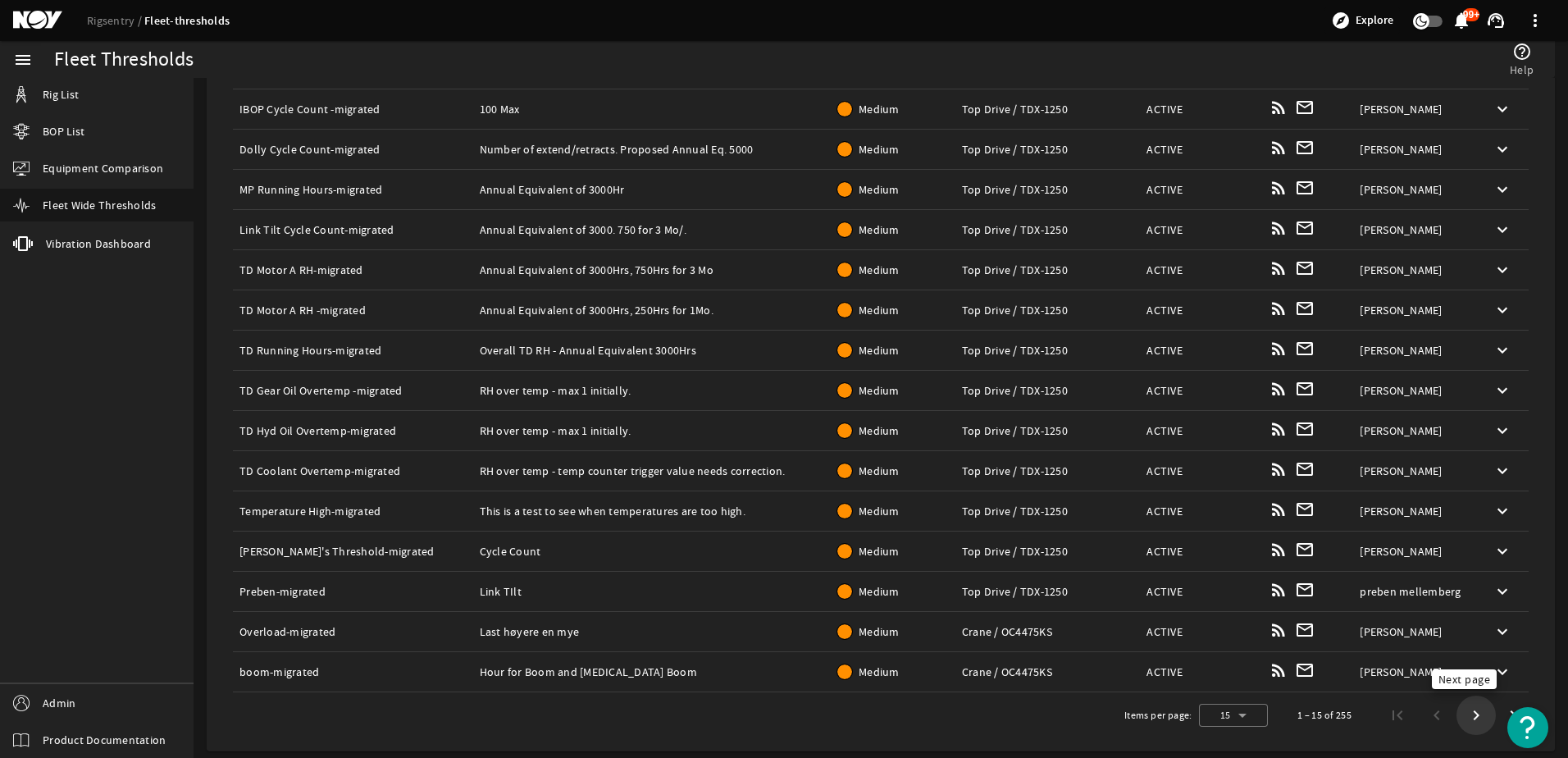
click at [1472, 718] on span "Next page" at bounding box center [1477, 715] width 30 height 30
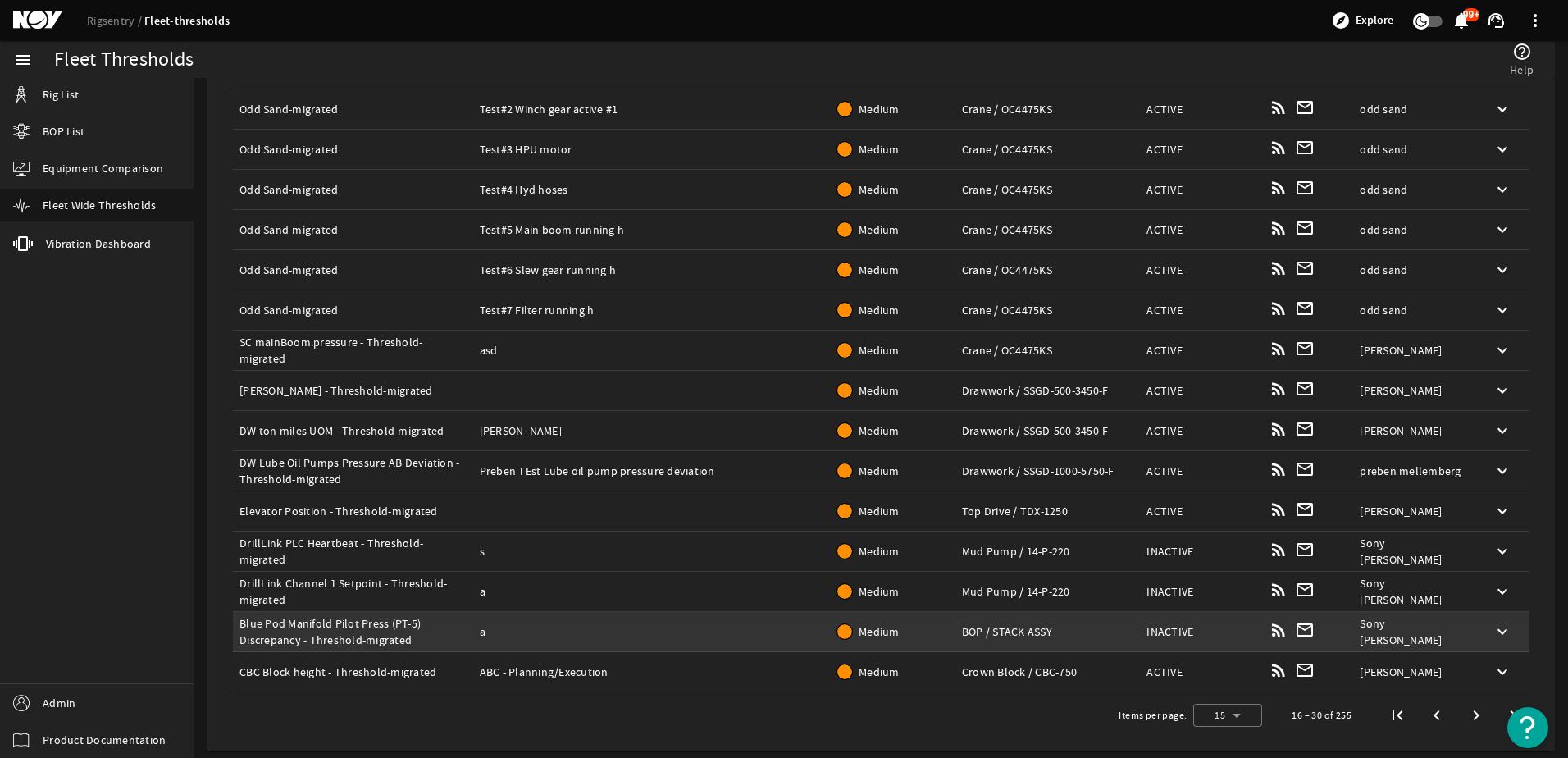
click at [1404, 625] on div "Created by: Sony Philip" at bounding box center [1415, 632] width 110 height 33
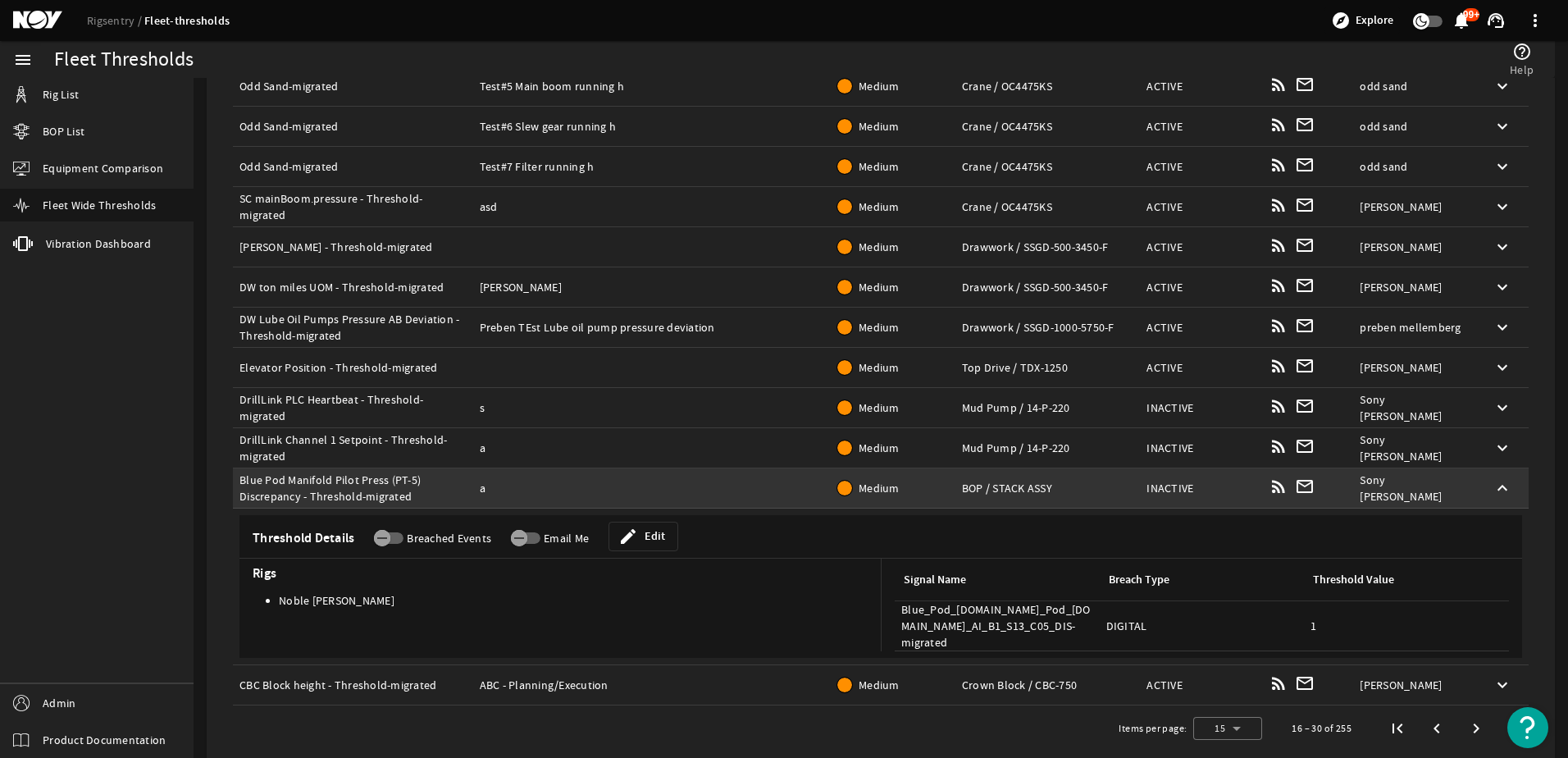
scroll to position [371, 0]
click at [1182, 484] on div "Status: INACTIVE" at bounding box center [1201, 486] width 109 height 16
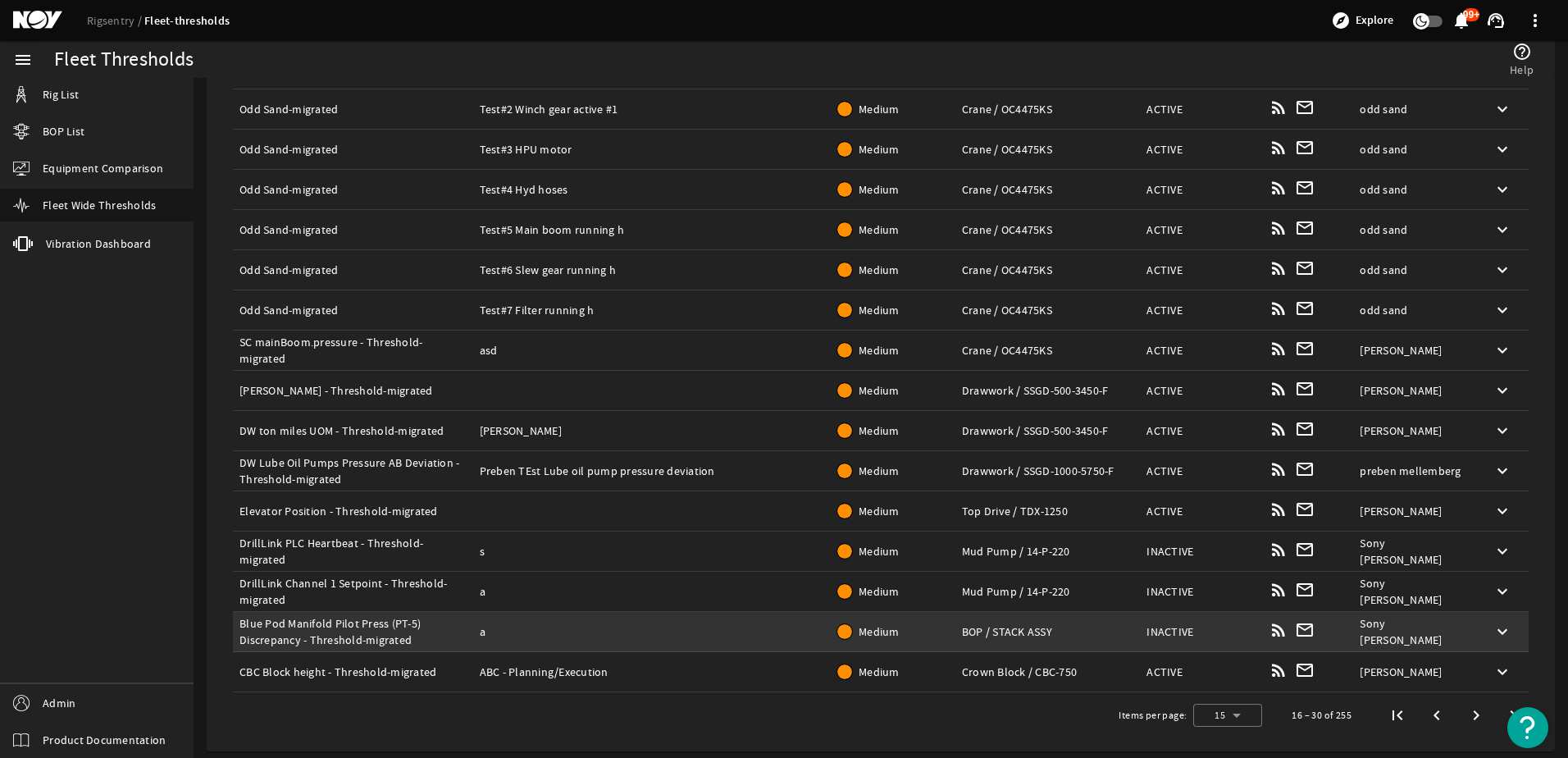
click at [1231, 623] on td "Status: INACTIVE" at bounding box center [1201, 632] width 122 height 40
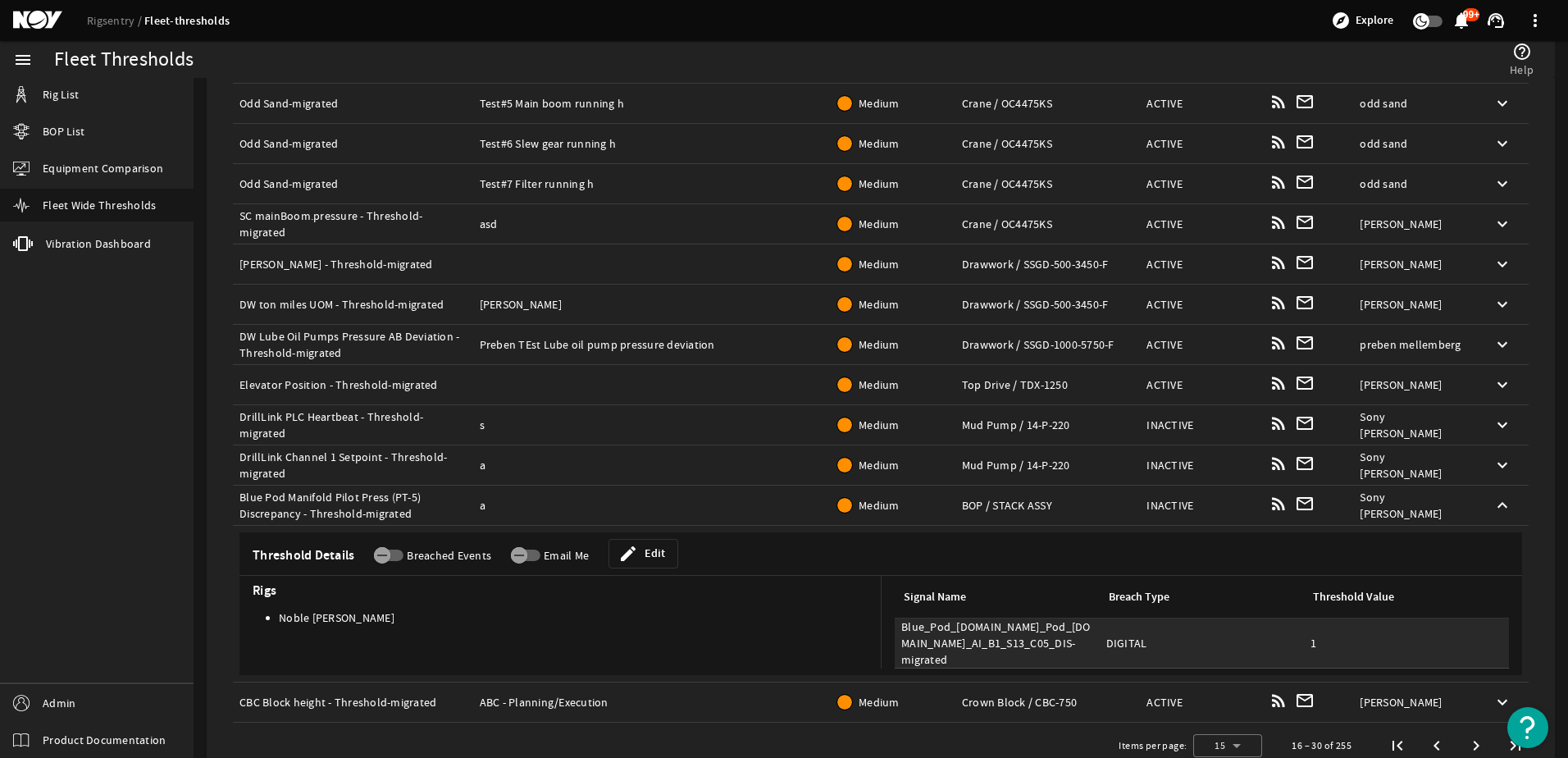
scroll to position [371, 0]
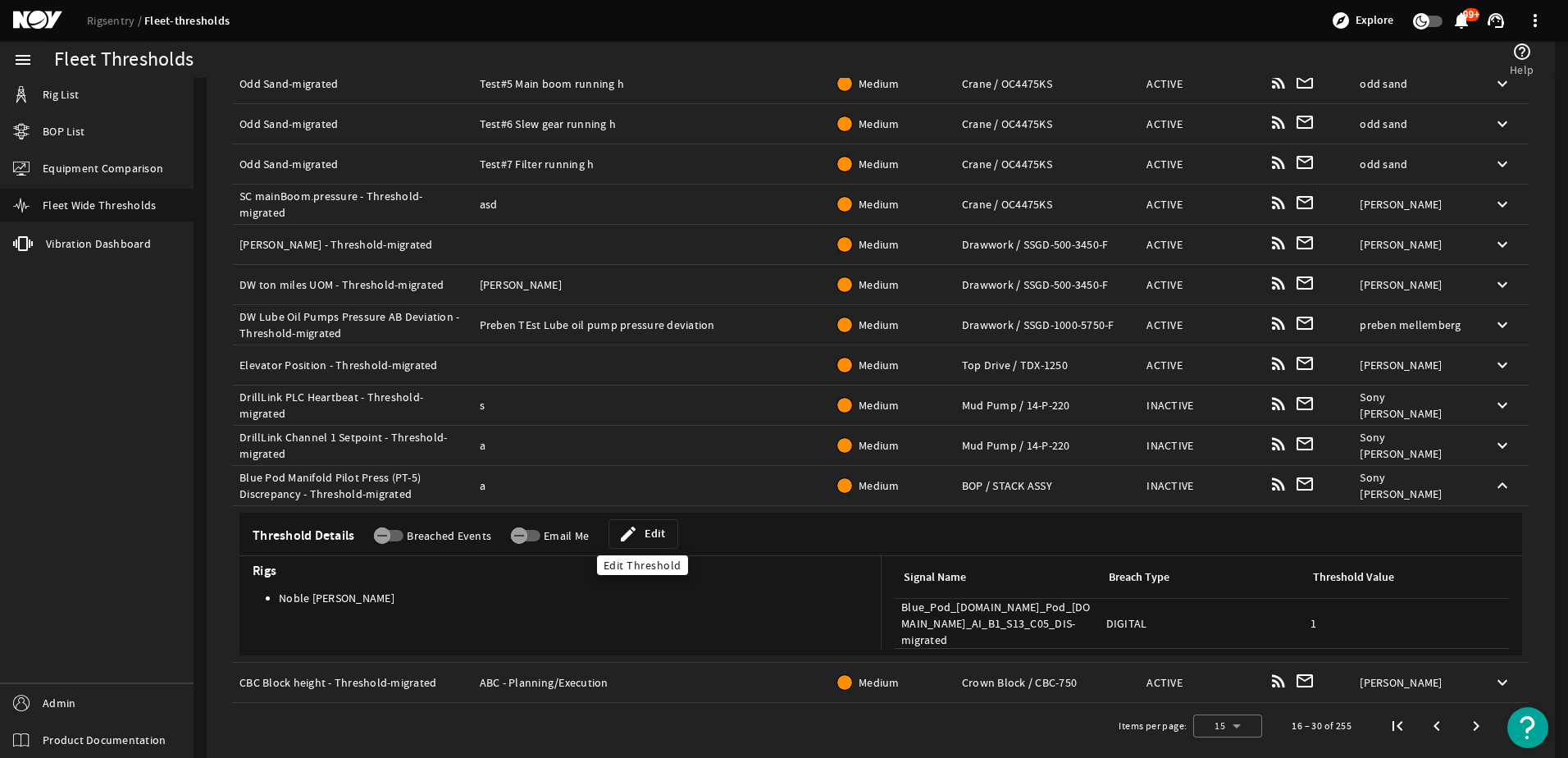
click at [654, 541] on span "Edit" at bounding box center [654, 535] width 21 height 16
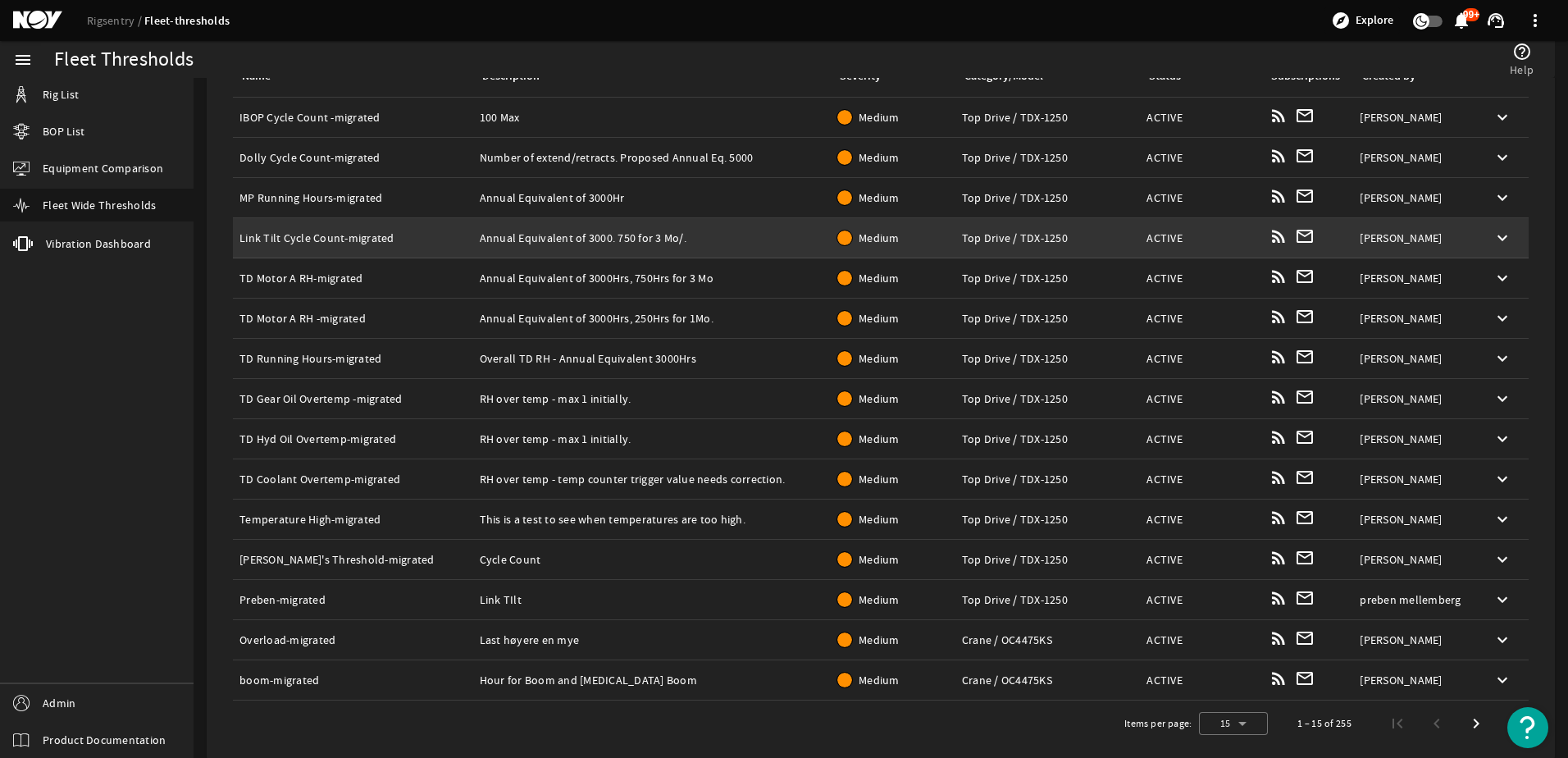
scroll to position [225, 0]
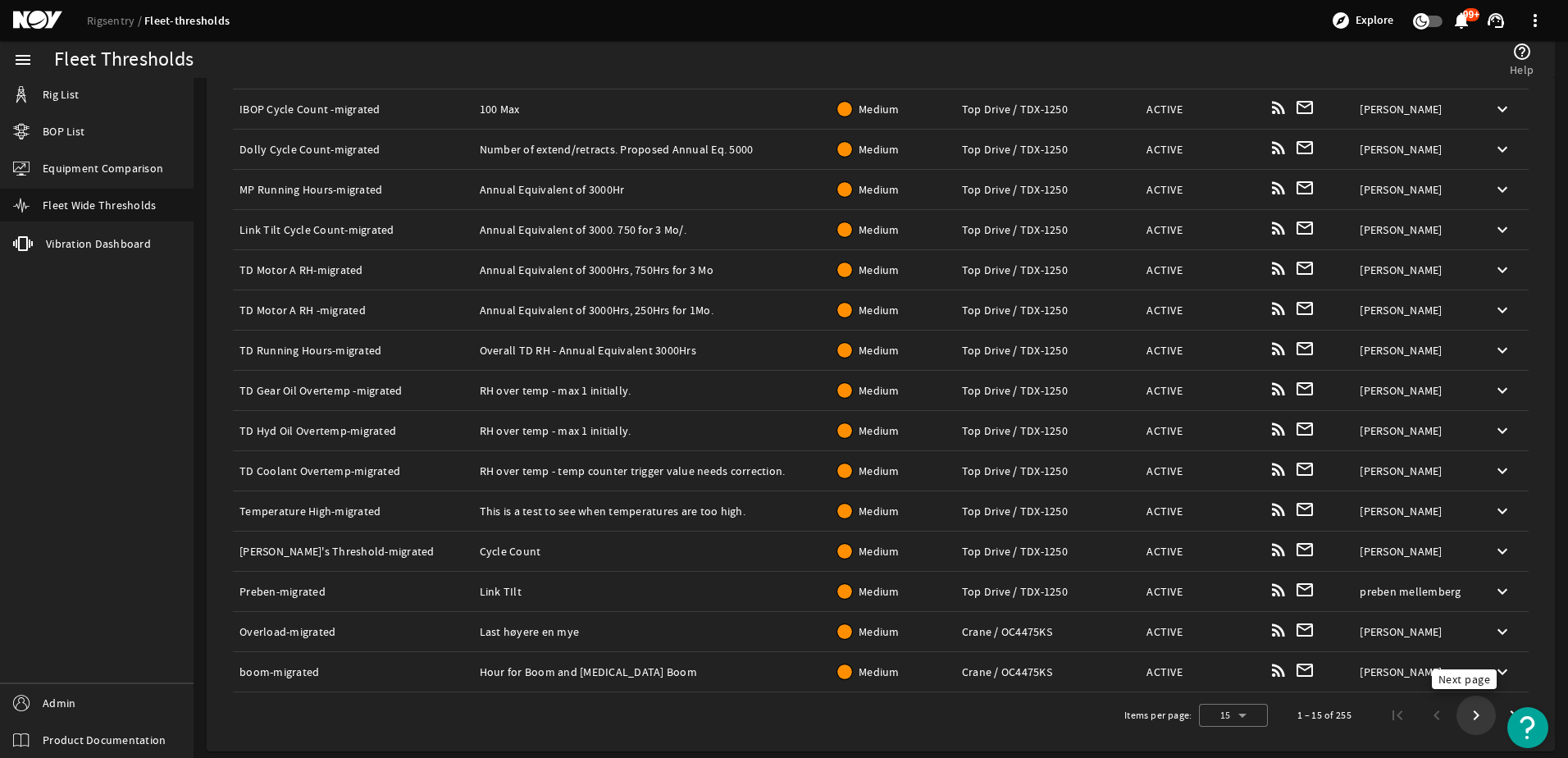
click at [1463, 710] on span "Next page" at bounding box center [1477, 715] width 30 height 30
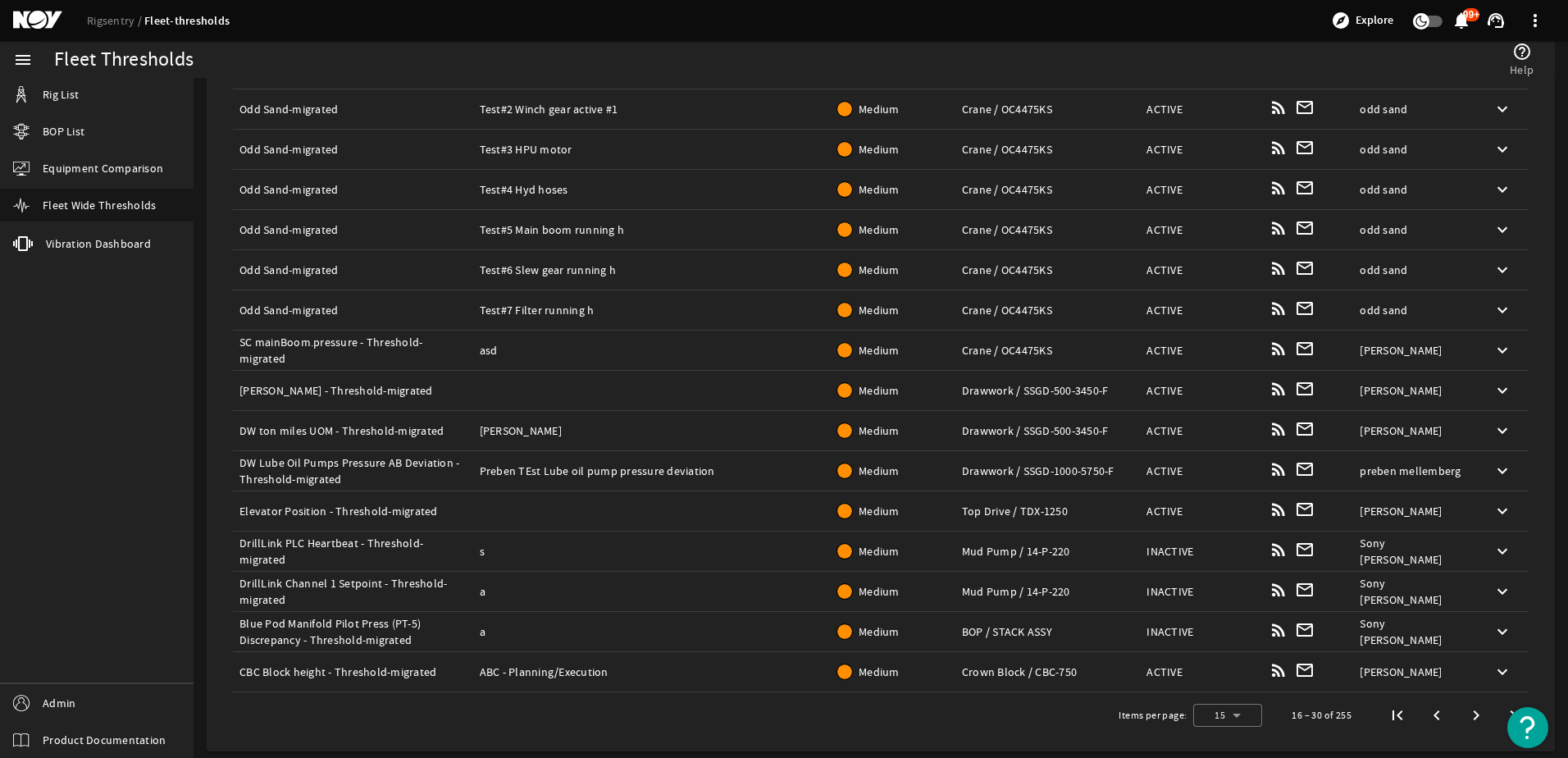
click at [1464, 716] on span "Next page" at bounding box center [1477, 715] width 30 height 30
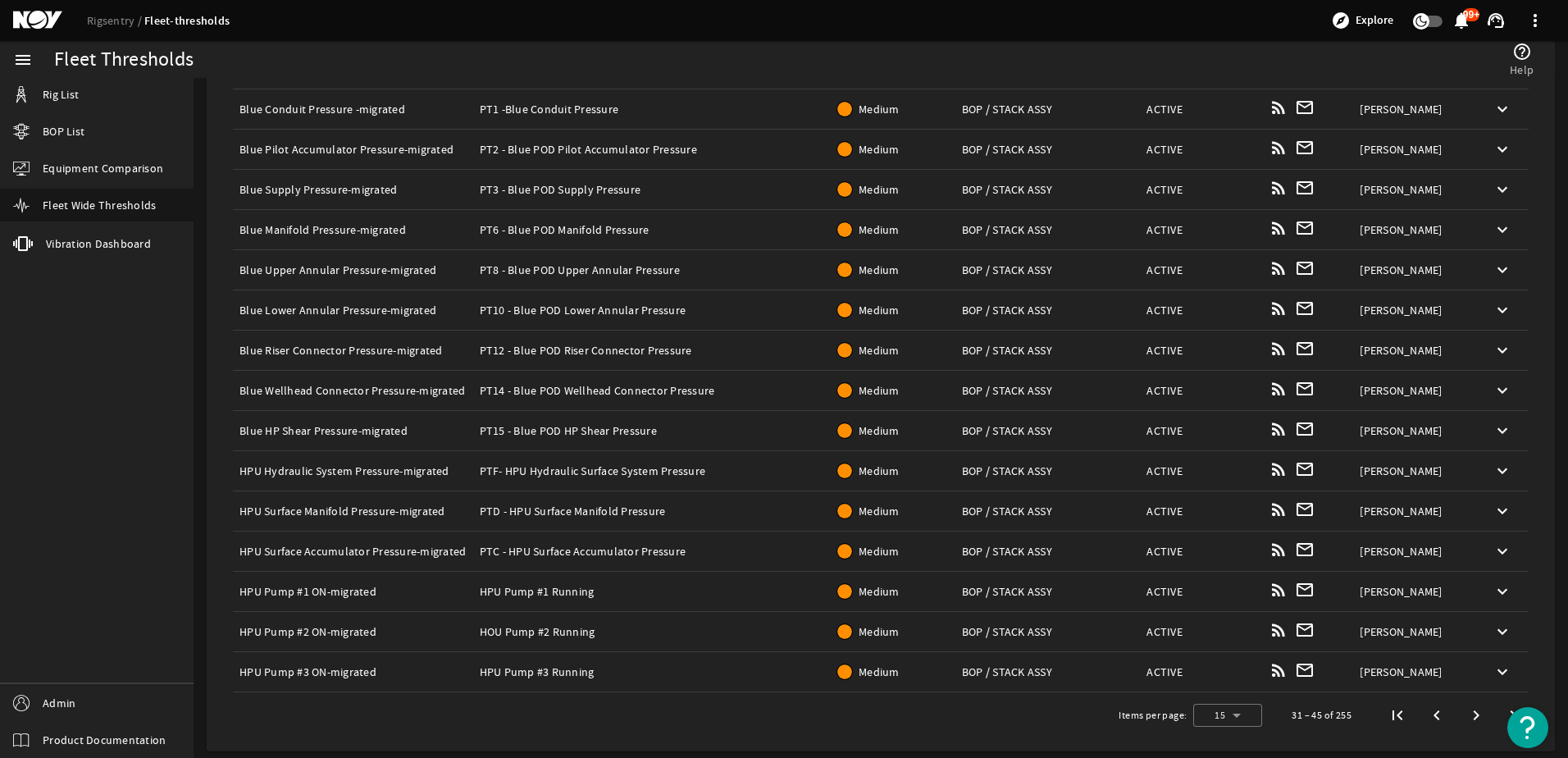
click at [1464, 716] on span "Next page" at bounding box center [1477, 715] width 30 height 30
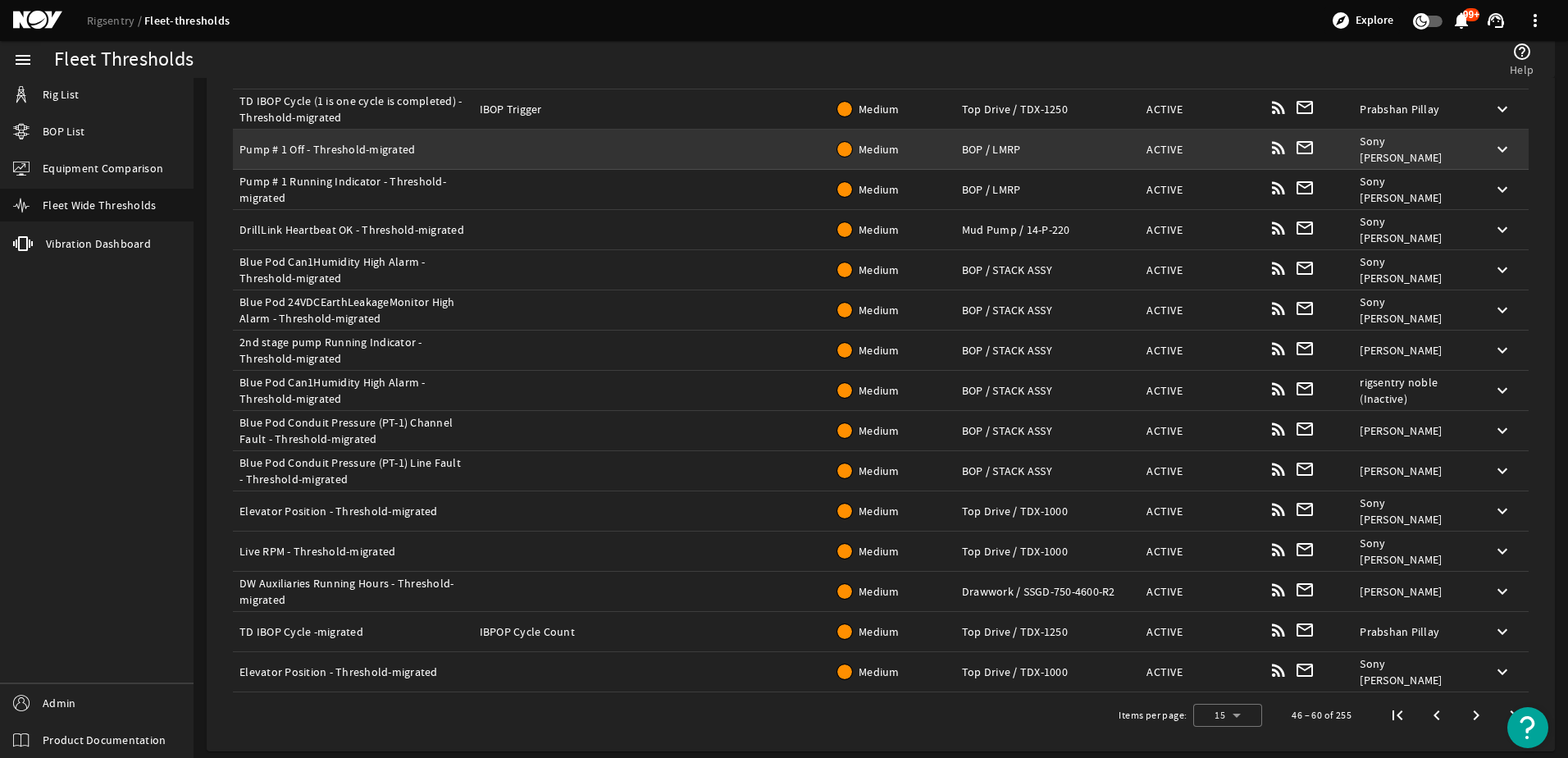
click at [737, 154] on td "Description:" at bounding box center [653, 150] width 359 height 40
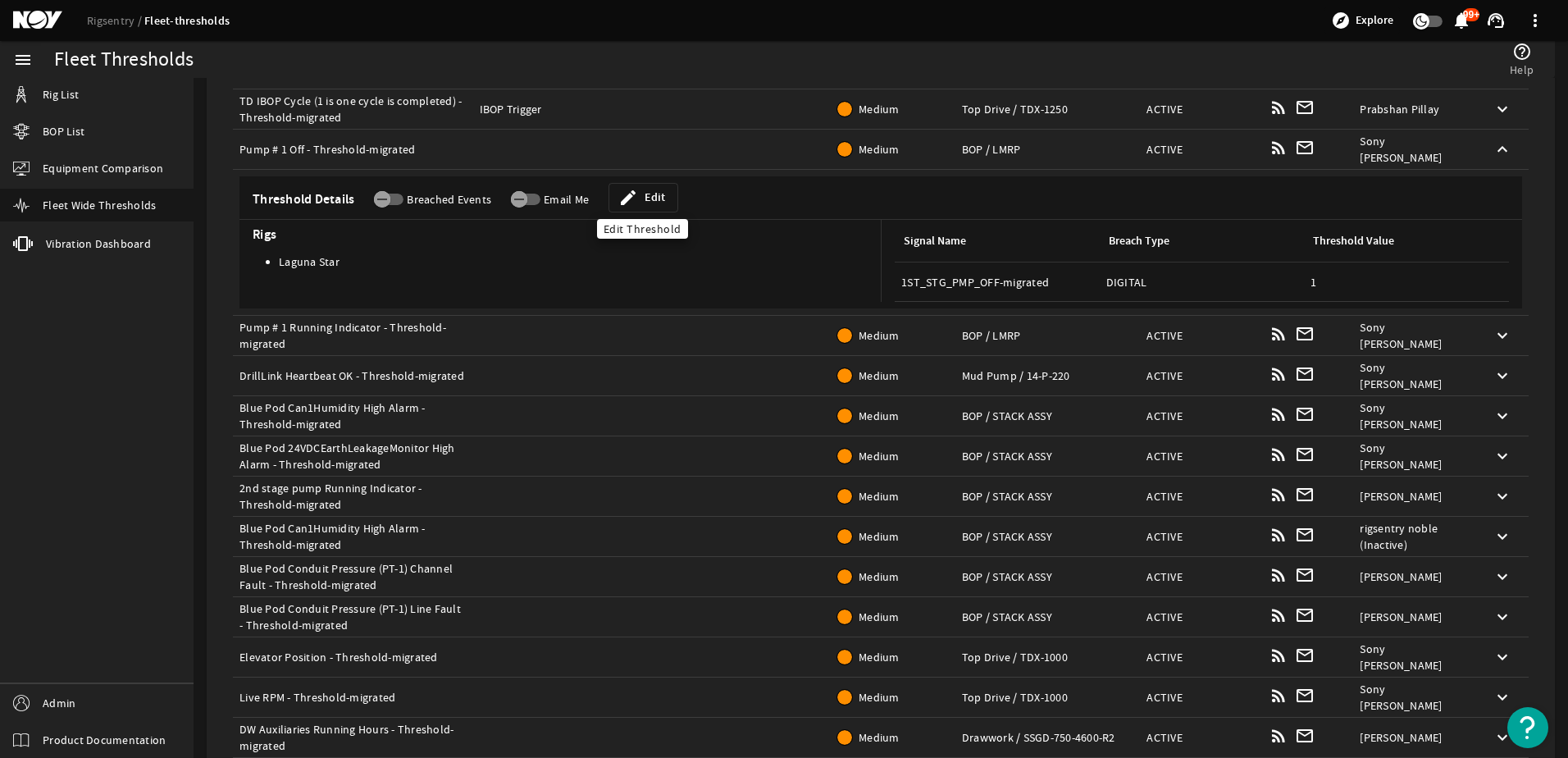
click at [619, 206] on mat-icon "edit" at bounding box center [628, 198] width 20 height 20
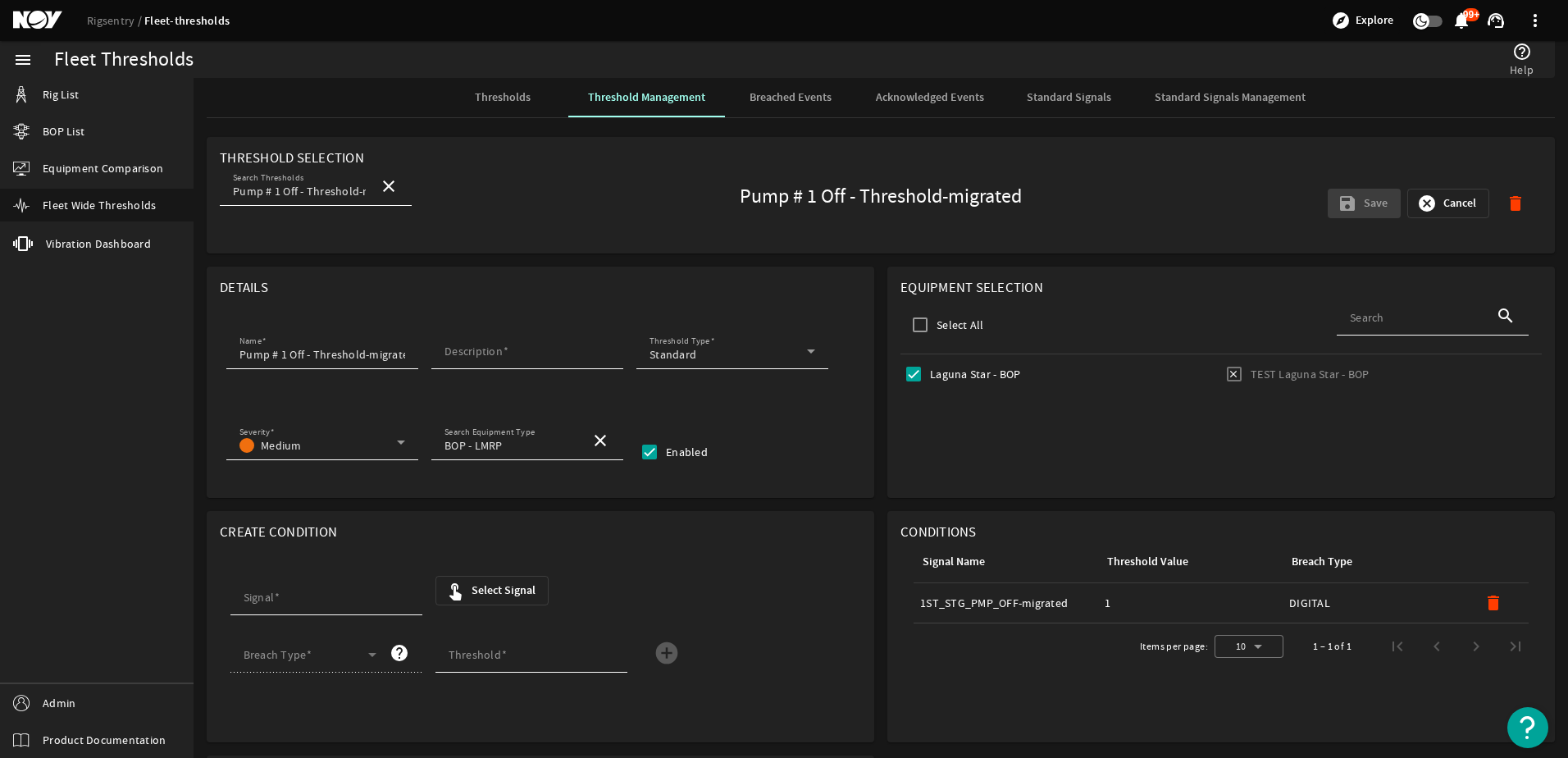
click at [682, 451] on label "Enabled" at bounding box center [685, 452] width 45 height 16
click at [663, 451] on input "Enabled" at bounding box center [649, 452] width 26 height 26
checkbox input "false"
click at [510, 359] on input "Description" at bounding box center [527, 354] width 166 height 16
type input "a"
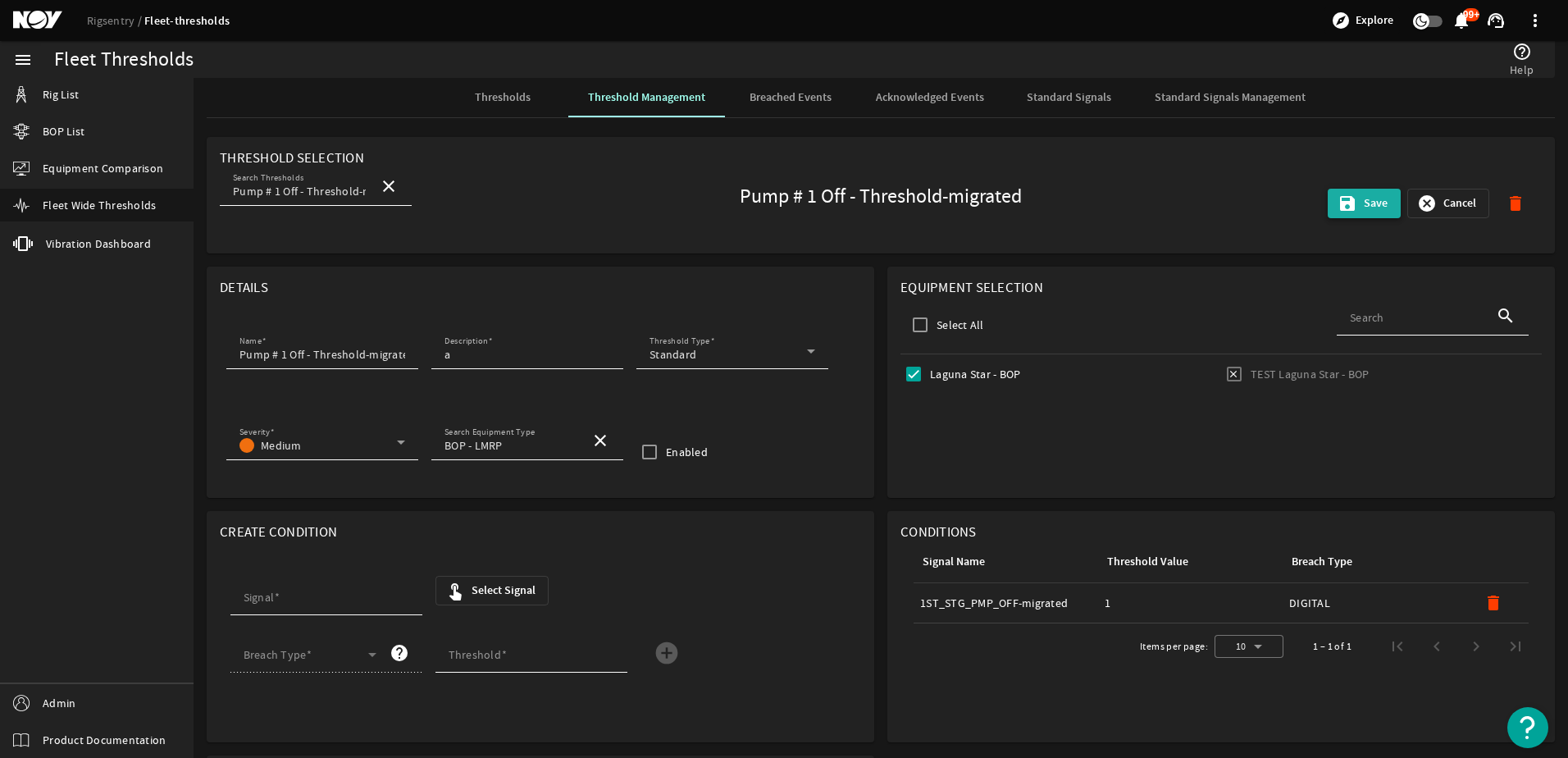
click at [1338, 209] on mat-icon "save" at bounding box center [1347, 204] width 20 height 20
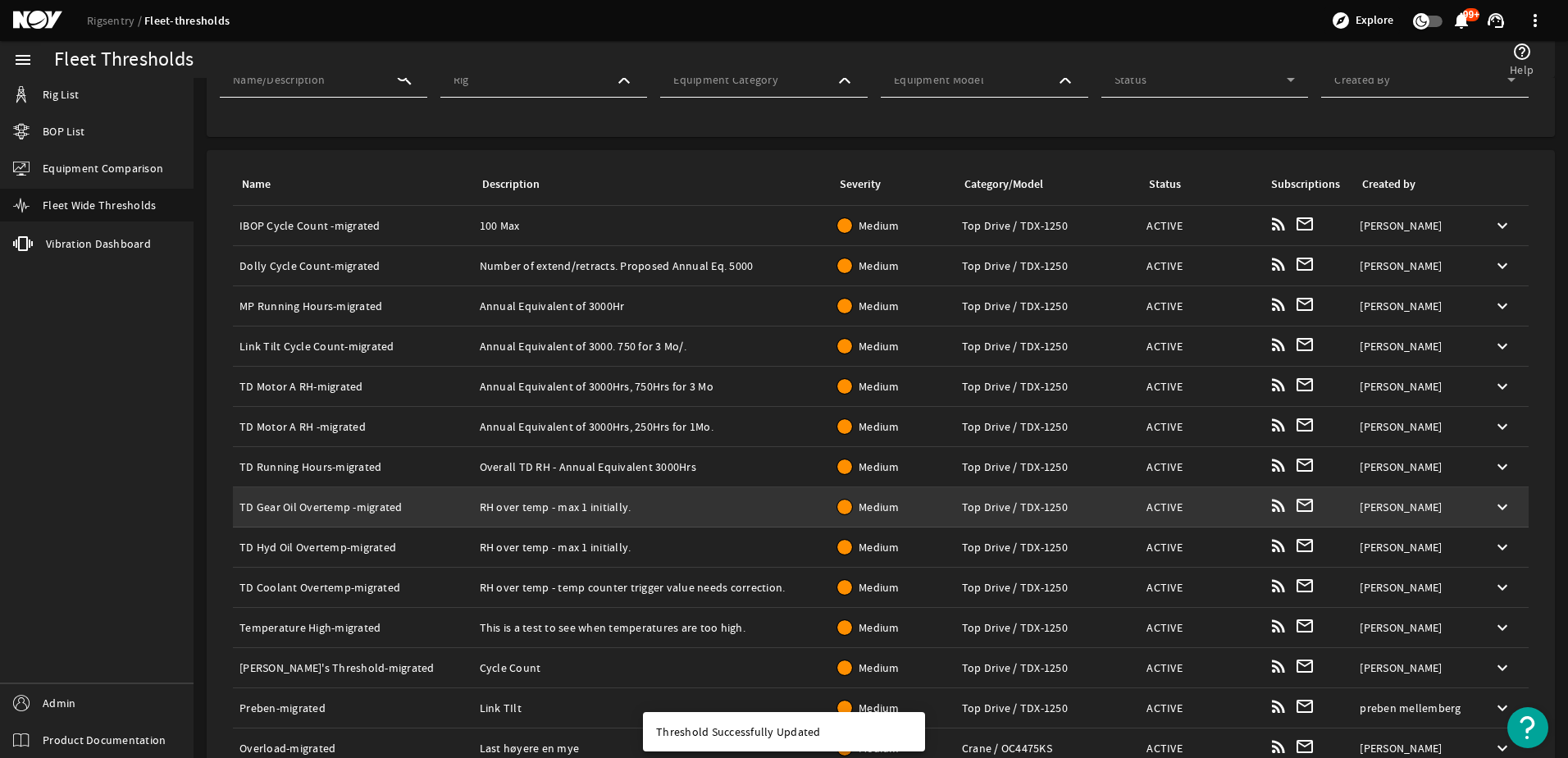
scroll to position [225, 0]
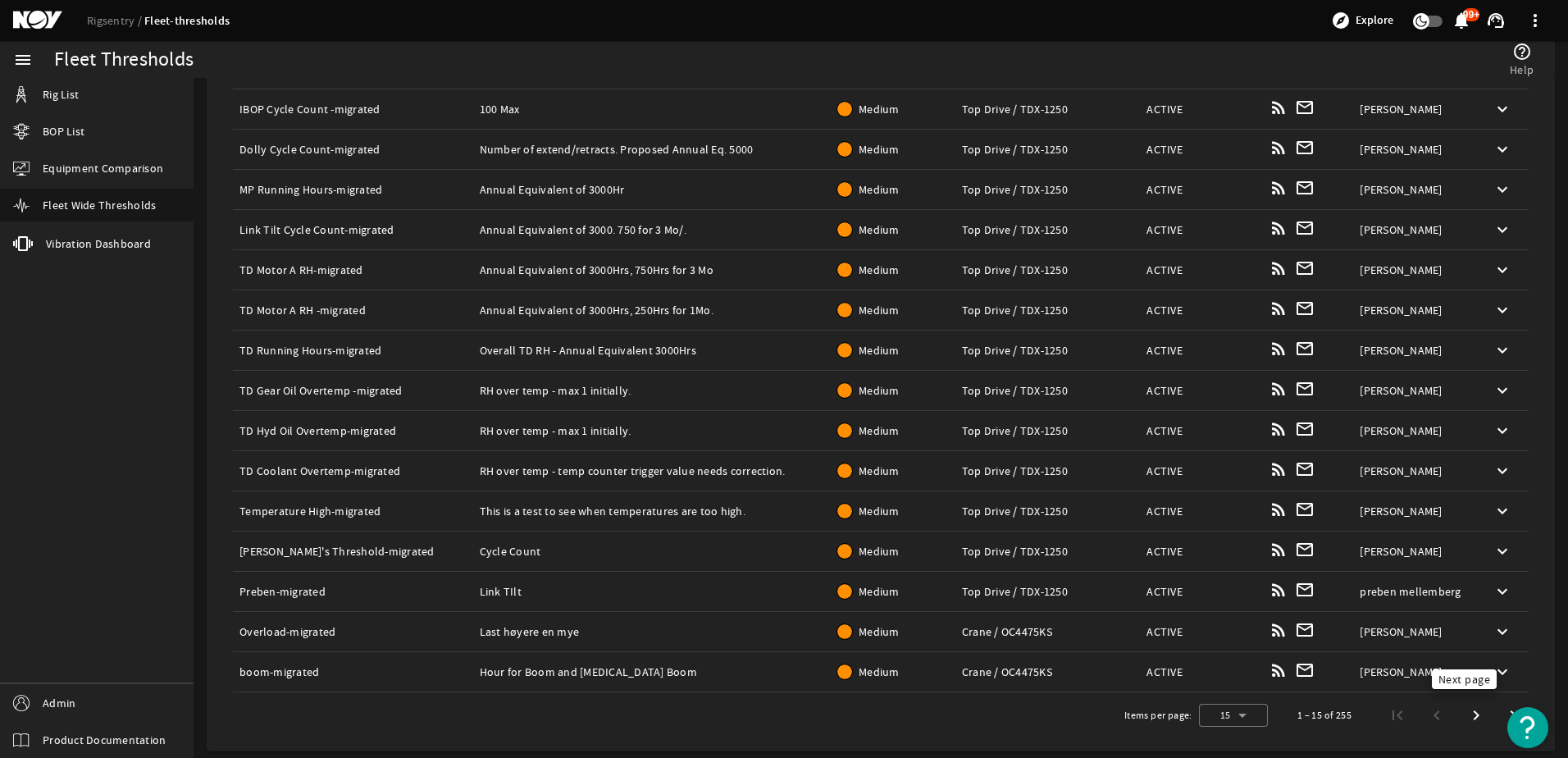
click at [1462, 720] on span "Next page" at bounding box center [1477, 715] width 30 height 30
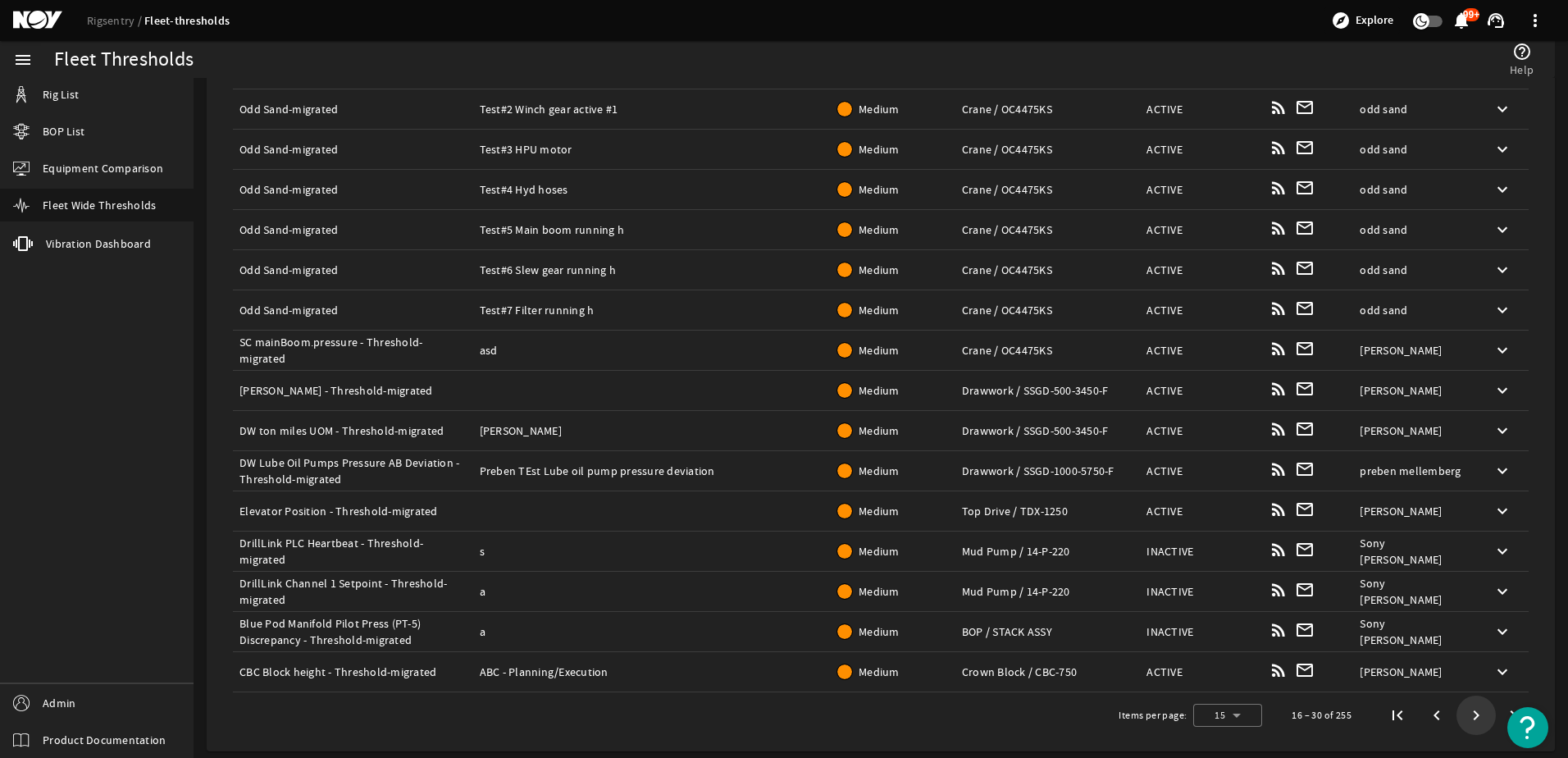
click at [1462, 720] on span "Next page" at bounding box center [1477, 715] width 30 height 30
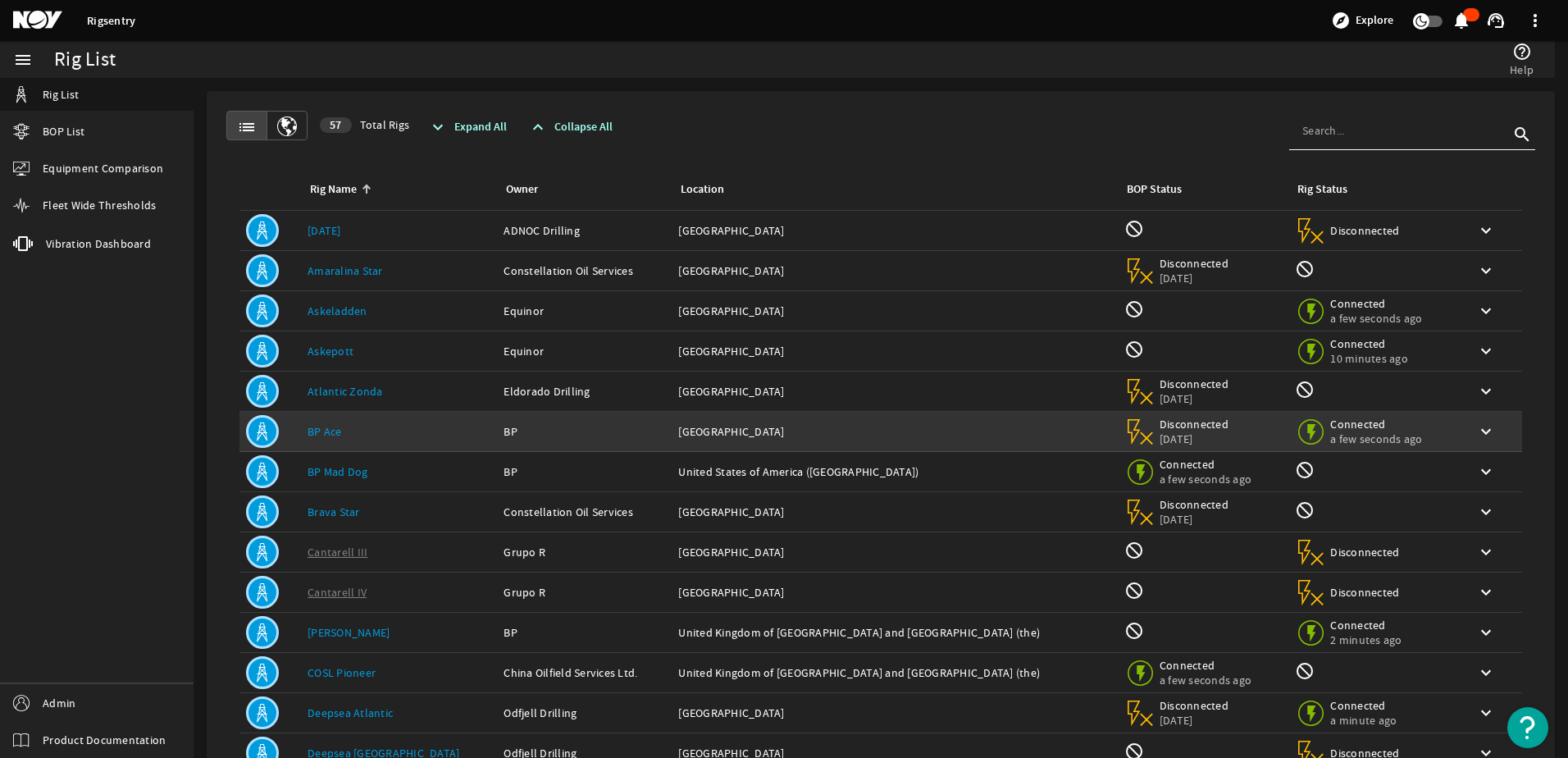
click at [373, 433] on div "Rig Name: BP Ace" at bounding box center [399, 431] width 183 height 16
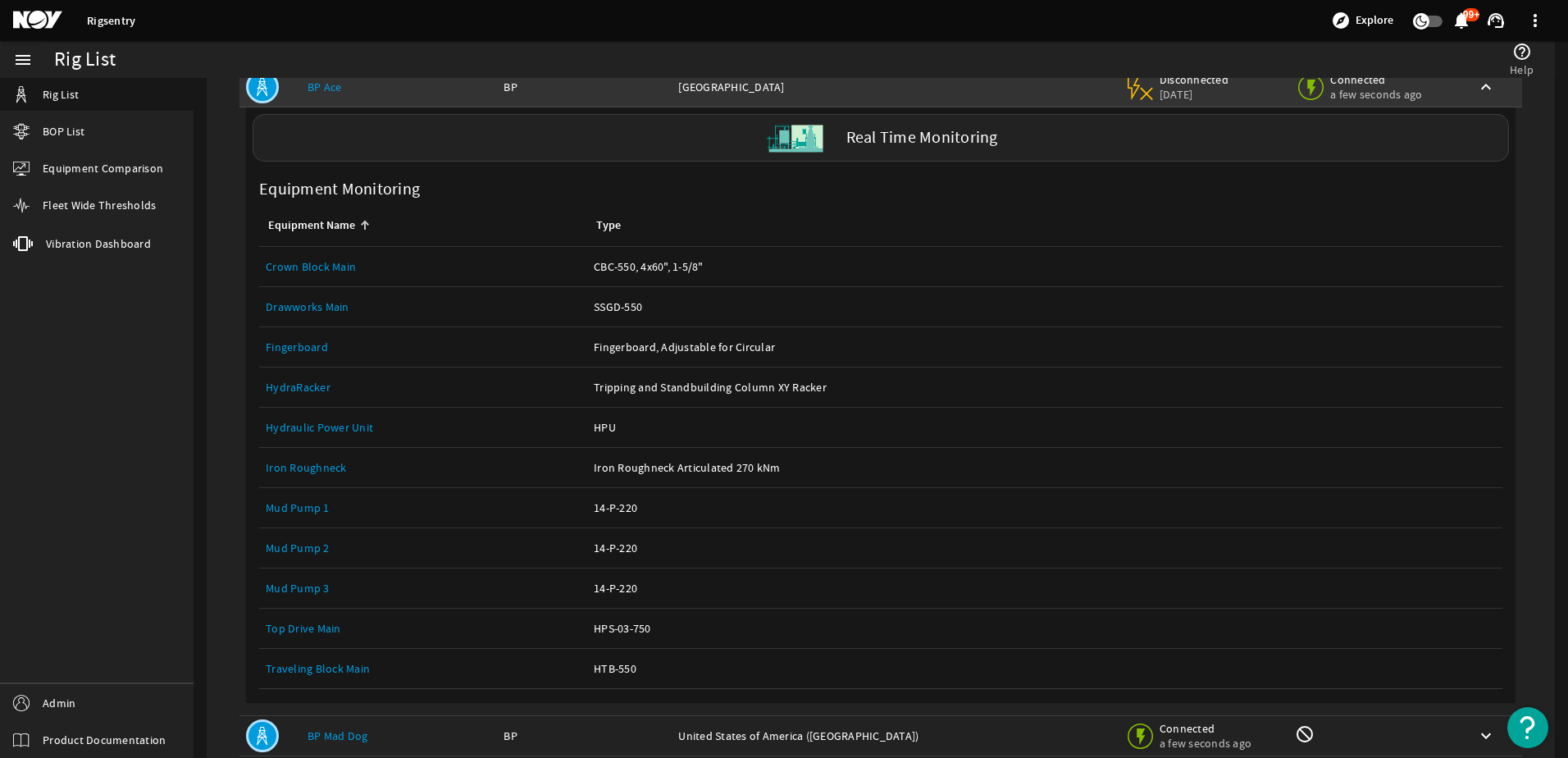
scroll to position [492, 0]
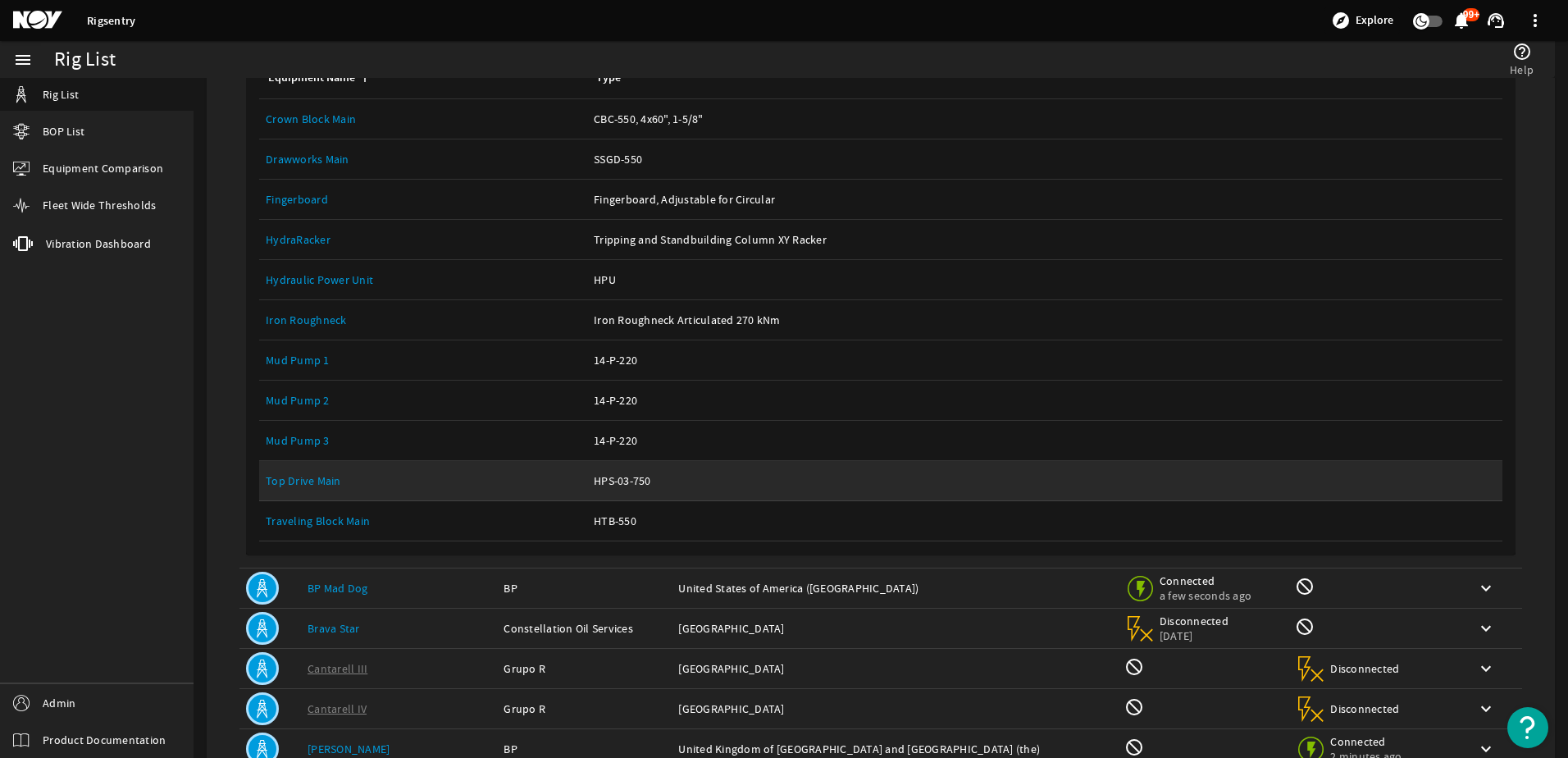
click at [643, 479] on div "Type: HPS-03-750" at bounding box center [1044, 481] width 903 height 16
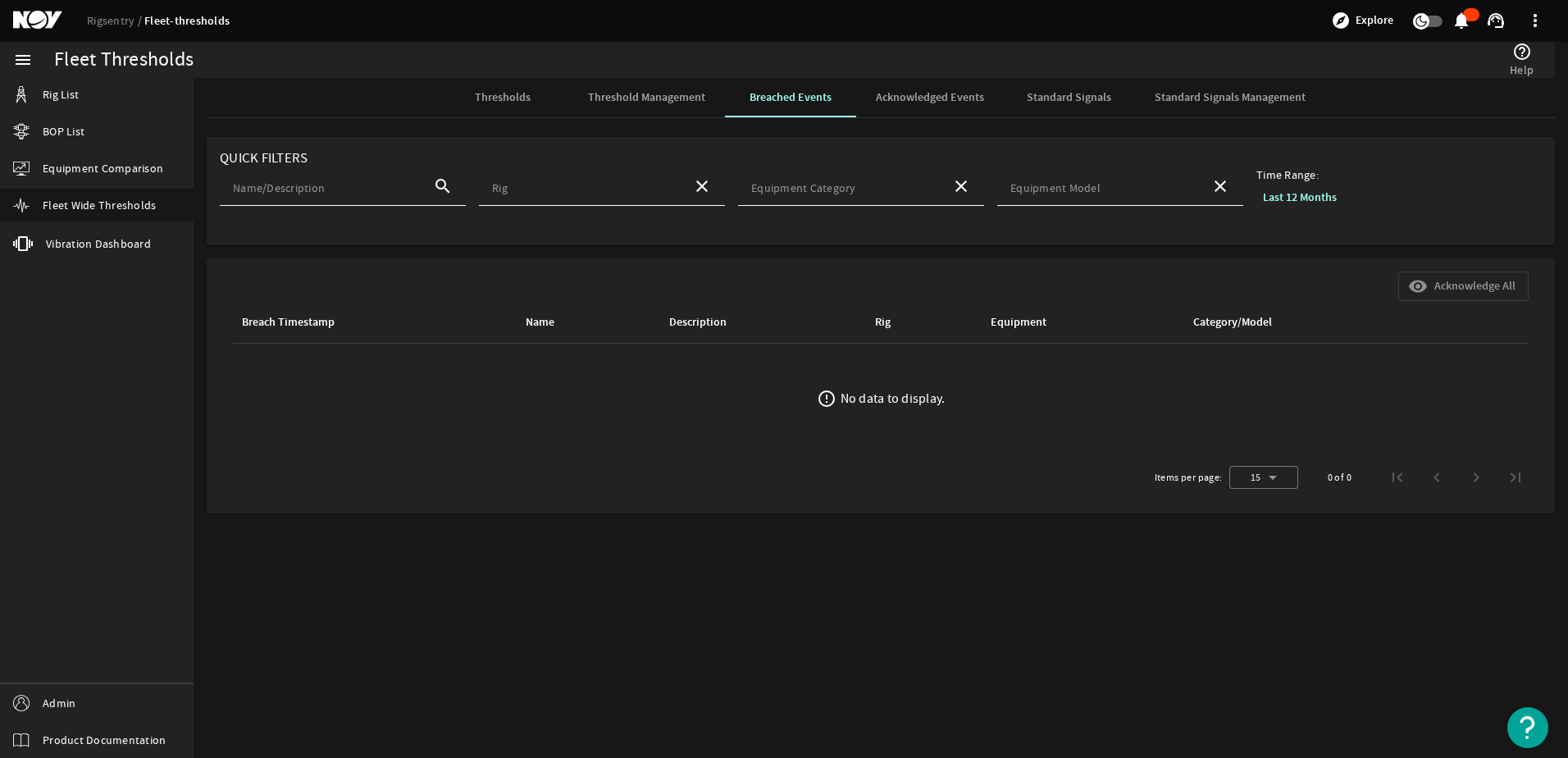
click at [1317, 196] on b "Last 12 Months" at bounding box center [1300, 196] width 74 height 15
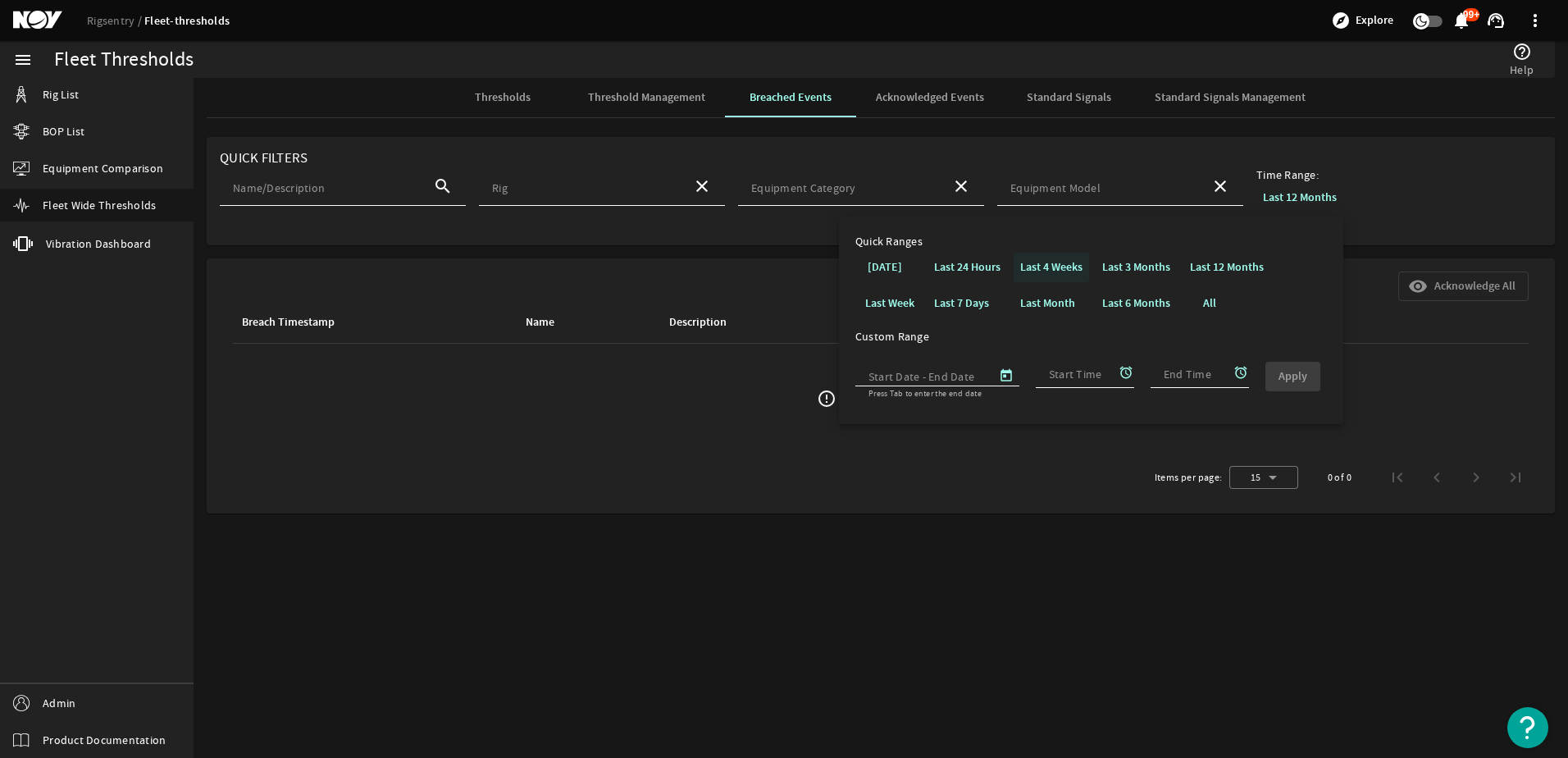
click at [1026, 272] on b "Last 4 Weeks" at bounding box center [1052, 266] width 63 height 15
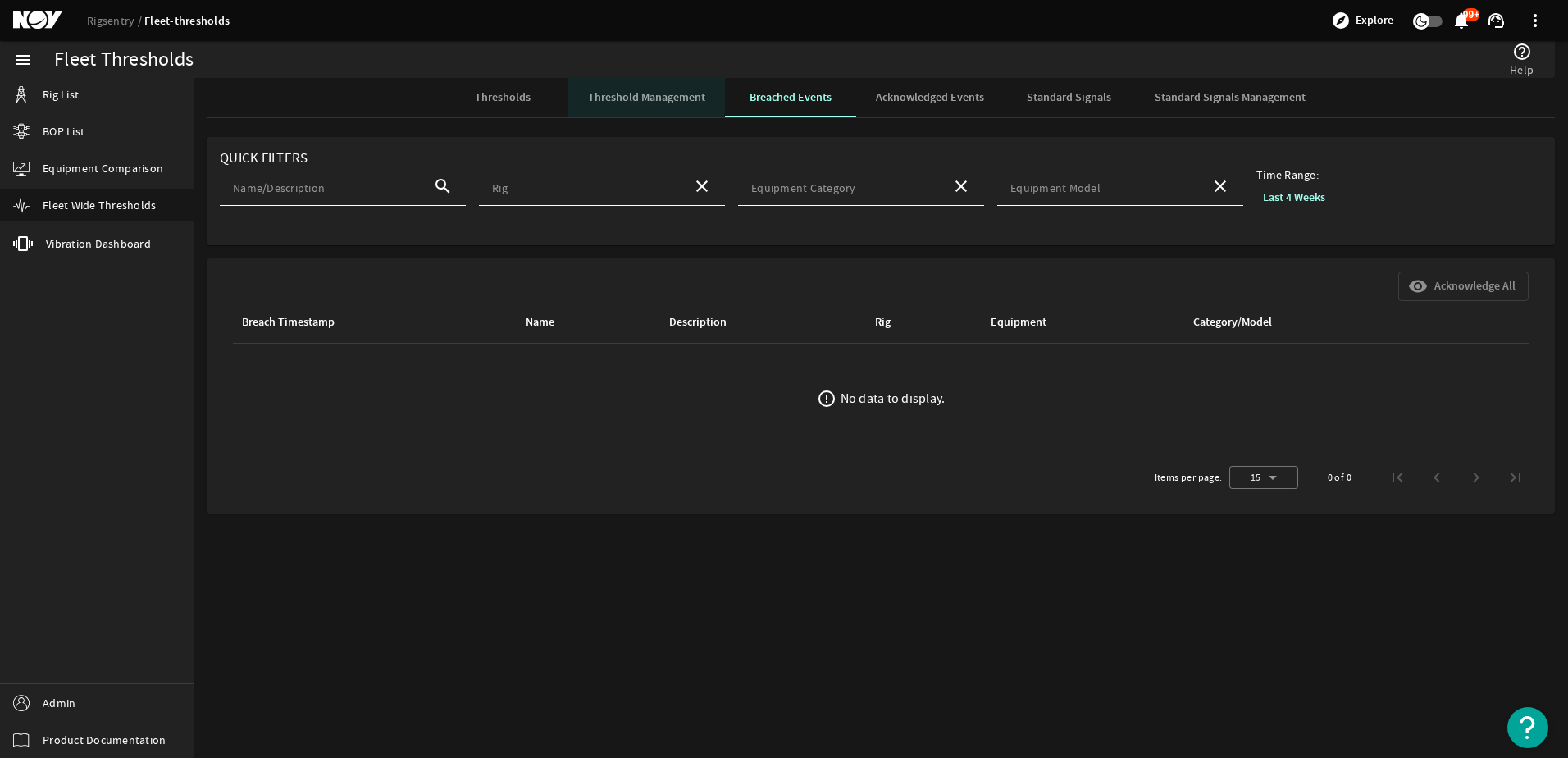
click at [622, 92] on span "Threshold Management" at bounding box center [646, 97] width 117 height 12
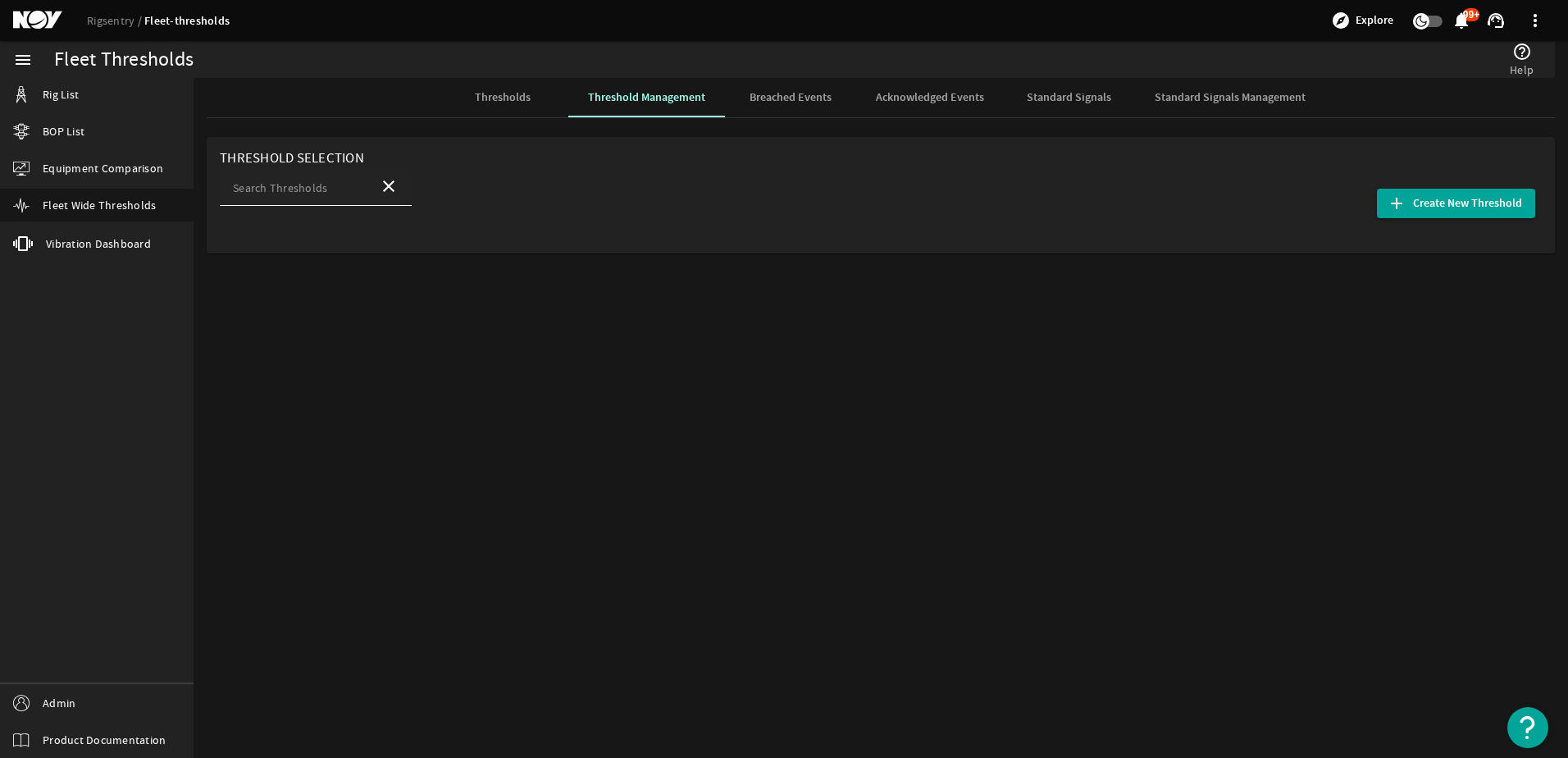
click at [338, 191] on input "Search Thresholds" at bounding box center [299, 191] width 133 height 16
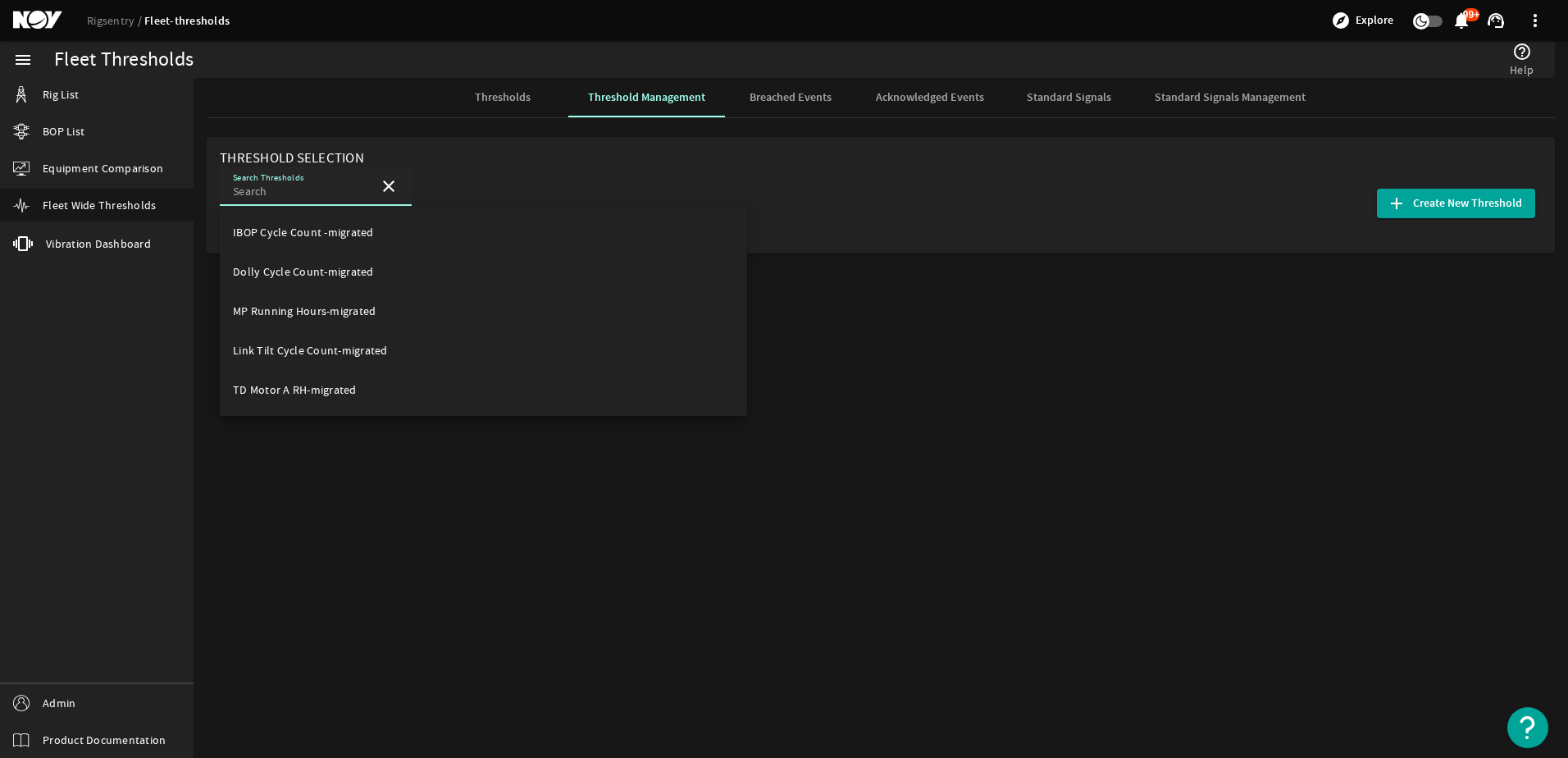
click at [528, 93] on span "Thresholds" at bounding box center [503, 97] width 56 height 12
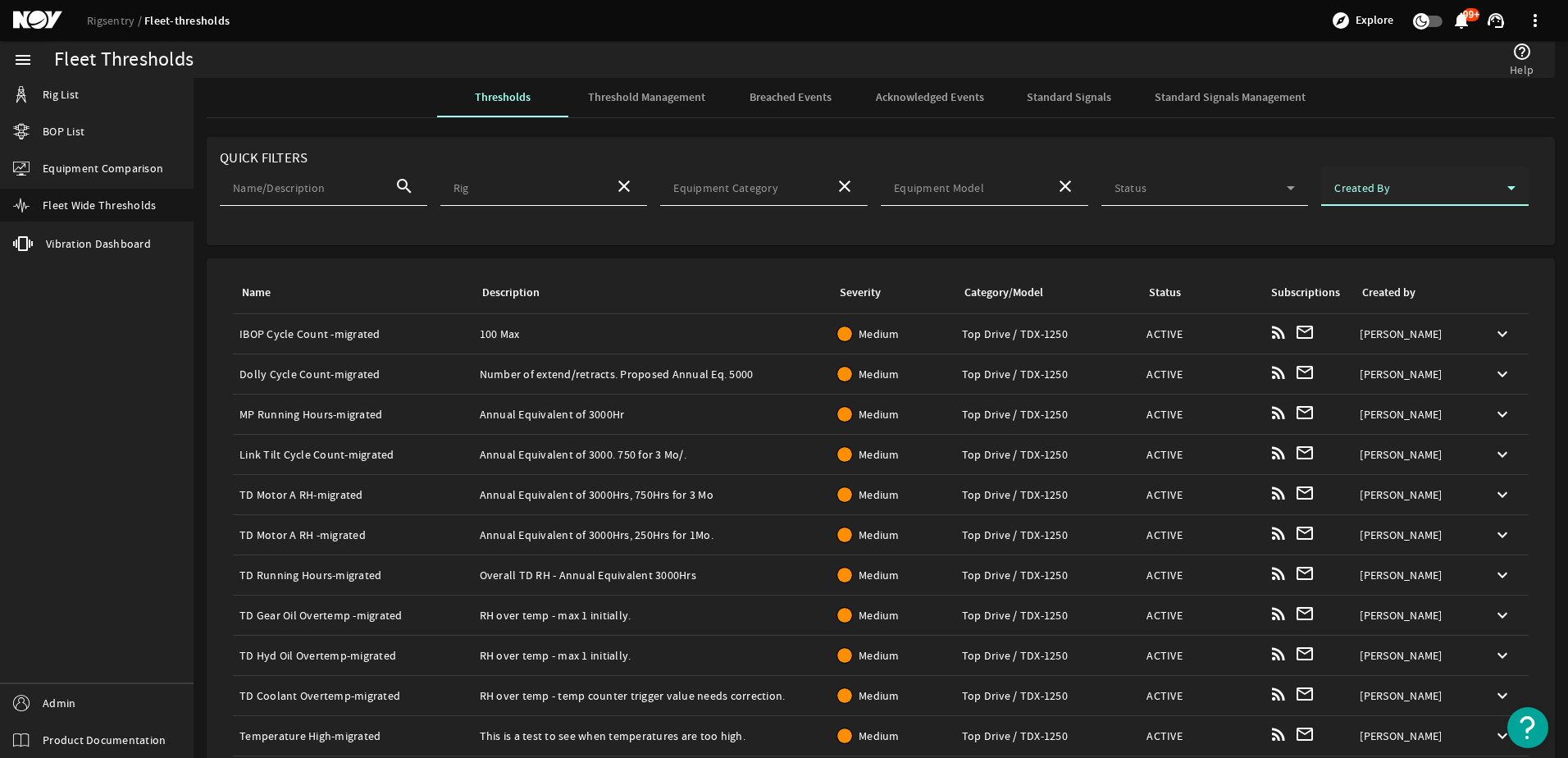
click at [1360, 183] on span at bounding box center [1421, 191] width 173 height 16
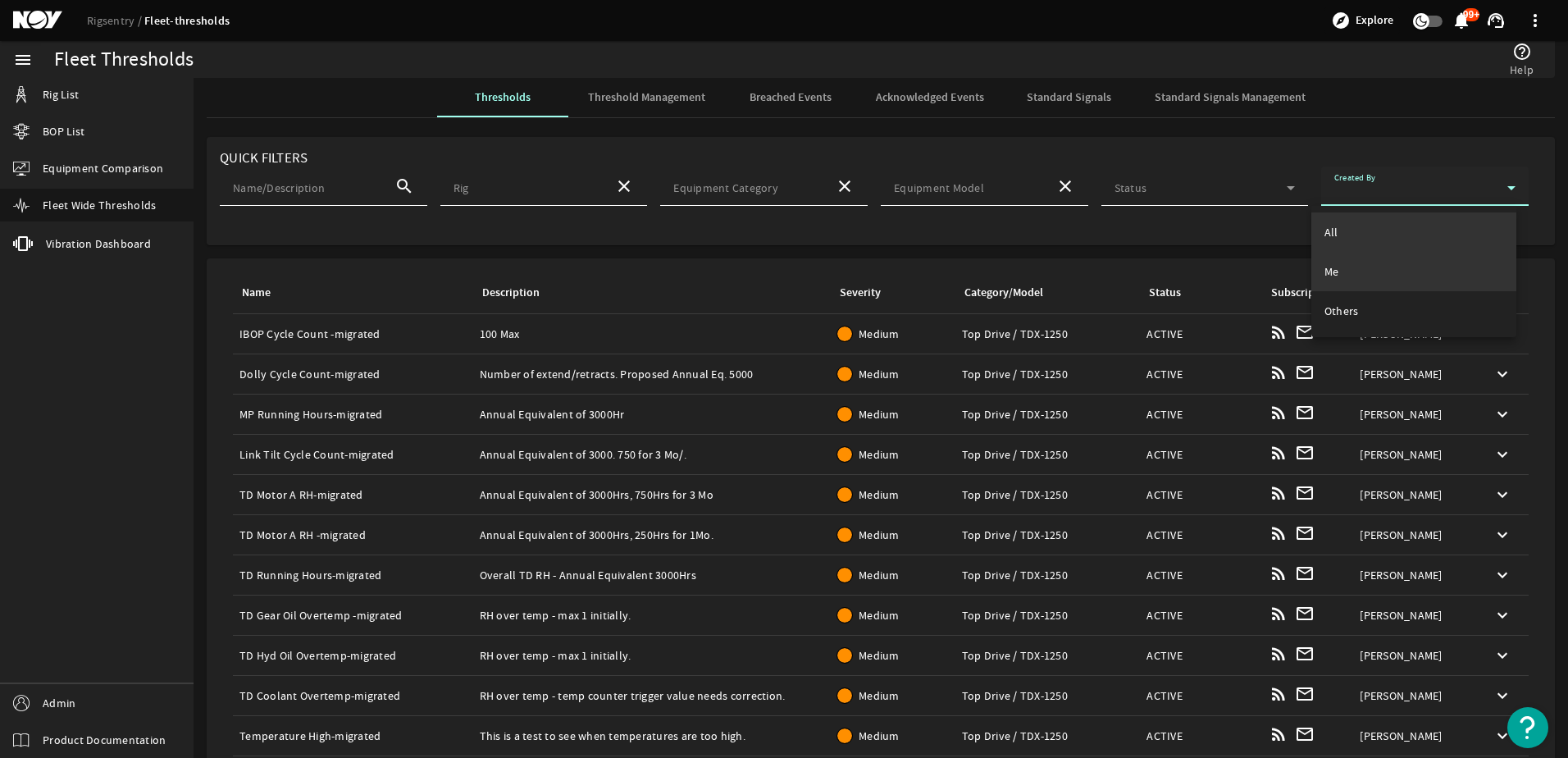
click at [1356, 269] on mat-option "Me" at bounding box center [1414, 272] width 205 height 39
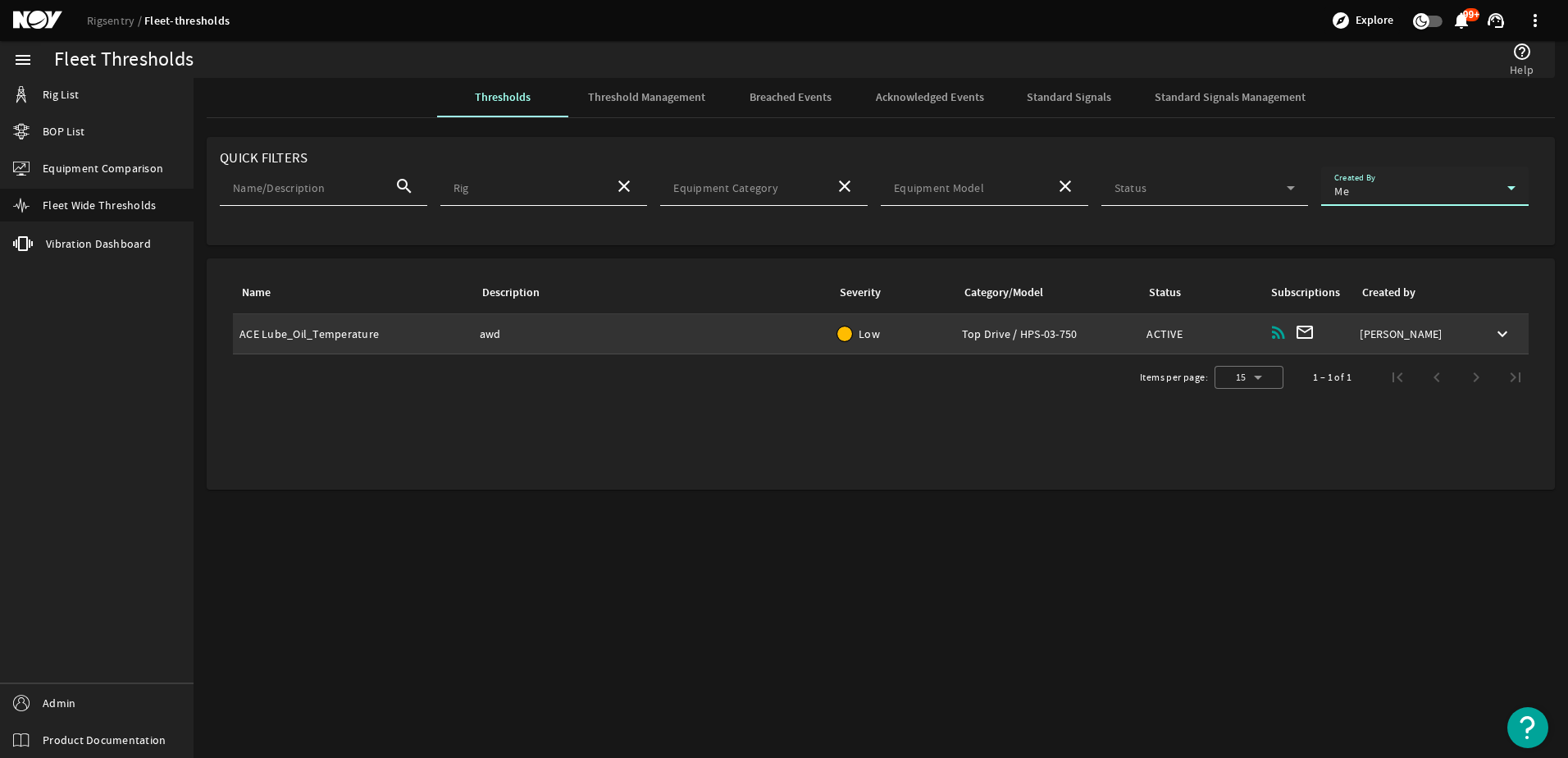
click at [560, 346] on td "Description: awd" at bounding box center [653, 334] width 359 height 40
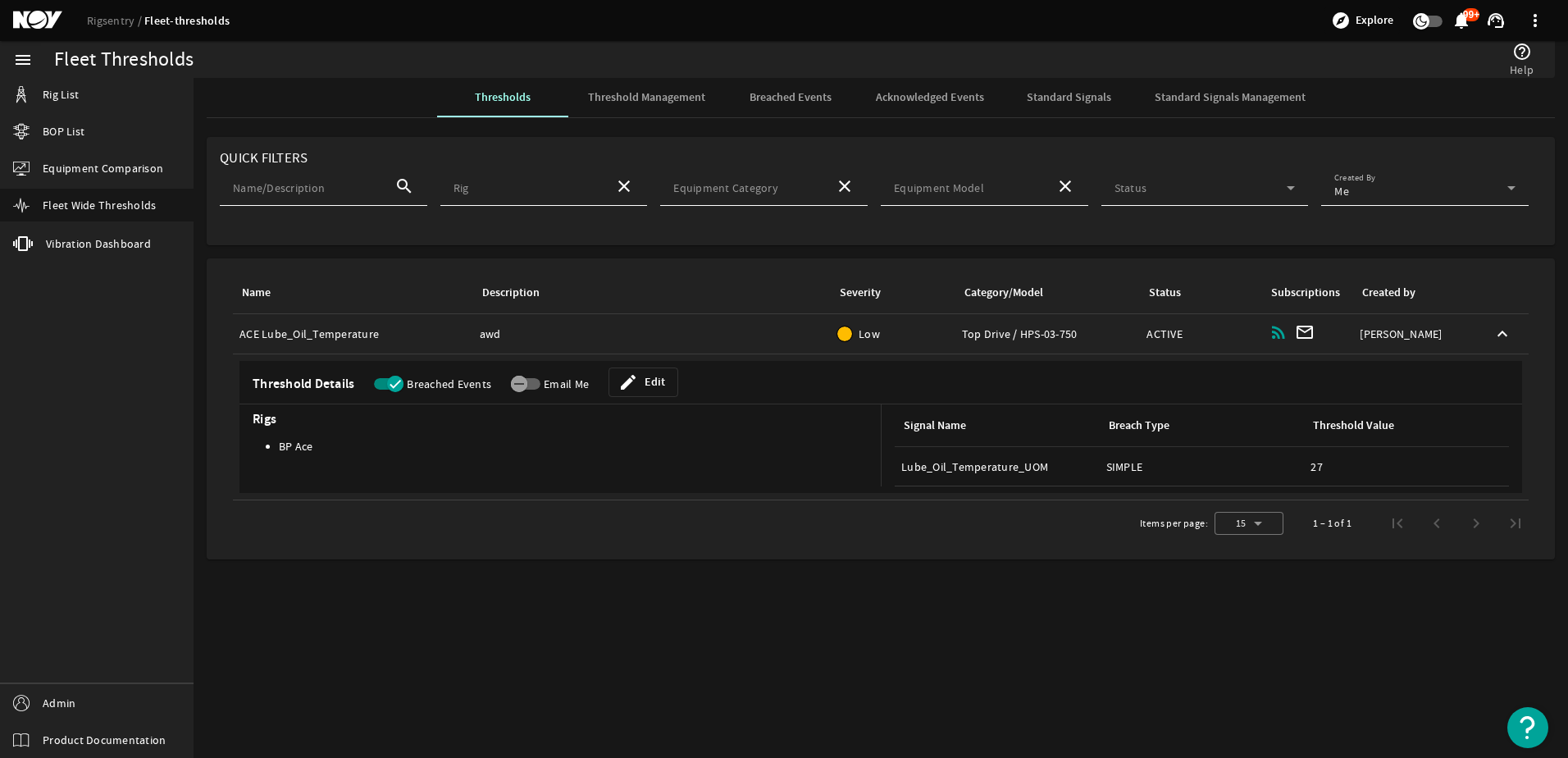
click at [819, 100] on span "Breached Events" at bounding box center [791, 97] width 82 height 12
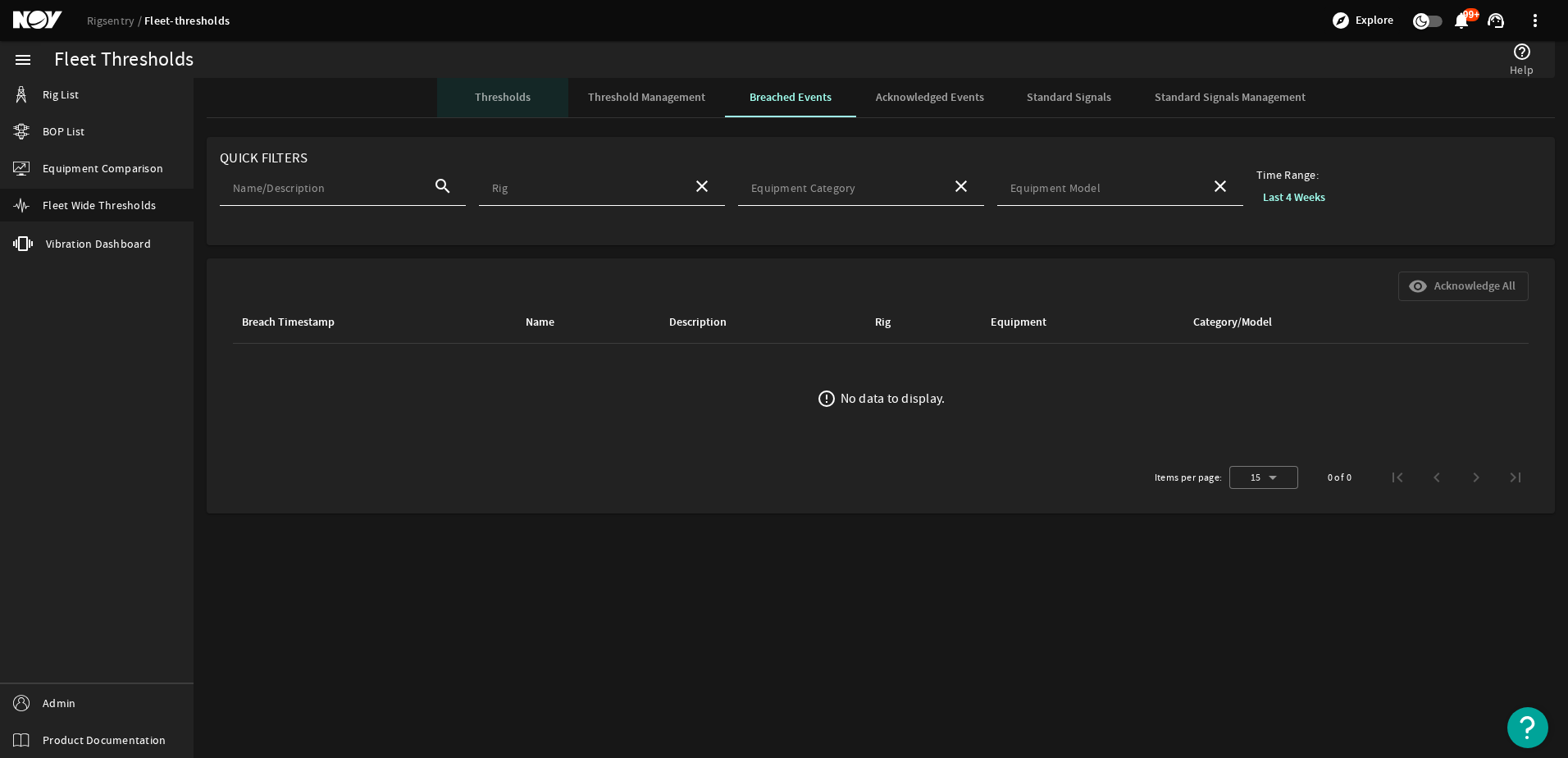
click at [476, 101] on span "Thresholds" at bounding box center [503, 97] width 56 height 12
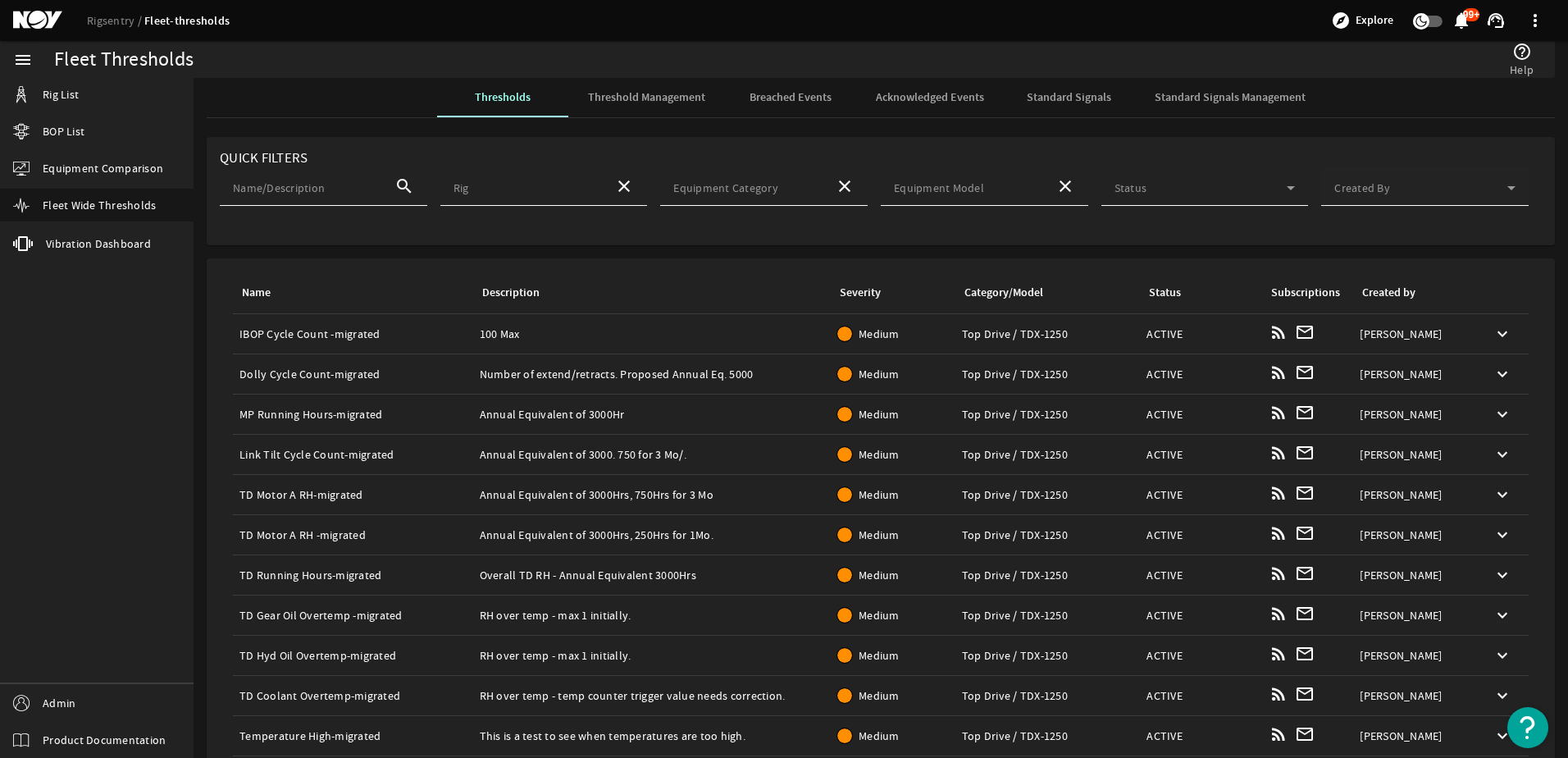
click at [1358, 193] on span at bounding box center [1421, 191] width 173 height 16
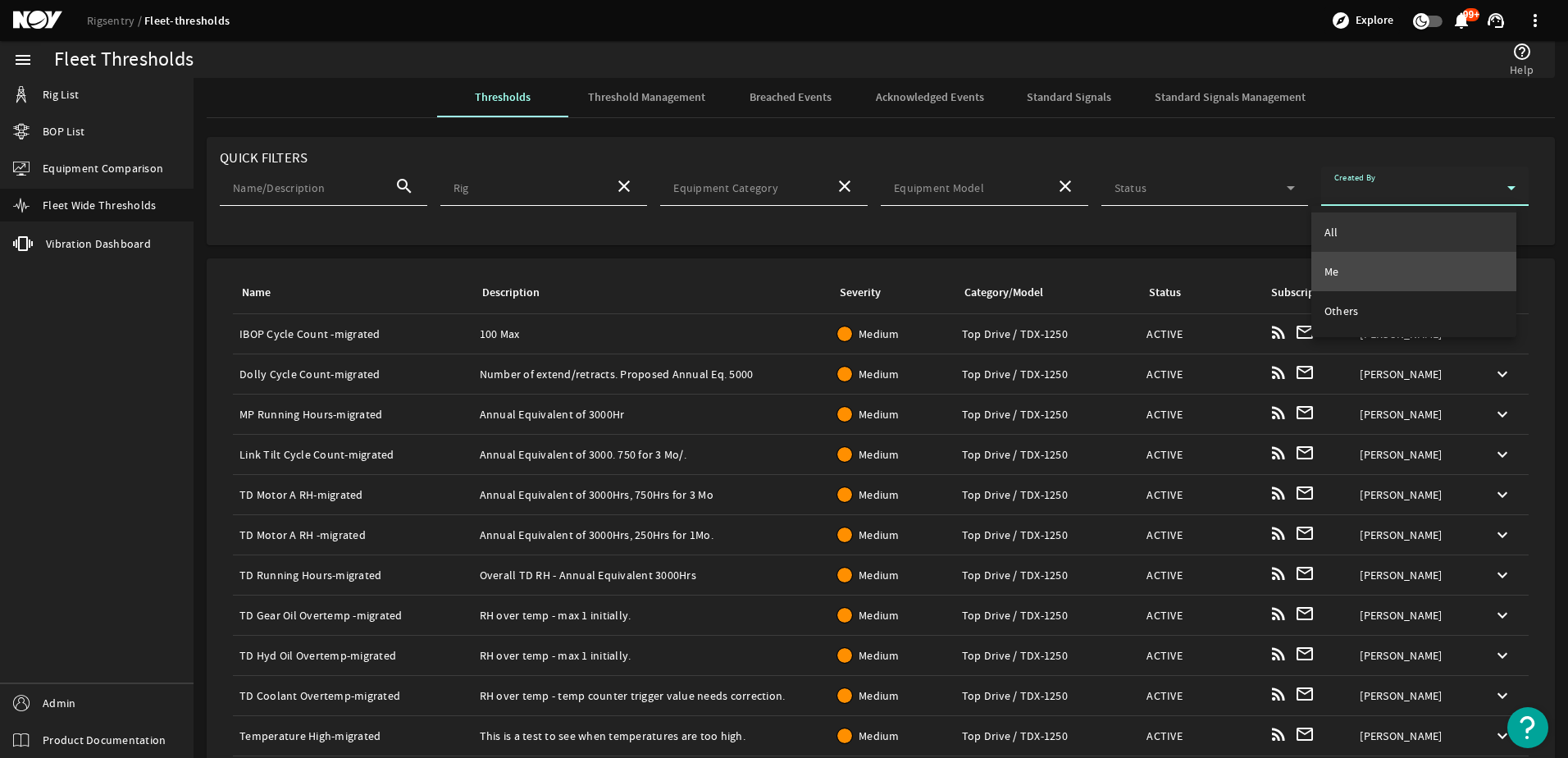
click at [1346, 275] on mat-option "Me" at bounding box center [1414, 272] width 205 height 39
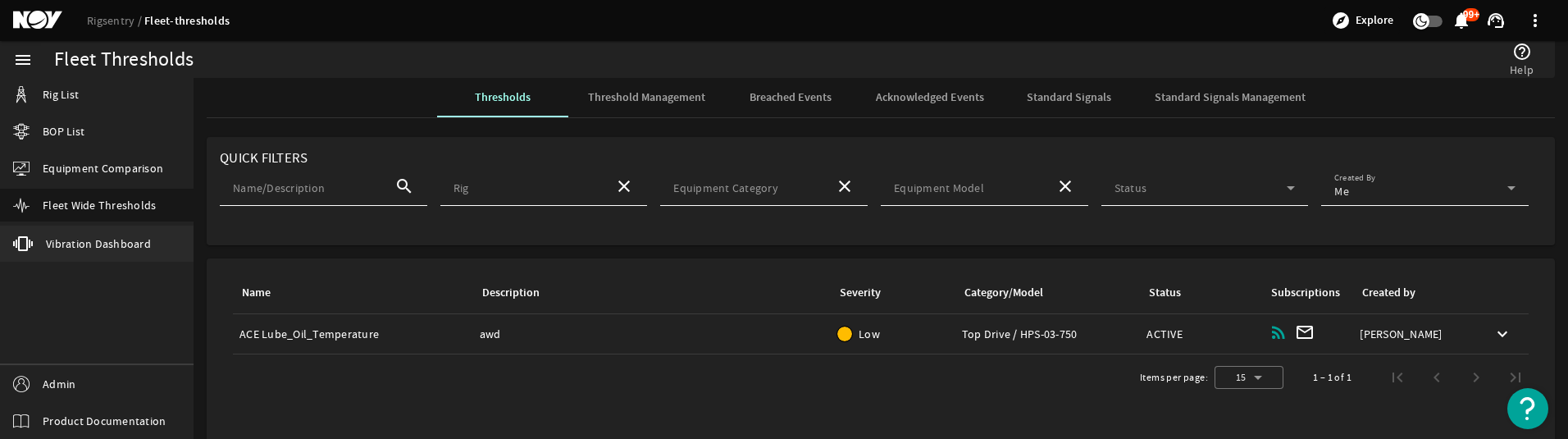
click at [124, 239] on span "Vibration Dashboard" at bounding box center [98, 244] width 105 height 16
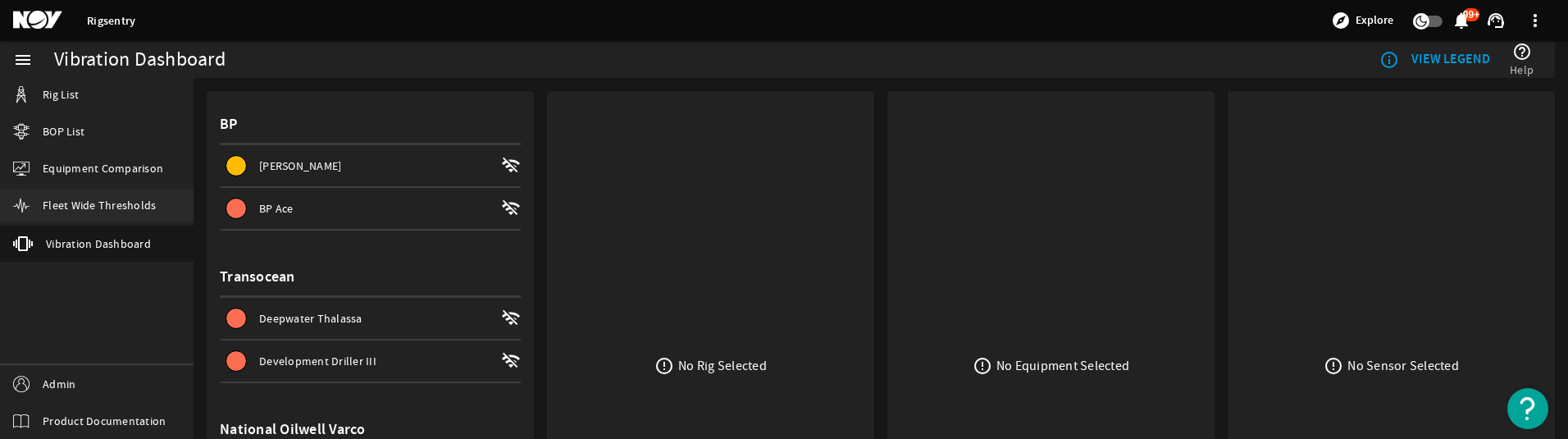
click at [94, 209] on span "Fleet Wide Thresholds" at bounding box center [100, 205] width 113 height 16
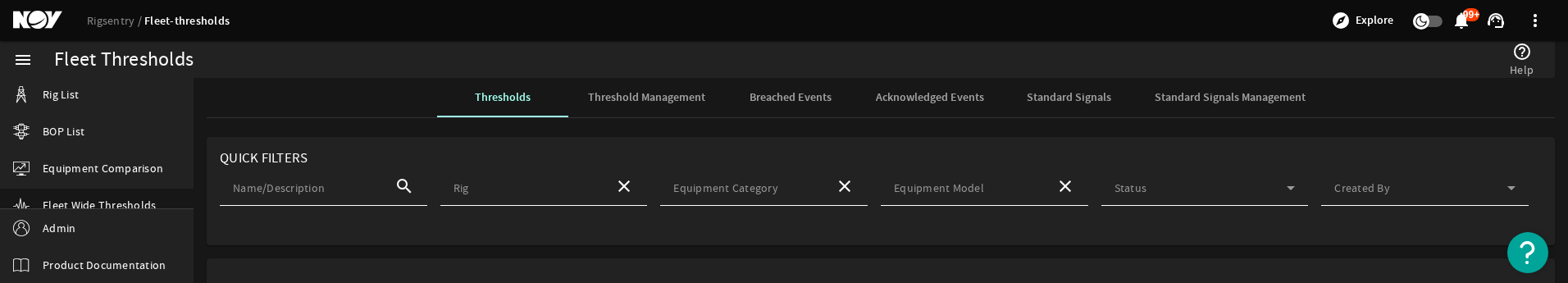
click at [774, 96] on span "Breached Events" at bounding box center [791, 97] width 82 height 12
